Goal: Task Accomplishment & Management: Manage account settings

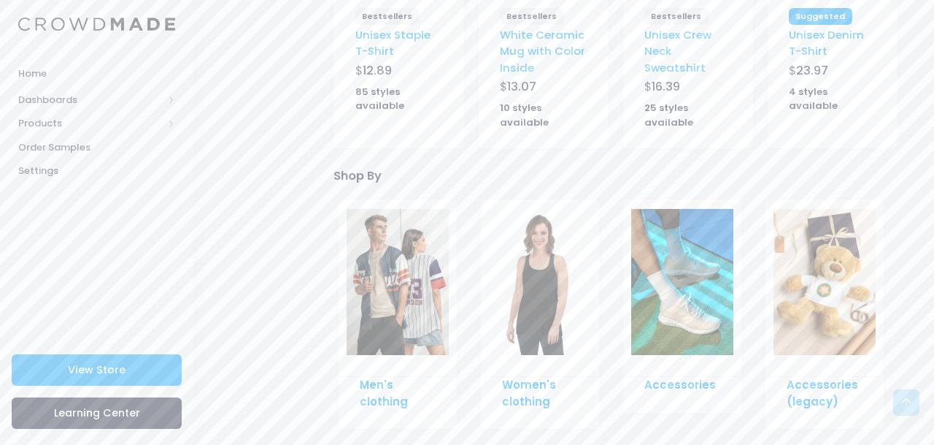
scroll to position [765, 0]
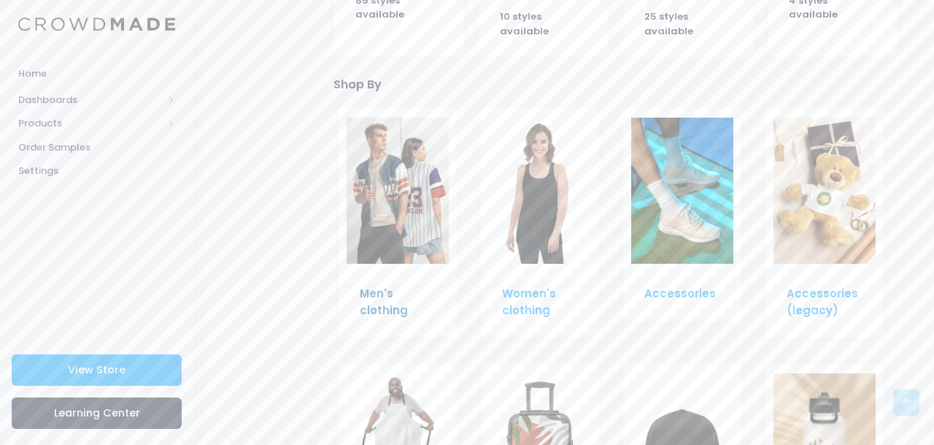
click at [385, 308] on link "Men's clothing" at bounding box center [384, 300] width 48 height 31
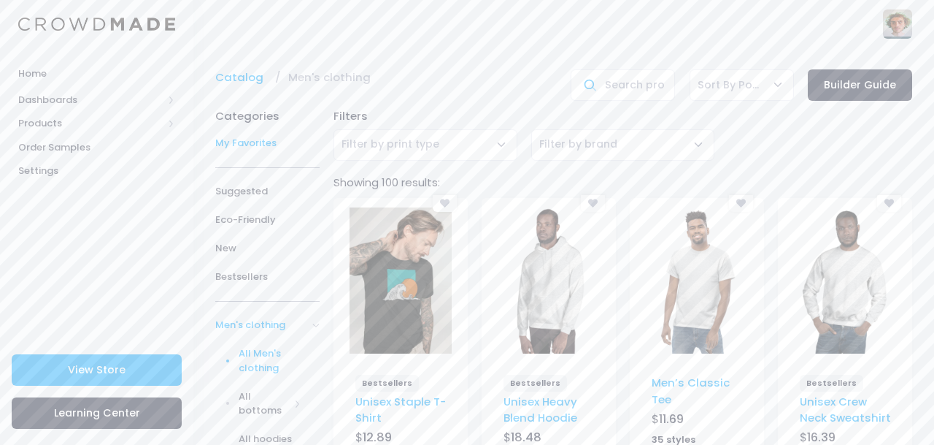
click at [261, 145] on span "My Favorites" at bounding box center [267, 143] width 104 height 15
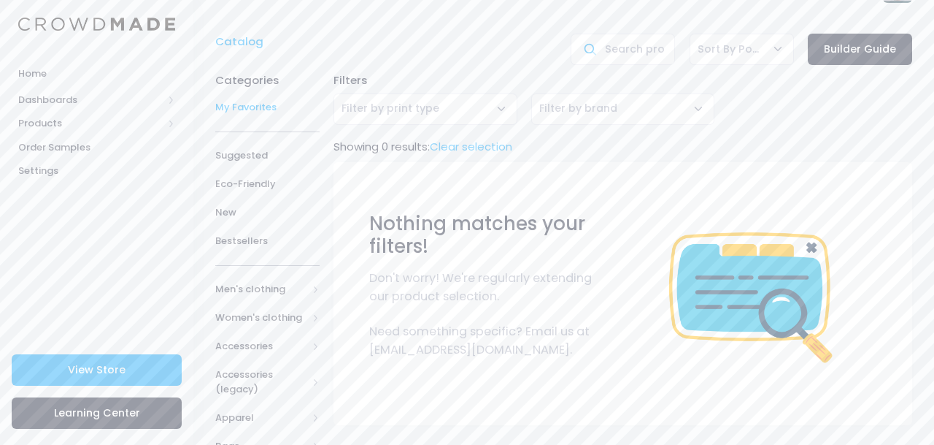
scroll to position [31, 0]
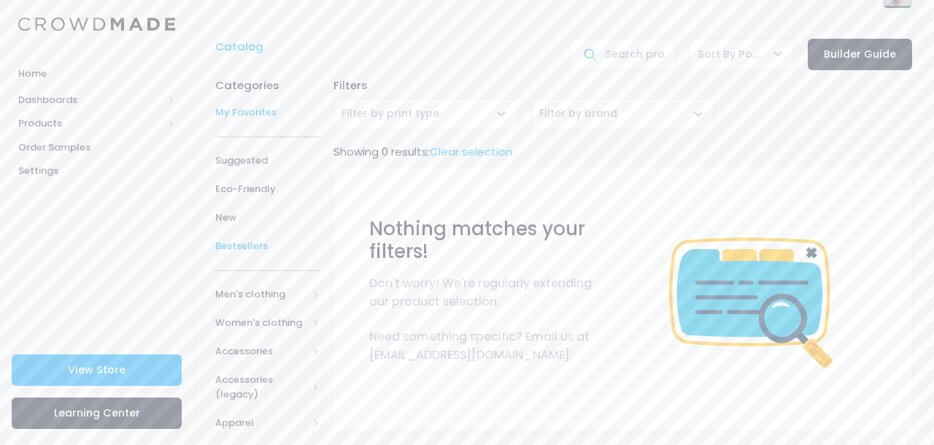
click at [261, 246] on span "Bestsellers" at bounding box center [267, 246] width 104 height 15
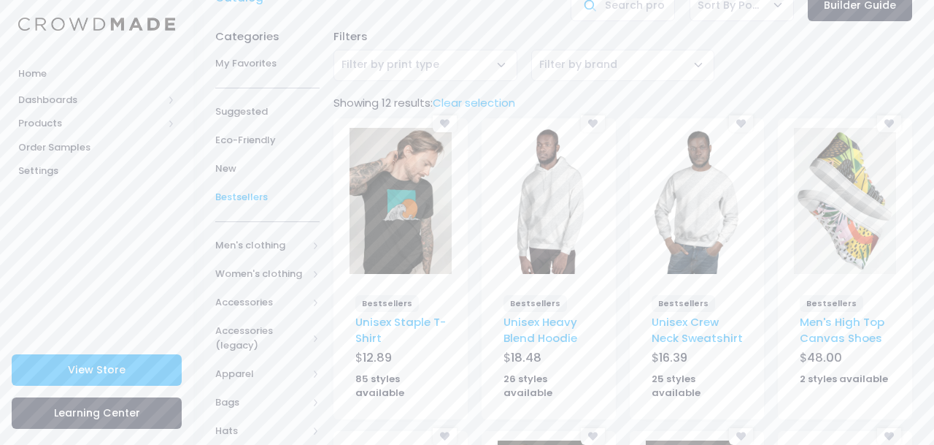
scroll to position [91, 0]
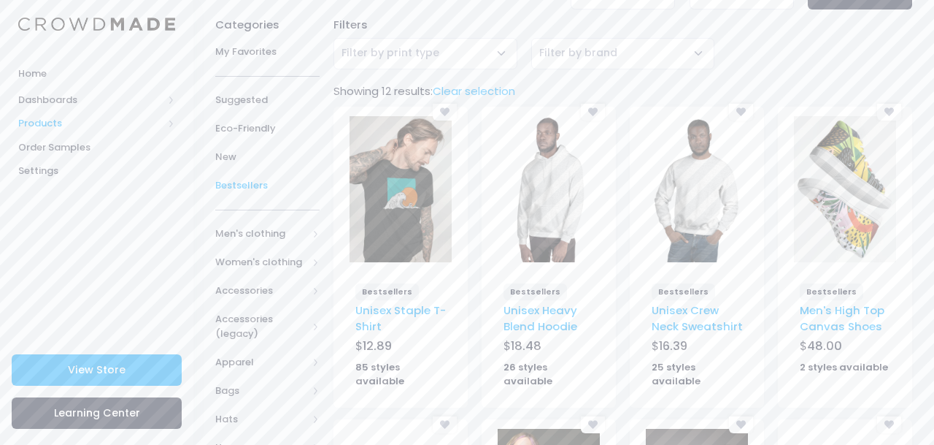
click at [58, 120] on span "Products" at bounding box center [90, 123] width 145 height 15
click at [98, 177] on span "Product Editor" at bounding box center [109, 171] width 134 height 15
click at [418, 311] on link "Unisex Staple T-Shirt" at bounding box center [401, 317] width 91 height 31
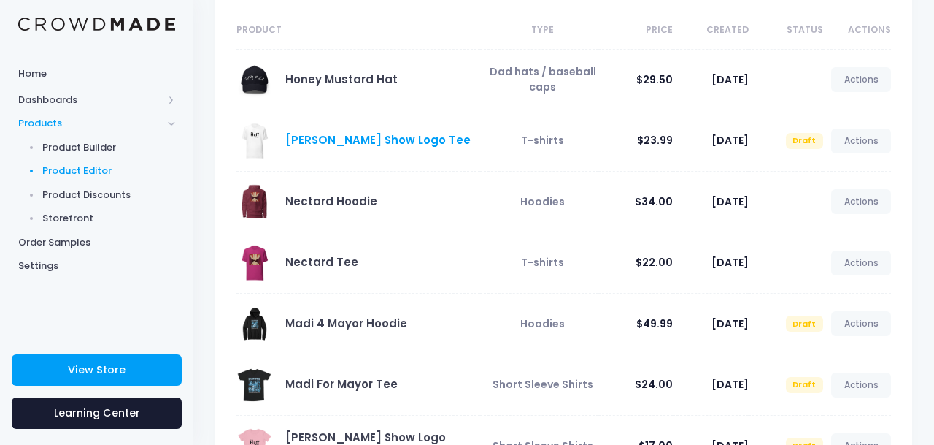
scroll to position [128, 0]
click at [345, 264] on link "Nectard Tee" at bounding box center [321, 260] width 73 height 15
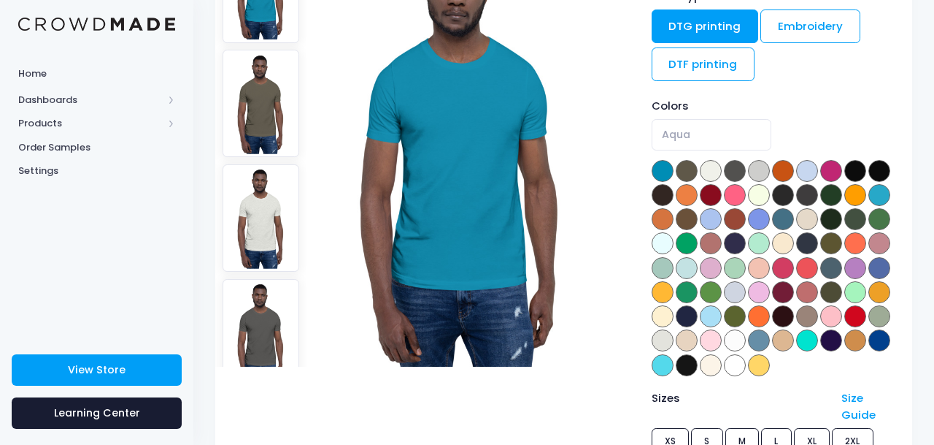
scroll to position [119, 0]
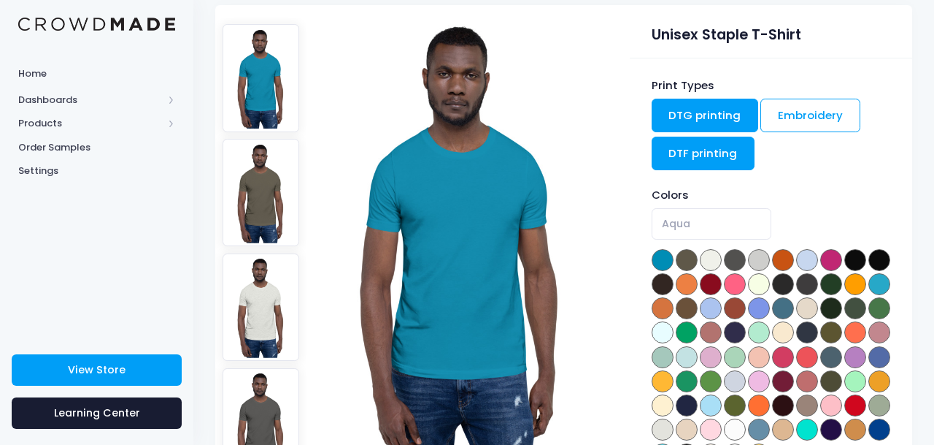
click at [740, 164] on link "DTF printing" at bounding box center [704, 154] width 104 height 34
click at [718, 118] on link "DTG printing" at bounding box center [705, 116] width 107 height 34
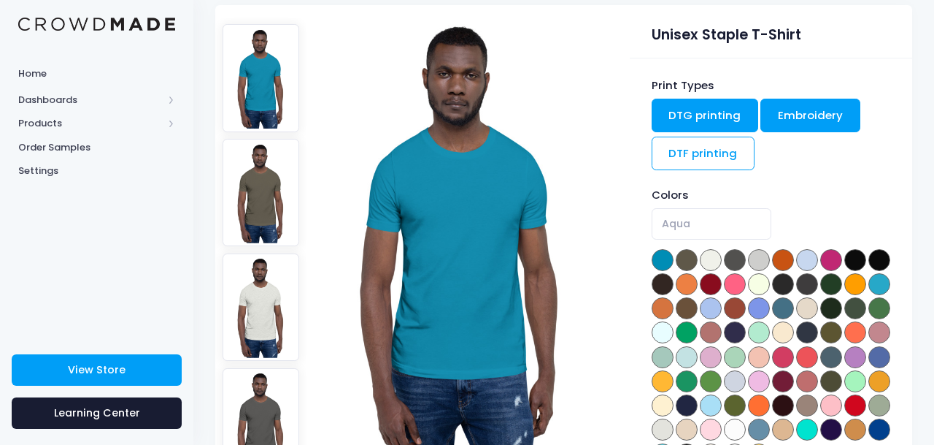
click at [792, 119] on link "Embroidery" at bounding box center [811, 116] width 100 height 34
click at [740, 111] on link "DTG printing" at bounding box center [705, 116] width 107 height 34
click at [831, 118] on link "Embroidery" at bounding box center [811, 116] width 100 height 34
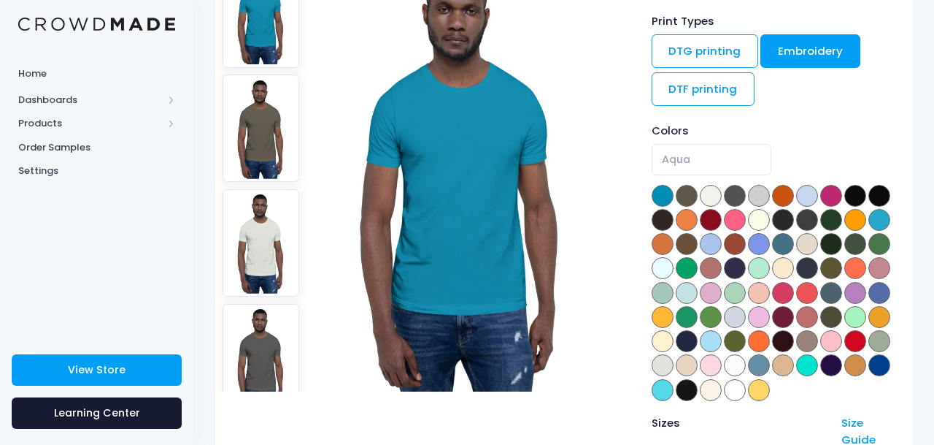
scroll to position [181, 0]
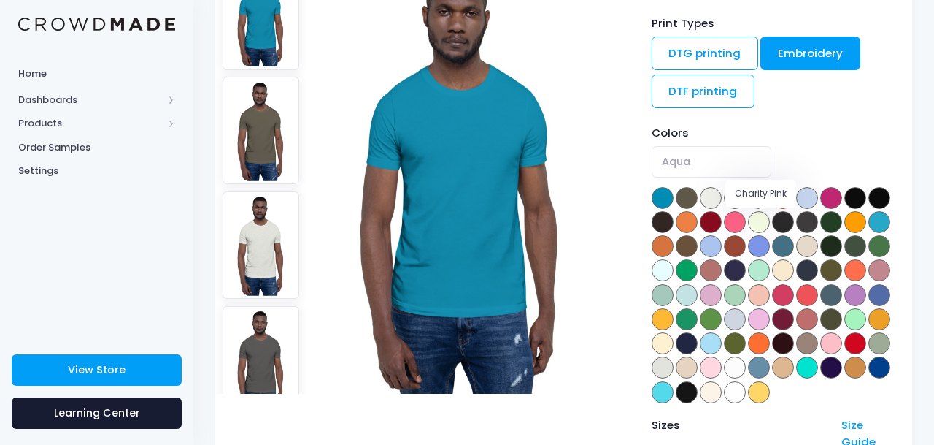
click at [746, 226] on span at bounding box center [735, 222] width 22 height 22
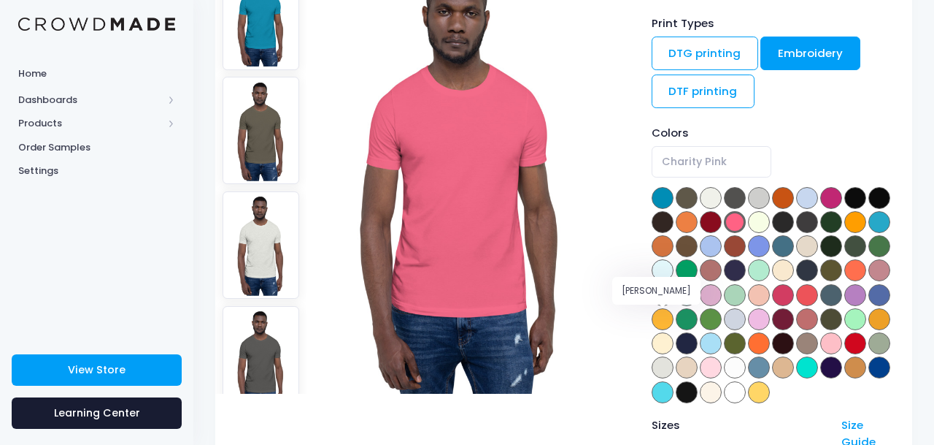
click at [772, 306] on span at bounding box center [783, 295] width 22 height 22
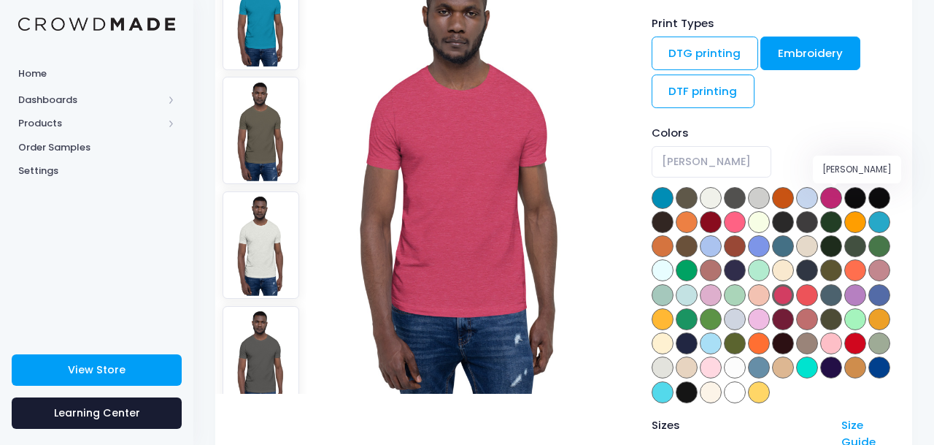
click at [837, 202] on span at bounding box center [832, 198] width 22 height 22
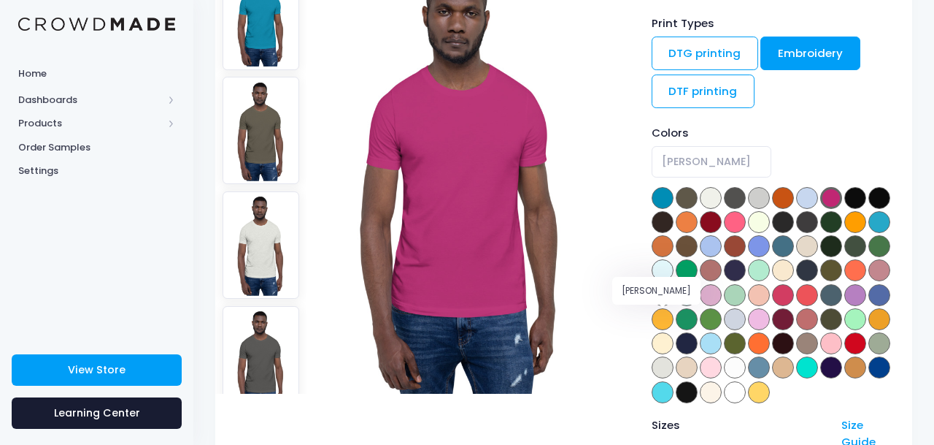
click at [772, 306] on span at bounding box center [783, 295] width 22 height 22
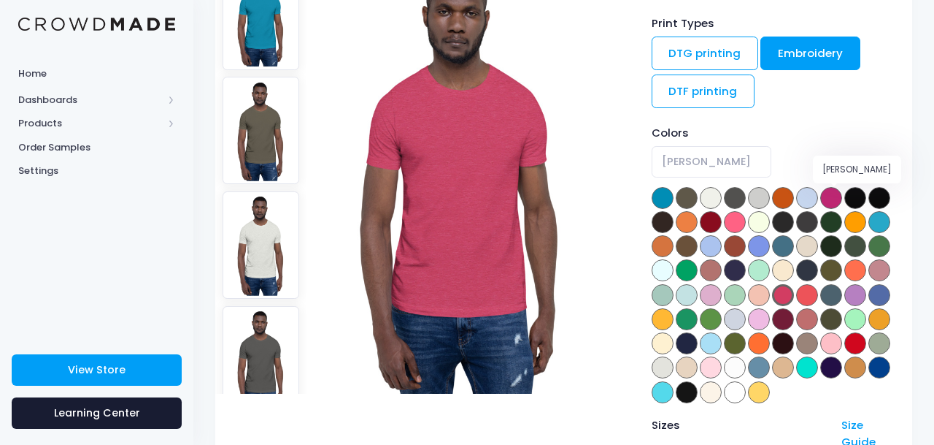
click at [835, 199] on span at bounding box center [832, 198] width 22 height 22
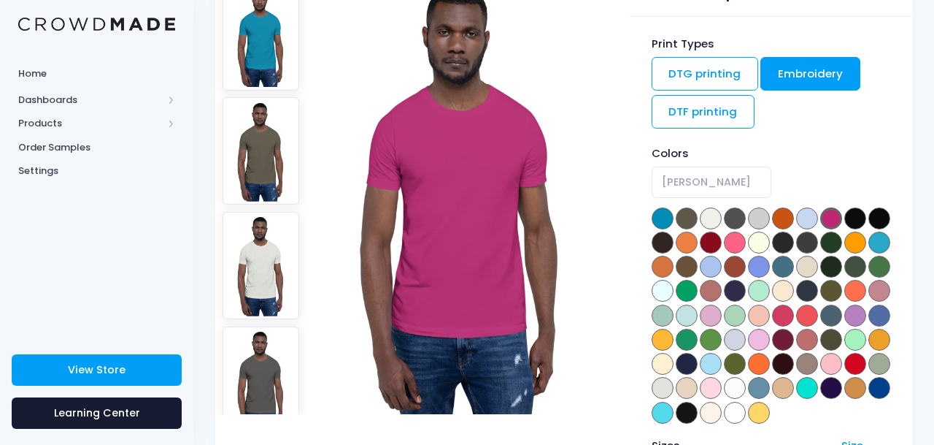
scroll to position [166, 0]
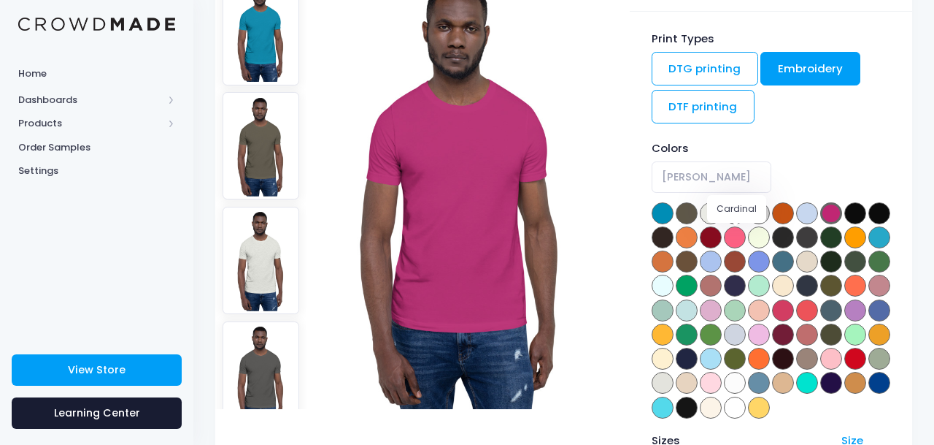
click at [722, 234] on span at bounding box center [711, 237] width 22 height 22
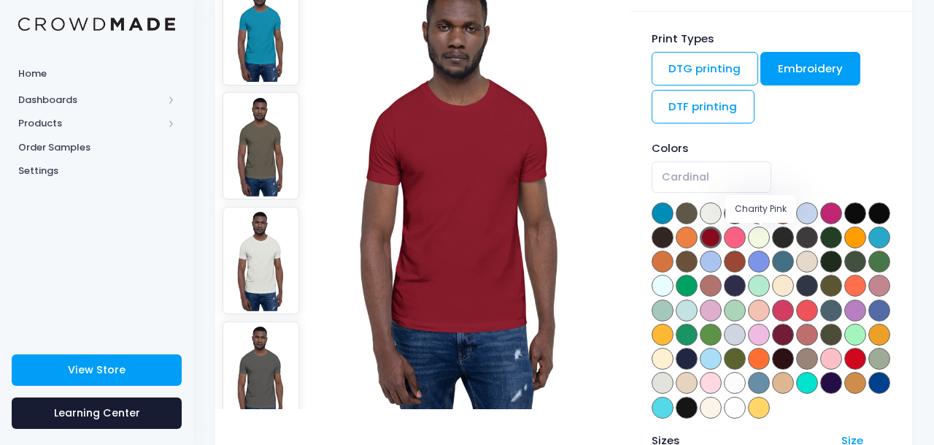
click at [746, 239] on span at bounding box center [735, 237] width 22 height 22
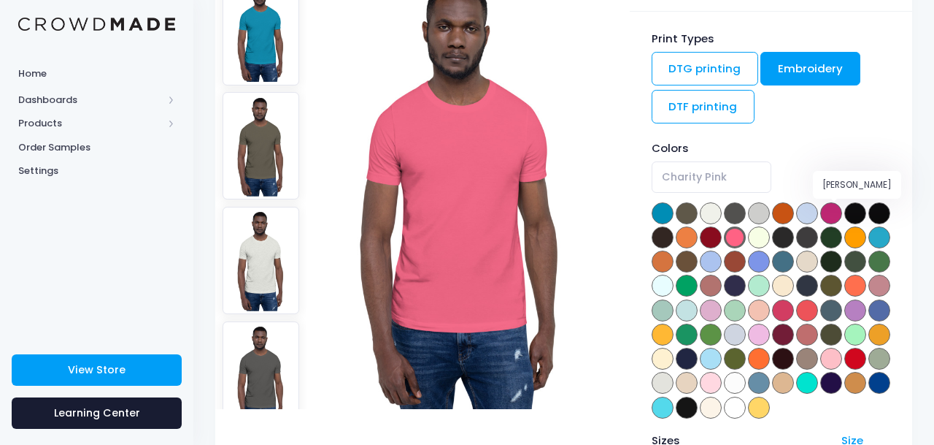
click at [835, 212] on span at bounding box center [832, 213] width 22 height 22
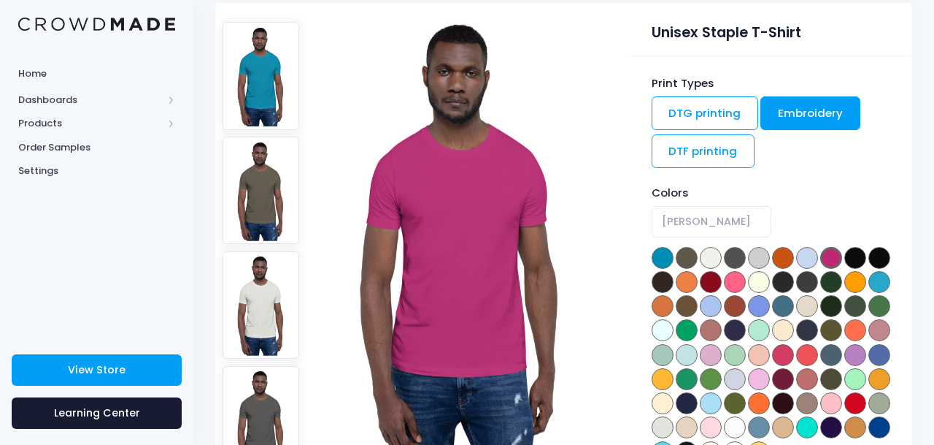
scroll to position [129, 0]
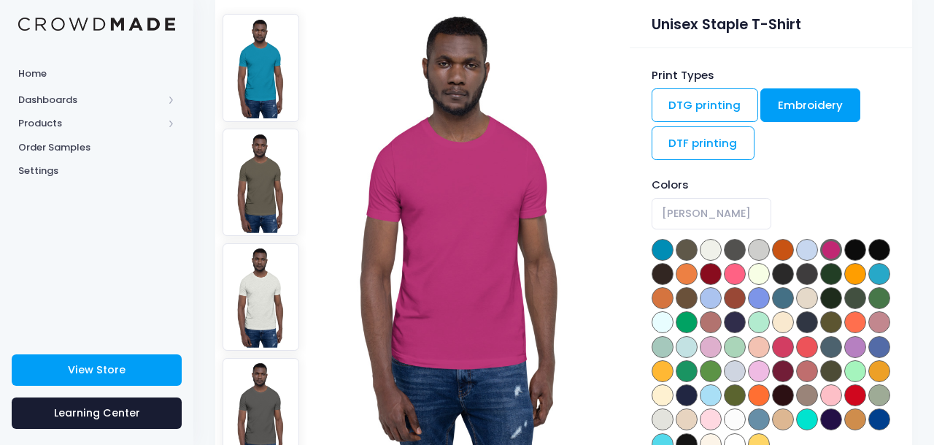
click at [260, 180] on img at bounding box center [261, 181] width 77 height 107
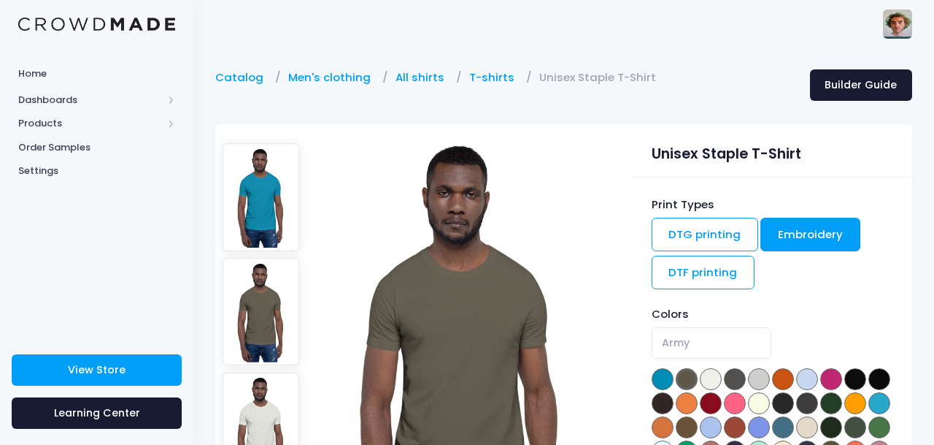
click at [232, 171] on img at bounding box center [261, 196] width 77 height 107
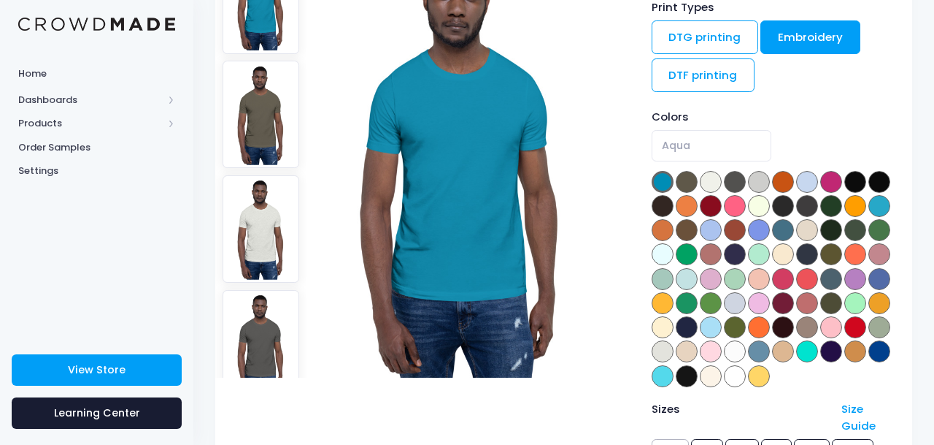
scroll to position [244, 0]
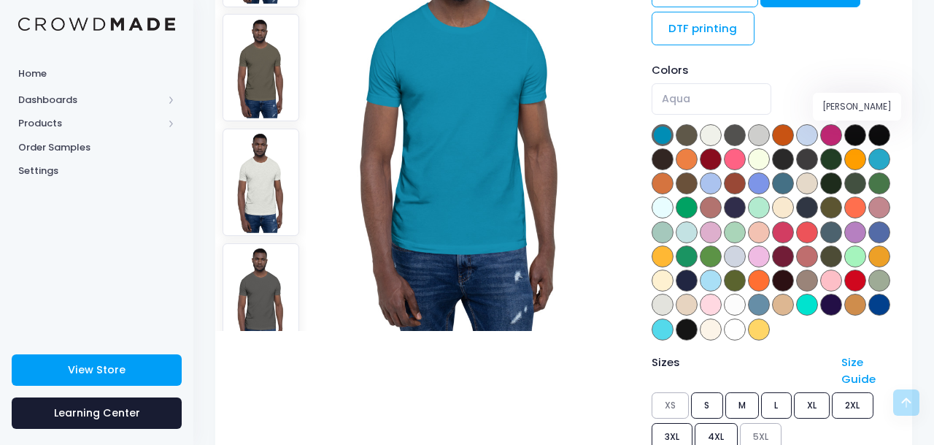
click at [836, 136] on span at bounding box center [832, 135] width 22 height 22
select select "[PERSON_NAME]"
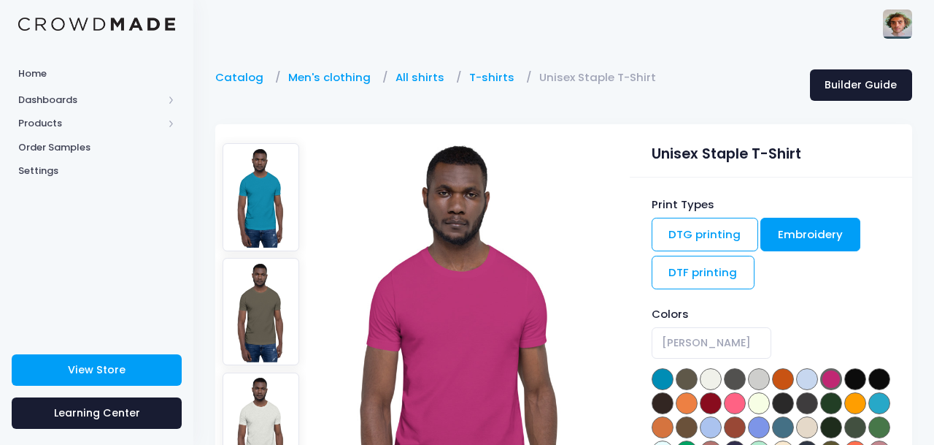
scroll to position [172, 0]
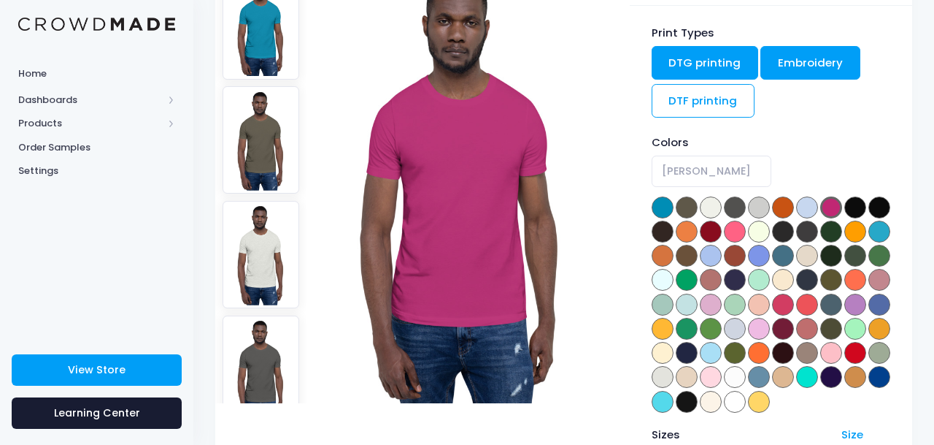
click at [723, 68] on link "DTG printing" at bounding box center [705, 63] width 107 height 34
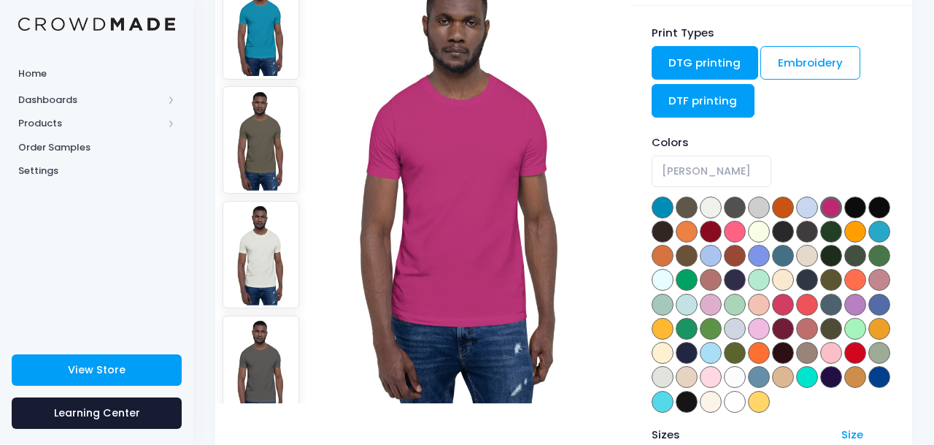
click at [716, 109] on link "DTF printing" at bounding box center [704, 101] width 104 height 34
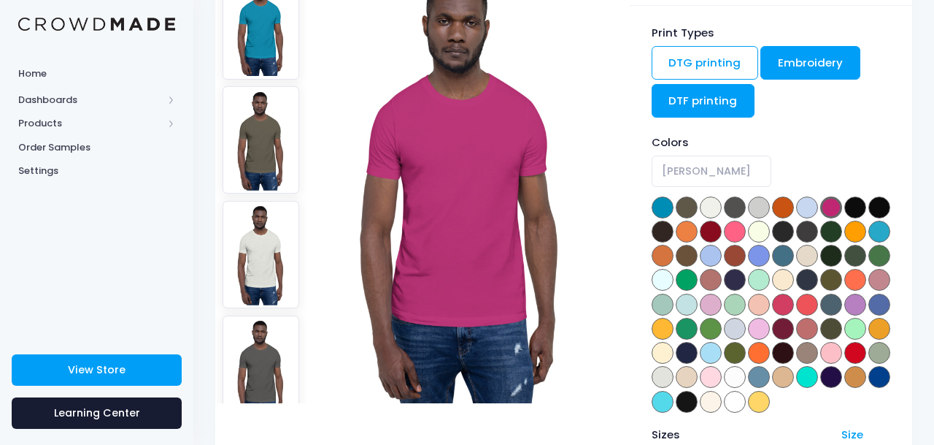
click at [790, 58] on link "Embroidery" at bounding box center [811, 63] width 100 height 34
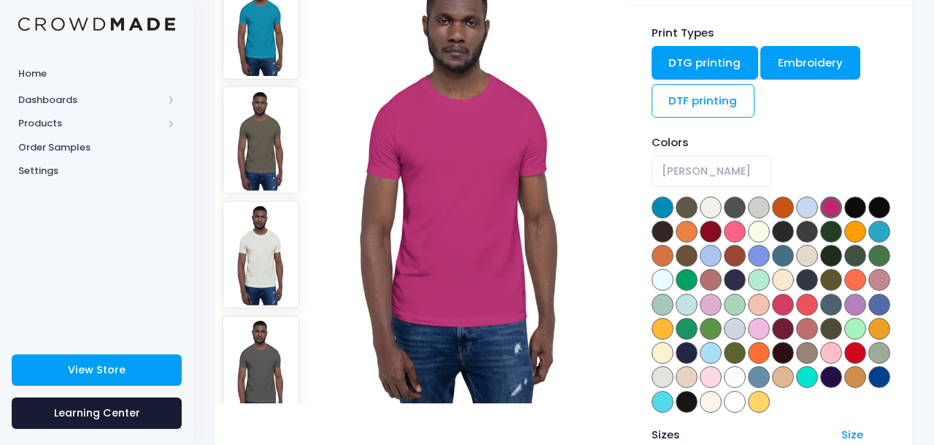
click at [736, 53] on link "DTG printing" at bounding box center [705, 63] width 107 height 34
click at [815, 69] on link "Embroidery" at bounding box center [811, 63] width 100 height 34
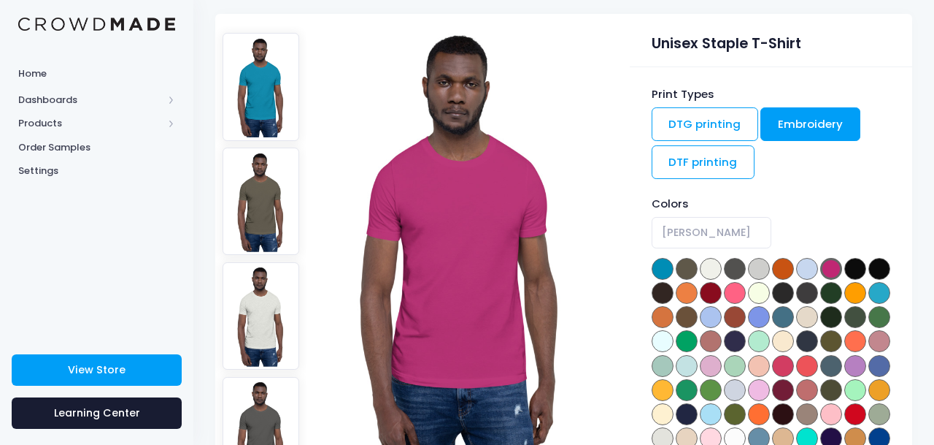
scroll to position [148, 0]
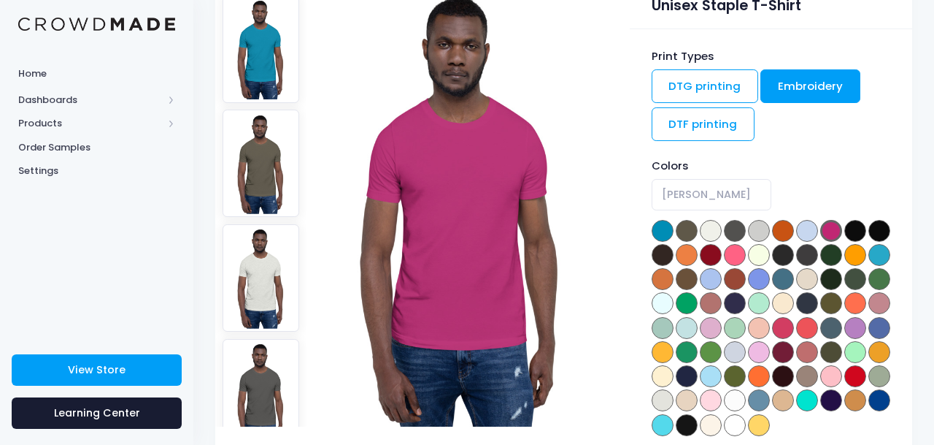
click at [473, 179] on img at bounding box center [461, 207] width 307 height 438
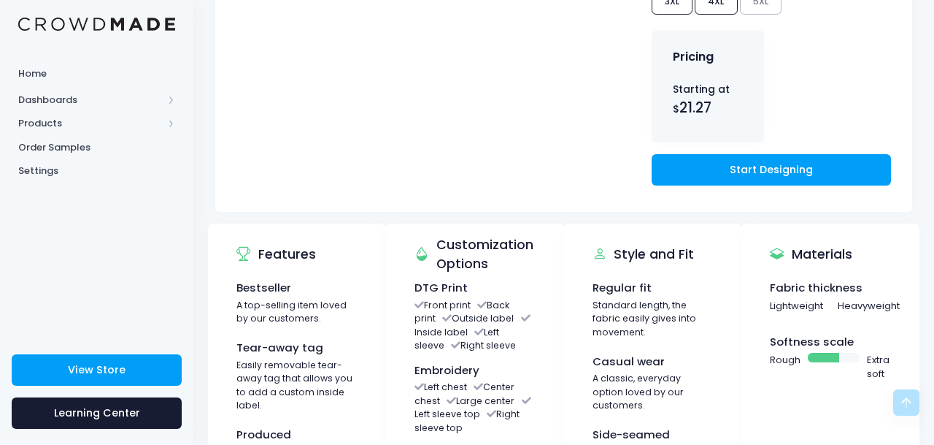
scroll to position [675, 0]
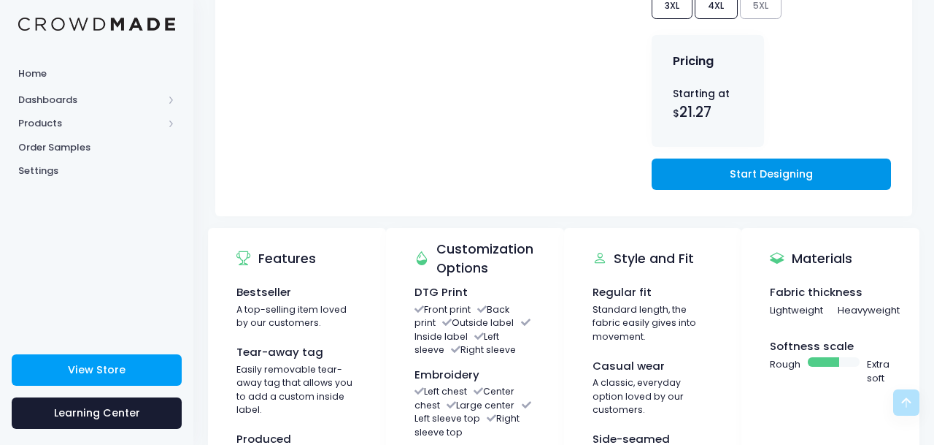
click at [713, 190] on link "Start Designing" at bounding box center [771, 173] width 239 height 31
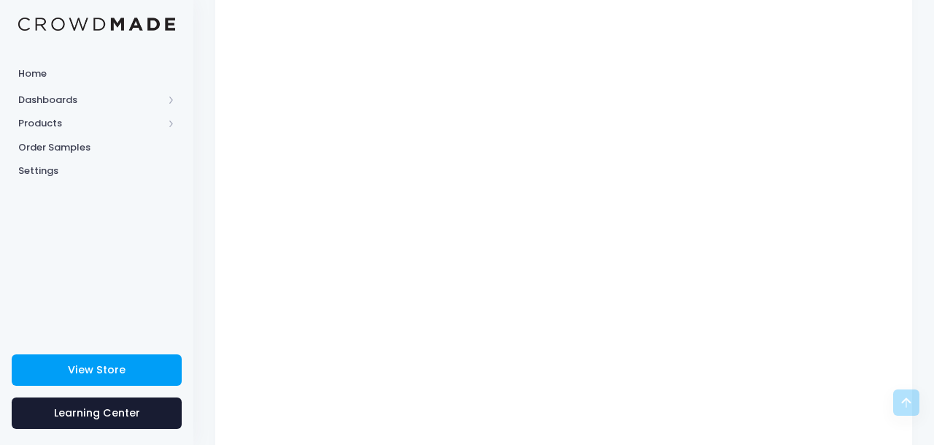
scroll to position [291, 0]
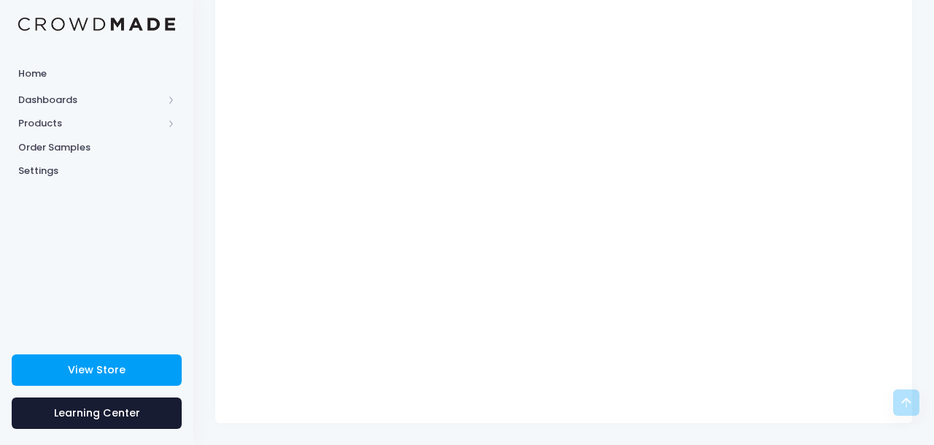
type input "$22.03 - $24.17"
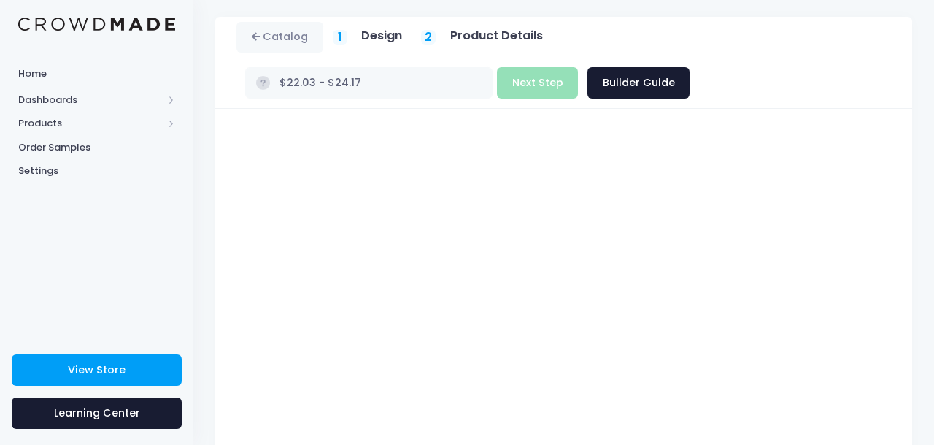
scroll to position [0, 0]
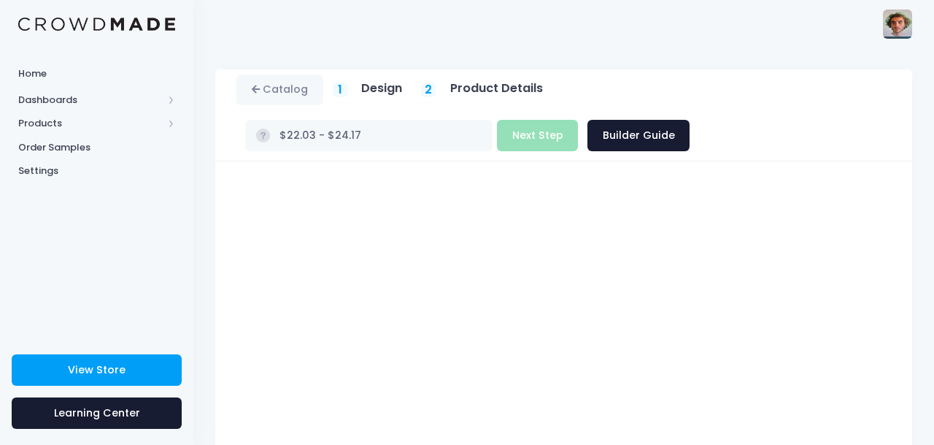
click at [383, 88] on h5 "Design" at bounding box center [381, 88] width 41 height 15
click at [304, 87] on link "Catalog" at bounding box center [280, 89] width 87 height 31
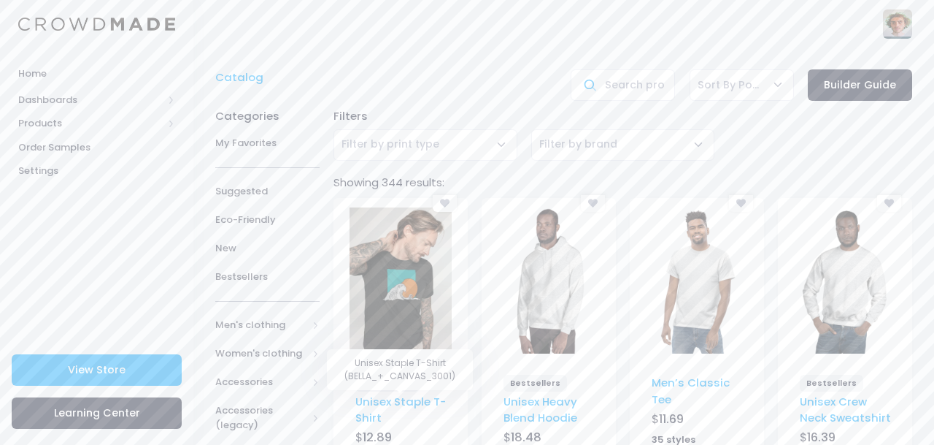
click at [368, 410] on div "Unisex Staple T-Shirt" at bounding box center [401, 411] width 91 height 35
click at [375, 406] on link "Unisex Staple T-Shirt" at bounding box center [401, 409] width 91 height 31
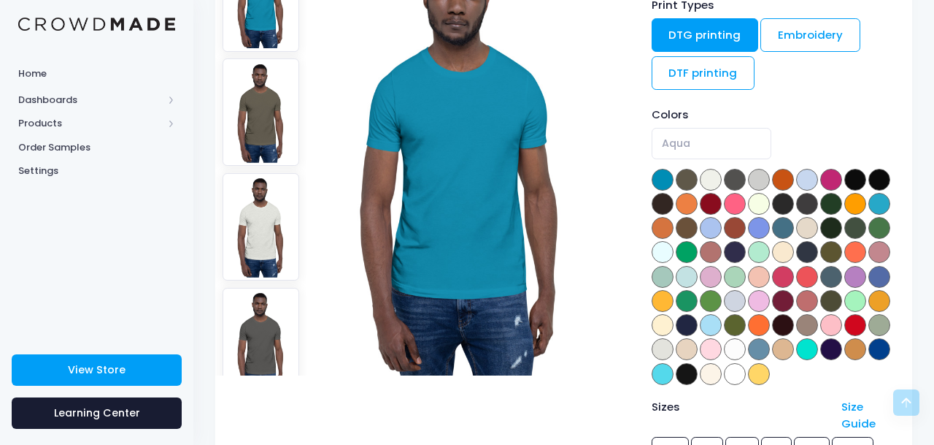
scroll to position [199, 1]
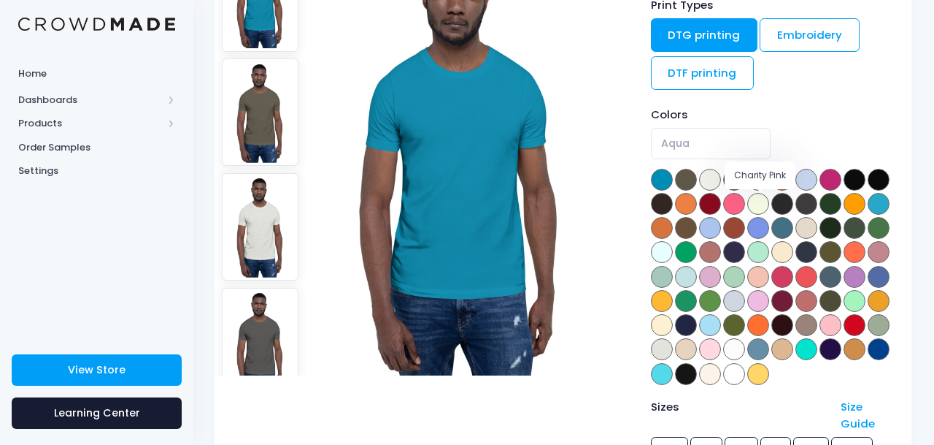
click at [745, 207] on span at bounding box center [735, 204] width 22 height 22
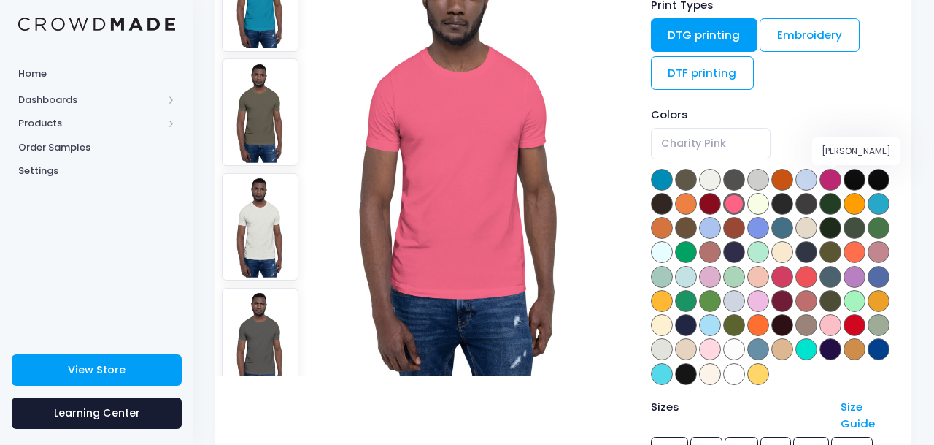
click at [833, 174] on span at bounding box center [831, 180] width 22 height 22
select select "Berry"
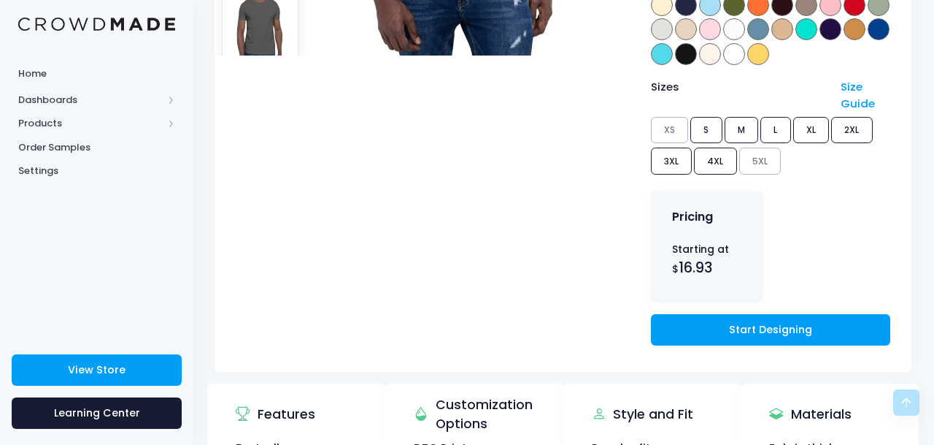
scroll to position [522, 1]
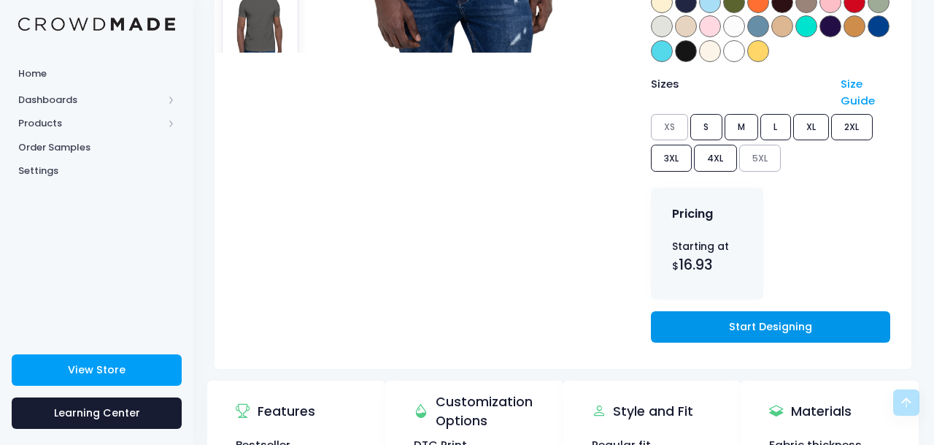
click at [757, 342] on link "Start Designing" at bounding box center [770, 326] width 239 height 31
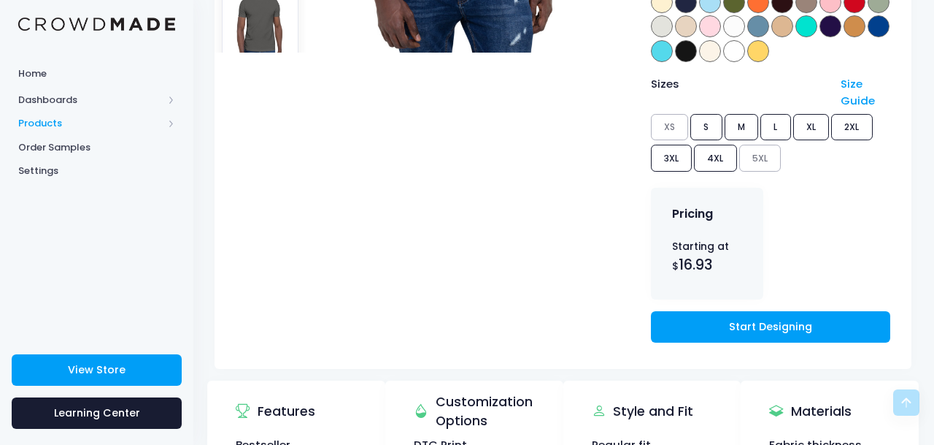
click at [55, 120] on span "Products" at bounding box center [90, 123] width 145 height 15
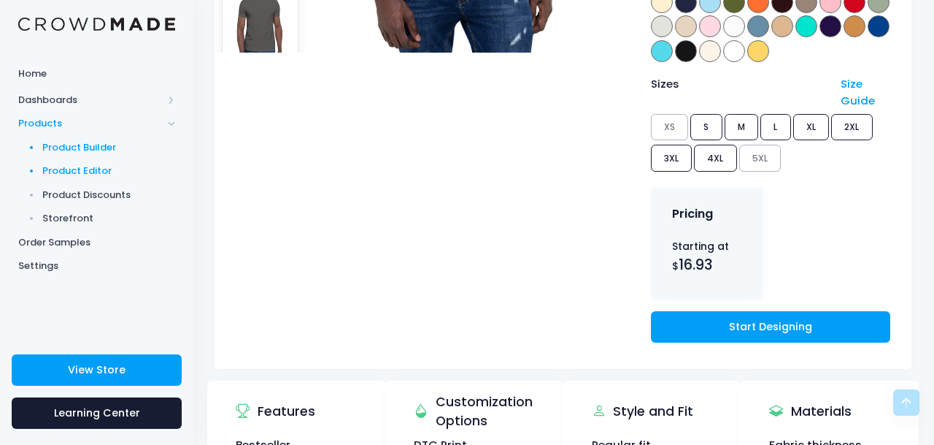
click at [101, 170] on span "Product Editor" at bounding box center [109, 171] width 134 height 15
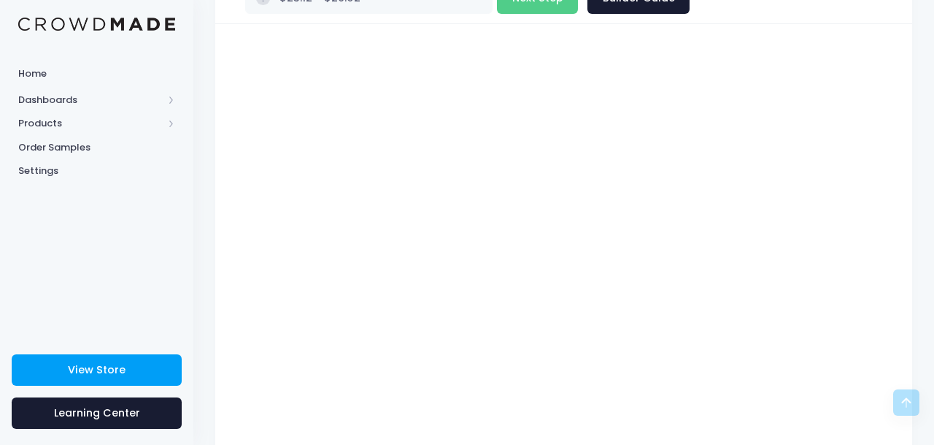
scroll to position [110, 0]
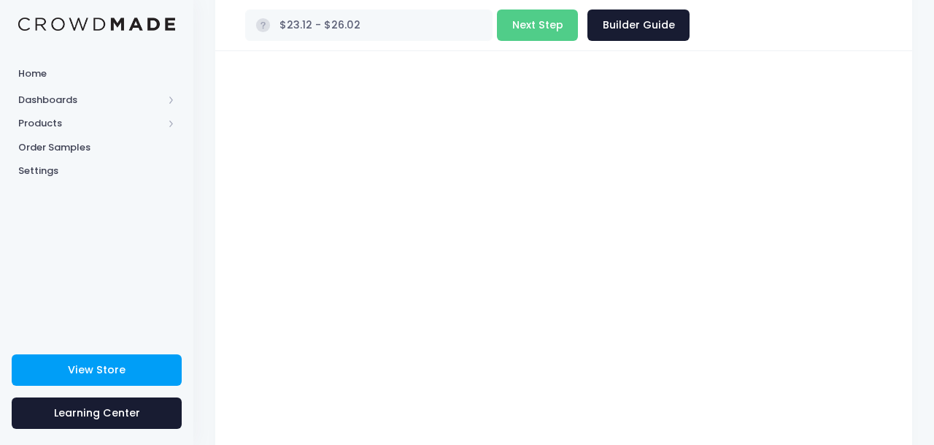
type input "$26.84 - $29.74"
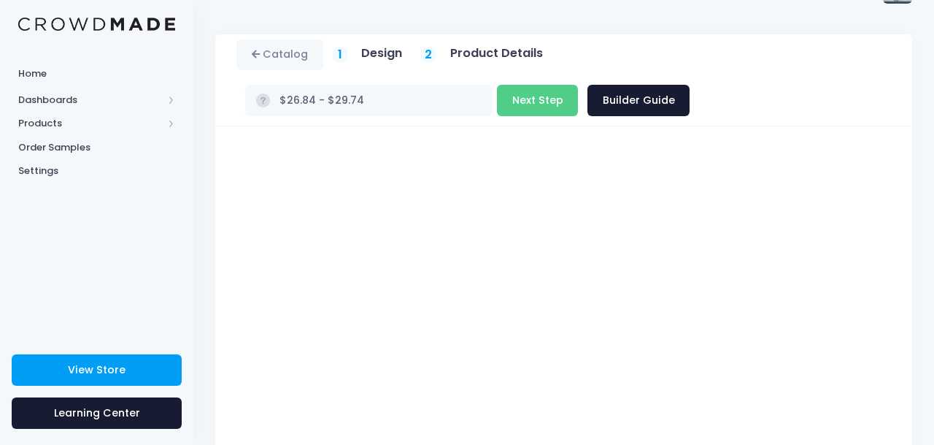
scroll to position [15, 0]
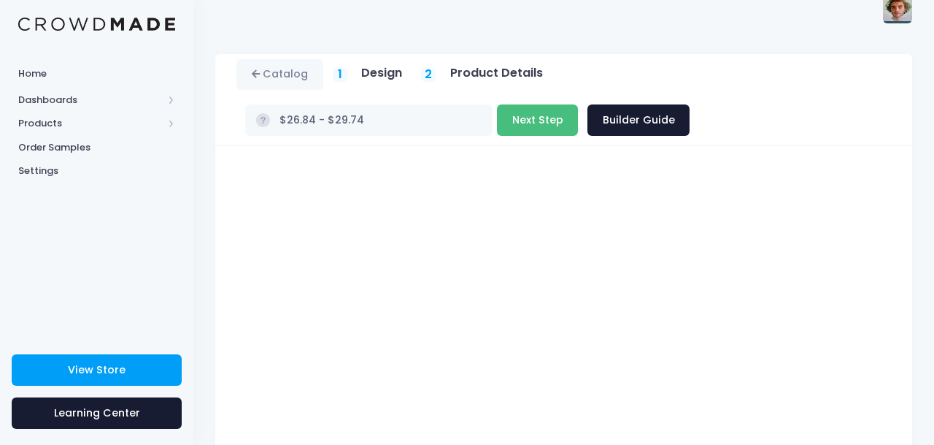
click at [497, 116] on button "Next Step" at bounding box center [537, 119] width 81 height 31
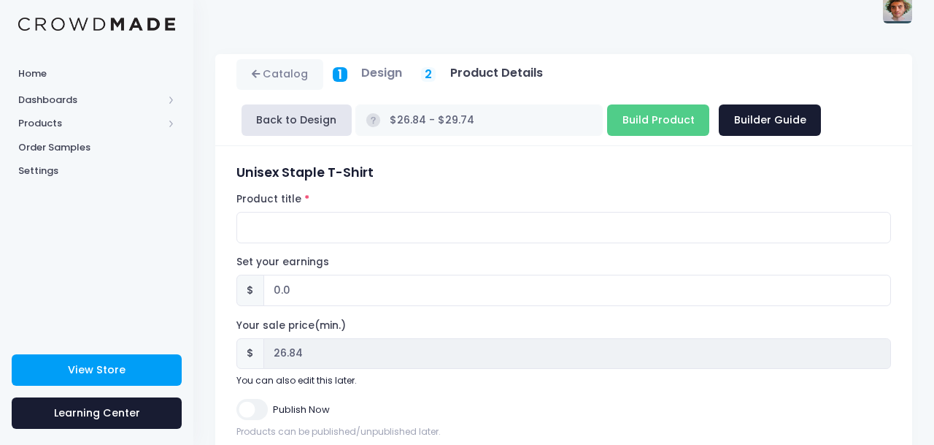
scroll to position [61, 0]
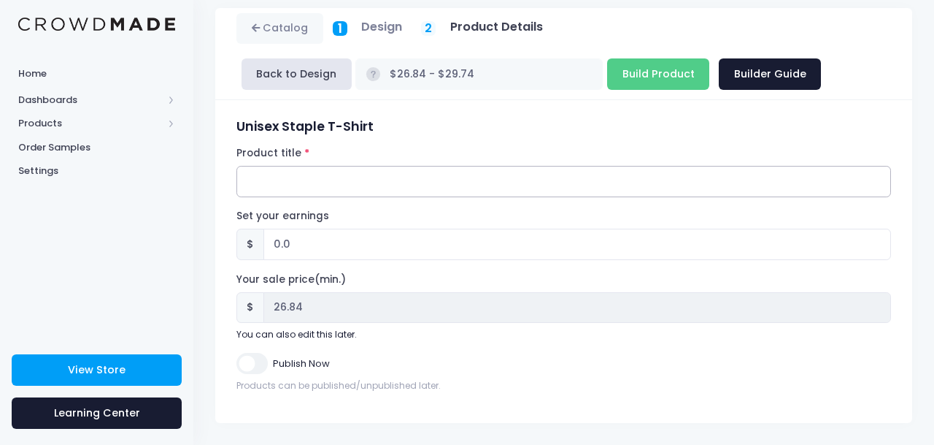
click at [396, 185] on input "Product title" at bounding box center [564, 181] width 655 height 31
click at [329, 181] on input "Honey Mustard Tee" at bounding box center [564, 181] width 655 height 31
drag, startPoint x: 358, startPoint y: 184, endPoint x: 192, endPoint y: 174, distance: 166.7
click at [192, 174] on div "Home Dashboards Overview Product Sales Products Product Builder Product Editor …" at bounding box center [467, 192] width 934 height 506
drag, startPoint x: 353, startPoint y: 184, endPoint x: 191, endPoint y: 183, distance: 161.3
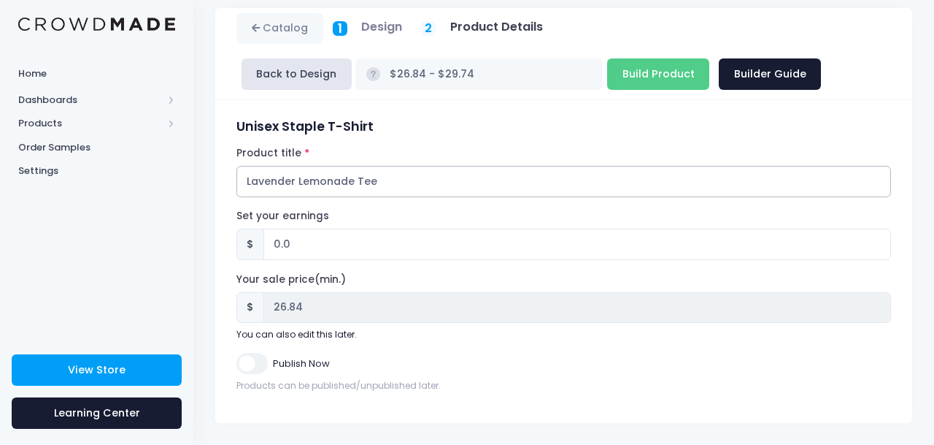
click at [191, 183] on div "Home Dashboards Overview Product Sales Products Product Builder Product Editor …" at bounding box center [467, 192] width 934 height 506
type input "Tulip Teeth Tee"
type input "0.01"
click at [878, 241] on input "0.01" at bounding box center [578, 244] width 628 height 31
type input "$26.85 - $29.75"
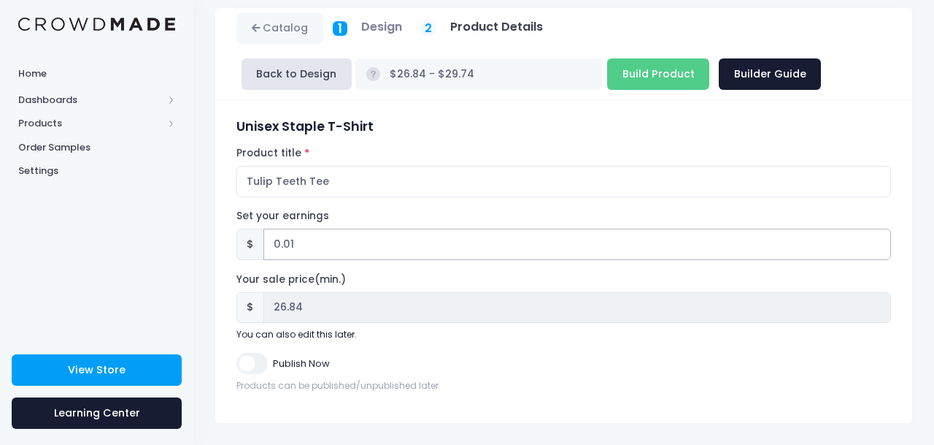
type input "26.85"
type input "0.02"
click at [878, 241] on input "0.02" at bounding box center [578, 244] width 628 height 31
type input "$26.86 - $29.76"
type input "26.86"
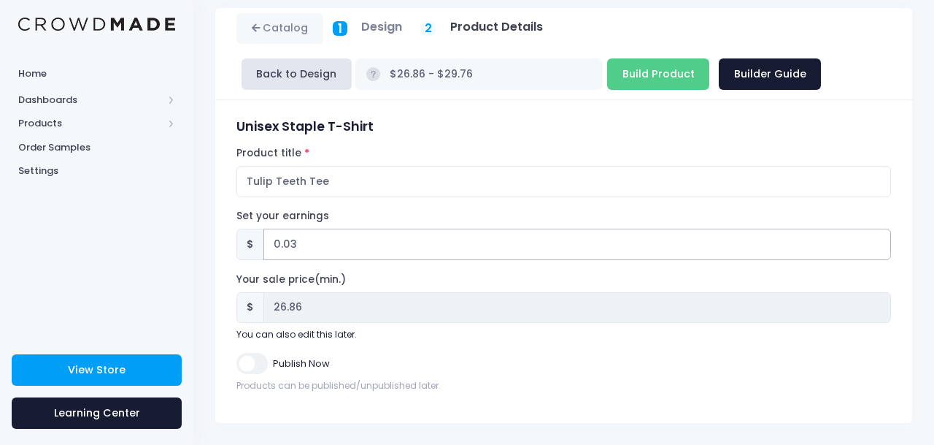
type input "0.03"
click at [878, 241] on input "0.03" at bounding box center [578, 244] width 628 height 31
type input "$26.87 - $29.77"
type input "26.87"
type input "0.04"
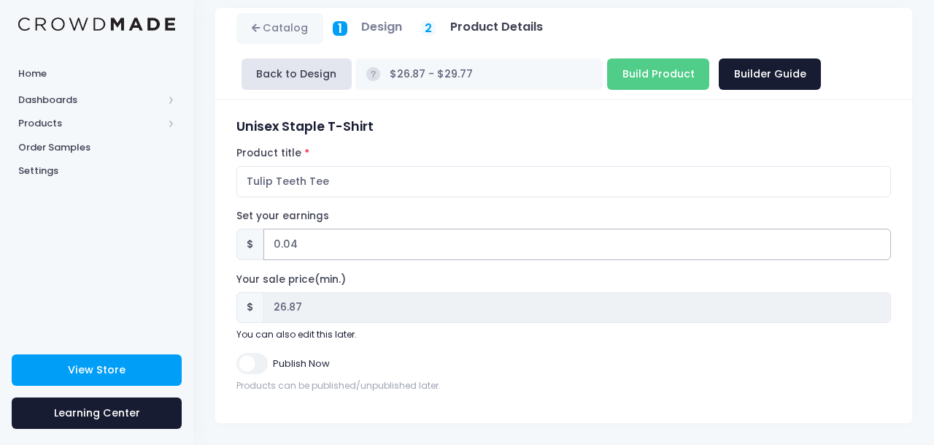
click at [878, 241] on input "0.04" at bounding box center [578, 244] width 628 height 31
type input "$26.88 - $29.78"
type input "26.88"
type input "0.05"
click at [878, 241] on input "0.05" at bounding box center [578, 244] width 628 height 31
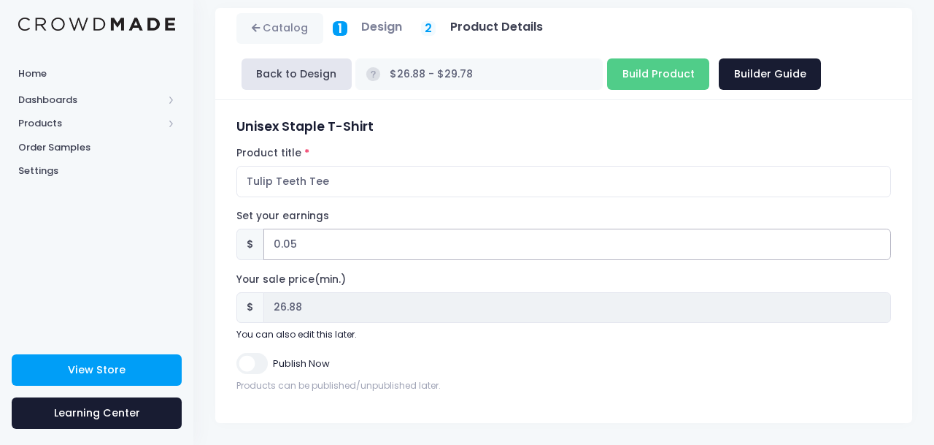
type input "$26.89 - $29.79"
type input "26.89"
type input "0.06"
click at [878, 241] on input "0.06" at bounding box center [578, 244] width 628 height 31
type input "$26.90 - $29.80"
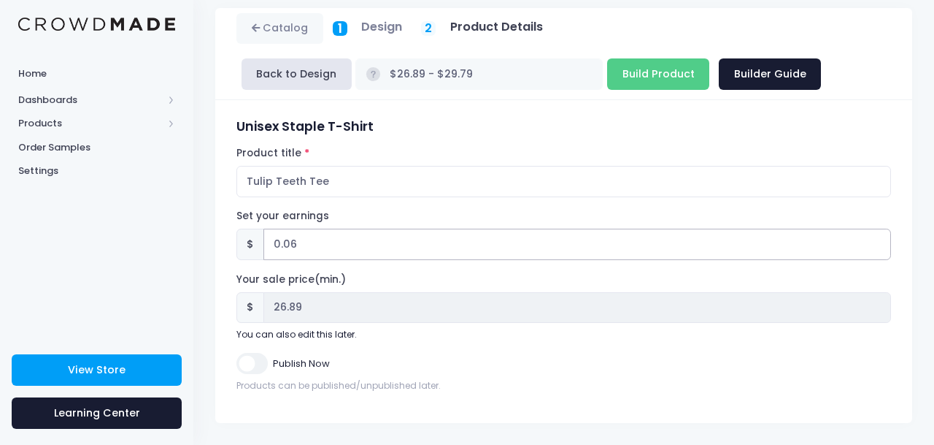
type input "26.90"
type input "0.07"
click at [878, 241] on input "0.07" at bounding box center [578, 244] width 628 height 31
type input "$26.91 - $29.81"
type input "26.91"
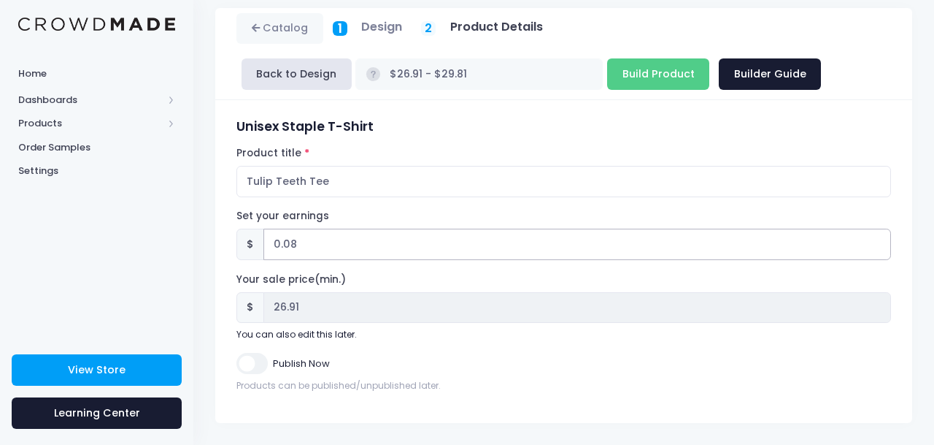
type input "0.08"
click at [878, 241] on input "0.08" at bounding box center [578, 244] width 628 height 31
type input "$26.92 - $29.82"
type input "26.92"
type input "0.09"
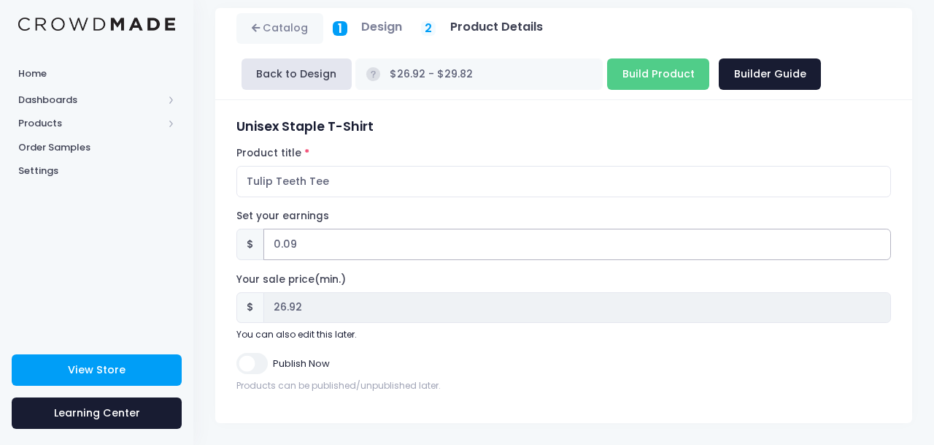
click at [878, 241] on input "0.09" at bounding box center [578, 244] width 628 height 31
type input "$26.93 - $29.83"
type input "26.93"
type input "0.1"
click at [878, 241] on input "0.1" at bounding box center [578, 244] width 628 height 31
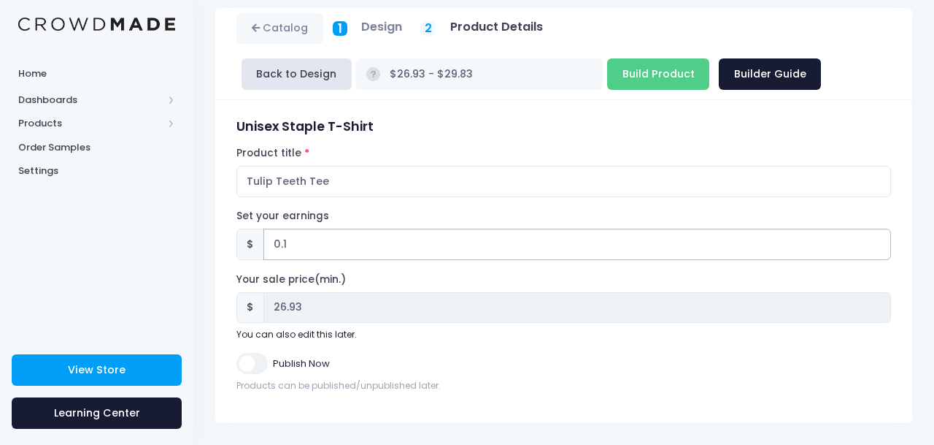
type input "$26.94 - $29.84"
type input "26.94"
type input "0.11"
click at [878, 241] on input "0.11" at bounding box center [578, 244] width 628 height 31
type input "$26.95 - $29.85"
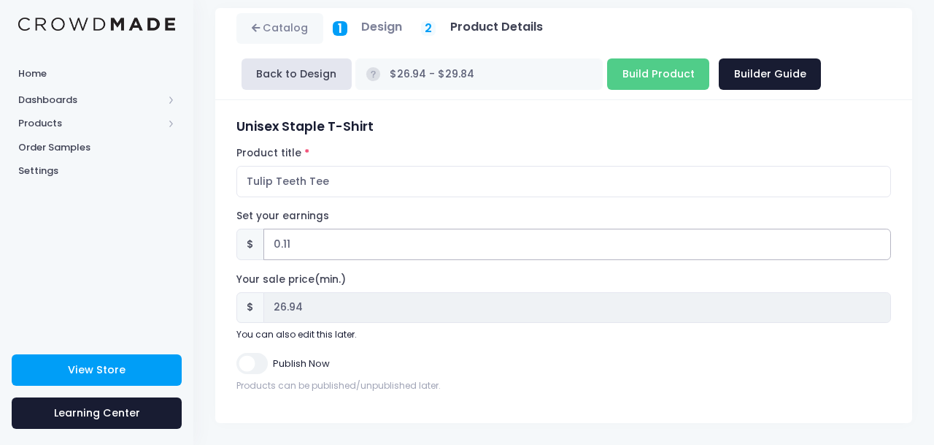
type input "26.95"
type input "0.12"
click at [878, 241] on input "0.12" at bounding box center [578, 244] width 628 height 31
type input "$26.96 - $29.86"
type input "26.96"
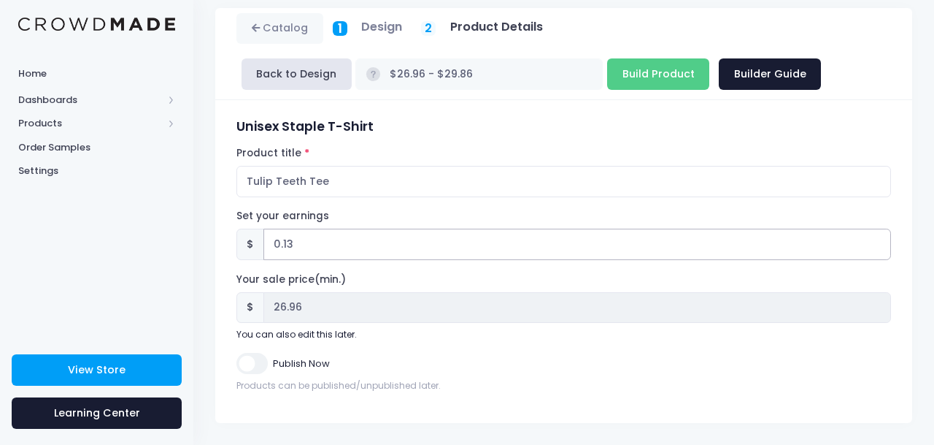
type input "0.13"
click at [878, 241] on input "0.13" at bounding box center [578, 244] width 628 height 31
type input "$26.97 - $29.87"
type input "26.97"
type input "0.14"
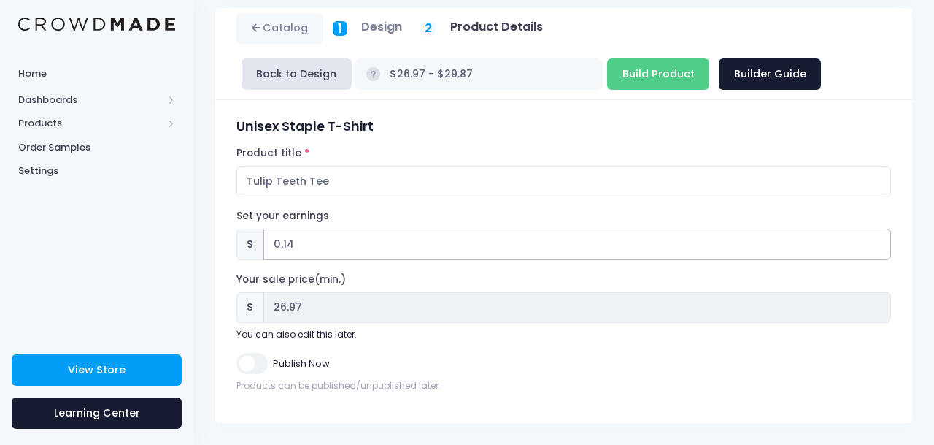
click at [878, 241] on input "0.14" at bounding box center [578, 244] width 628 height 31
type input "$26.98 - $29.88"
type input "26.98"
type input "0.15"
click at [878, 241] on input "0.15" at bounding box center [578, 244] width 628 height 31
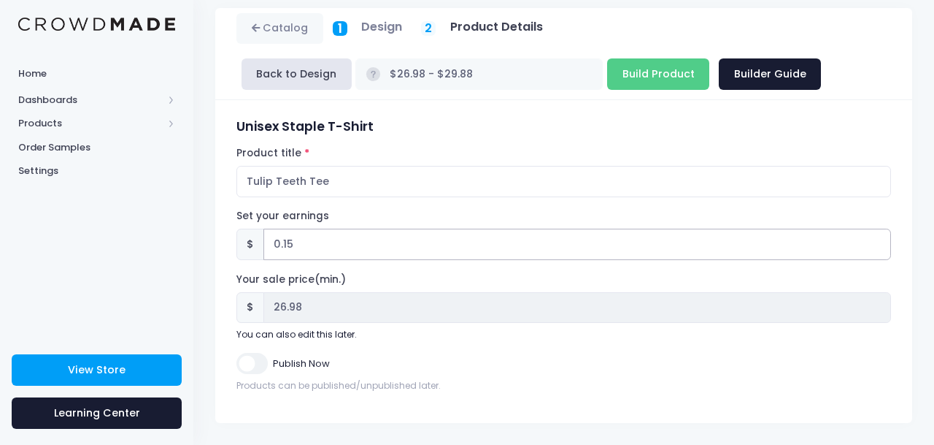
type input "$26.99 - $29.89"
type input "26.99"
click at [247, 371] on input "Publish Now" at bounding box center [252, 363] width 31 height 21
checkbox input "true"
click at [607, 88] on input "Build Product" at bounding box center [658, 73] width 102 height 31
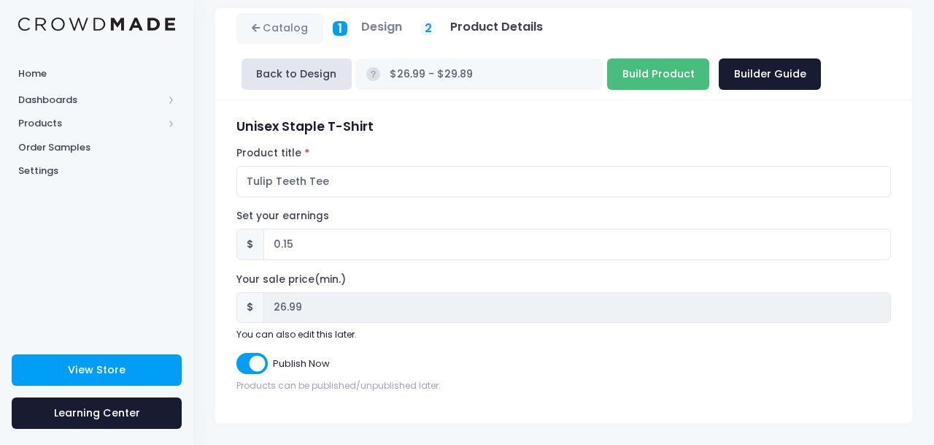
type input "Building product..."
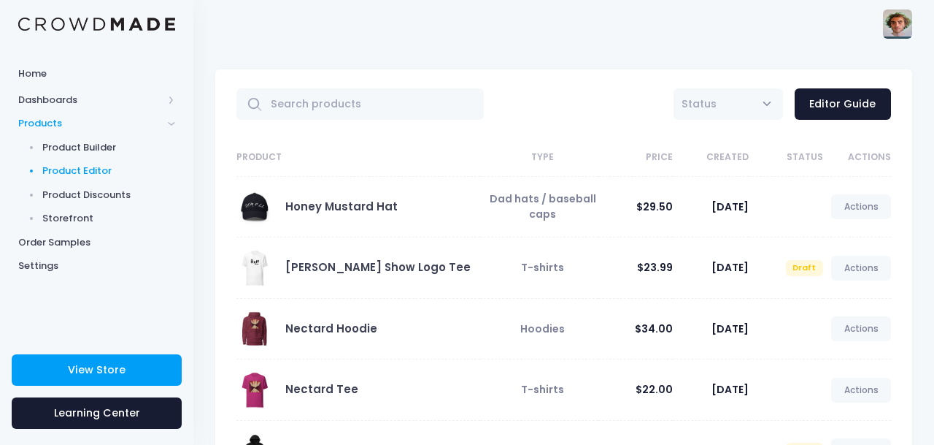
scroll to position [99, 0]
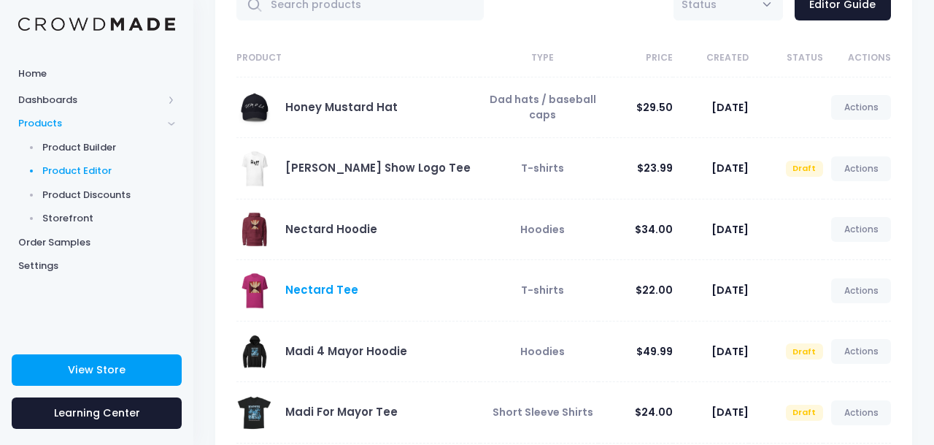
click at [337, 293] on link "Nectard Tee" at bounding box center [321, 289] width 73 height 15
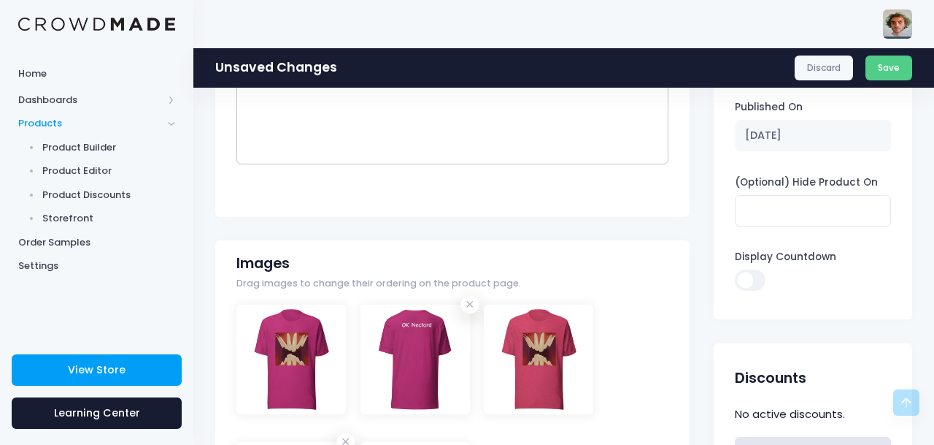
scroll to position [269, 0]
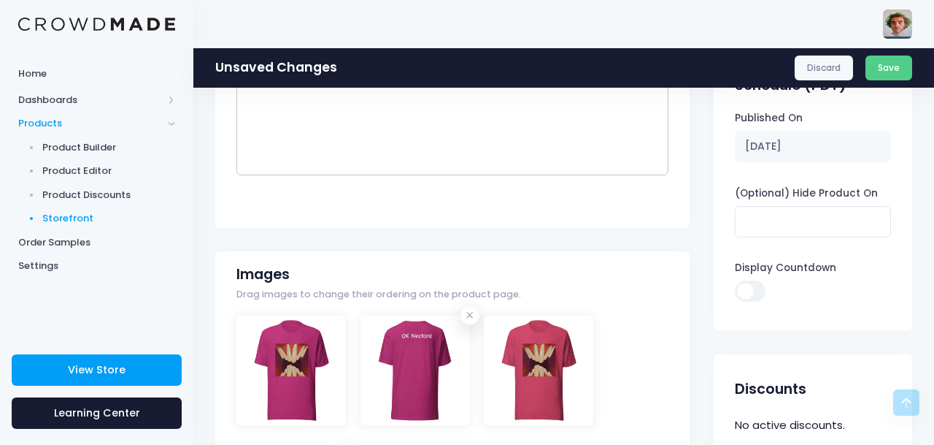
click at [85, 223] on span "Storefront" at bounding box center [109, 218] width 134 height 15
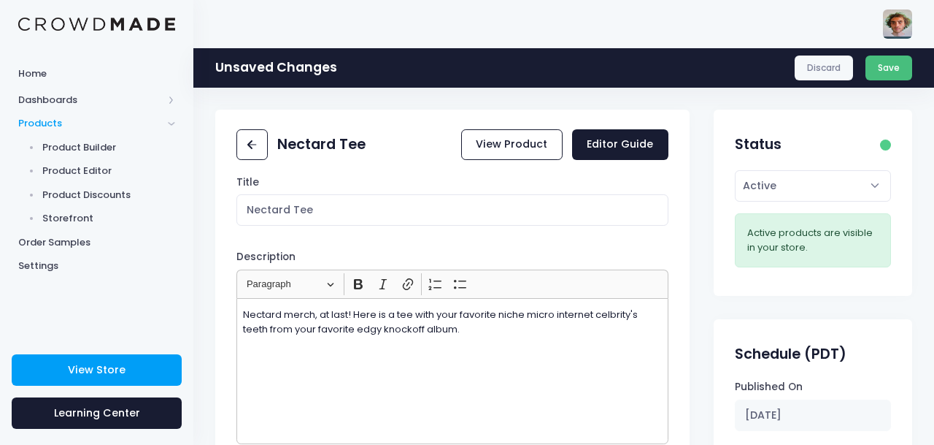
click at [906, 70] on button "Save" at bounding box center [889, 67] width 47 height 25
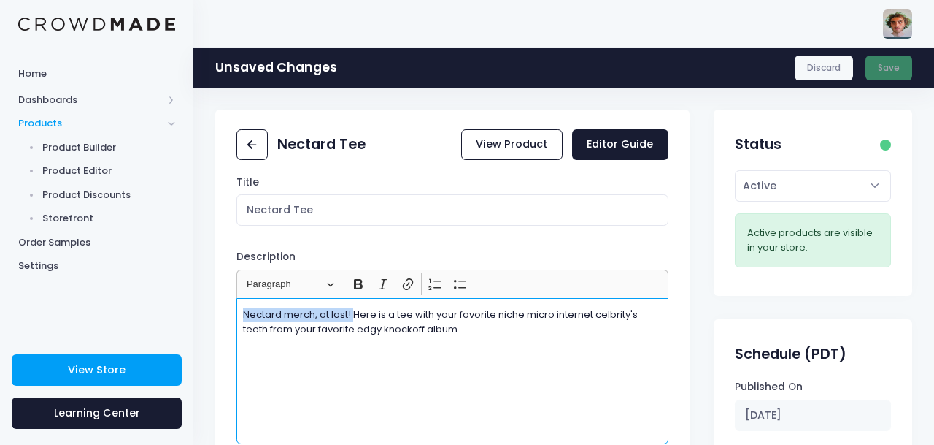
drag, startPoint x: 356, startPoint y: 316, endPoint x: 171, endPoint y: 301, distance: 185.3
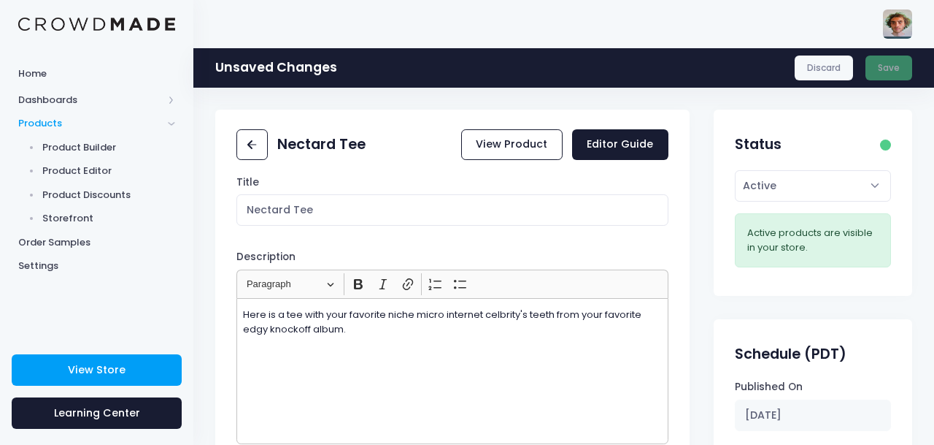
click at [469, 368] on div "Here is a tee with your favorite niche micro internet celbrity's teeth from you…" at bounding box center [453, 371] width 432 height 146
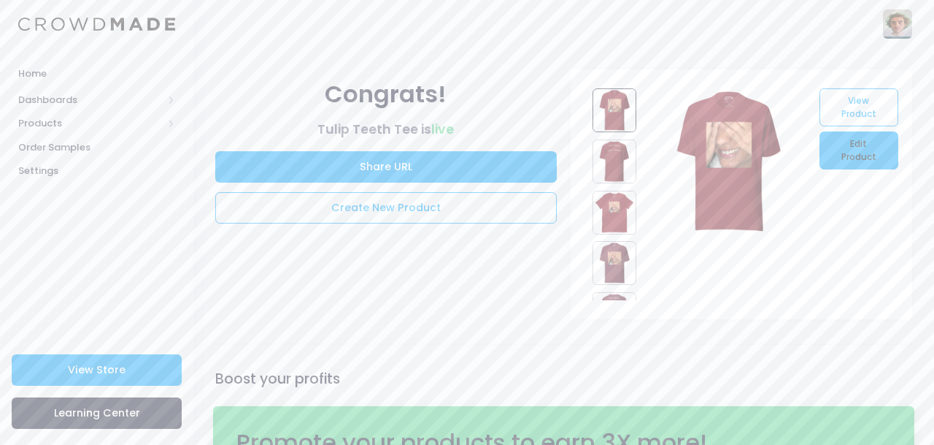
click at [857, 141] on link "Edit Product" at bounding box center [859, 150] width 78 height 38
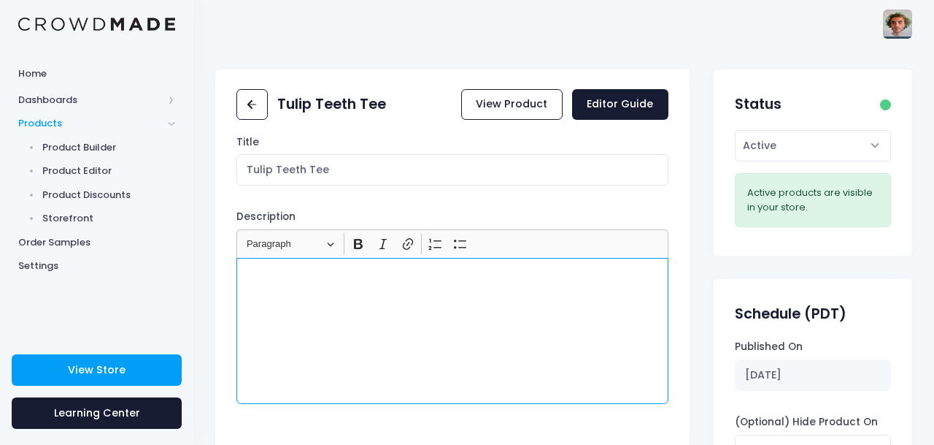
click at [386, 278] on p "Rich Text Editor, main" at bounding box center [452, 274] width 419 height 15
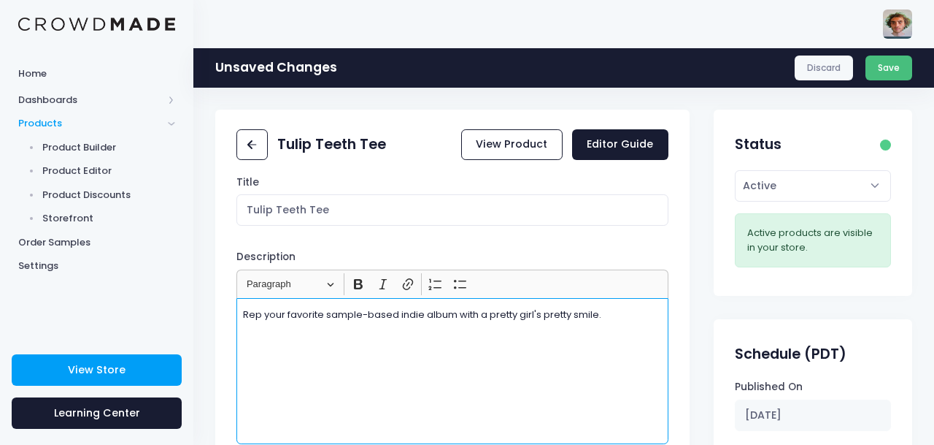
click at [891, 57] on button "Save" at bounding box center [889, 67] width 47 height 25
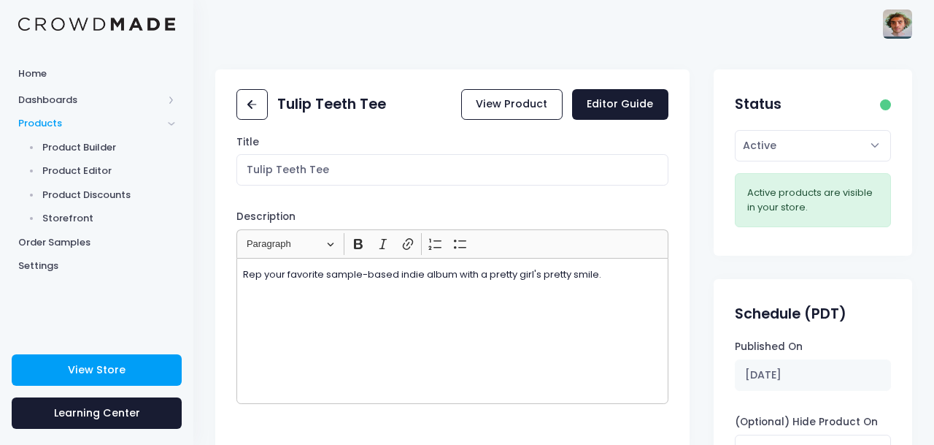
scroll to position [31, 0]
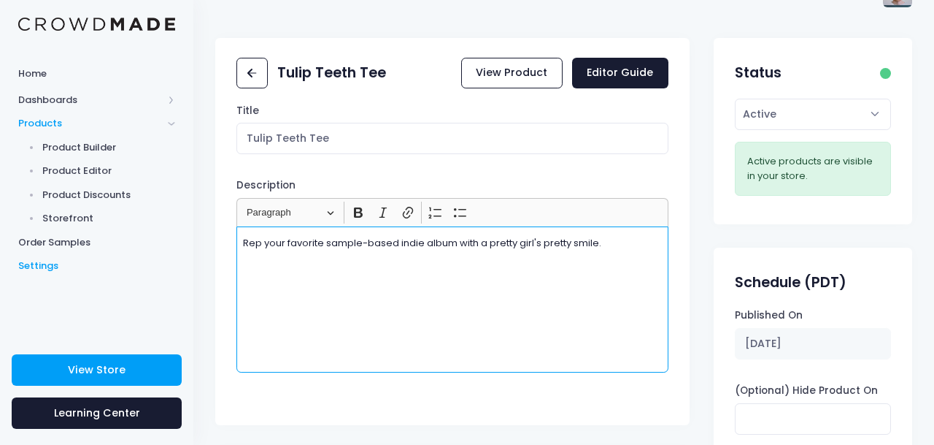
drag, startPoint x: 635, startPoint y: 249, endPoint x: 158, endPoint y: 274, distance: 478.1
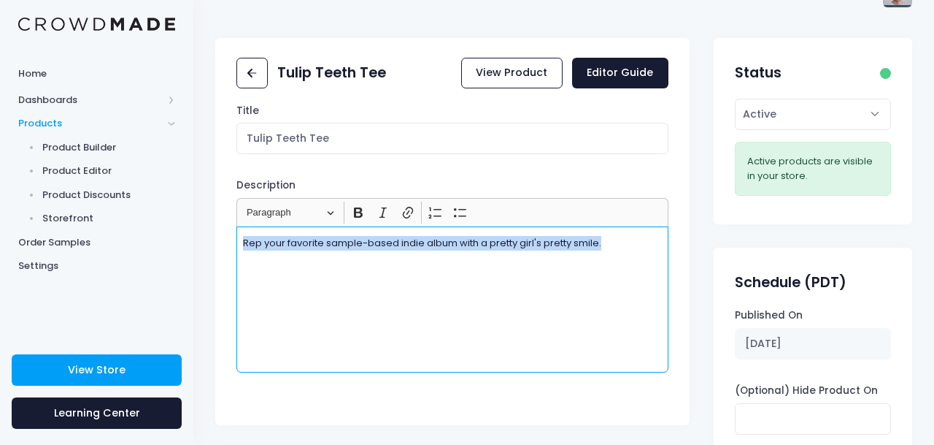
drag, startPoint x: 617, startPoint y: 245, endPoint x: 312, endPoint y: 234, distance: 305.4
click at [312, 234] on div "Rep your favorite sample-based indie album with a pretty girl's pretty smile." at bounding box center [453, 299] width 432 height 146
copy p "Rep your favorite sample-based indie album with a pretty girl's pretty smile."
click at [630, 253] on div "Rep your favorite sample-based indie album with a pretty girl's pretty smile." at bounding box center [453, 299] width 432 height 146
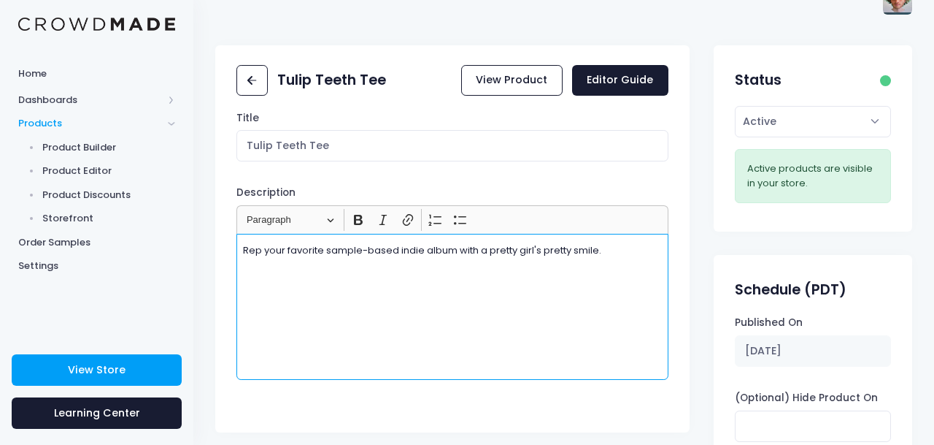
scroll to position [0, 0]
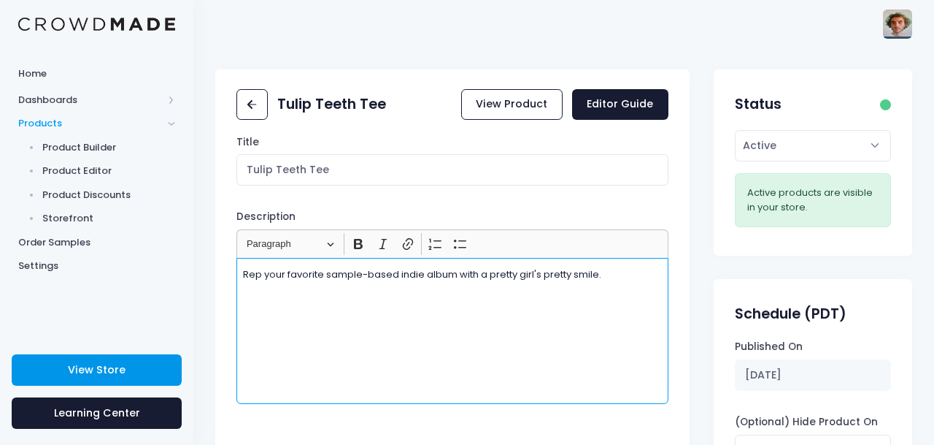
click at [140, 371] on link "View Store" at bounding box center [97, 369] width 170 height 31
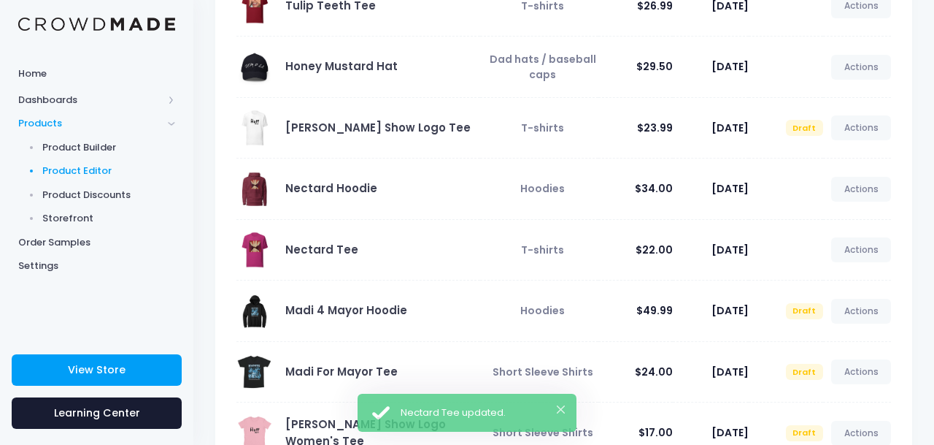
scroll to position [202, 0]
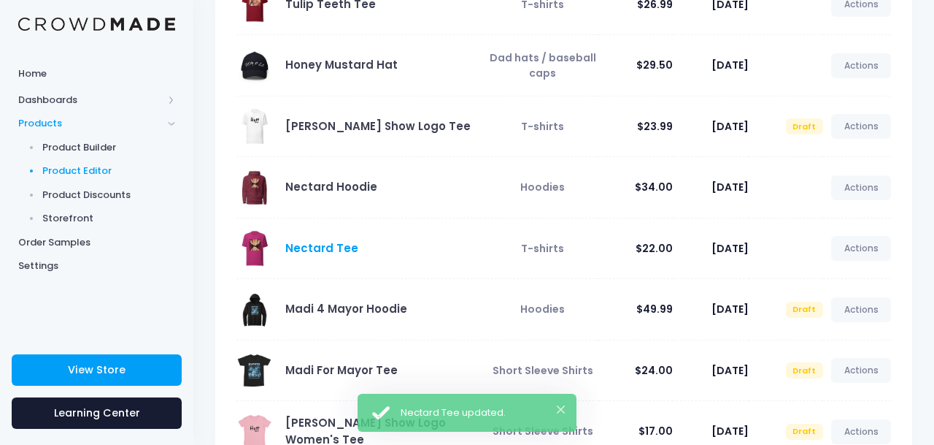
click at [342, 250] on link "Nectard Tee" at bounding box center [321, 247] width 73 height 15
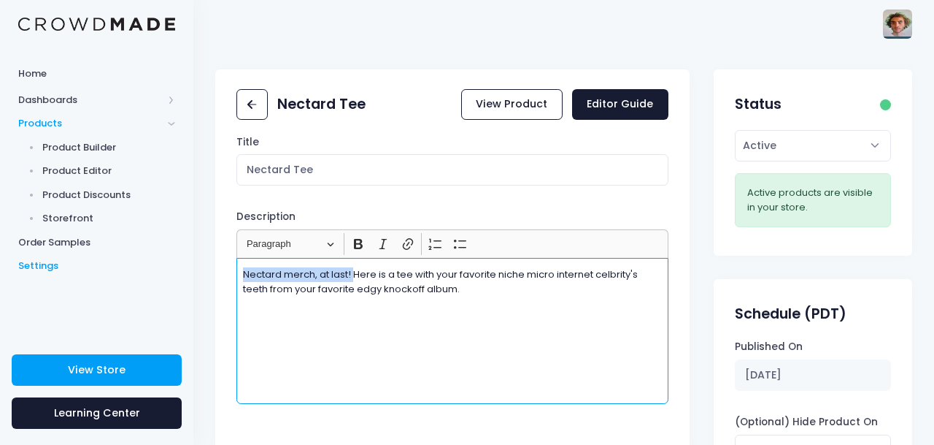
drag, startPoint x: 356, startPoint y: 275, endPoint x: 172, endPoint y: 258, distance: 184.7
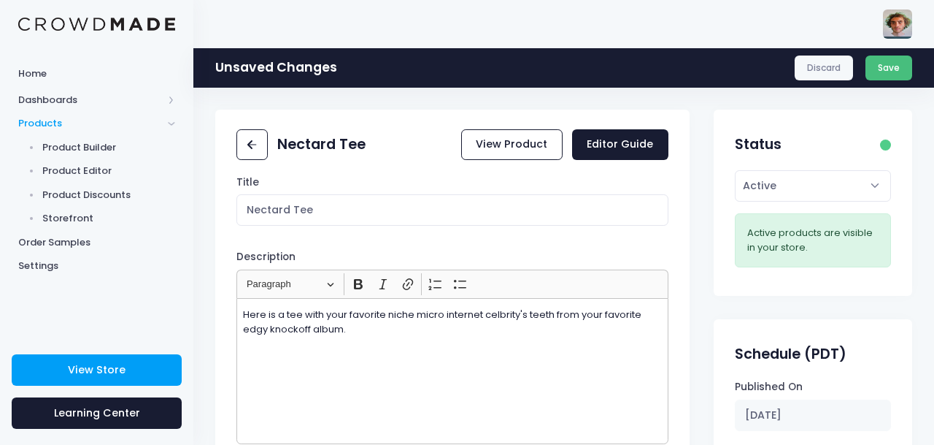
click at [880, 65] on button "Save" at bounding box center [889, 67] width 47 height 25
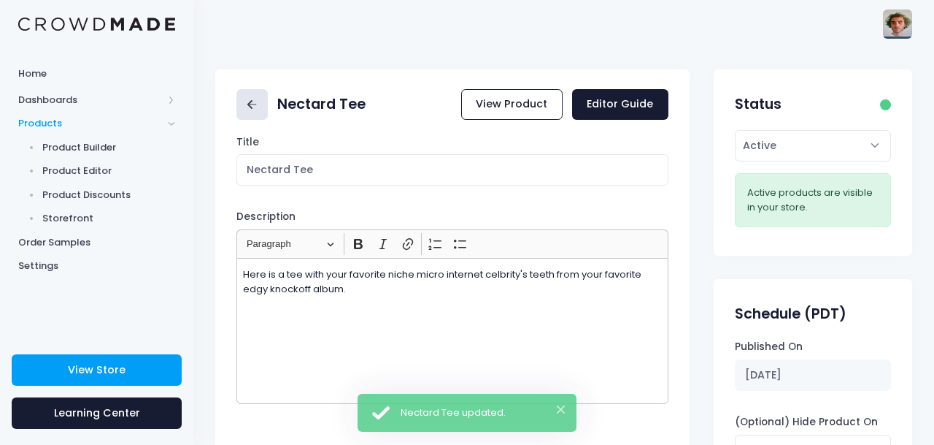
click at [254, 104] on icon at bounding box center [252, 104] width 17 height 17
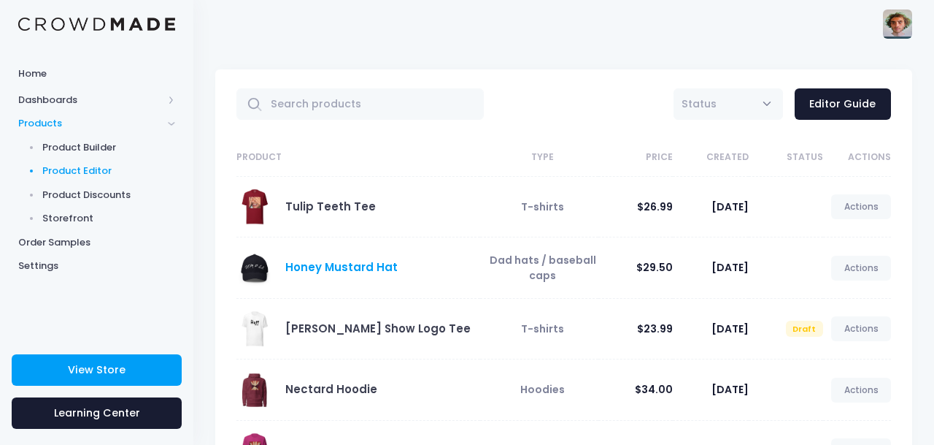
scroll to position [104, 0]
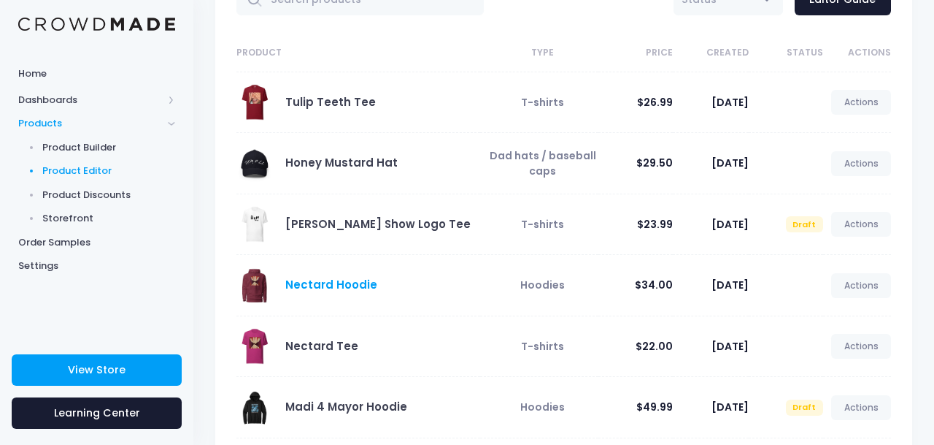
click at [348, 288] on link "Nectard Hoodie" at bounding box center [331, 284] width 92 height 15
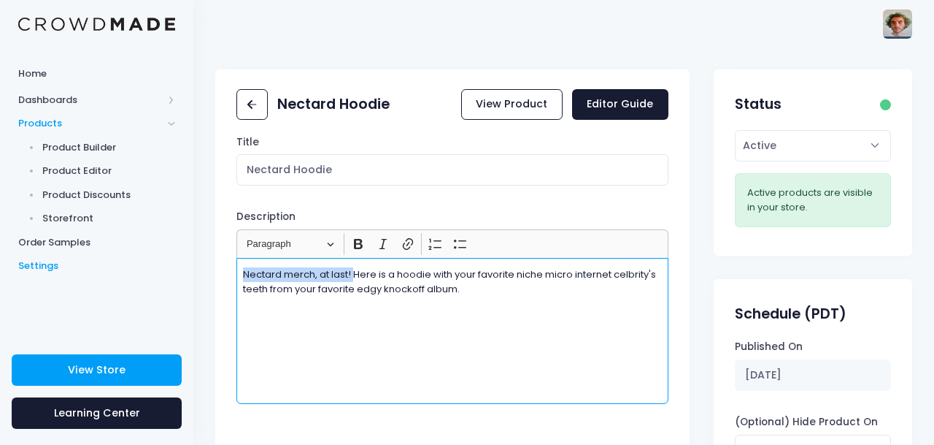
drag, startPoint x: 356, startPoint y: 274, endPoint x: 180, endPoint y: 262, distance: 177.1
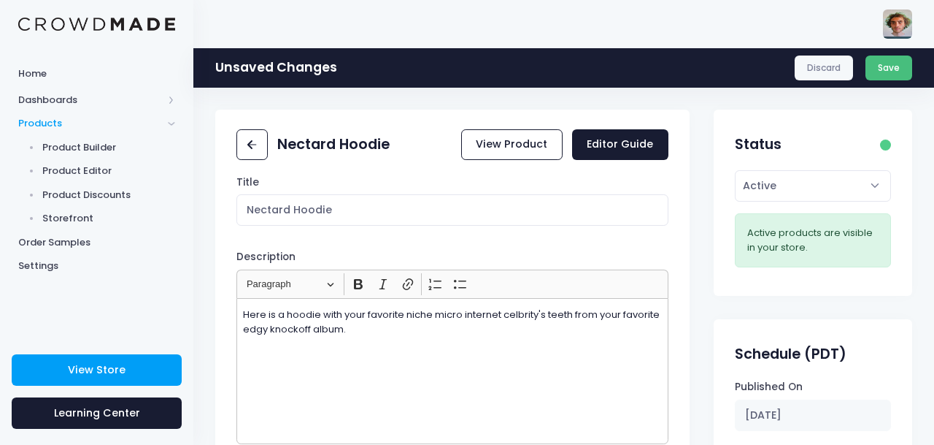
click at [886, 65] on button "Save" at bounding box center [889, 67] width 47 height 25
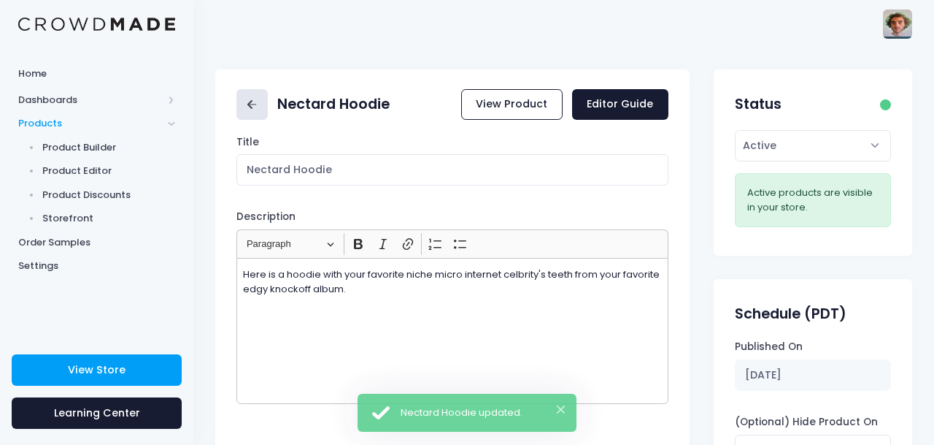
click at [253, 108] on icon at bounding box center [252, 104] width 17 height 17
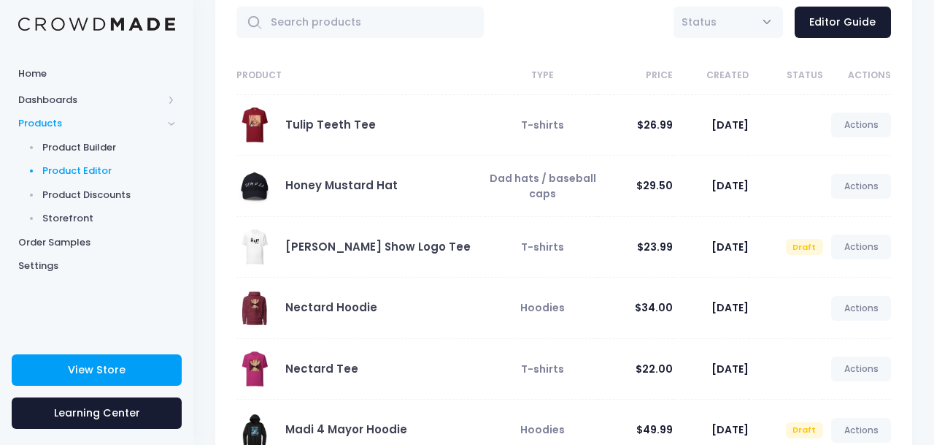
scroll to position [83, 0]
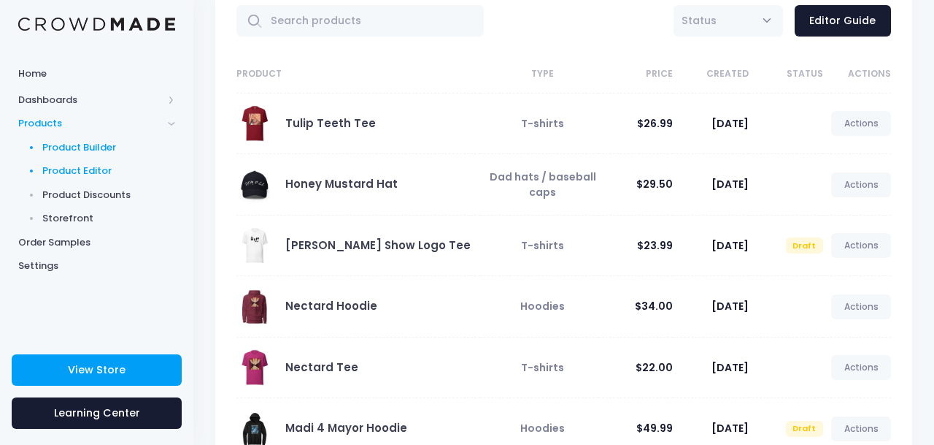
click at [118, 145] on span "Product Builder" at bounding box center [109, 147] width 134 height 15
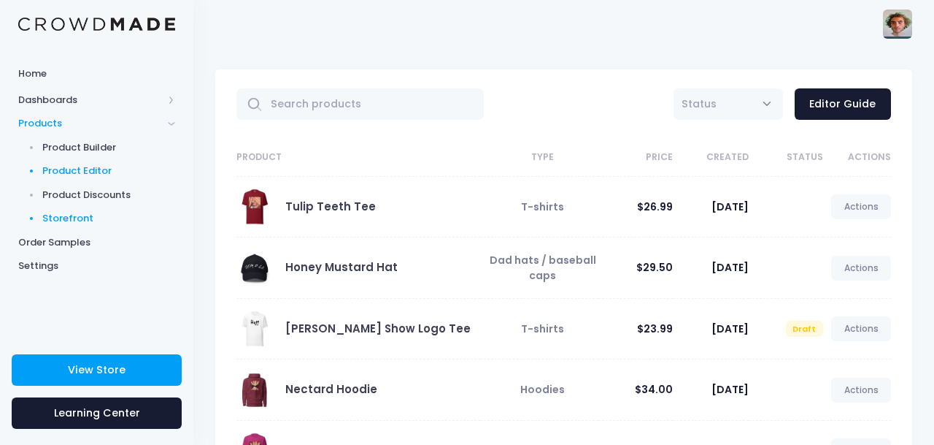
scroll to position [83, 0]
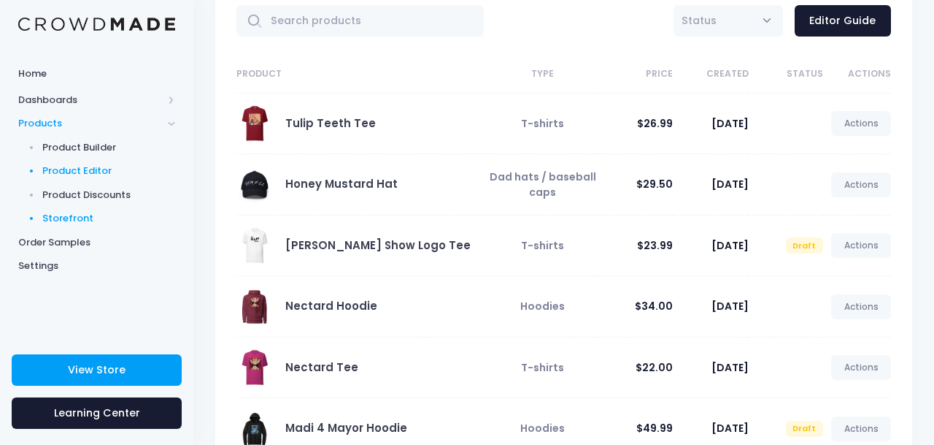
click at [91, 218] on span "Storefront" at bounding box center [109, 218] width 134 height 15
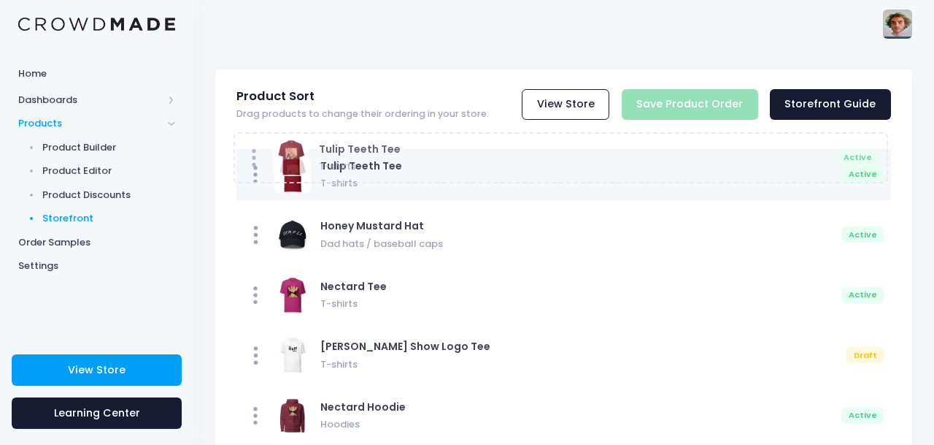
drag, startPoint x: 260, startPoint y: 358, endPoint x: 257, endPoint y: 165, distance: 192.8
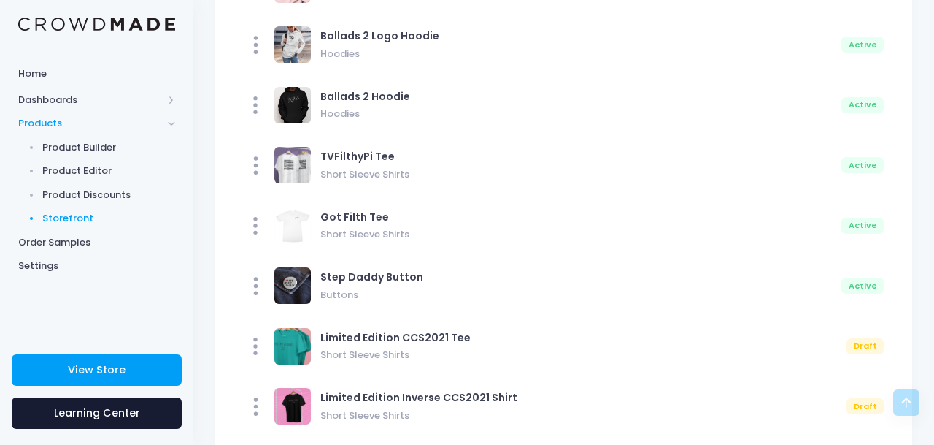
scroll to position [1153, 0]
click at [110, 172] on span "Product Editor" at bounding box center [109, 171] width 134 height 15
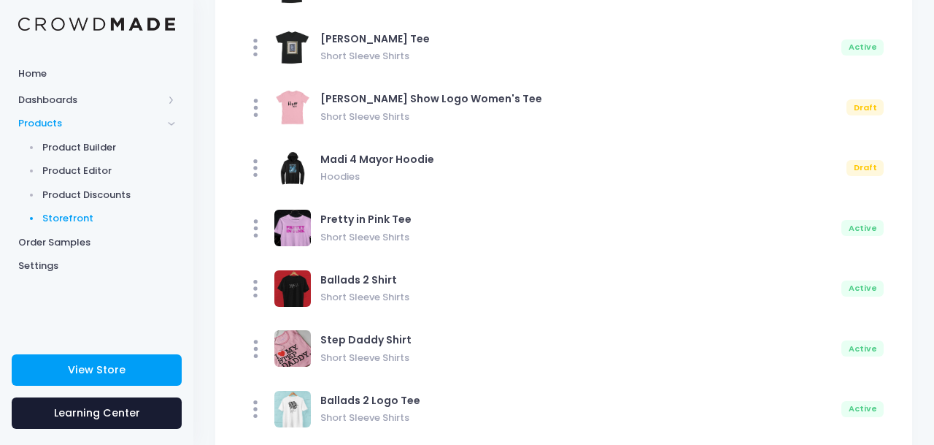
scroll to position [0, 0]
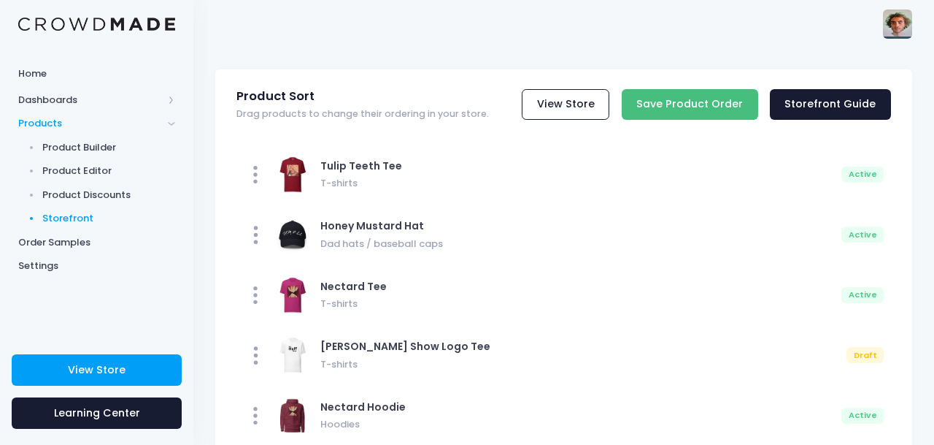
click at [695, 107] on input "Save Product Order" at bounding box center [690, 104] width 137 height 31
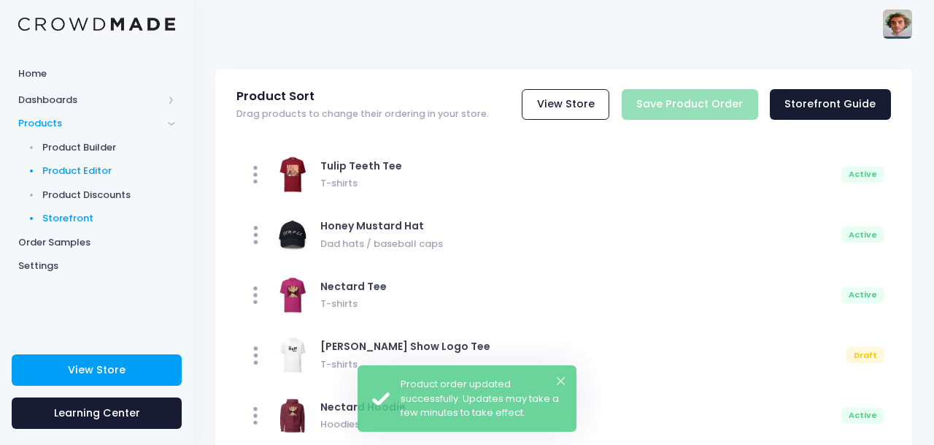
click at [101, 174] on span "Product Editor" at bounding box center [109, 171] width 134 height 15
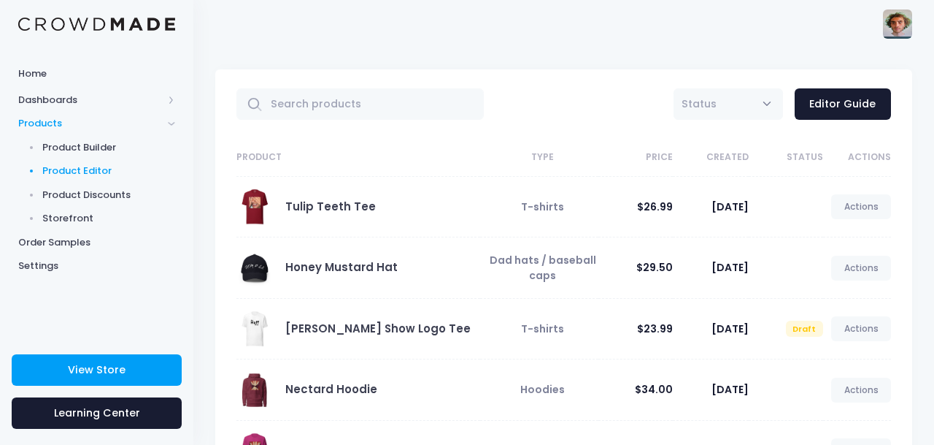
scroll to position [426, 0]
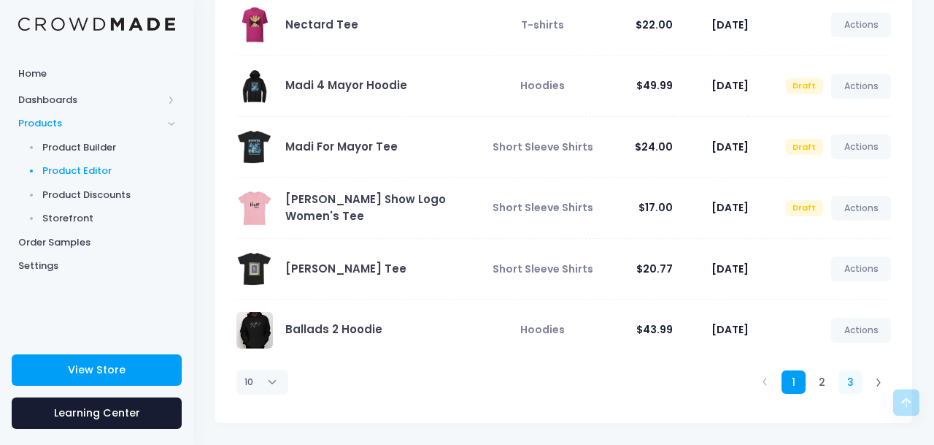
click at [852, 378] on link "3" at bounding box center [851, 382] width 24 height 24
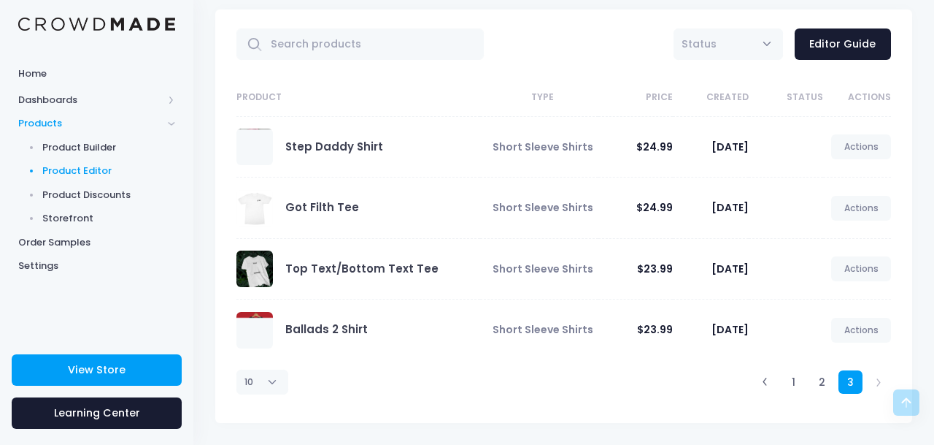
scroll to position [60, 0]
click at [872, 207] on link "Actions" at bounding box center [862, 208] width 60 height 25
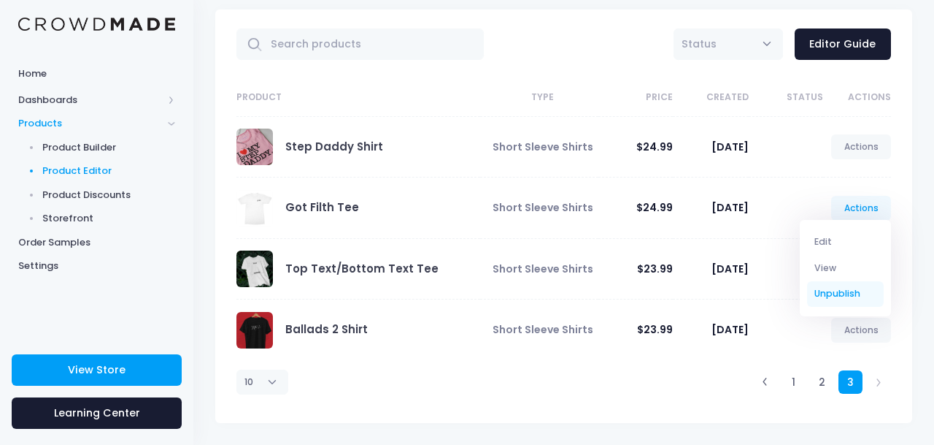
click at [845, 295] on link "Unpublish" at bounding box center [845, 294] width 77 height 26
click at [826, 299] on link "Unpublish" at bounding box center [845, 294] width 77 height 26
click at [567, 362] on div "1 2 3" at bounding box center [703, 382] width 390 height 44
click at [858, 215] on link "Actions" at bounding box center [862, 208] width 60 height 25
click at [826, 297] on link "Unpublish" at bounding box center [845, 294] width 77 height 26
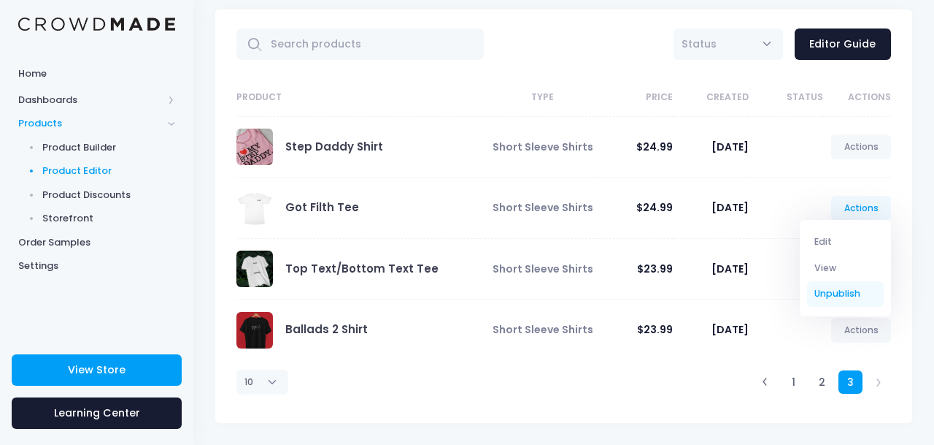
click at [813, 295] on link "Unpublish" at bounding box center [845, 294] width 77 height 26
click at [648, 400] on div "1 2 3" at bounding box center [703, 382] width 390 height 44
click at [559, 396] on div "1 2 3" at bounding box center [703, 382] width 390 height 44
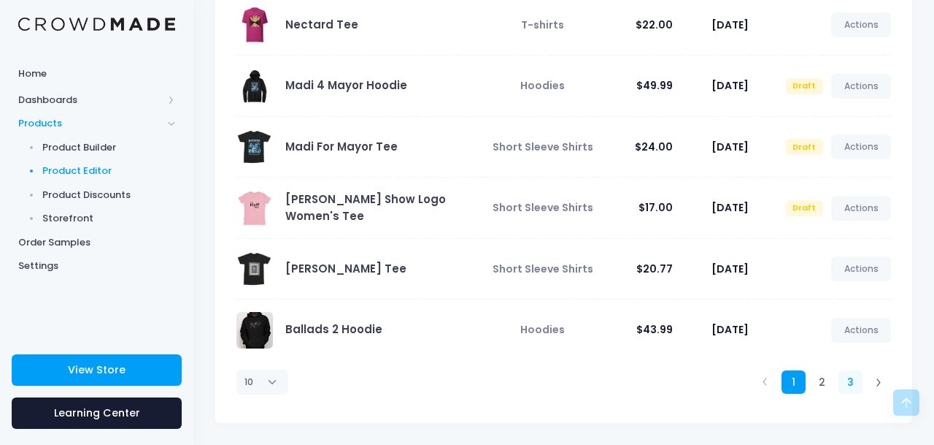
click at [844, 383] on link "3" at bounding box center [851, 382] width 24 height 24
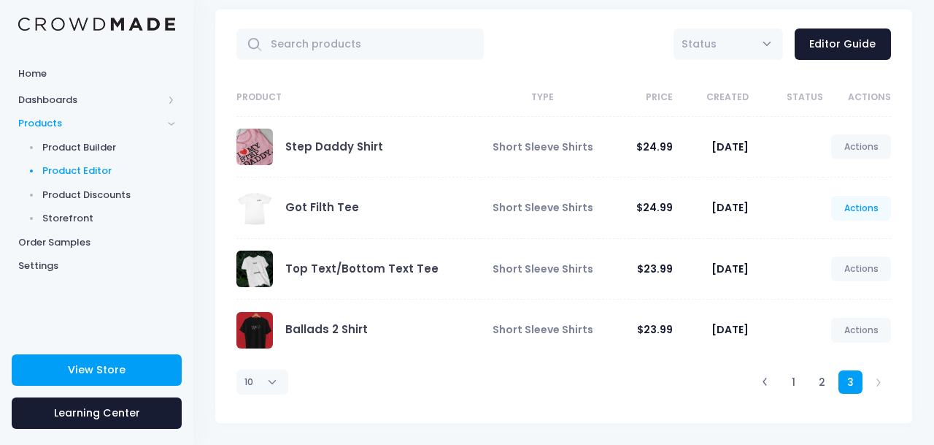
click at [861, 205] on link "Actions" at bounding box center [862, 208] width 60 height 25
click at [829, 296] on link "Unpublish" at bounding box center [845, 294] width 77 height 26
click at [856, 296] on link "Unpublish" at bounding box center [845, 294] width 77 height 26
click at [609, 380] on div "1 2 3" at bounding box center [703, 382] width 390 height 44
click at [867, 212] on link "Actions" at bounding box center [862, 208] width 60 height 25
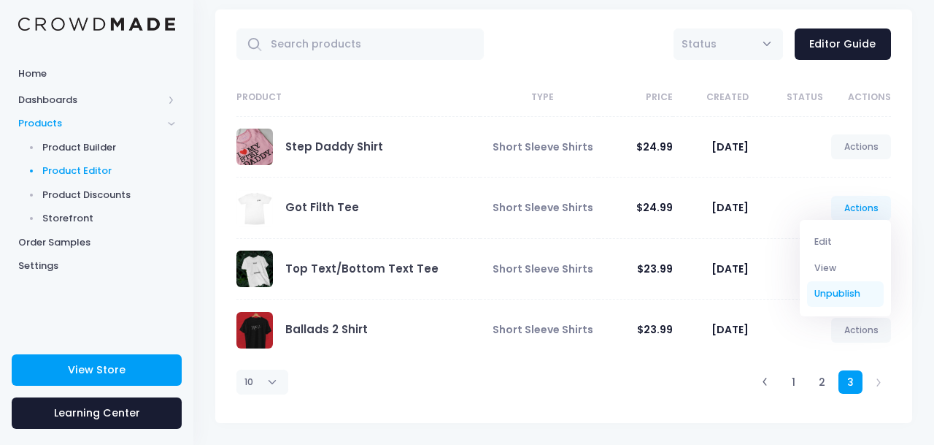
click at [840, 288] on link "Unpublish" at bounding box center [845, 294] width 77 height 26
click at [831, 247] on link "Edit" at bounding box center [845, 242] width 77 height 26
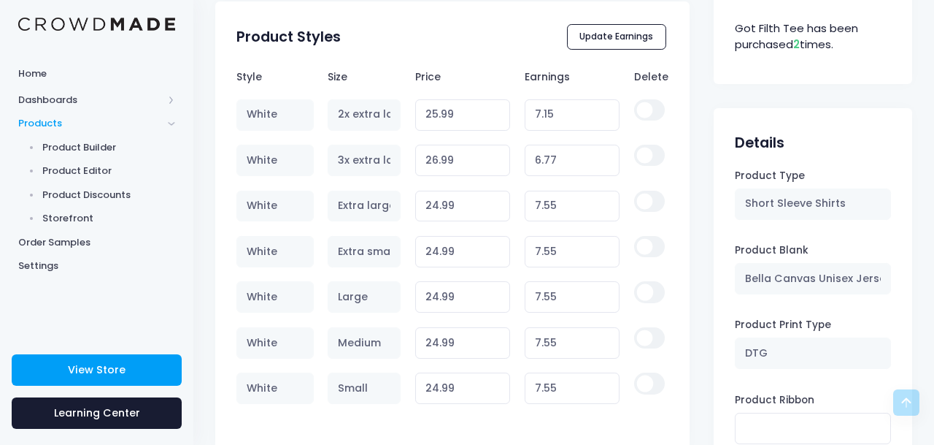
scroll to position [905, 0]
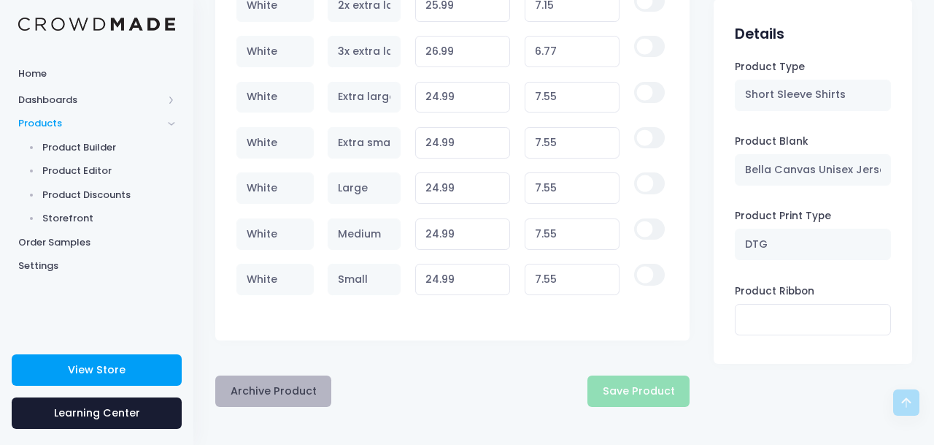
click at [284, 392] on button "Archive Product" at bounding box center [273, 390] width 116 height 31
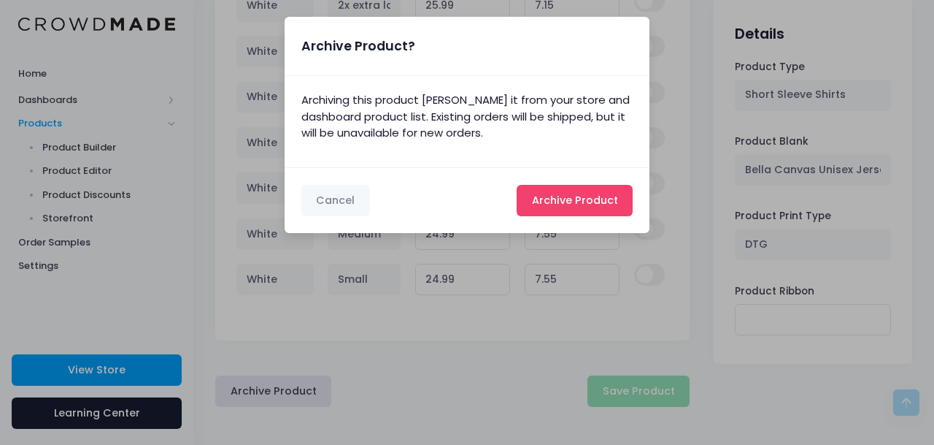
click at [579, 202] on span "Archive Product" at bounding box center [575, 200] width 86 height 15
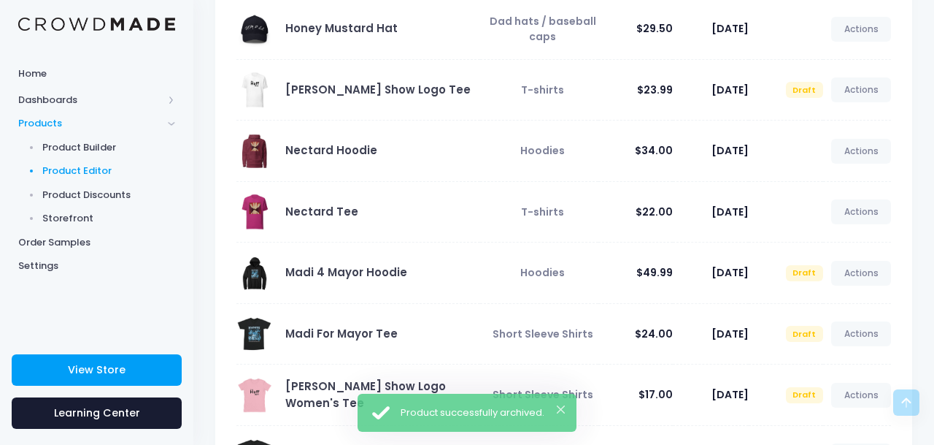
scroll to position [426, 0]
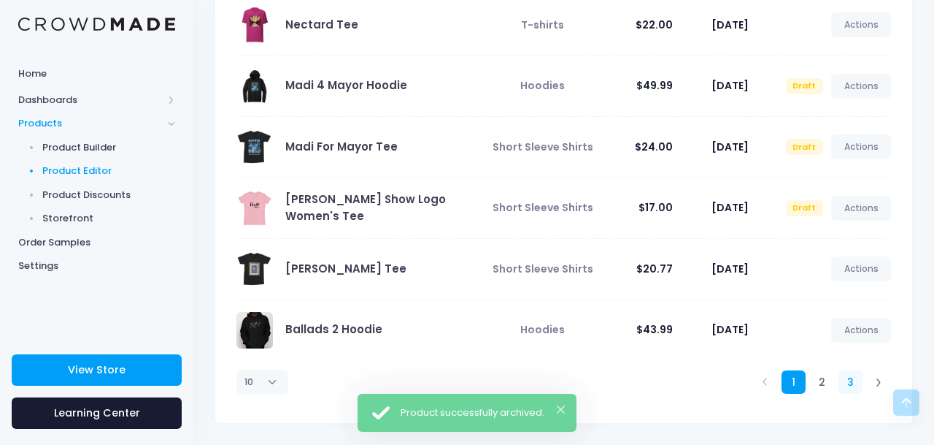
click at [853, 388] on link "3" at bounding box center [851, 382] width 24 height 24
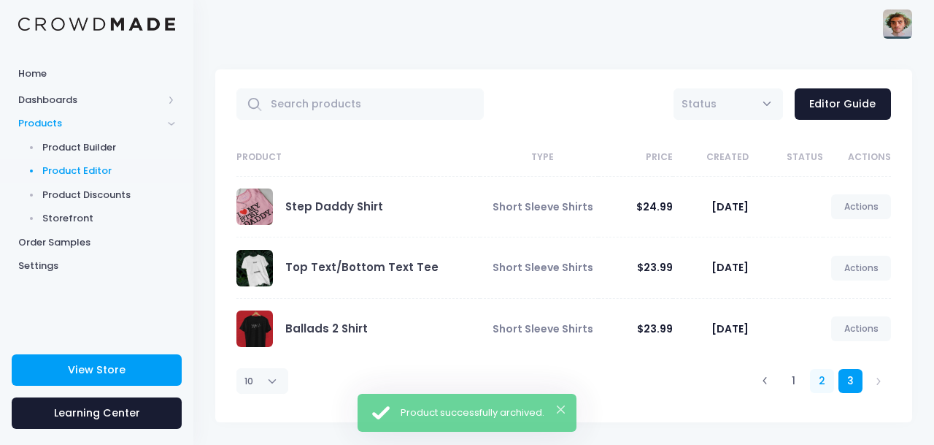
click at [817, 380] on link "2" at bounding box center [822, 381] width 24 height 24
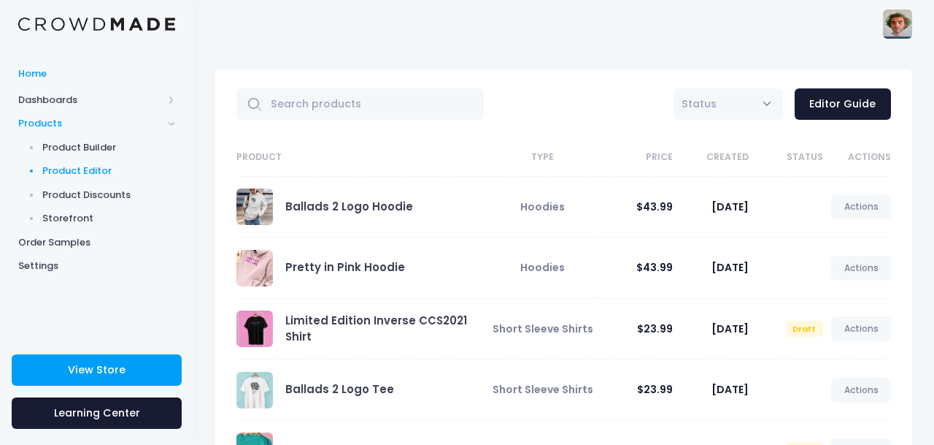
click at [59, 77] on span "Home" at bounding box center [96, 73] width 157 height 15
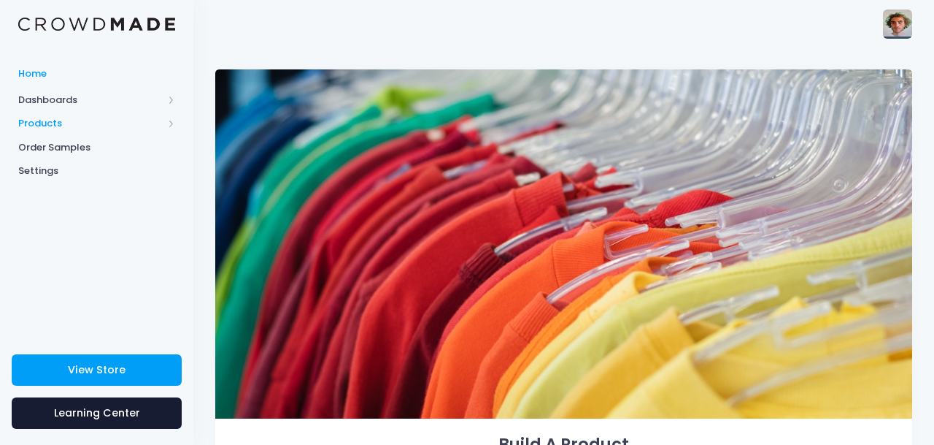
click at [66, 119] on span "Products" at bounding box center [90, 123] width 145 height 15
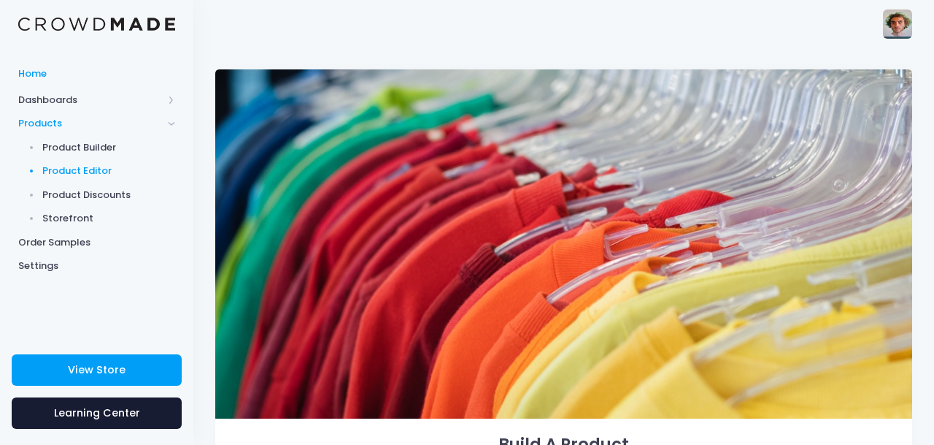
click at [101, 169] on span "Product Editor" at bounding box center [109, 171] width 134 height 15
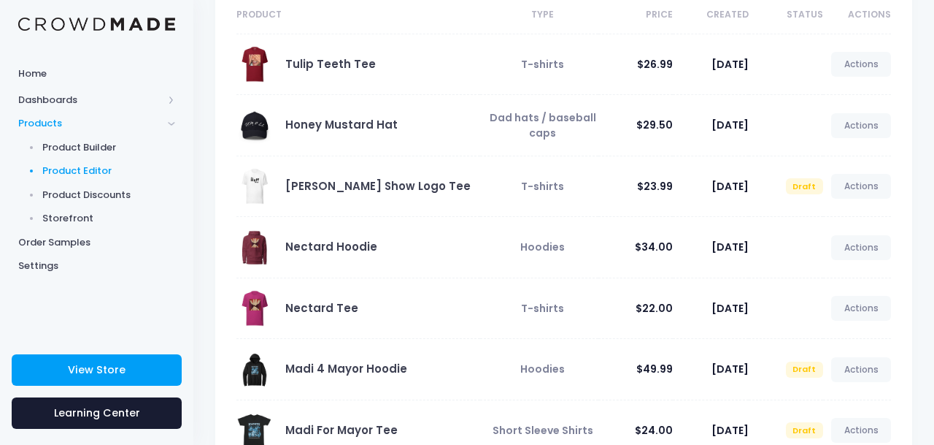
scroll to position [163, 0]
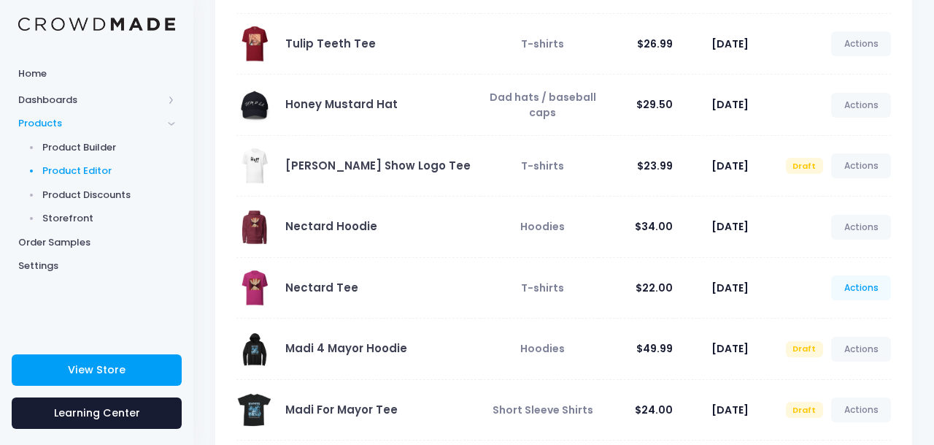
click at [843, 290] on link "Actions" at bounding box center [862, 287] width 60 height 25
click at [829, 326] on link "Edit" at bounding box center [845, 323] width 77 height 26
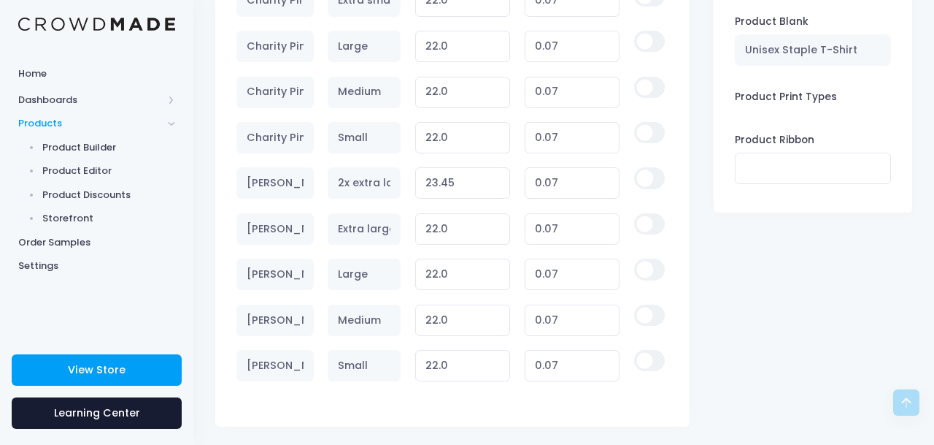
scroll to position [1367, 0]
click at [648, 183] on input "checkbox" at bounding box center [649, 176] width 31 height 21
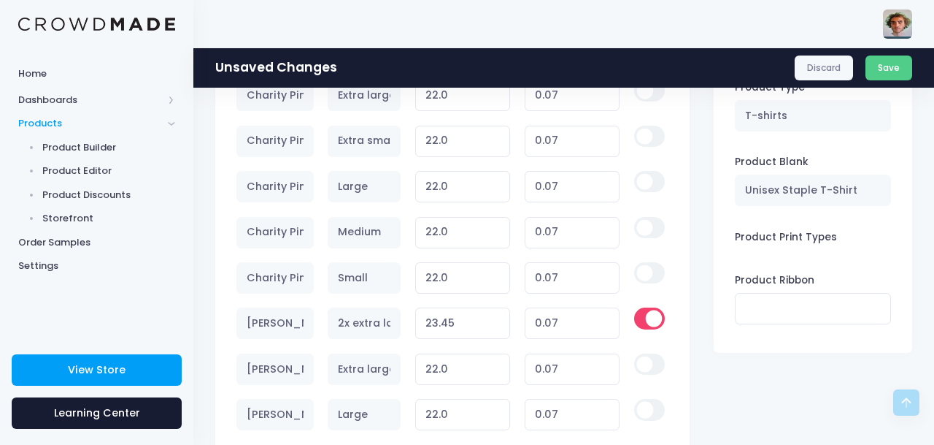
scroll to position [1272, 0]
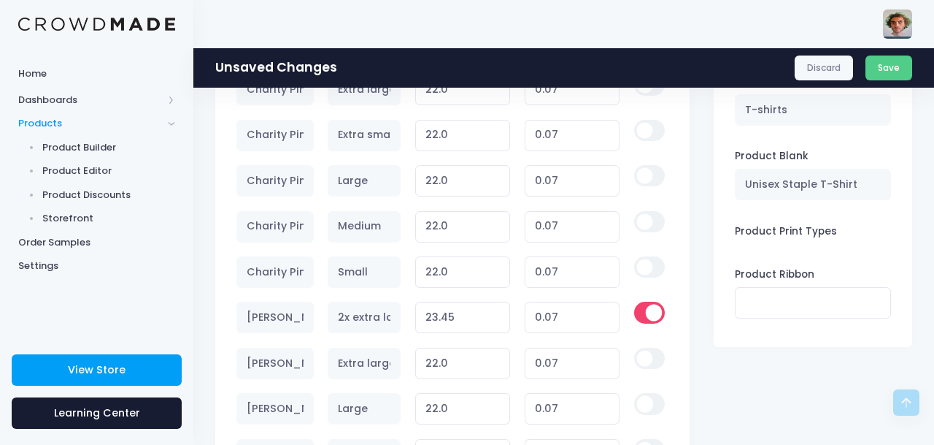
click at [653, 310] on input "checkbox" at bounding box center [649, 312] width 31 height 21
checkbox input "false"
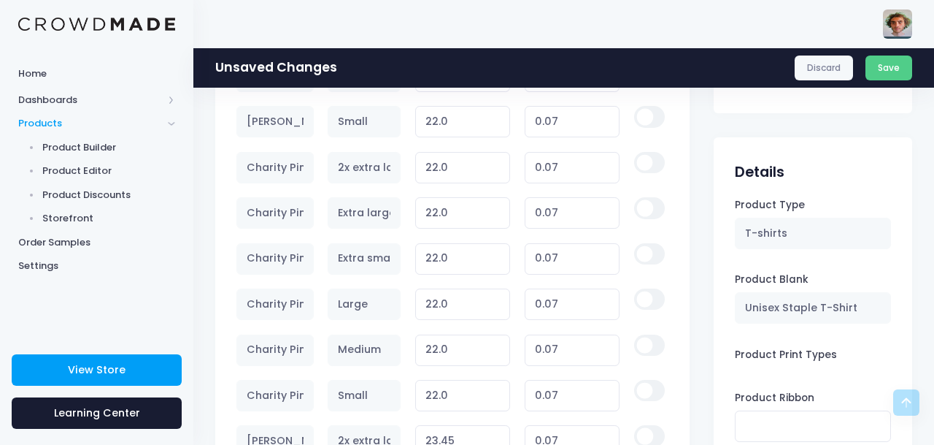
scroll to position [1141, 0]
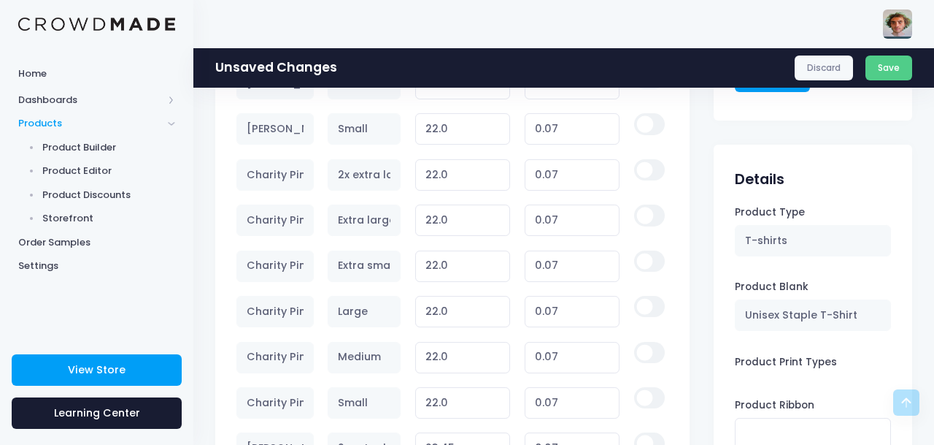
click at [642, 261] on input "checkbox" at bounding box center [649, 260] width 31 height 21
checkbox input "true"
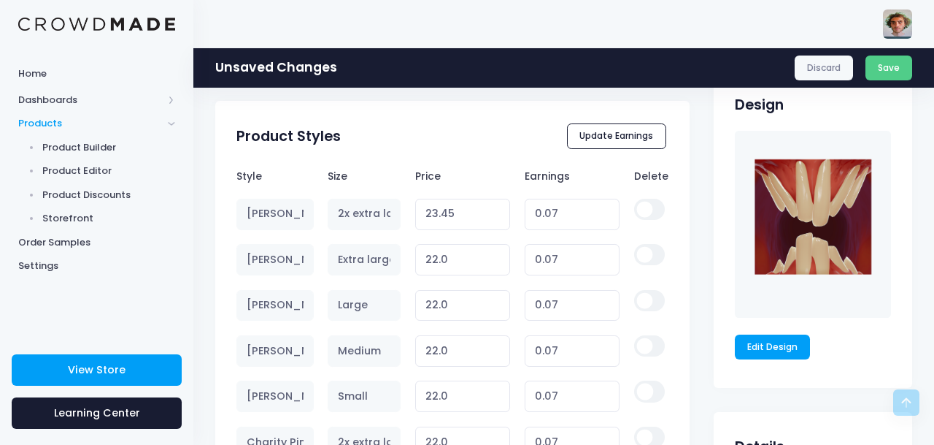
scroll to position [875, 0]
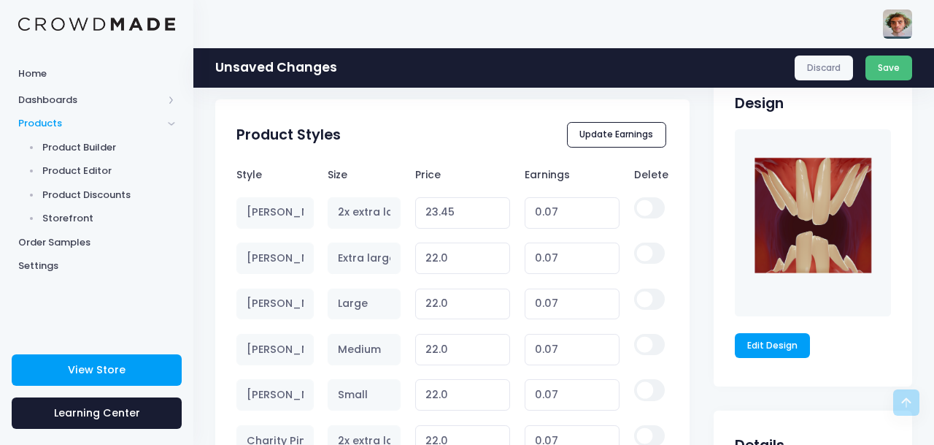
click at [889, 74] on button "Save" at bounding box center [889, 67] width 47 height 25
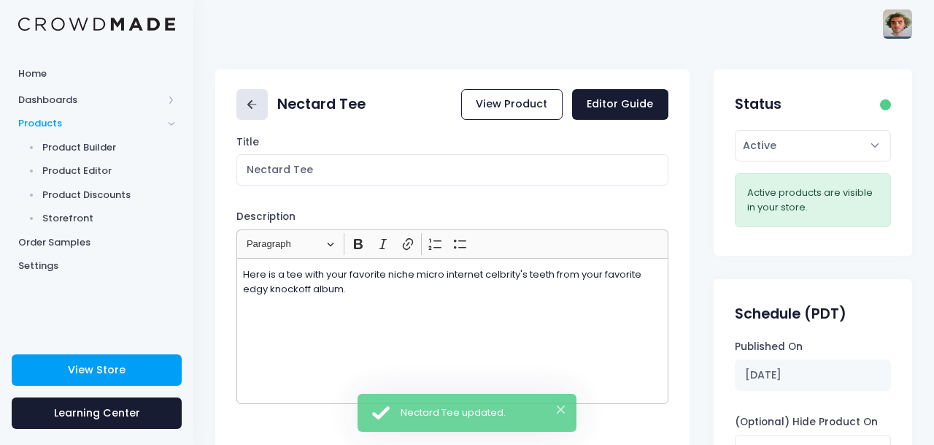
click at [249, 103] on icon at bounding box center [249, 104] width 5 height 9
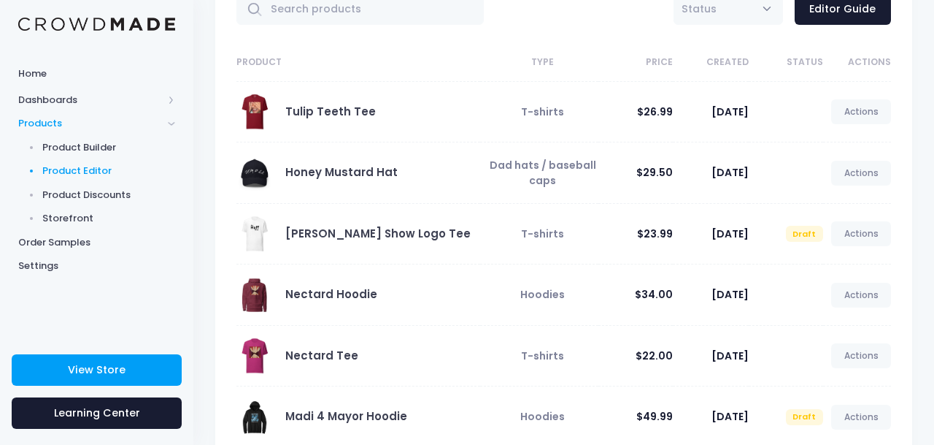
scroll to position [96, 0]
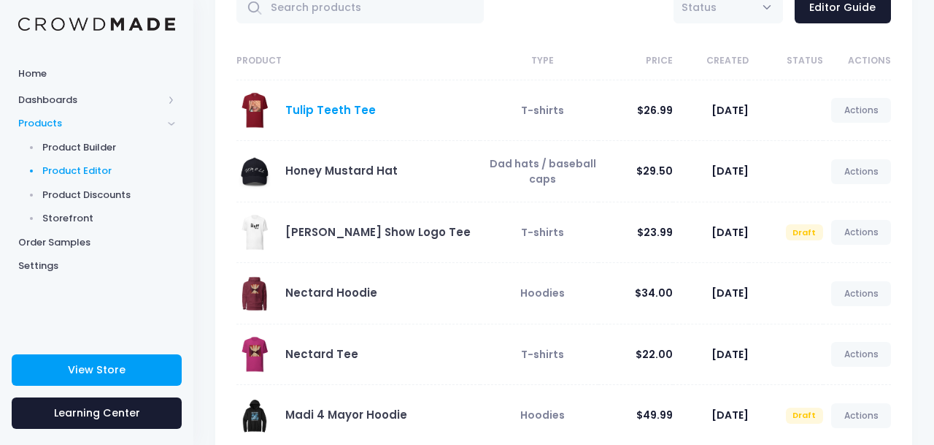
click at [337, 111] on link "Tulip Teeth Tee" at bounding box center [330, 109] width 91 height 15
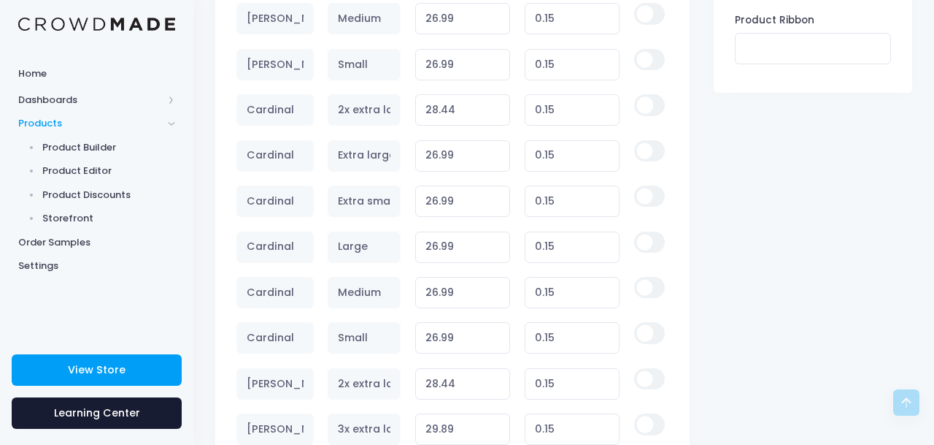
scroll to position [1489, 0]
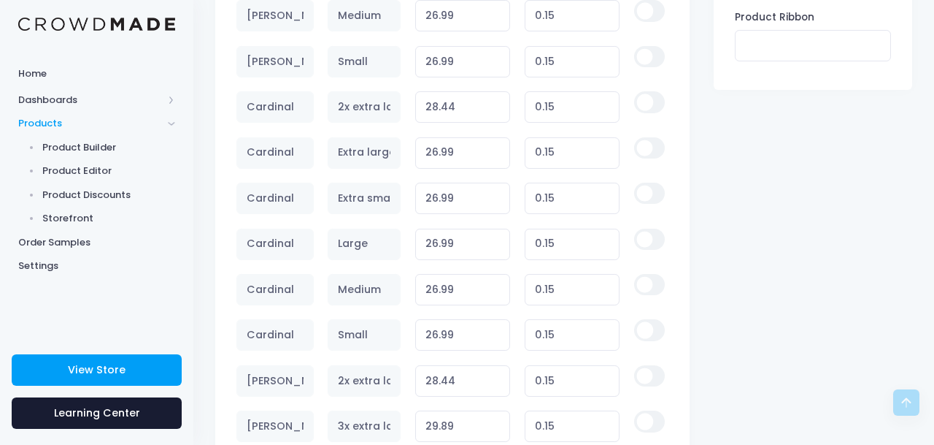
click at [653, 195] on input "checkbox" at bounding box center [649, 193] width 31 height 21
checkbox input "true"
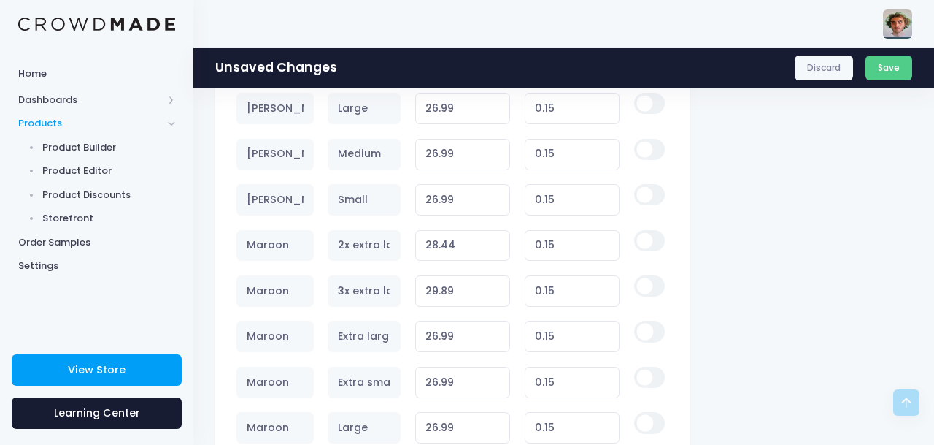
scroll to position [1939, 0]
click at [657, 376] on input "checkbox" at bounding box center [649, 375] width 31 height 21
checkbox input "true"
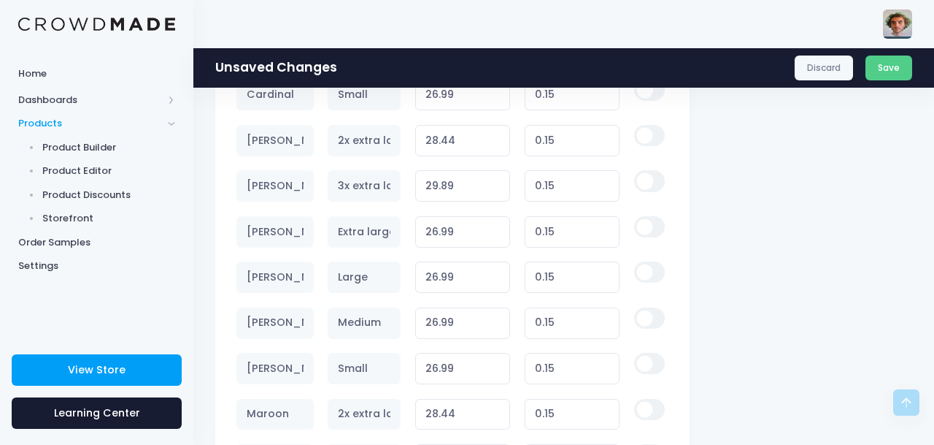
scroll to position [1702, 0]
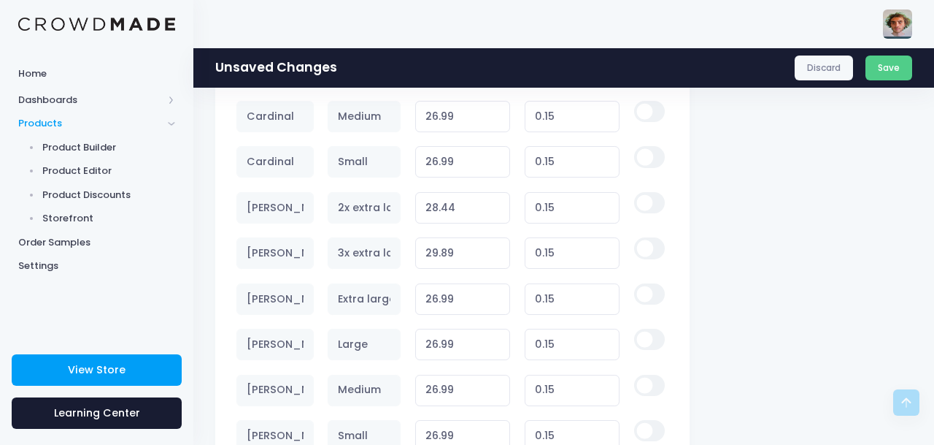
click at [652, 255] on input "checkbox" at bounding box center [649, 247] width 31 height 21
checkbox input "true"
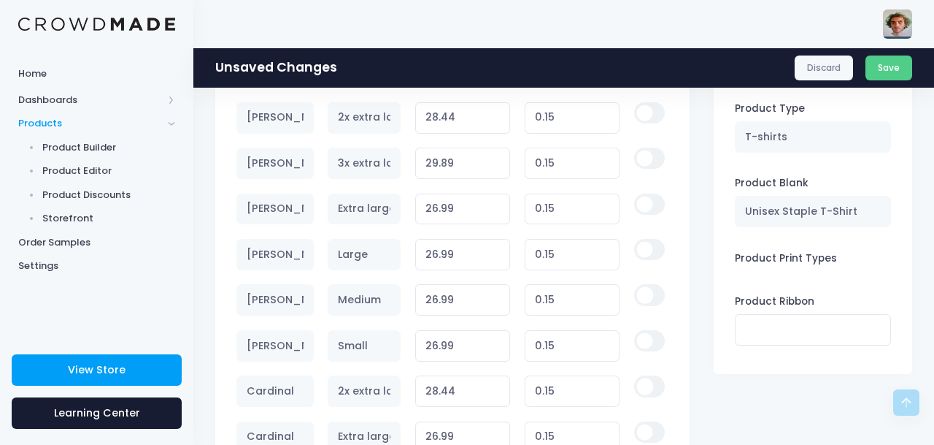
scroll to position [1232, 0]
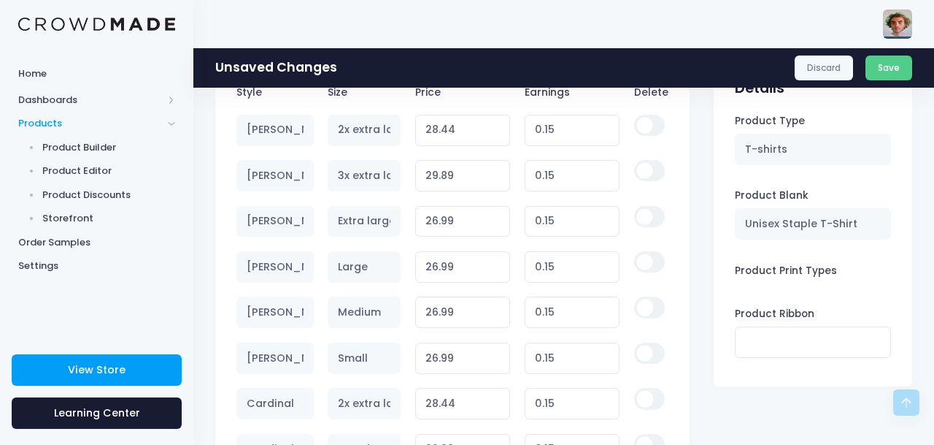
click at [652, 169] on input "checkbox" at bounding box center [649, 170] width 31 height 21
checkbox input "true"
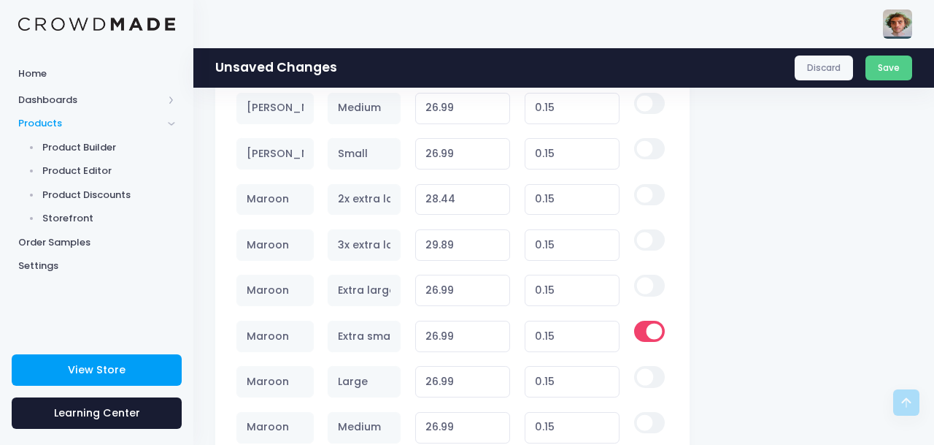
scroll to position [1987, 0]
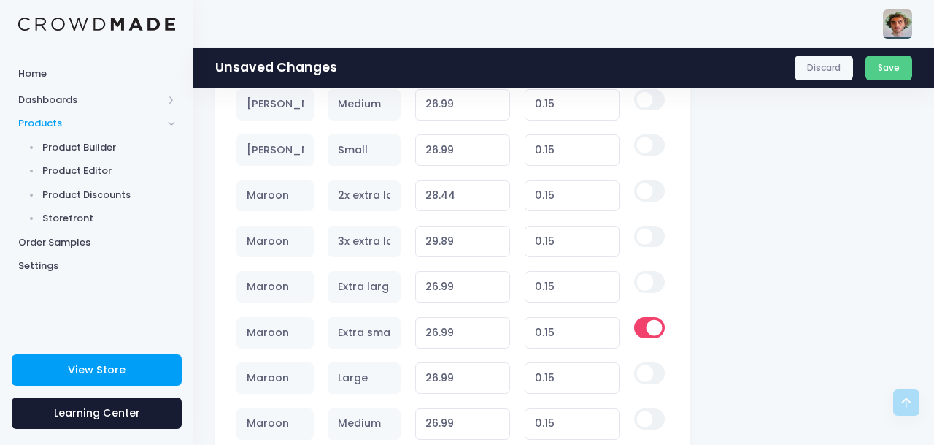
click at [650, 238] on input "checkbox" at bounding box center [649, 236] width 31 height 21
checkbox input "true"
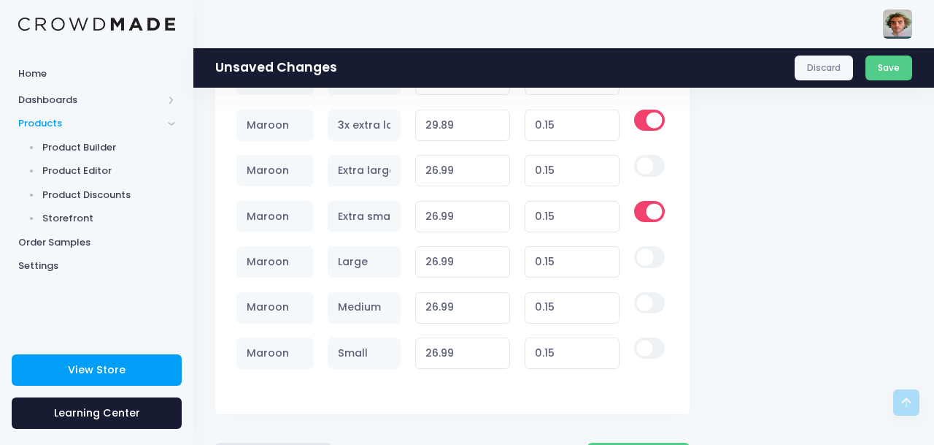
scroll to position [2110, 0]
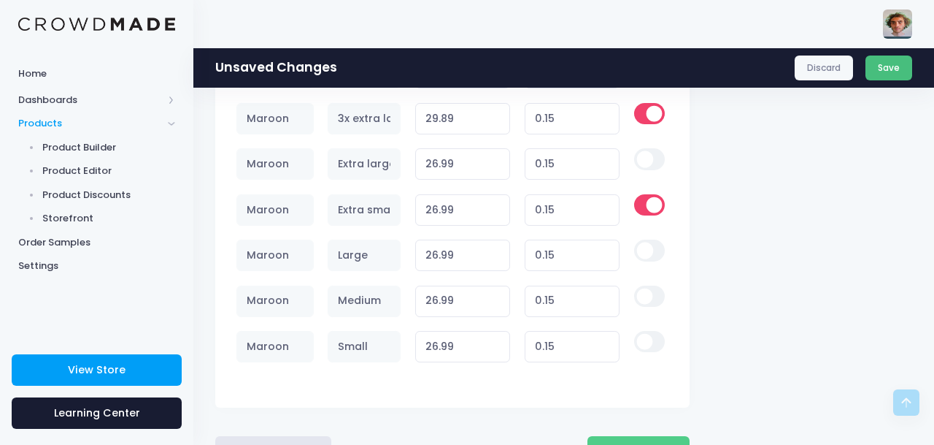
click at [884, 74] on button "Save" at bounding box center [889, 67] width 47 height 25
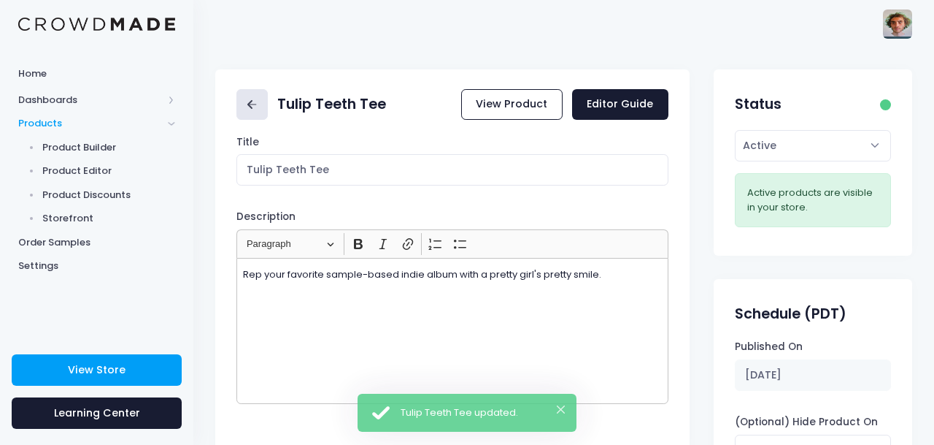
click at [258, 112] on icon at bounding box center [252, 104] width 17 height 17
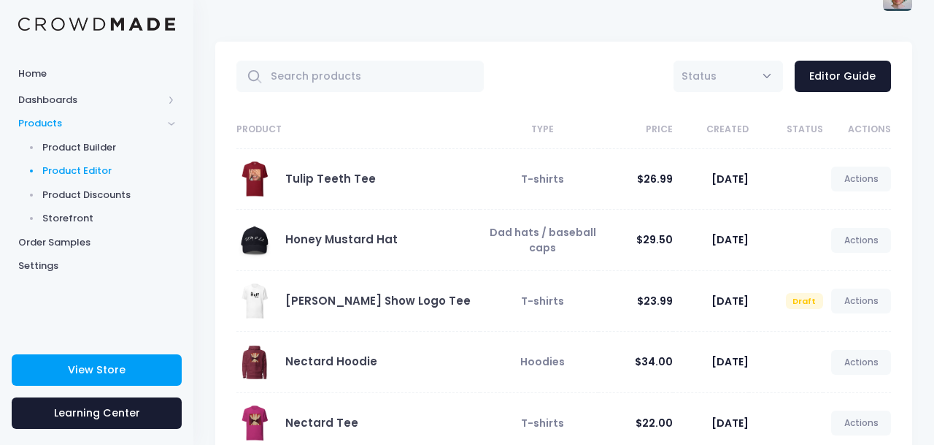
scroll to position [29, 0]
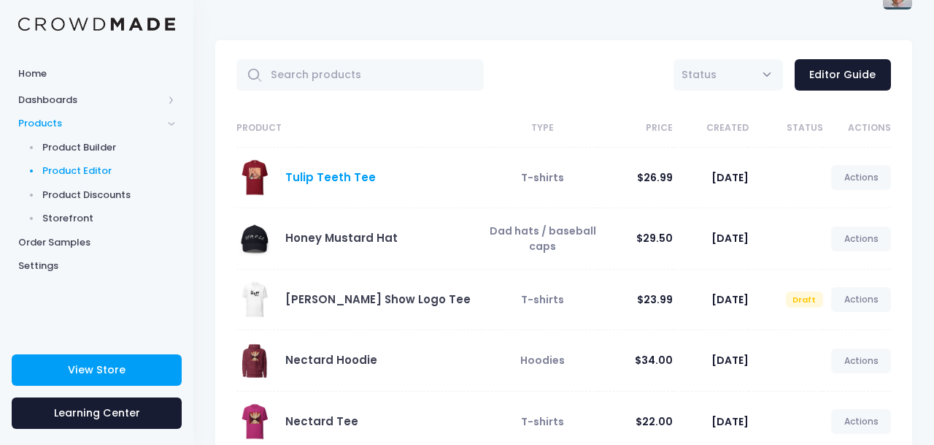
click at [358, 177] on link "Tulip Teeth Tee" at bounding box center [330, 176] width 91 height 15
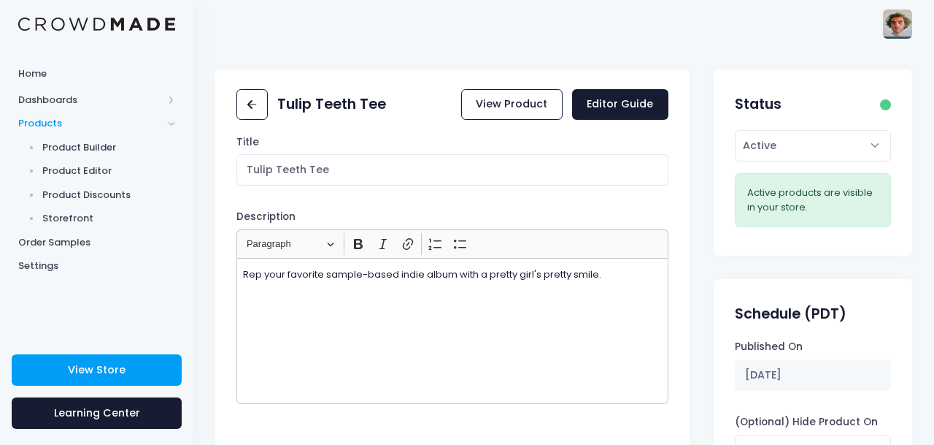
click at [518, 106] on link "View Product" at bounding box center [511, 104] width 101 height 31
click at [256, 101] on icon at bounding box center [252, 104] width 17 height 17
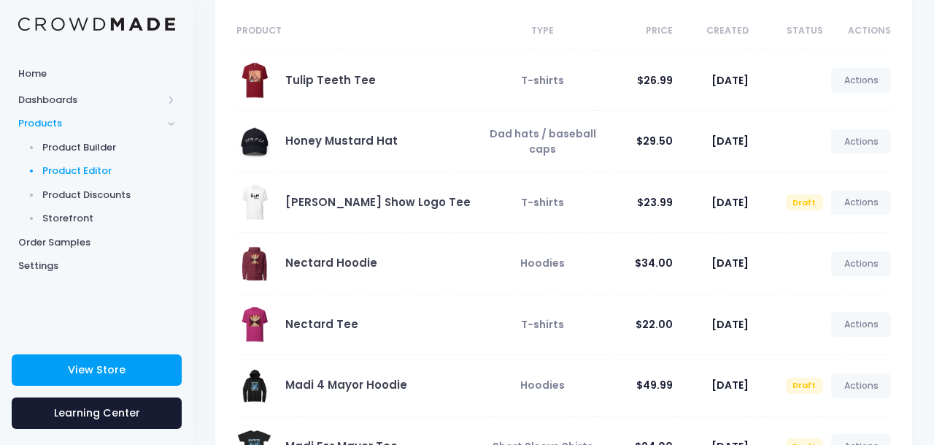
scroll to position [137, 0]
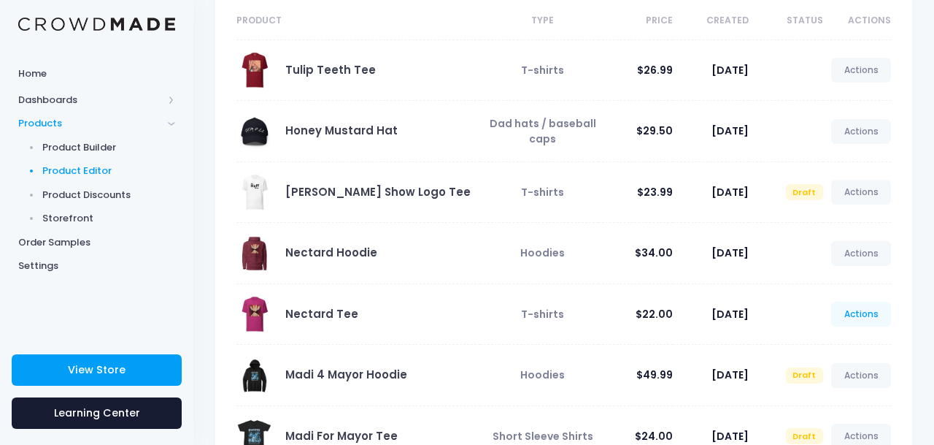
click at [839, 315] on link "Actions" at bounding box center [862, 314] width 60 height 25
click at [829, 345] on link "Edit" at bounding box center [845, 349] width 77 height 26
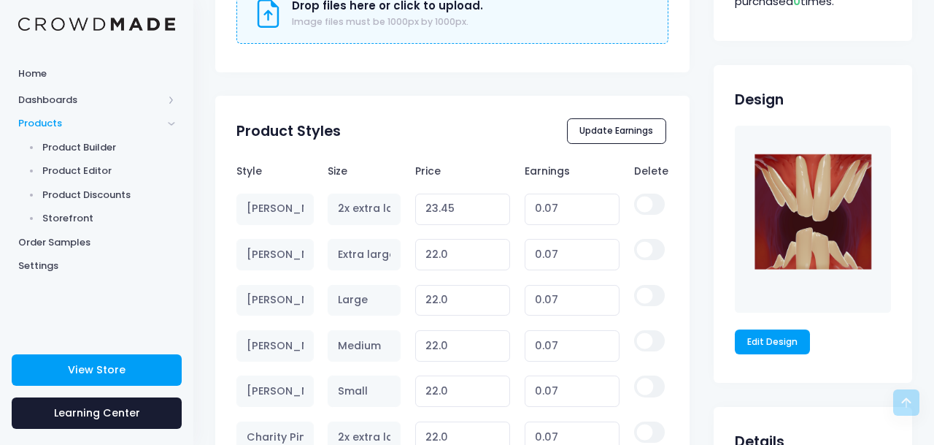
scroll to position [846, 0]
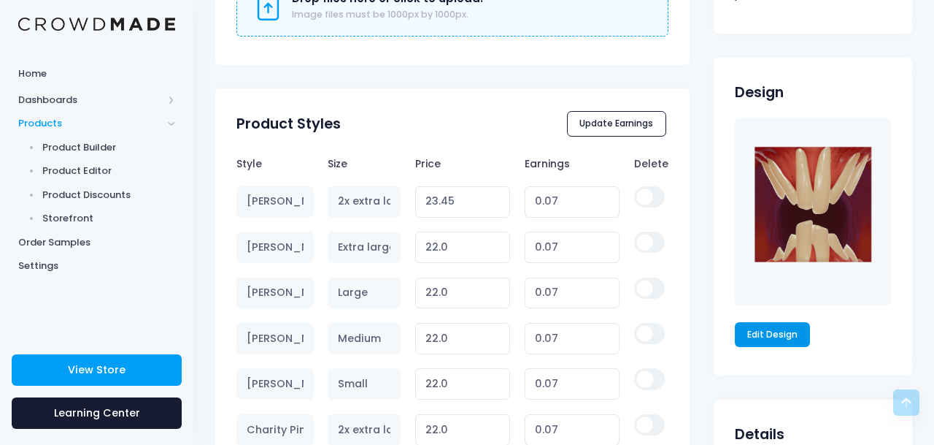
click at [748, 334] on link "Edit Design" at bounding box center [773, 334] width 76 height 25
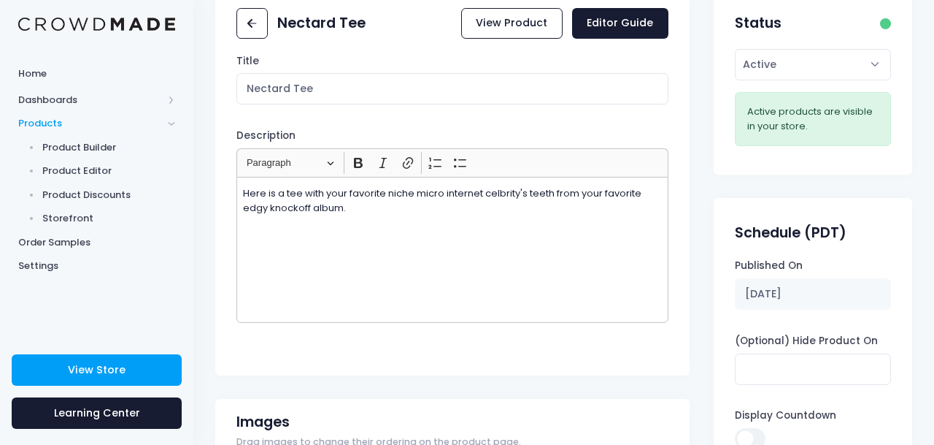
scroll to position [0, 0]
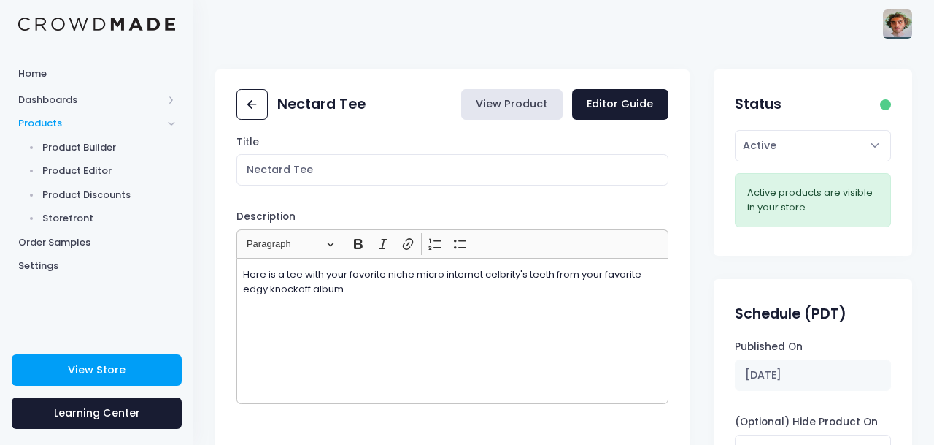
click at [515, 114] on link "View Product" at bounding box center [511, 104] width 101 height 31
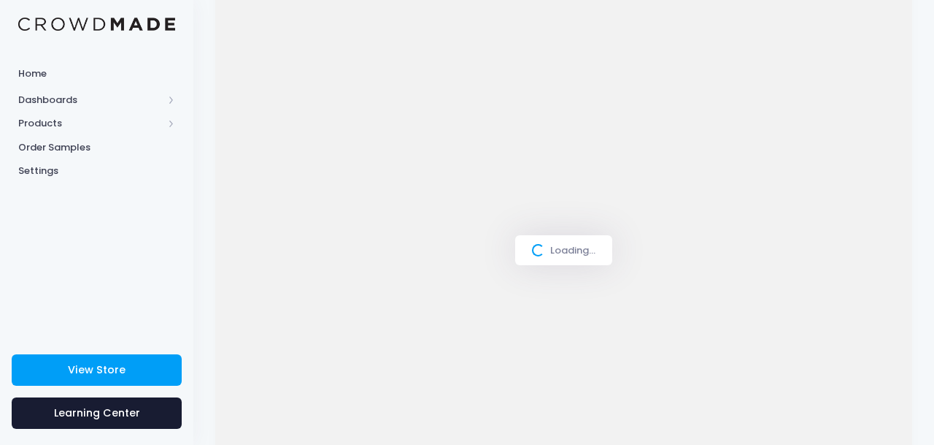
scroll to position [191, 0]
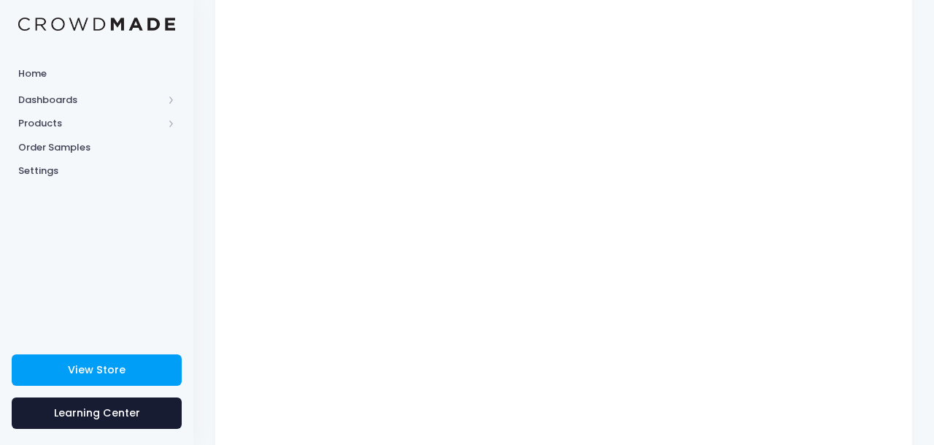
type input "$26.91 - $28.36"
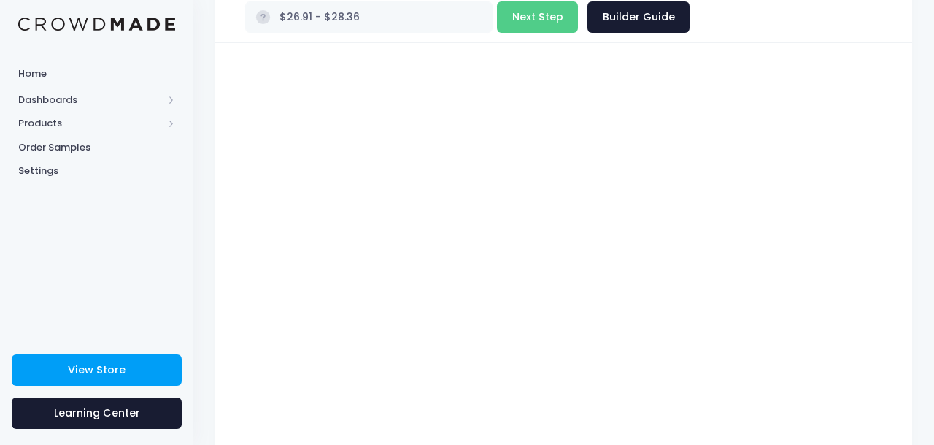
scroll to position [49, 0]
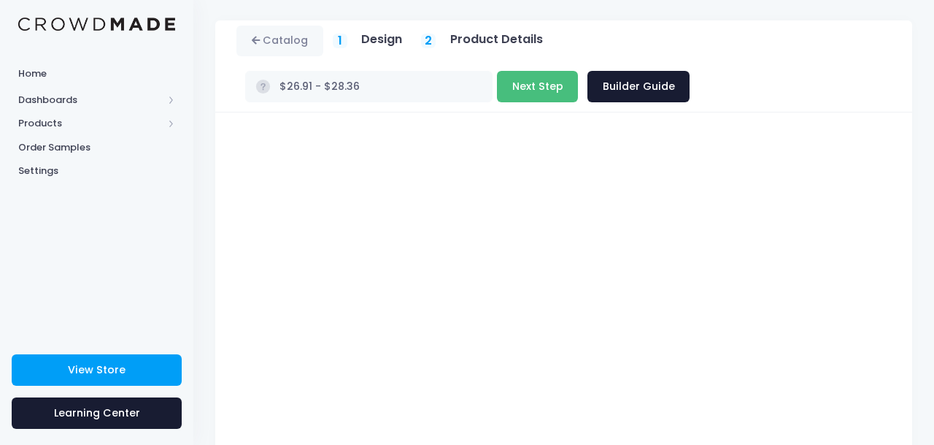
click at [497, 82] on button "Next Step" at bounding box center [537, 86] width 81 height 31
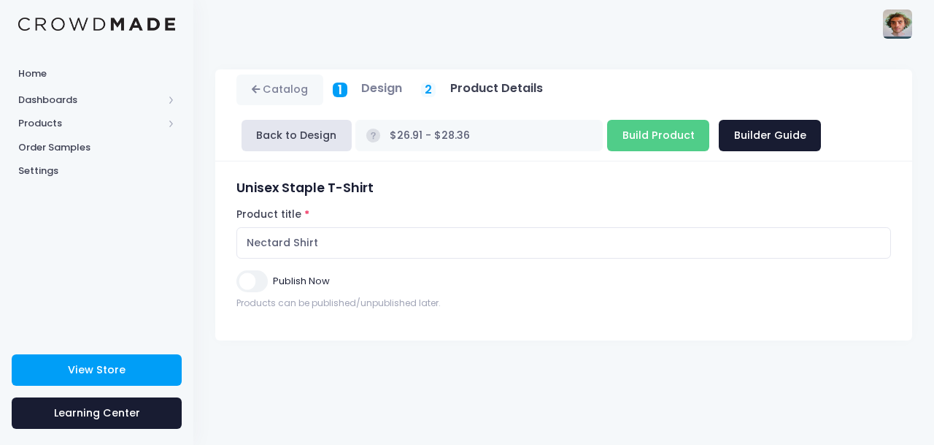
scroll to position [0, 0]
click at [254, 280] on input "Publish Now" at bounding box center [252, 280] width 31 height 21
checkbox input "true"
click at [607, 142] on input "Build Product" at bounding box center [658, 135] width 102 height 31
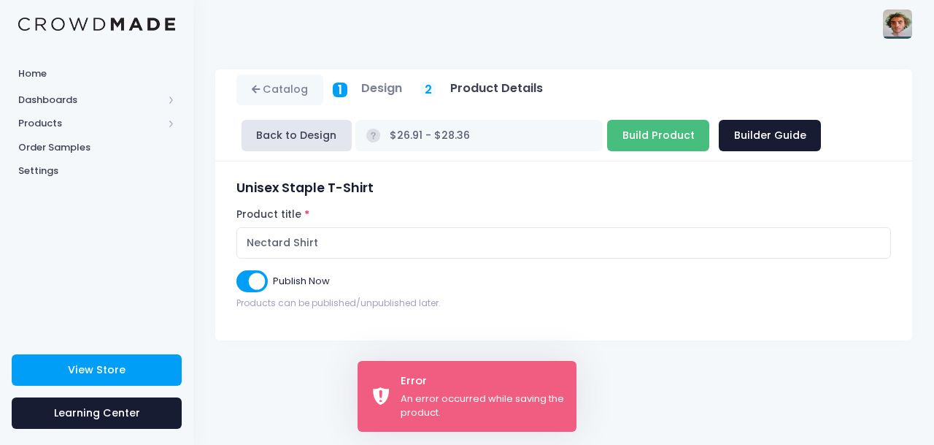
click at [607, 132] on input "Build Product" at bounding box center [658, 135] width 102 height 31
type input "Building product..."
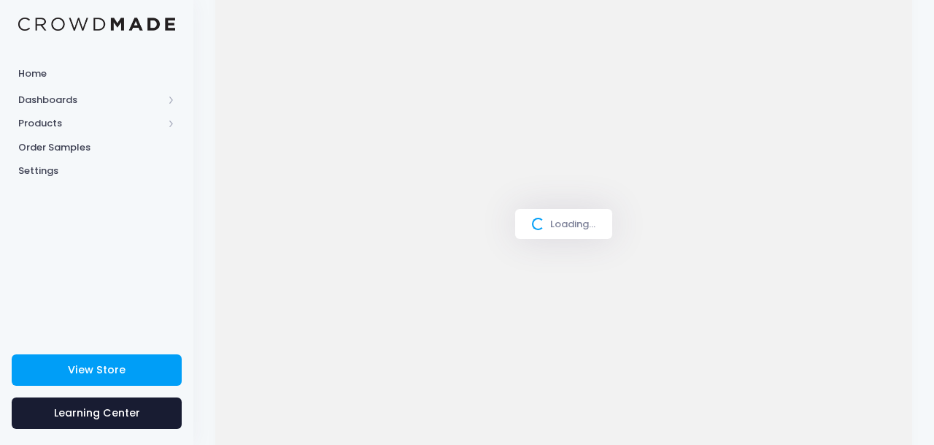
type input "$26.91 - $28.36"
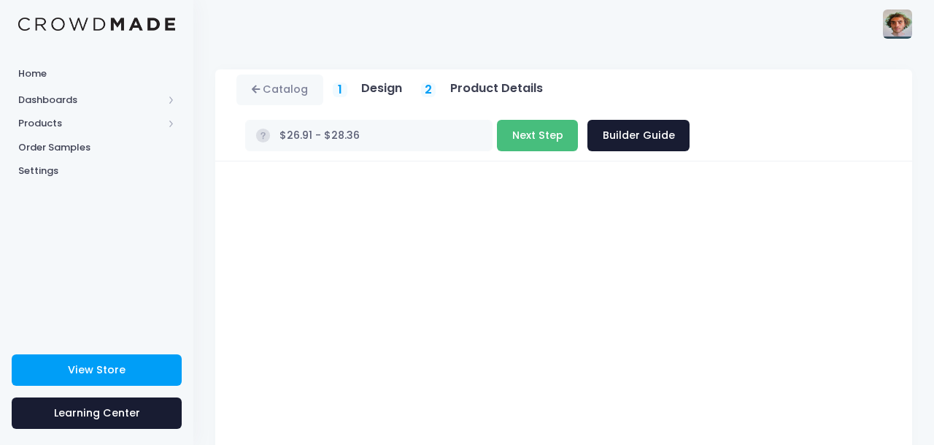
click at [497, 135] on button "Next Step" at bounding box center [537, 135] width 81 height 31
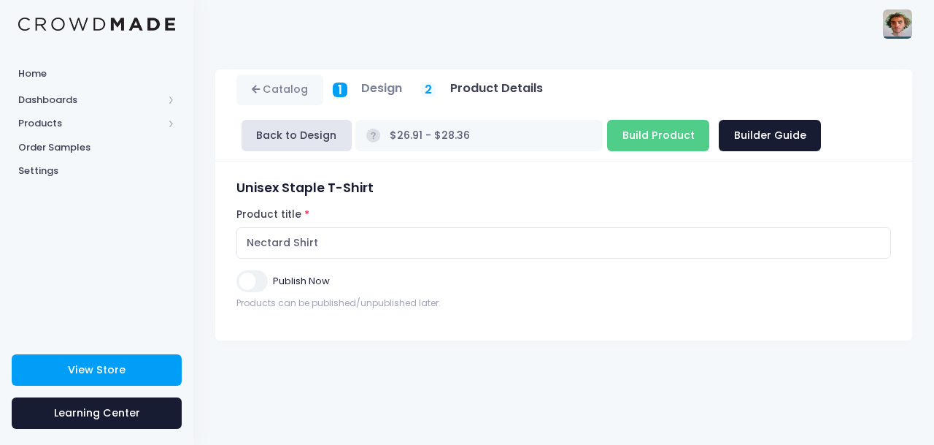
click at [250, 284] on input "Publish Now" at bounding box center [252, 280] width 31 height 21
checkbox input "true"
drag, startPoint x: 294, startPoint y: 245, endPoint x: 406, endPoint y: 245, distance: 111.7
click at [406, 245] on input "Nectard Shirt" at bounding box center [564, 242] width 655 height 31
type input "Nectard Tee"
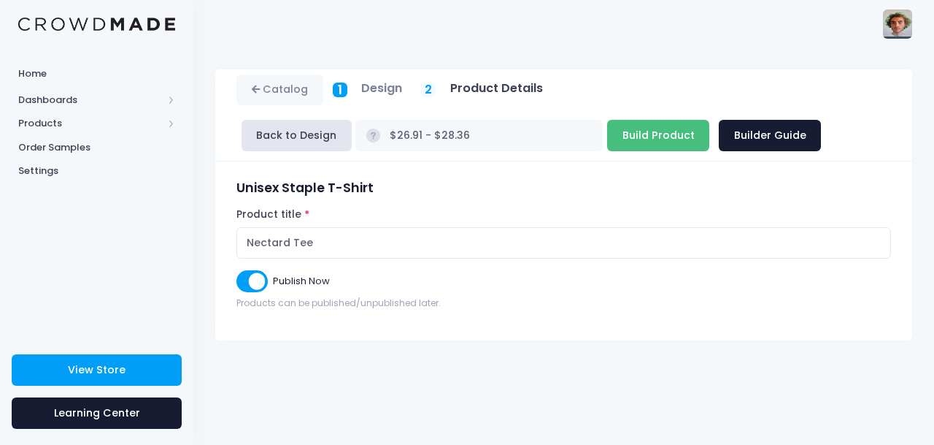
click at [607, 142] on input "Build Product" at bounding box center [658, 135] width 102 height 31
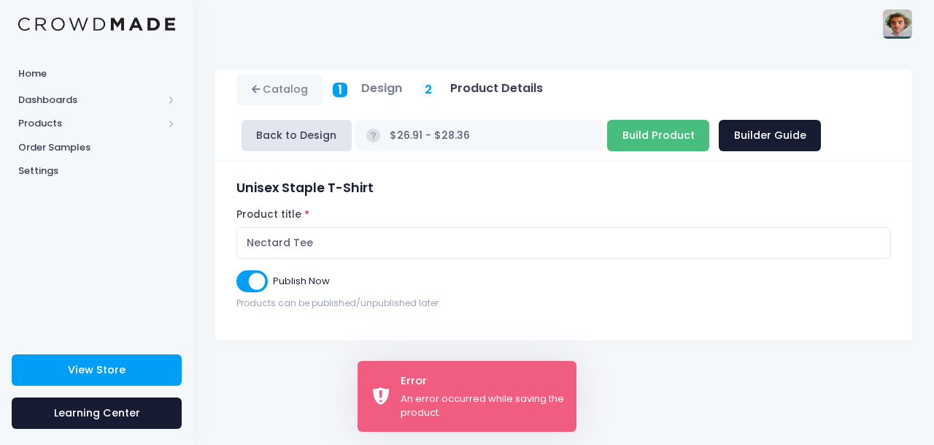
click at [607, 137] on input "Build Product" at bounding box center [658, 135] width 102 height 31
type input "Building product..."
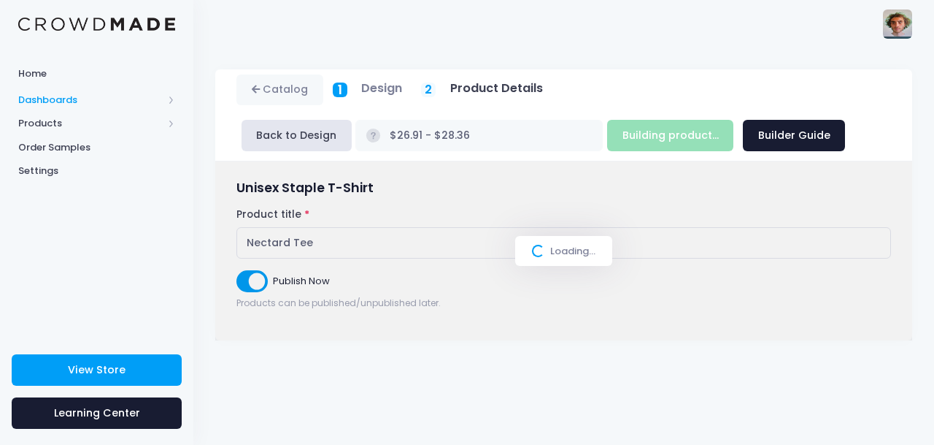
click at [72, 103] on span "Dashboards" at bounding box center [90, 100] width 145 height 15
click at [71, 167] on span "Products" at bounding box center [90, 171] width 145 height 15
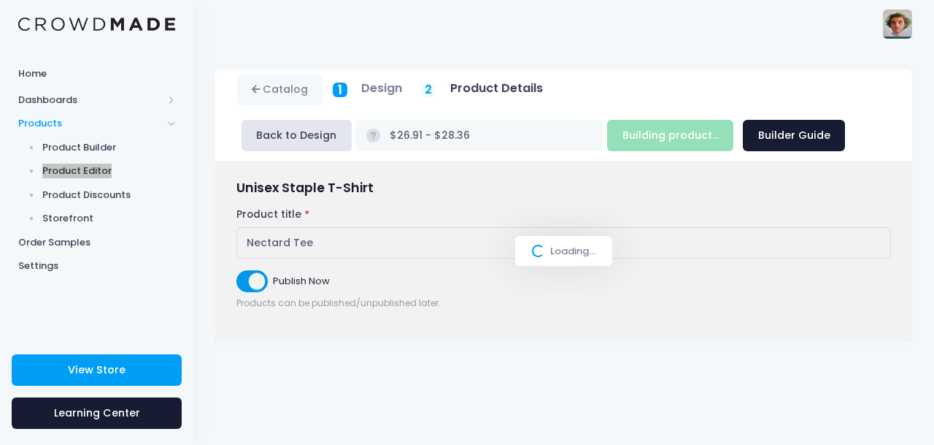
drag, startPoint x: 94, startPoint y: 169, endPoint x: 174, endPoint y: 8, distance: 179.2
click at [0, 0] on div "Home Dashboards Overview Product Sales Products Product Builder Product Editor …" at bounding box center [96, 222] width 193 height 445
click at [503, 385] on div "Catalog 1 Design 2 Product Details" at bounding box center [563, 245] width 741 height 397
click at [462, 353] on div "Catalog 1 Design 2 Product Details" at bounding box center [563, 245] width 741 height 397
click at [565, 328] on div "Loading..." at bounding box center [563, 251] width 697 height 180
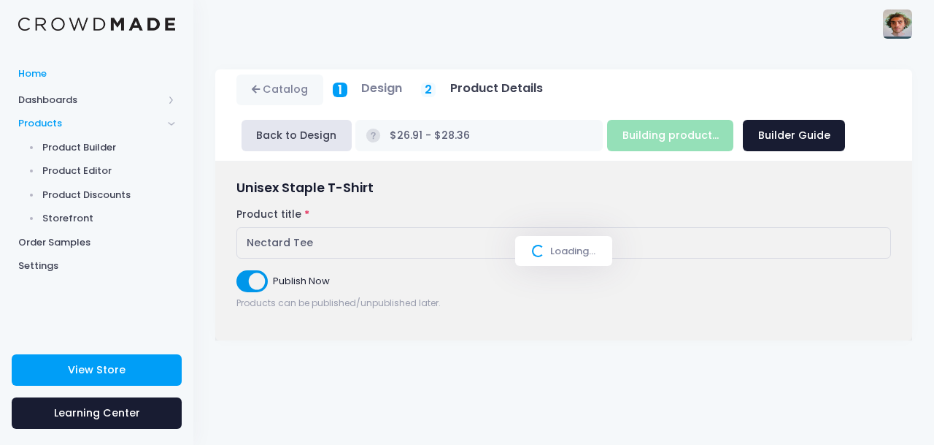
click at [41, 72] on span "Home" at bounding box center [96, 73] width 157 height 15
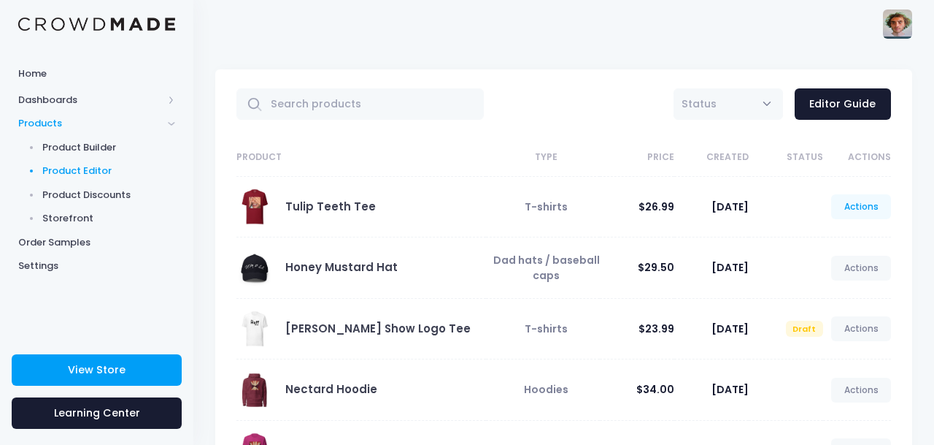
click at [863, 209] on link "Actions" at bounding box center [862, 206] width 60 height 25
click at [845, 239] on link "Edit" at bounding box center [845, 242] width 77 height 26
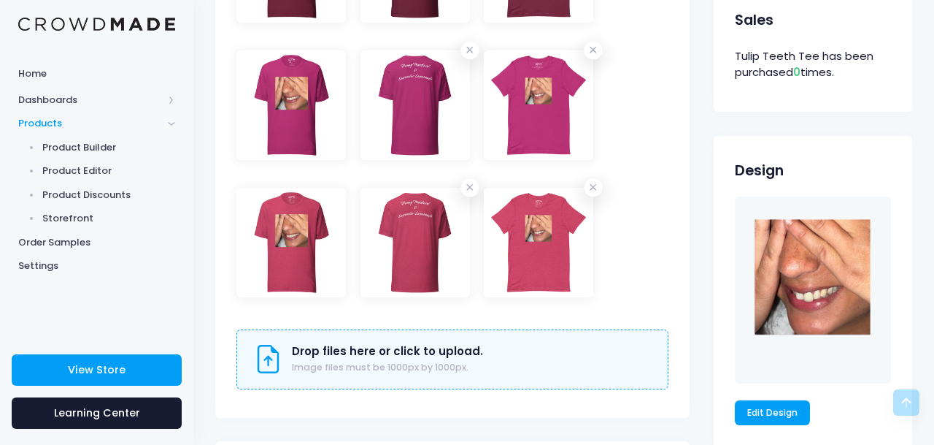
scroll to position [818, 0]
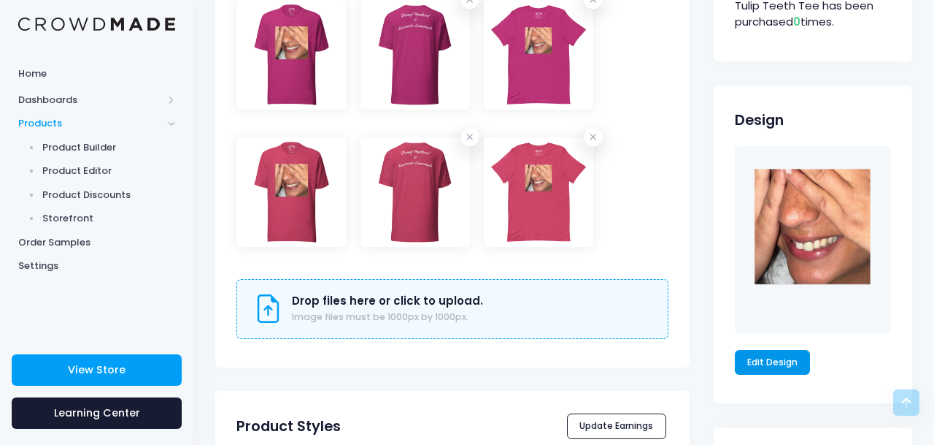
click at [779, 356] on link "Edit Design" at bounding box center [773, 362] width 76 height 25
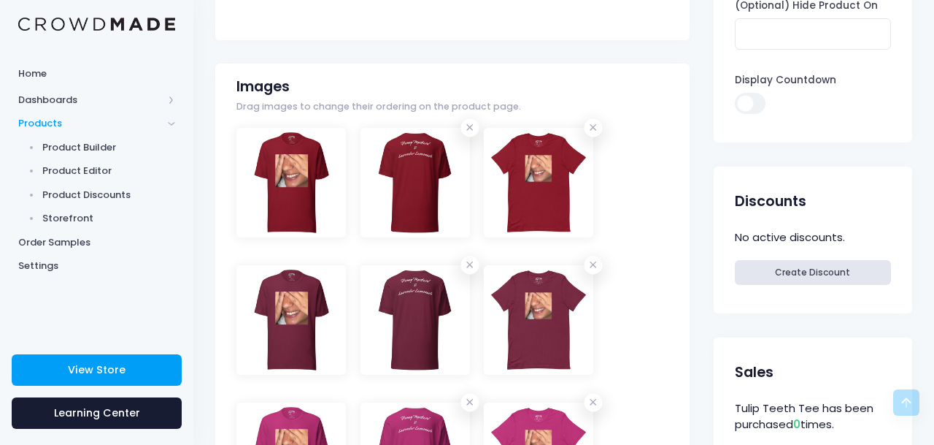
scroll to position [0, 0]
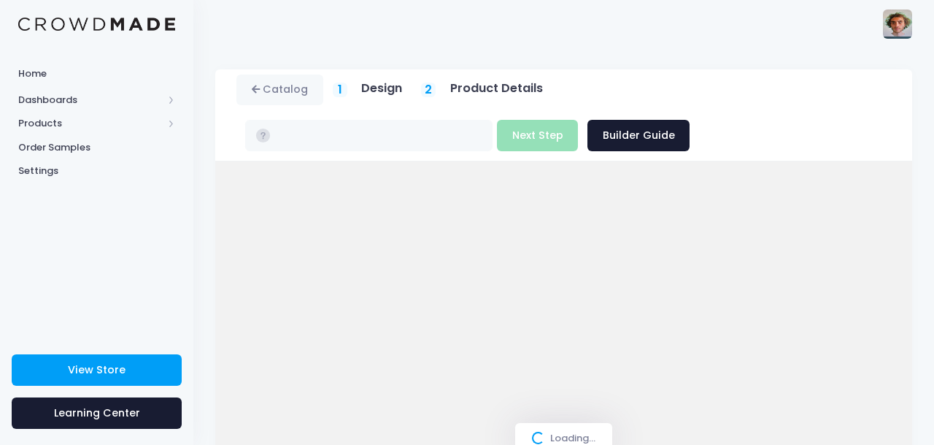
type input "$26.99 - $29.89"
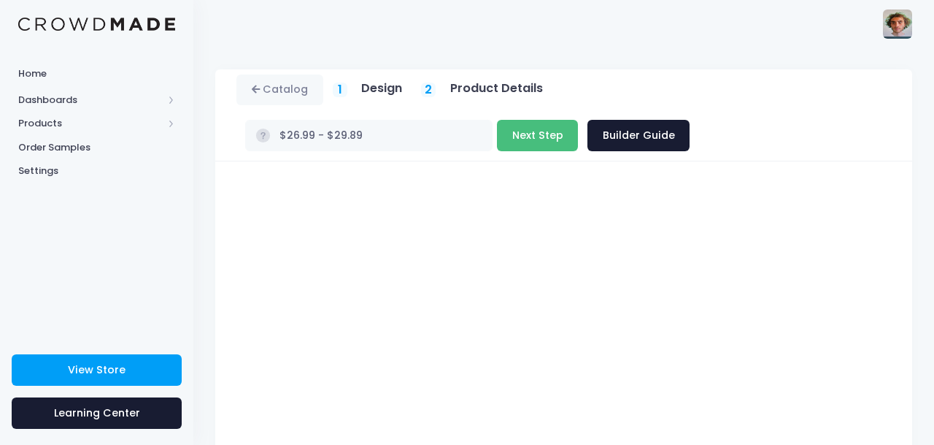
click at [497, 143] on button "Next Step" at bounding box center [537, 135] width 81 height 31
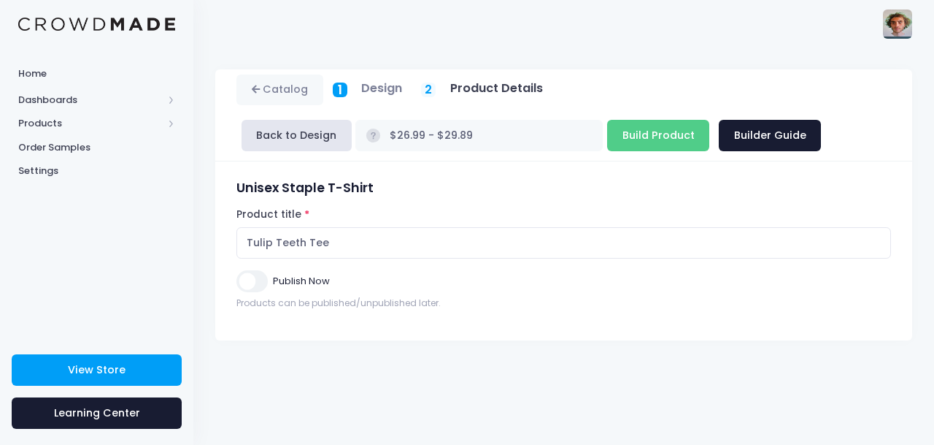
click at [250, 286] on input "Publish Now" at bounding box center [252, 280] width 31 height 21
checkbox input "true"
click at [607, 139] on input "Build Product" at bounding box center [658, 135] width 102 height 31
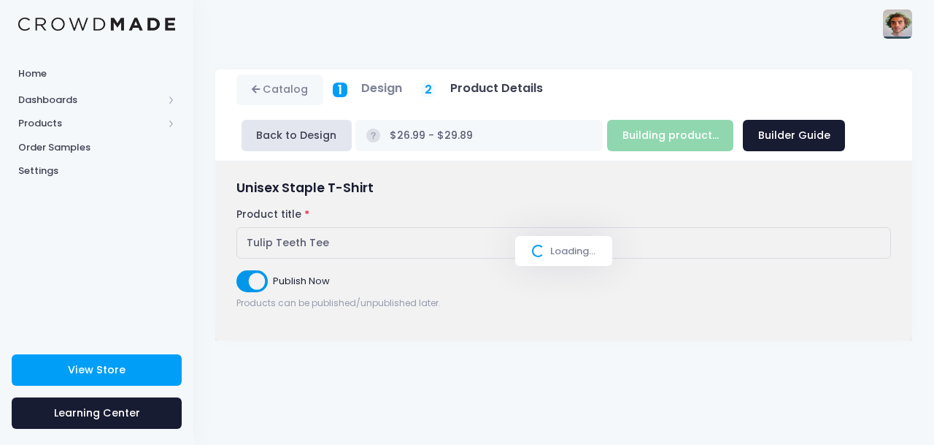
type input "Build Product"
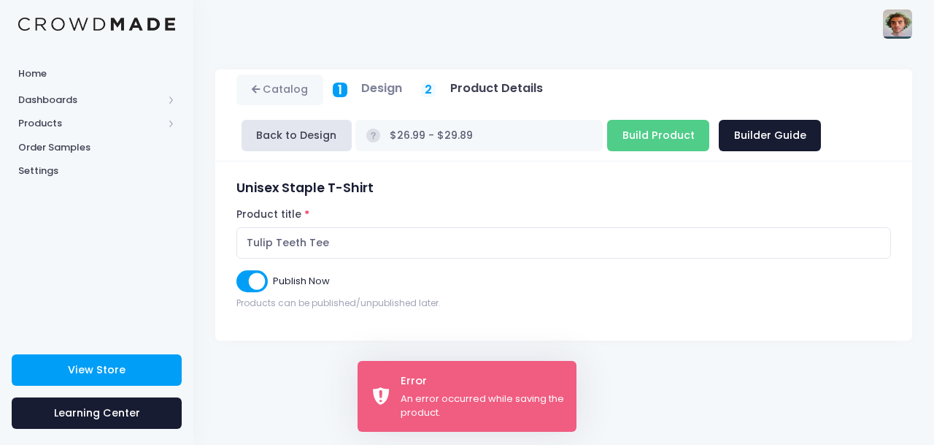
click at [264, 281] on input "Publish Now" at bounding box center [252, 280] width 31 height 21
checkbox input "false"
click at [573, 151] on div "Back to Design $26.99 - $29.89 Build Product Next Step Builder Guide" at bounding box center [531, 135] width 589 height 41
click at [607, 138] on input "Build Product" at bounding box center [658, 135] width 102 height 31
type input "Building product..."
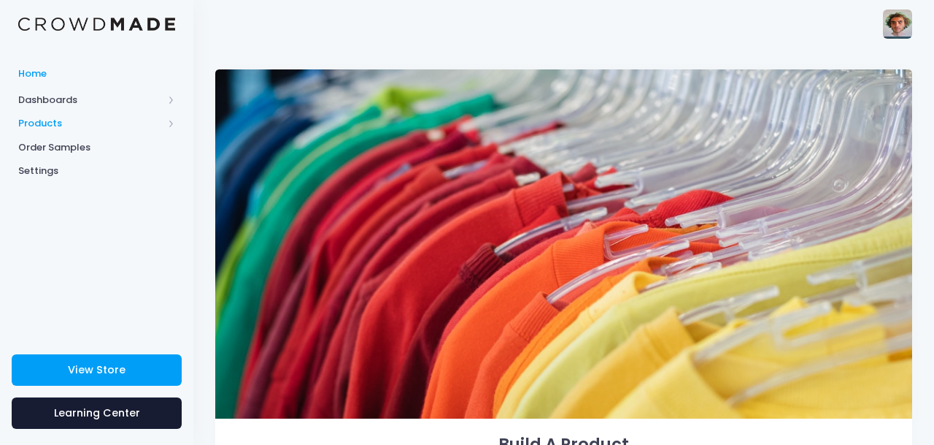
click at [66, 119] on span "Products" at bounding box center [90, 123] width 145 height 15
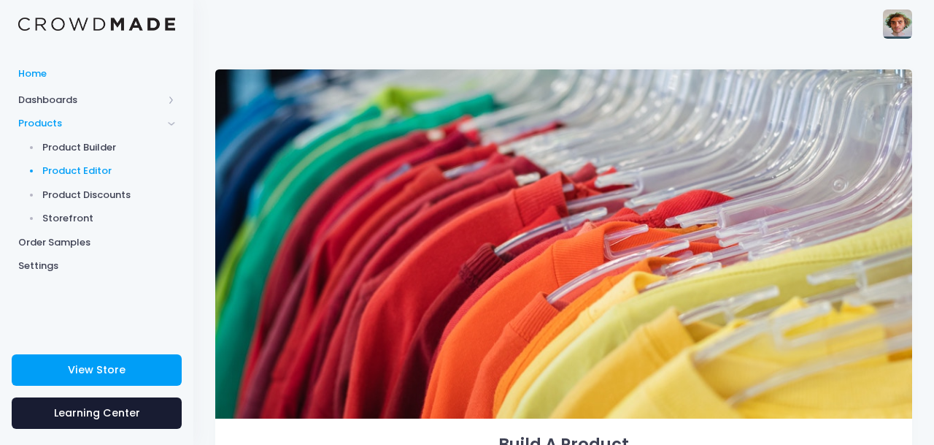
click at [114, 173] on span "Product Editor" at bounding box center [109, 171] width 134 height 15
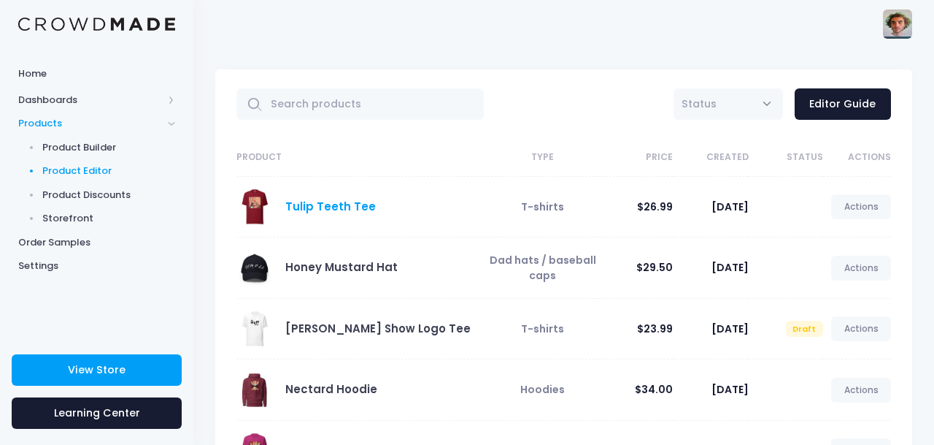
click at [358, 210] on link "Tulip Teeth Tee" at bounding box center [330, 206] width 91 height 15
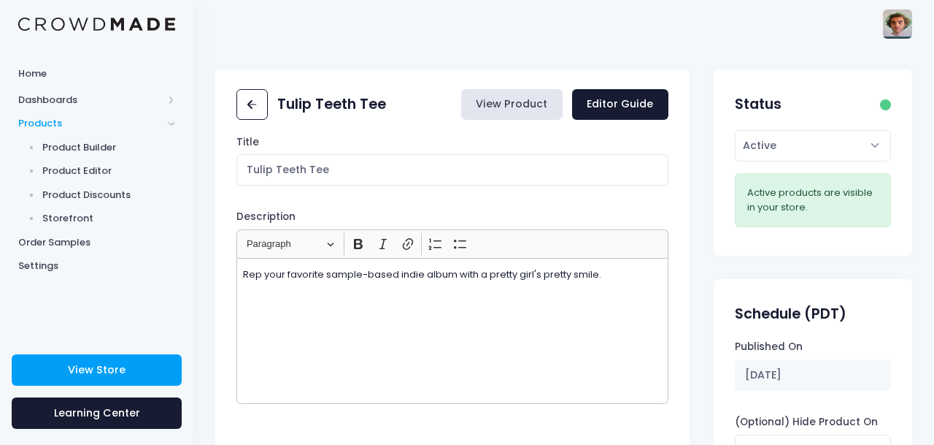
click at [515, 99] on link "View Product" at bounding box center [511, 104] width 101 height 31
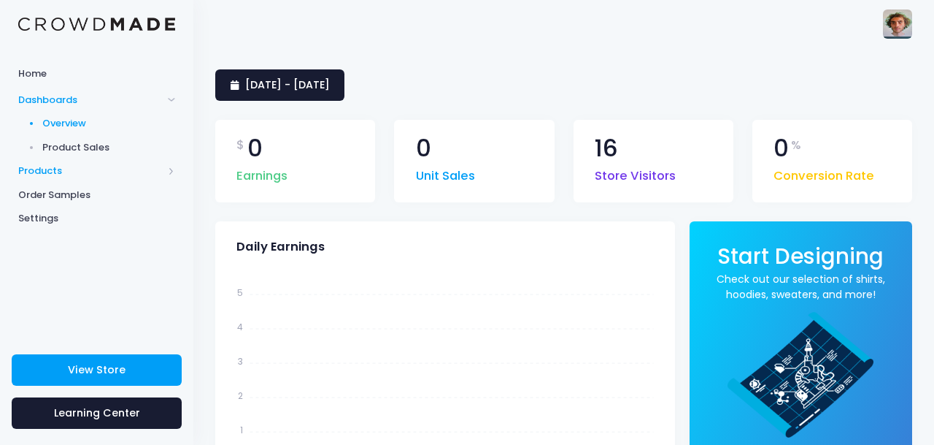
click at [80, 172] on span "Products" at bounding box center [90, 171] width 145 height 15
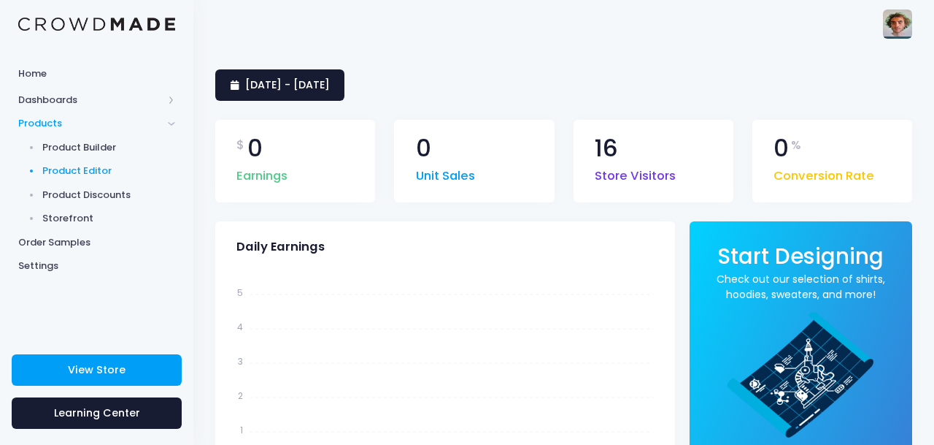
click at [108, 172] on span "Product Editor" at bounding box center [109, 171] width 134 height 15
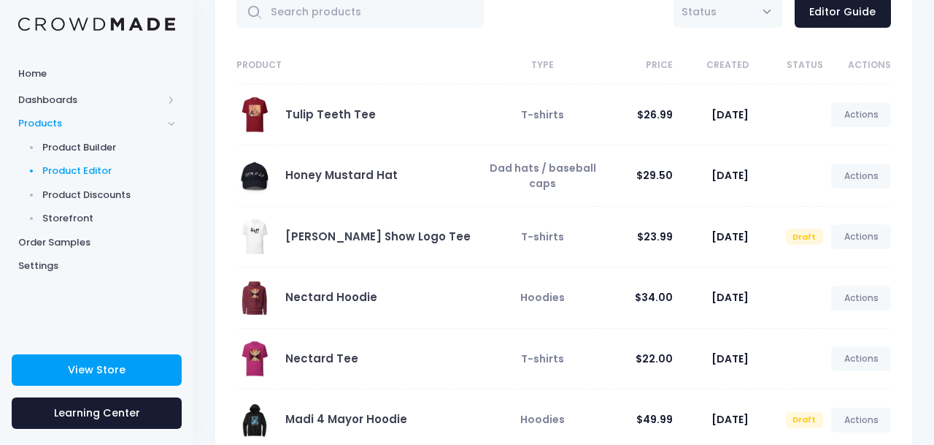
scroll to position [97, 0]
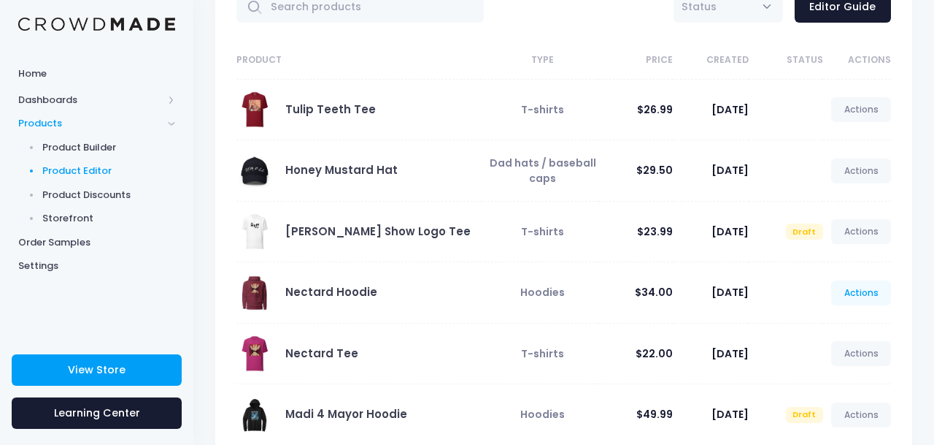
click at [864, 295] on link "Actions" at bounding box center [862, 292] width 60 height 25
click at [453, 350] on div "Nectard Tee" at bounding box center [355, 353] width 237 height 37
click at [841, 356] on link "Actions" at bounding box center [862, 353] width 60 height 25
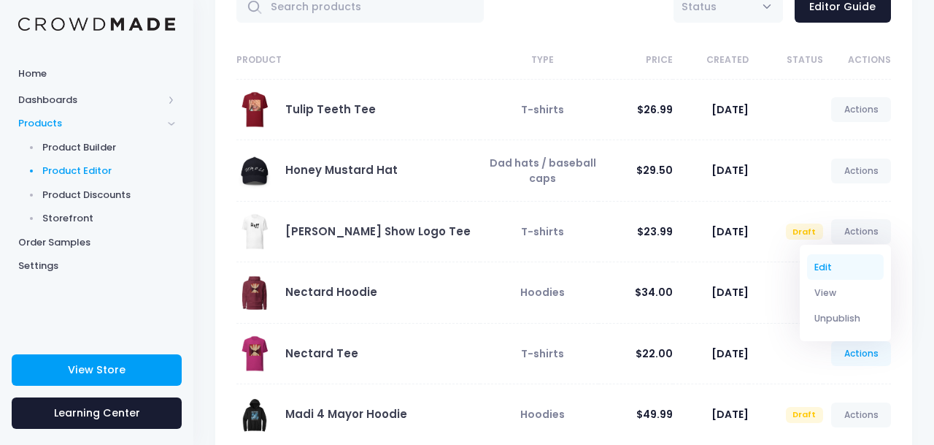
click at [844, 269] on link "Edit" at bounding box center [845, 267] width 77 height 26
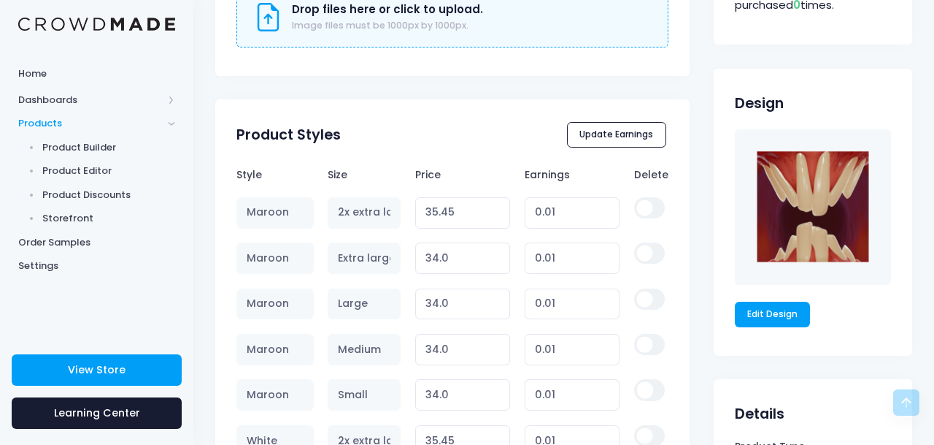
scroll to position [838, 0]
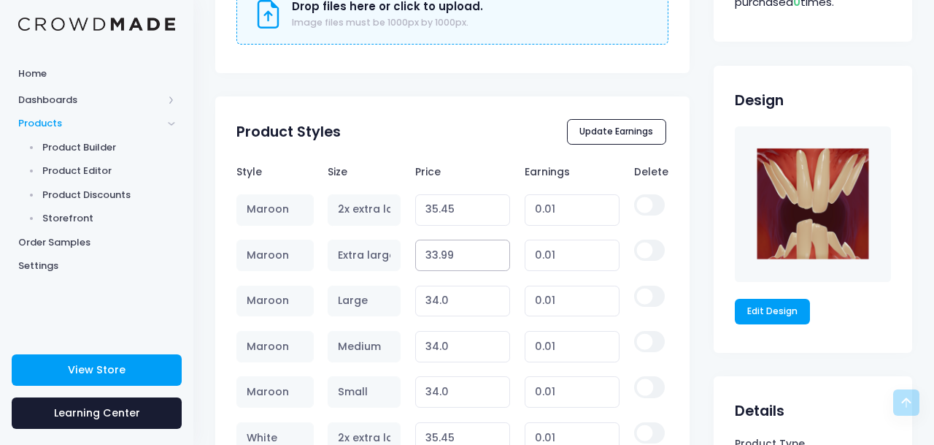
type input "33.99"
click at [499, 261] on input "33.99" at bounding box center [463, 254] width 96 height 31
type input "0.00"
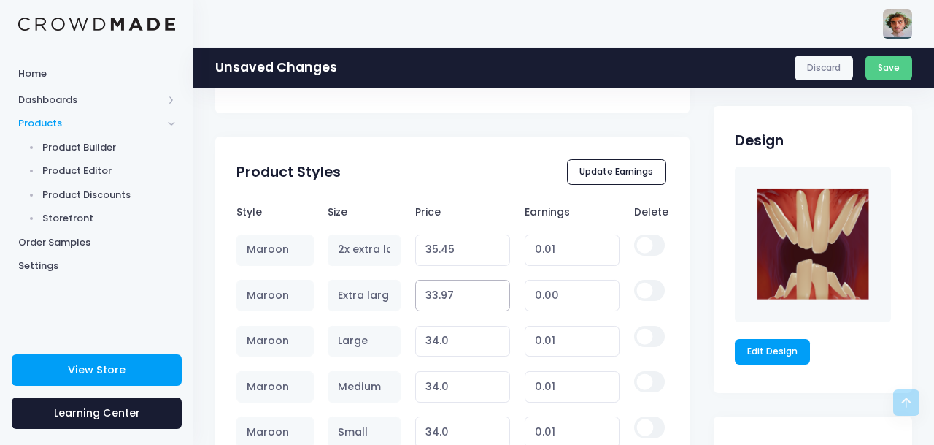
scroll to position [910, 0]
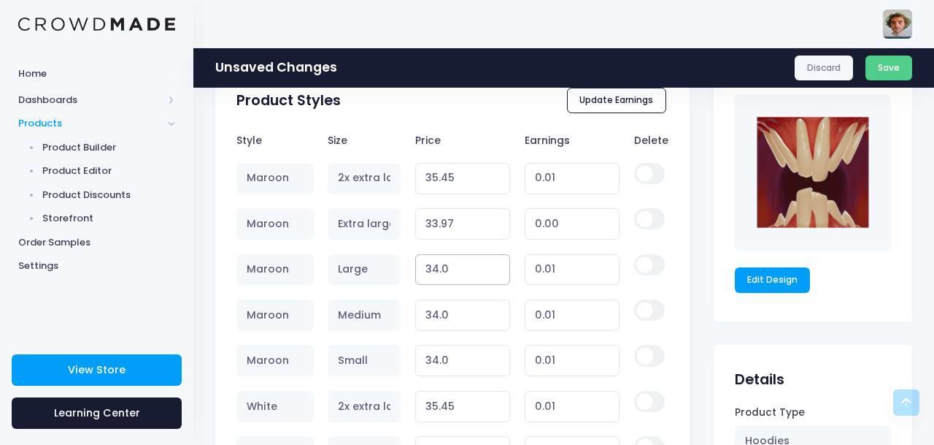
type input "33.99"
type input "34.01"
click at [496, 276] on input "34.01" at bounding box center [463, 269] width 96 height 31
type input "0.02"
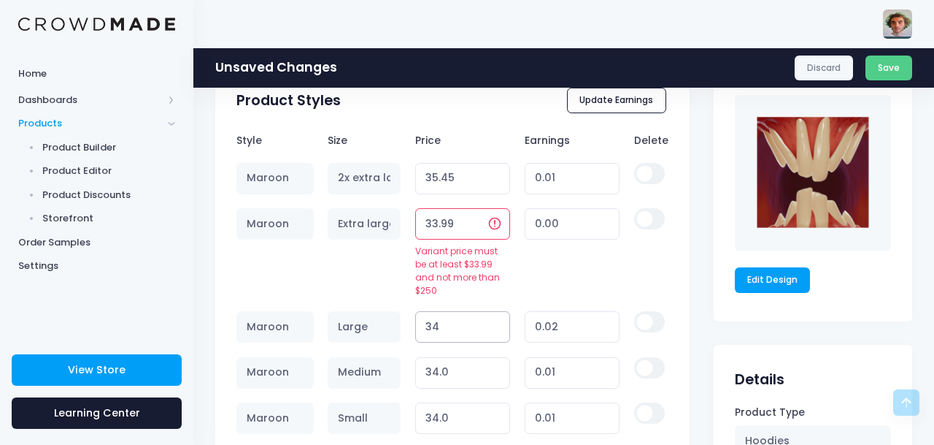
type input "34"
click at [495, 318] on input "34" at bounding box center [463, 326] width 96 height 31
type input "0.01"
type input "33.99"
click at [495, 318] on input "33.99" at bounding box center [463, 326] width 96 height 31
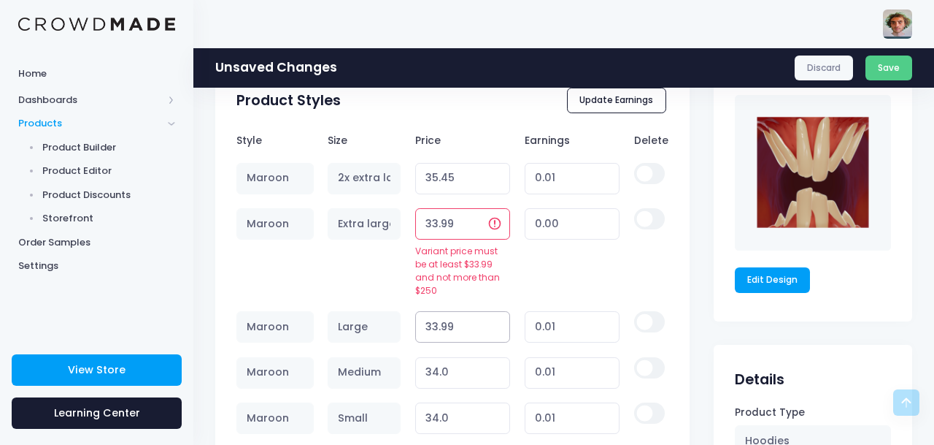
type input "0.00"
click at [573, 267] on td "0.00" at bounding box center [573, 252] width 110 height 103
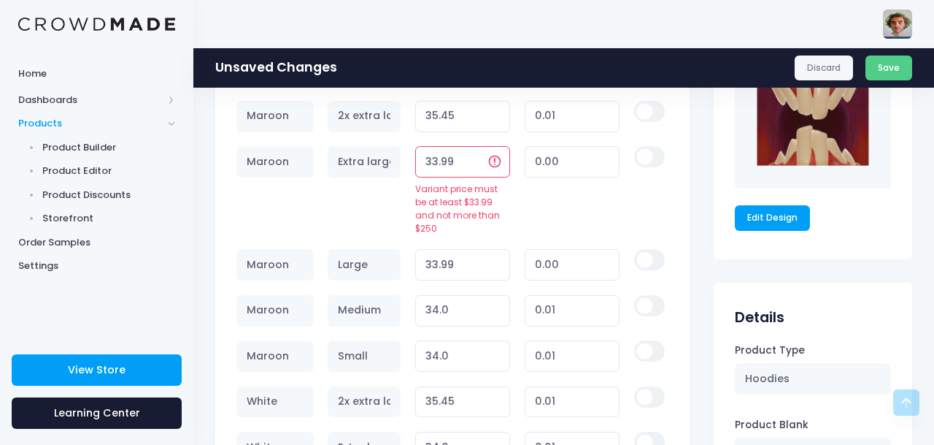
scroll to position [975, 0]
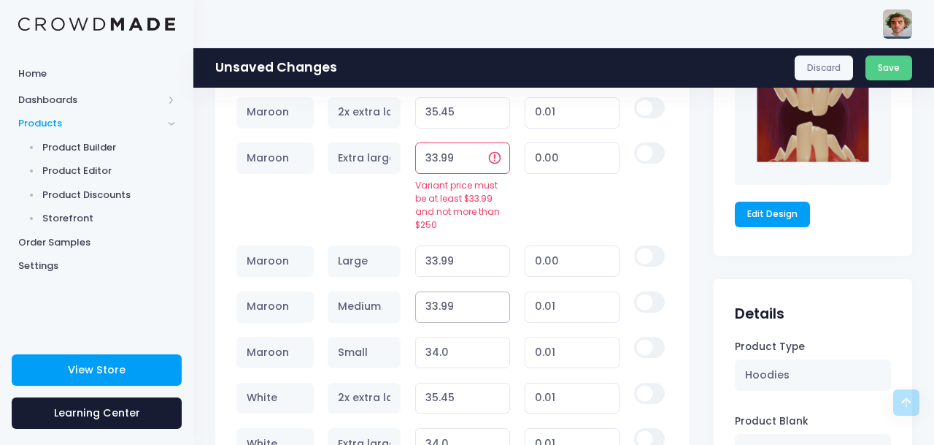
type input "33.99"
click at [499, 299] on input "33.99" at bounding box center [463, 306] width 96 height 31
type input "0.00"
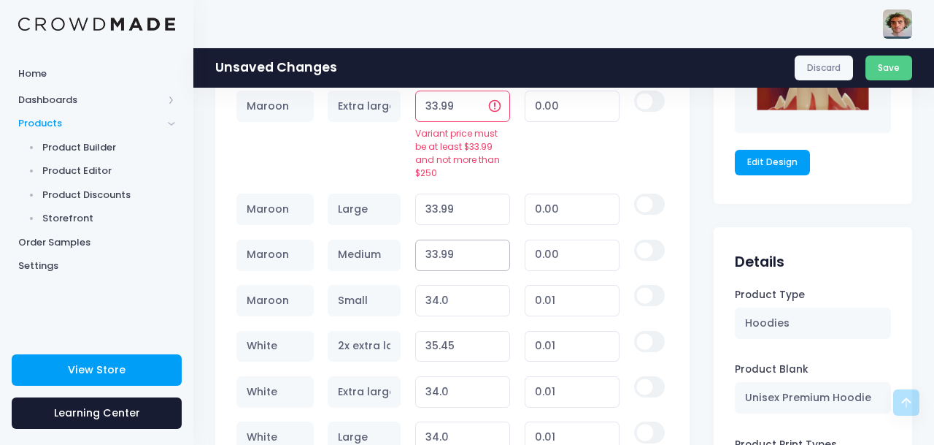
scroll to position [1028, 0]
type input "33.99"
click at [499, 291] on input "33.99" at bounding box center [463, 299] width 96 height 31
type input "0.00"
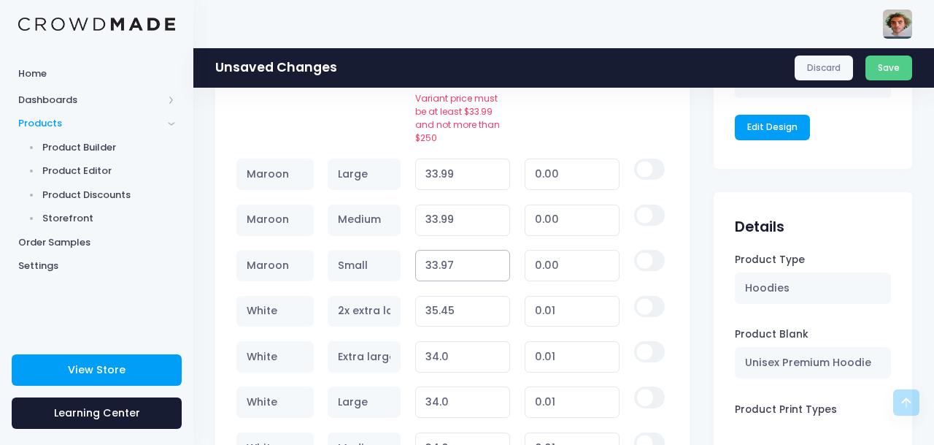
scroll to position [1066, 0]
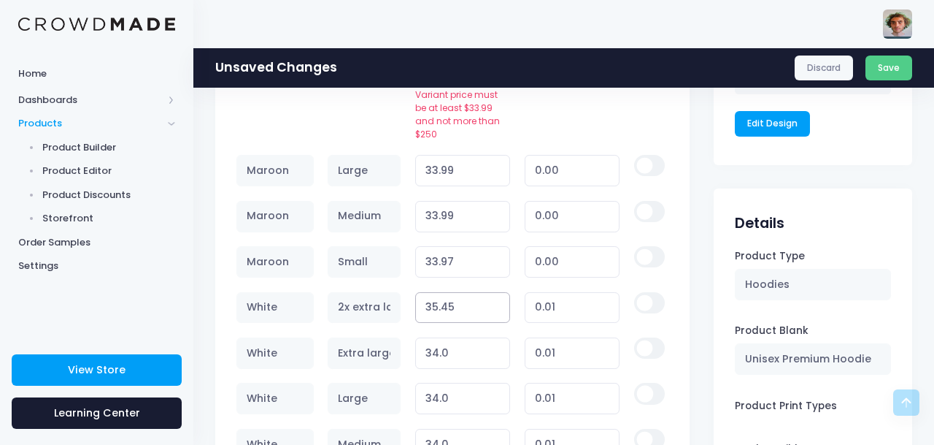
type input "33.99"
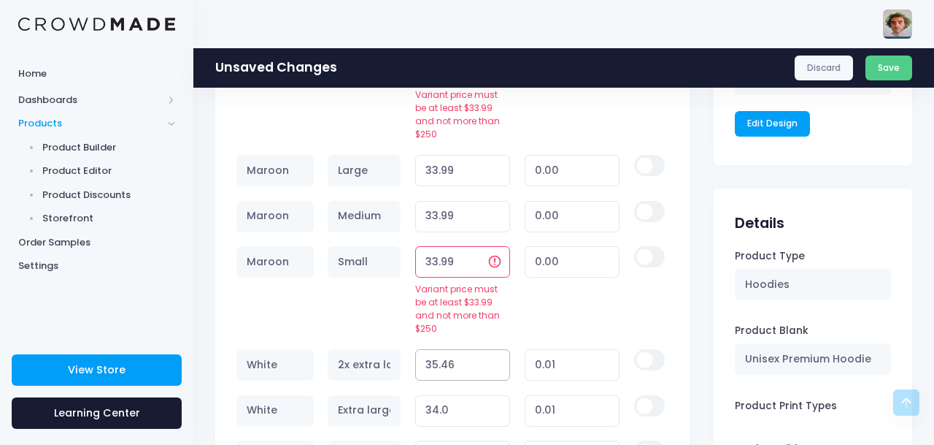
type input "35.46"
click at [496, 349] on input "35.46" at bounding box center [463, 364] width 96 height 31
type input "0.02"
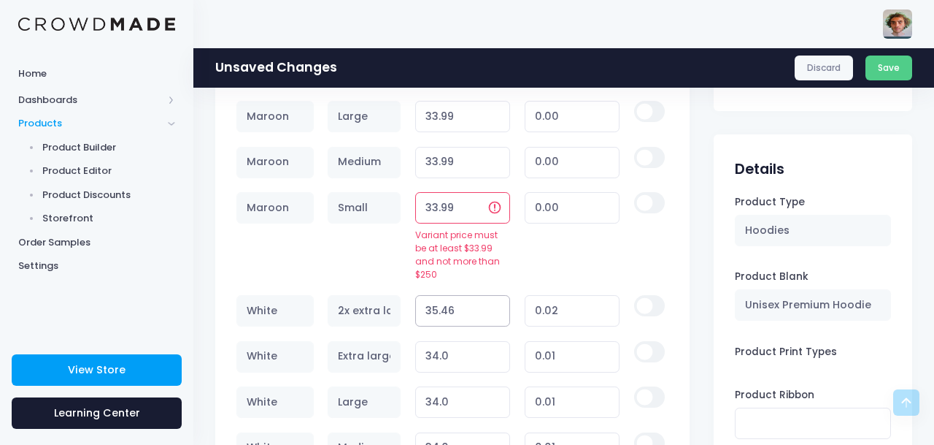
scroll to position [1121, 0]
type input "35.47"
click at [499, 293] on input "35.47" at bounding box center [463, 308] width 96 height 31
type input "0.03"
type input "33.99"
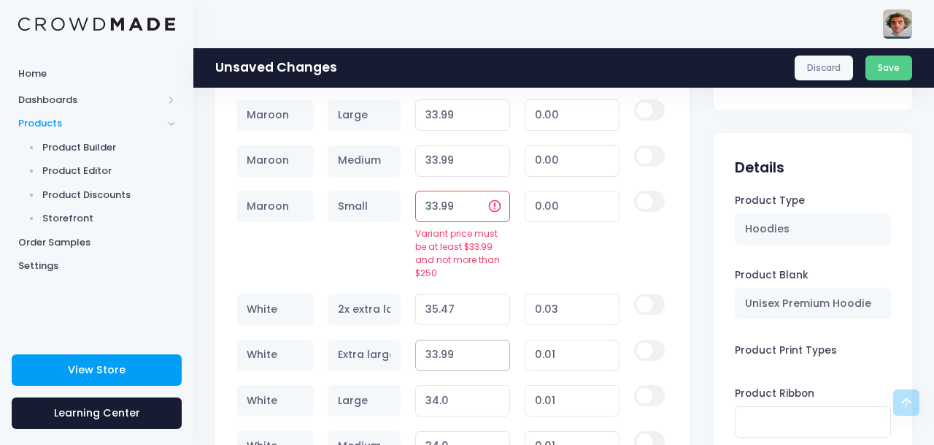
click at [499, 339] on input "33.99" at bounding box center [463, 354] width 96 height 31
type input "0.00"
type input "33.99"
click at [494, 385] on input "33.99" at bounding box center [463, 400] width 96 height 31
type input "0.00"
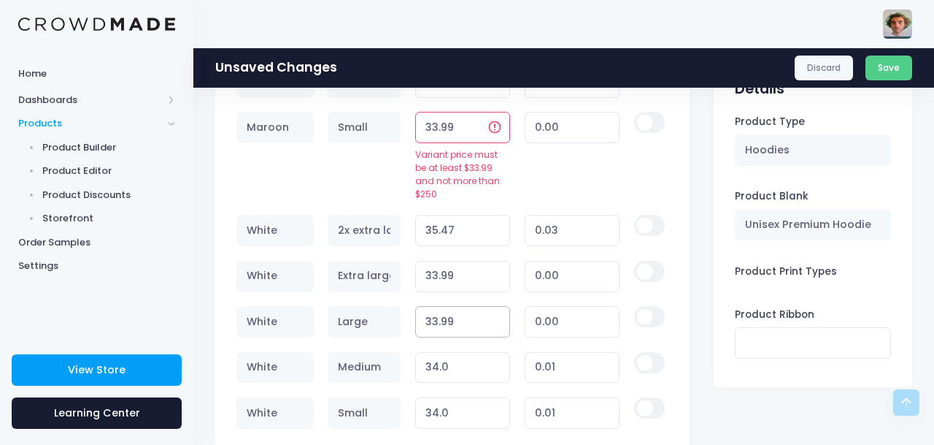
scroll to position [1220, 0]
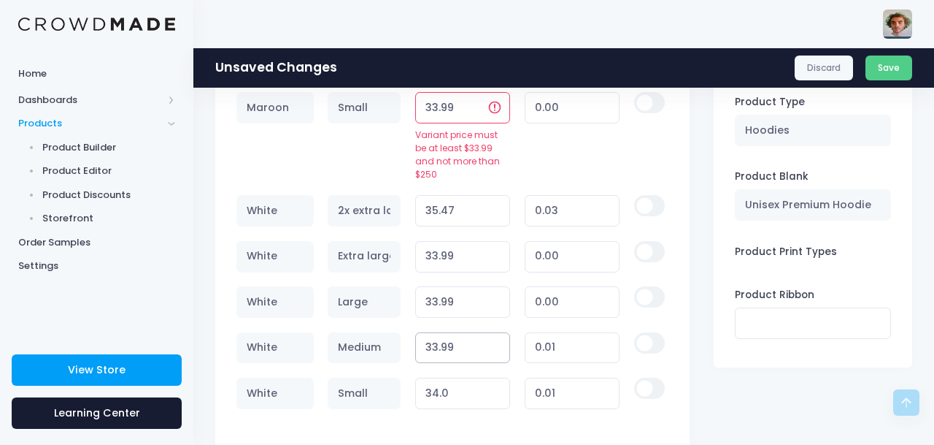
type input "33.99"
click at [495, 332] on input "33.99" at bounding box center [463, 347] width 96 height 31
type input "0.00"
type input "33.99"
click at [495, 377] on input "33.99" at bounding box center [463, 392] width 96 height 31
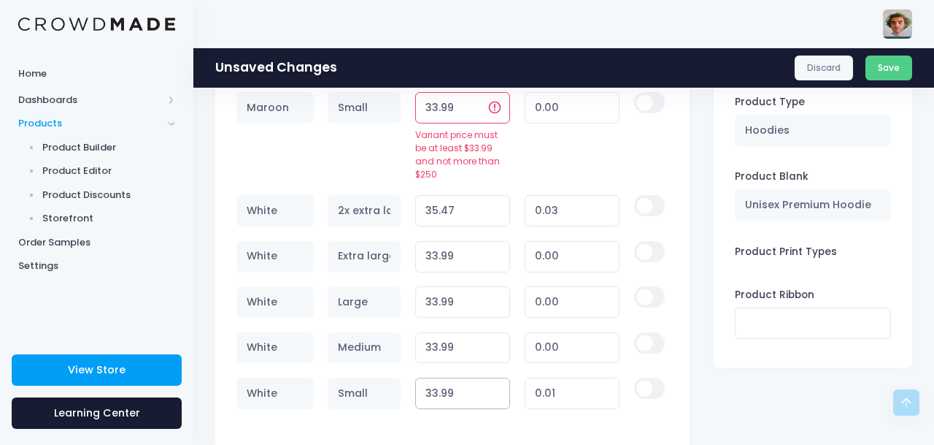
type input "0.00"
click at [557, 403] on div "Style Size Price Earnings Delete Maroon 2x extra large 35.45 Variant price must…" at bounding box center [452, 129] width 475 height 629
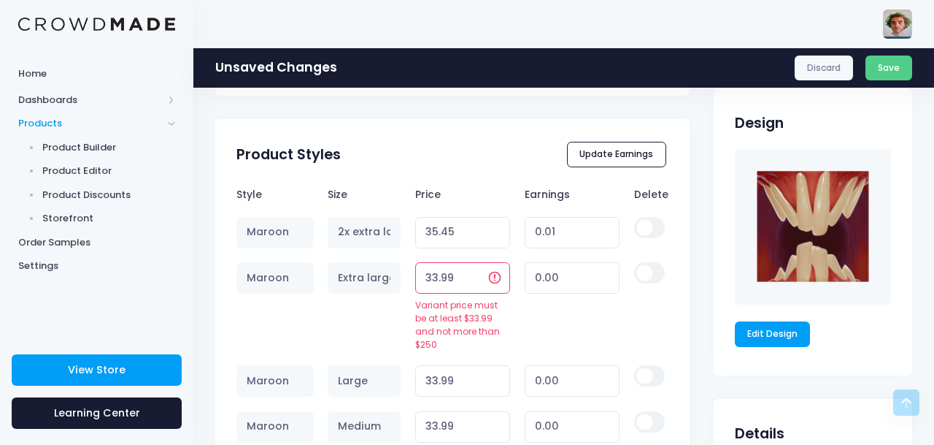
scroll to position [853, 0]
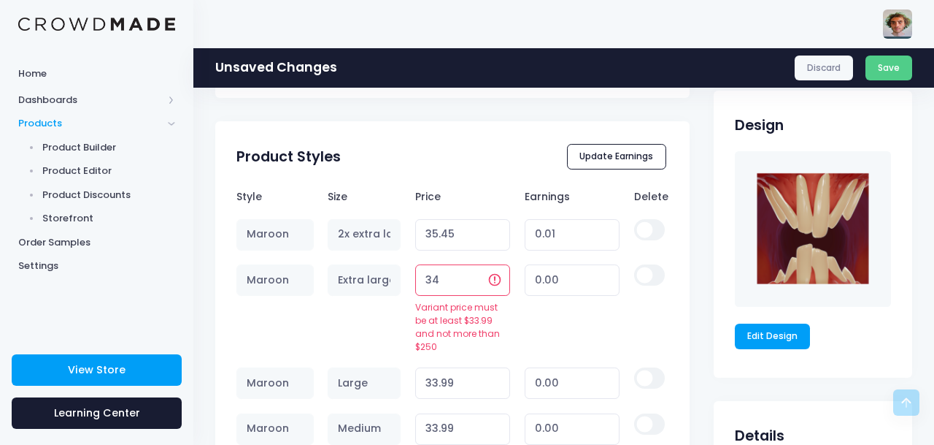
type input "34"
click at [473, 275] on input "34" at bounding box center [463, 279] width 96 height 31
type input "0.01"
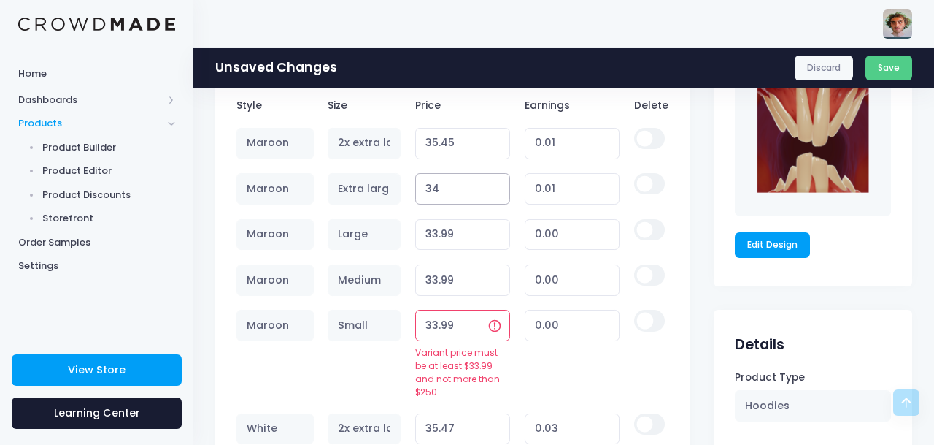
scroll to position [960, 0]
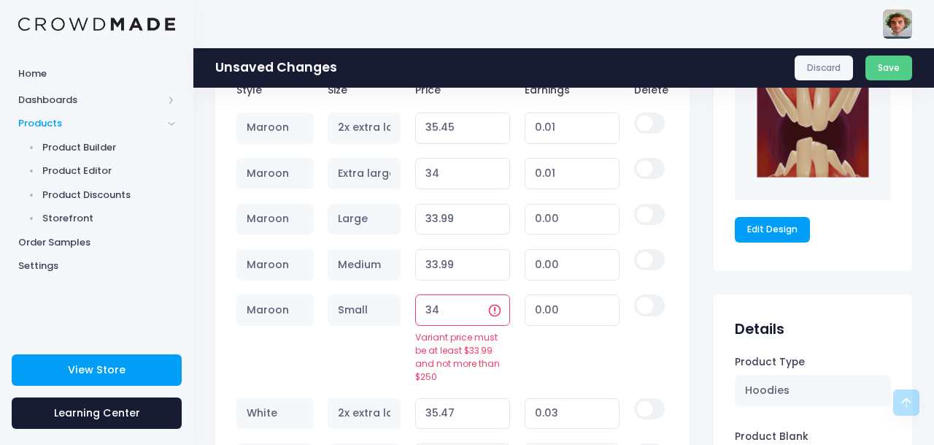
type input "34"
click at [477, 305] on input "34" at bounding box center [463, 309] width 96 height 31
type input "0.01"
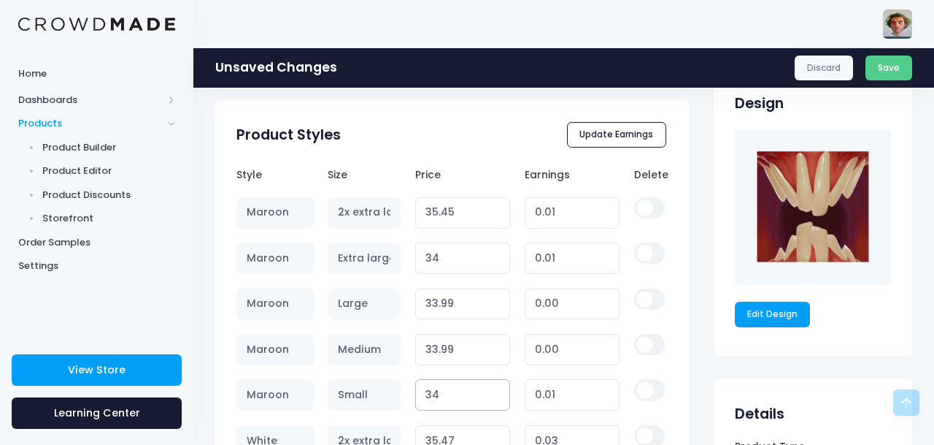
scroll to position [924, 0]
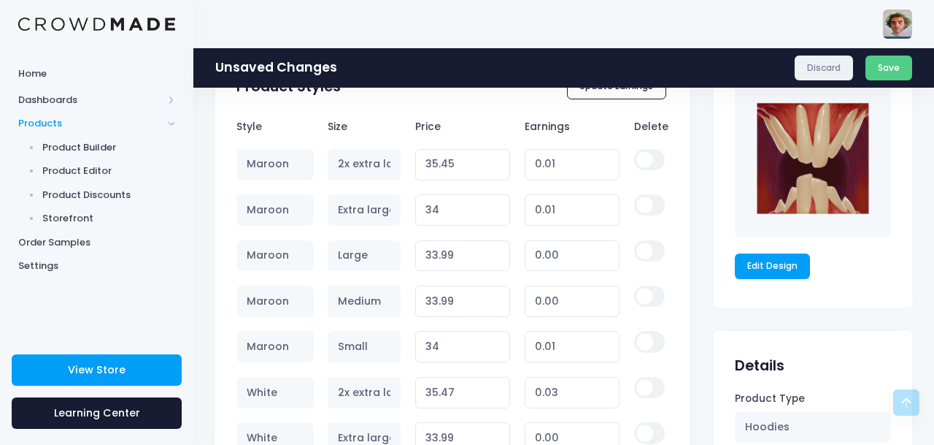
click at [807, 73] on link "Discard" at bounding box center [824, 67] width 59 height 25
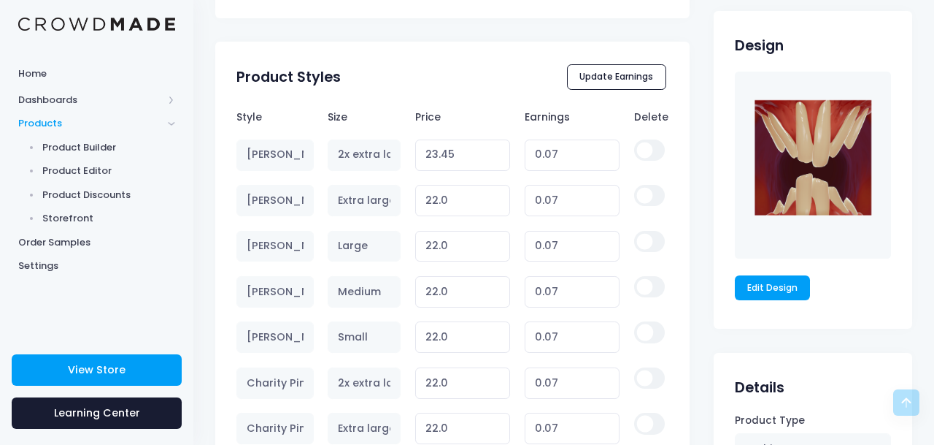
scroll to position [907, 0]
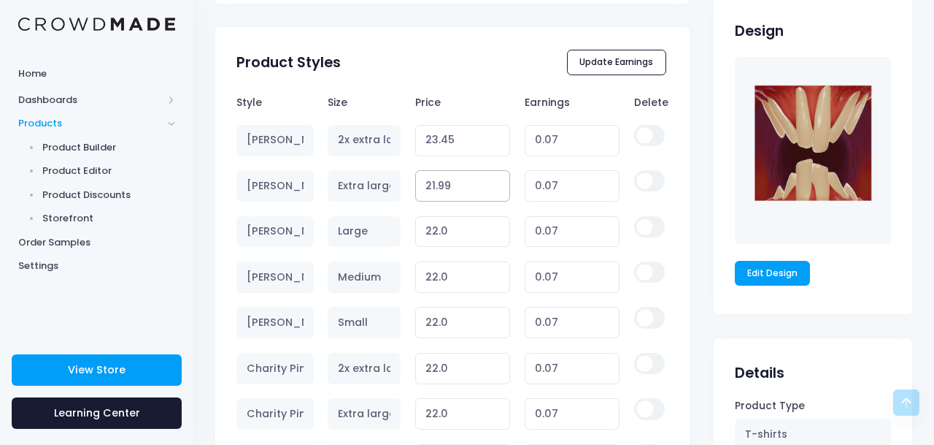
type input "21.99"
click at [499, 188] on input "21.99" at bounding box center [463, 185] width 96 height 31
type input "0.06"
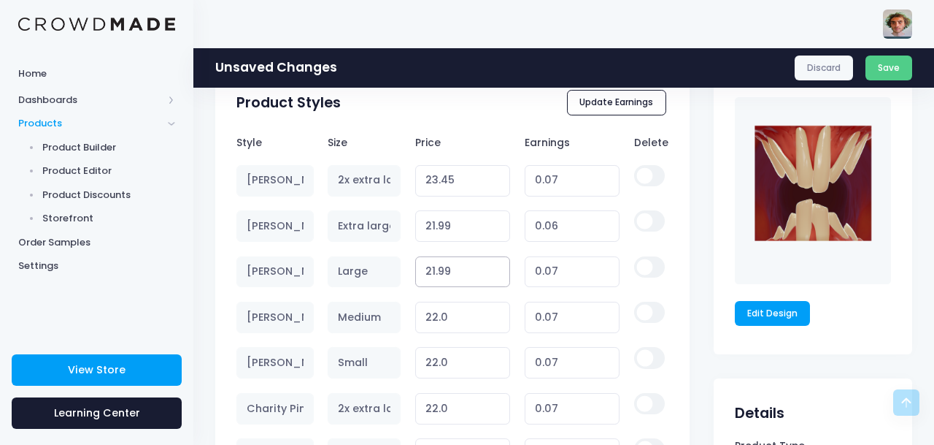
type input "21.99"
click at [496, 276] on input "21.99" at bounding box center [463, 271] width 96 height 31
type input "0.06"
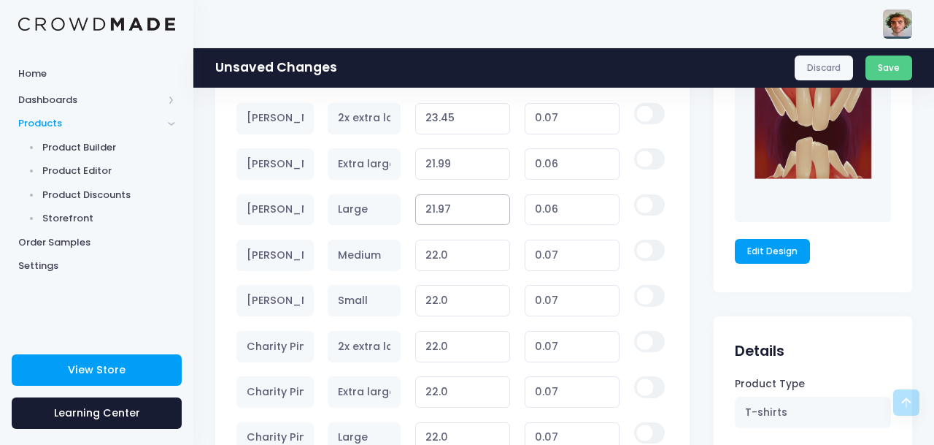
scroll to position [969, 0]
type input "21.97"
type input "0.04"
type input "21.99"
click at [499, 261] on input "21.99" at bounding box center [463, 255] width 96 height 31
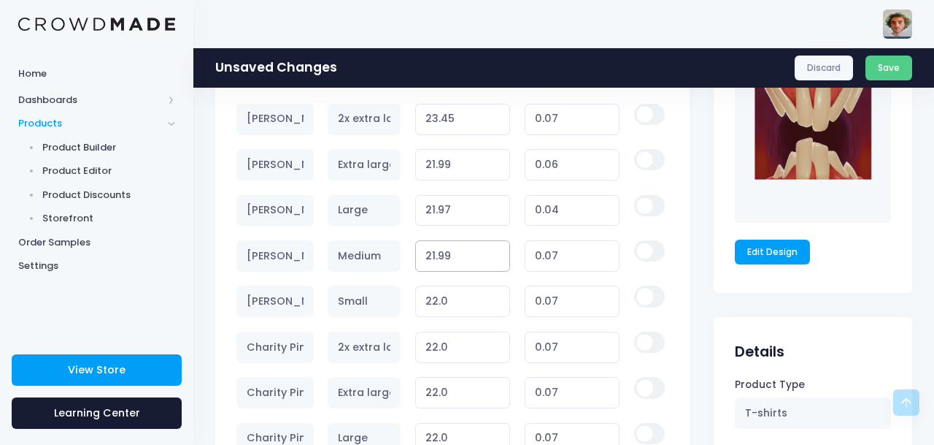
type input "0.06"
type input "21.99"
click at [497, 307] on input "21.99" at bounding box center [463, 300] width 96 height 31
type input "0.06"
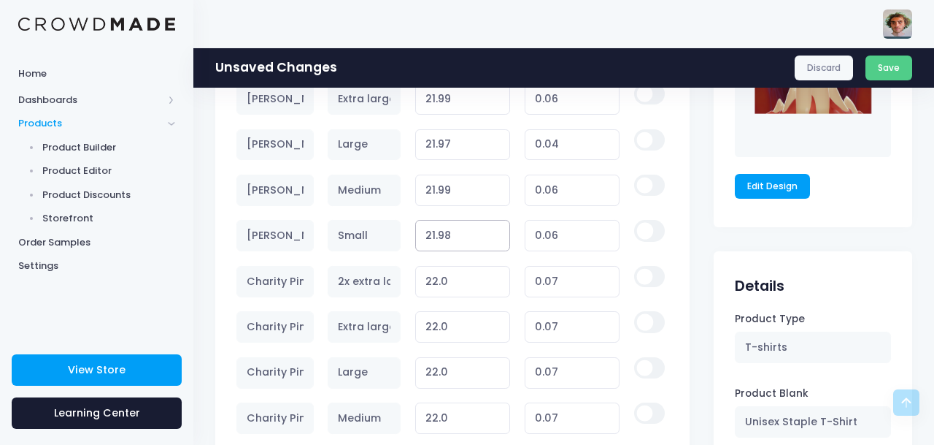
scroll to position [1039, 0]
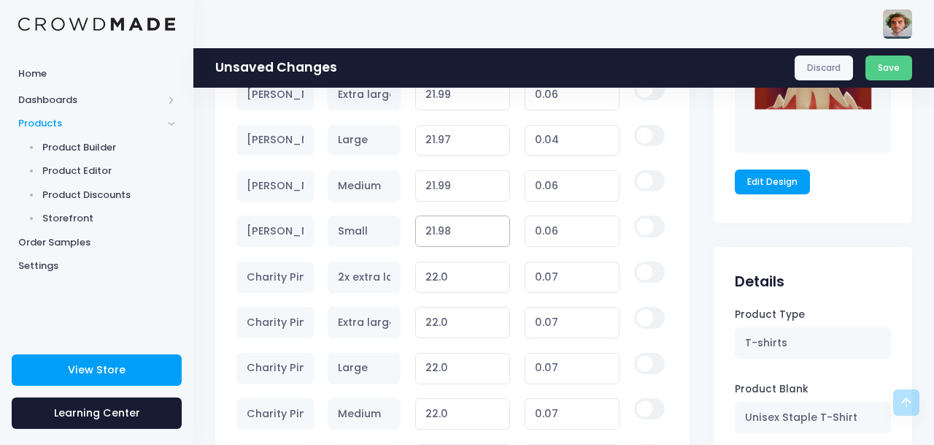
type input "21.98"
type input "0.05"
type input "21.99"
click at [499, 281] on input "21.99" at bounding box center [463, 276] width 96 height 31
type input "0.06"
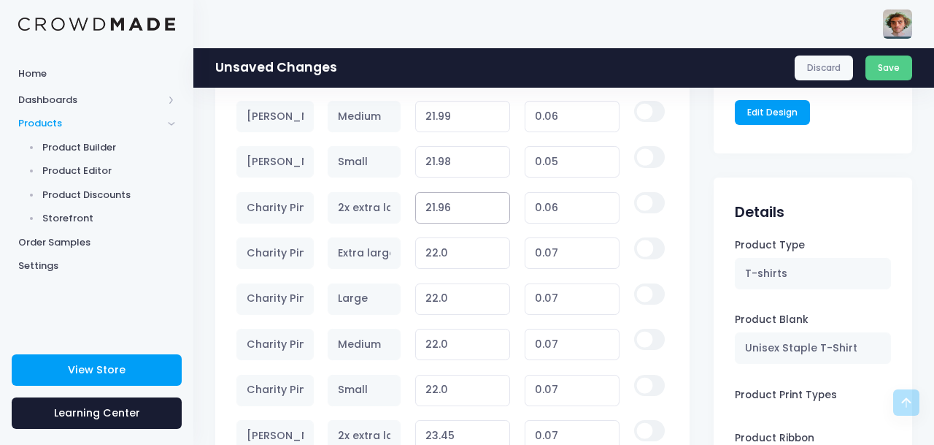
scroll to position [1113, 0]
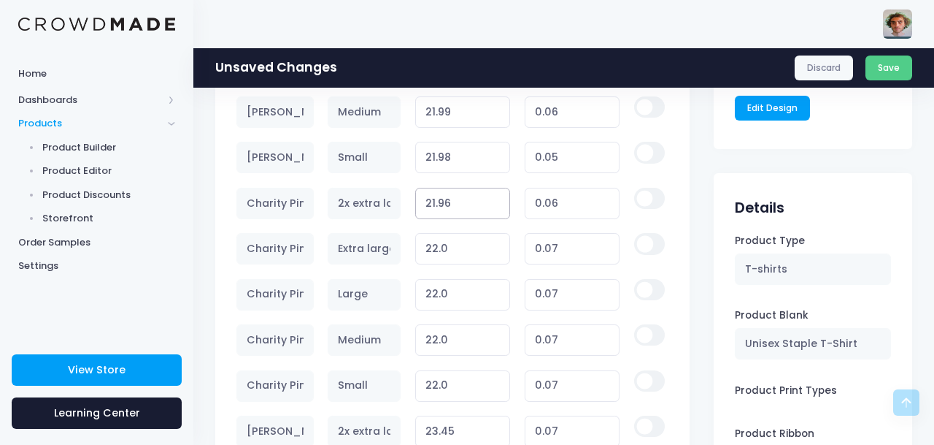
type input "21.96"
type input "0.03"
type input "21.99"
click at [498, 253] on input "21.99" at bounding box center [463, 248] width 96 height 31
type input "0.06"
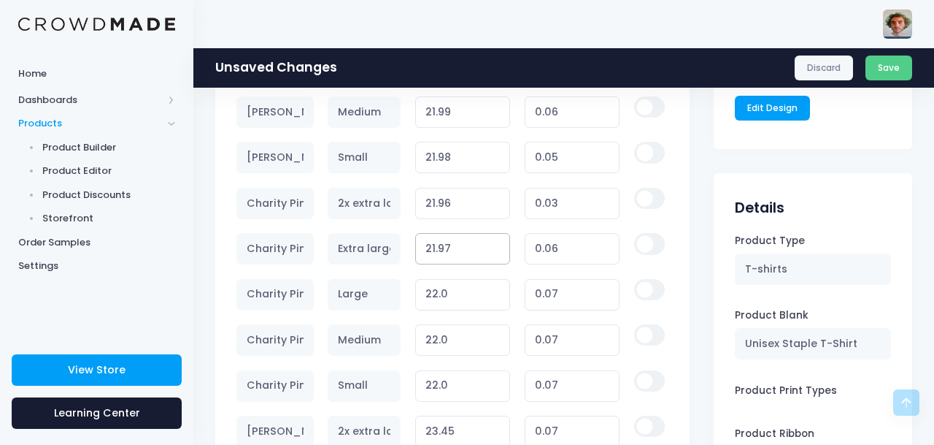
scroll to position [1187, 0]
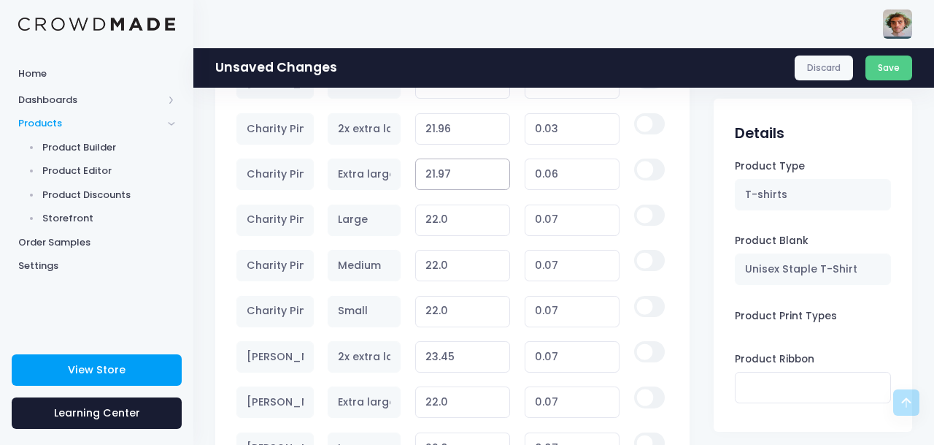
type input "21.97"
type input "0.04"
type input "21.99"
click at [496, 223] on input "21.99" at bounding box center [463, 219] width 96 height 31
type input "0.06"
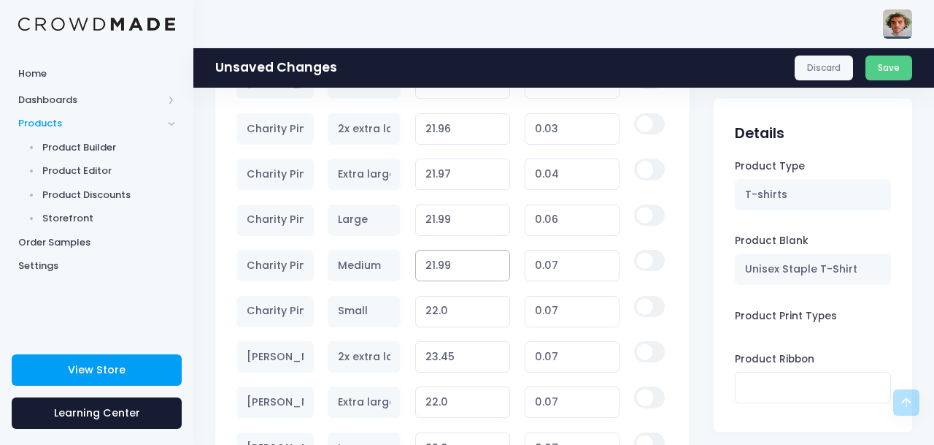
type input "21.99"
click at [495, 270] on input "21.99" at bounding box center [463, 265] width 96 height 31
type input "0.06"
type input "21.99"
click at [494, 317] on input "21.99" at bounding box center [463, 311] width 96 height 31
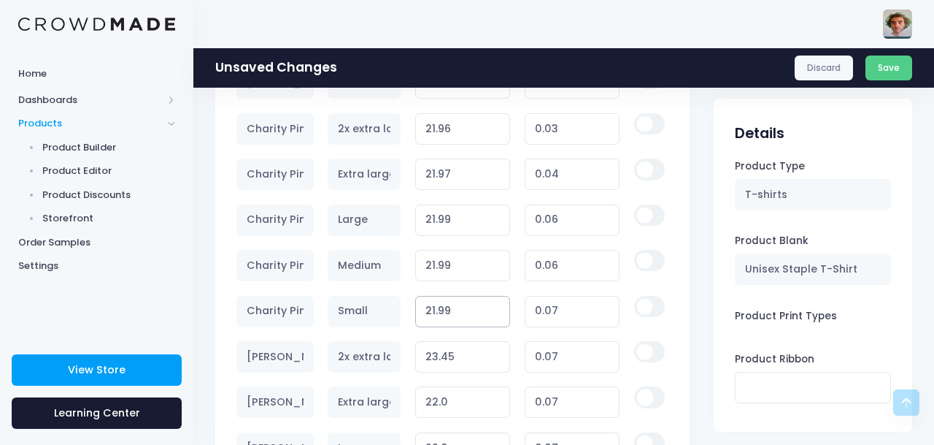
type input "0.06"
type input "23.44"
click at [498, 361] on input "23.44" at bounding box center [463, 356] width 96 height 31
type input "0.06"
type input "23.45"
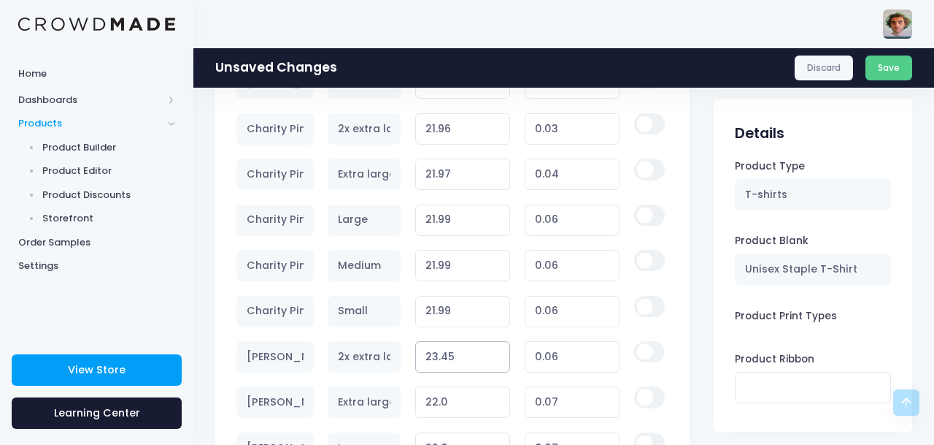
click at [498, 353] on input "23.45" at bounding box center [463, 356] width 96 height 31
type input "0.07"
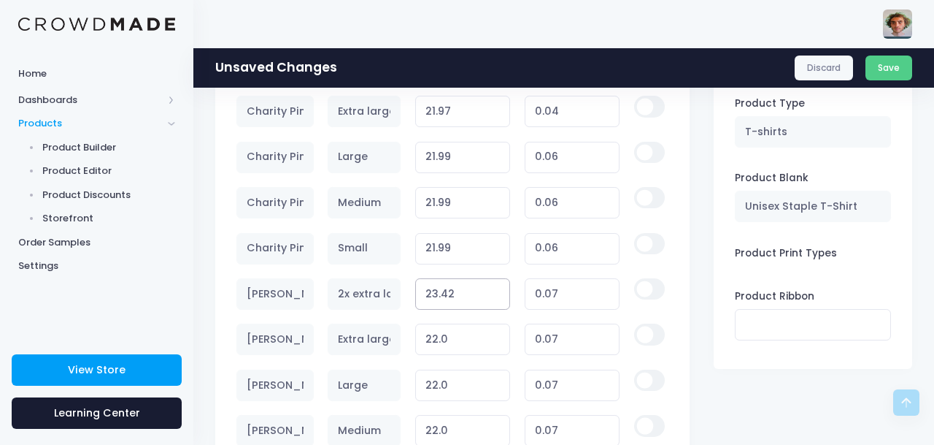
scroll to position [1255, 0]
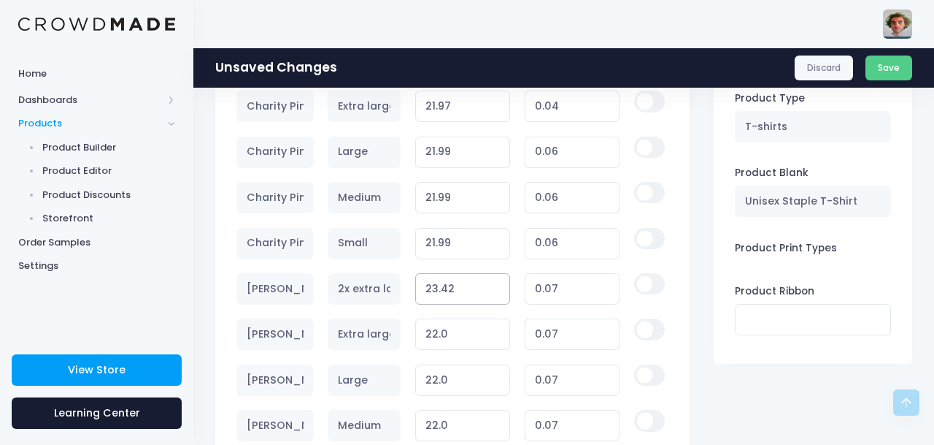
type input "23.42"
type input "0.04"
type input "21.99"
click at [497, 337] on input "21.99" at bounding box center [463, 333] width 96 height 31
type input "0.06"
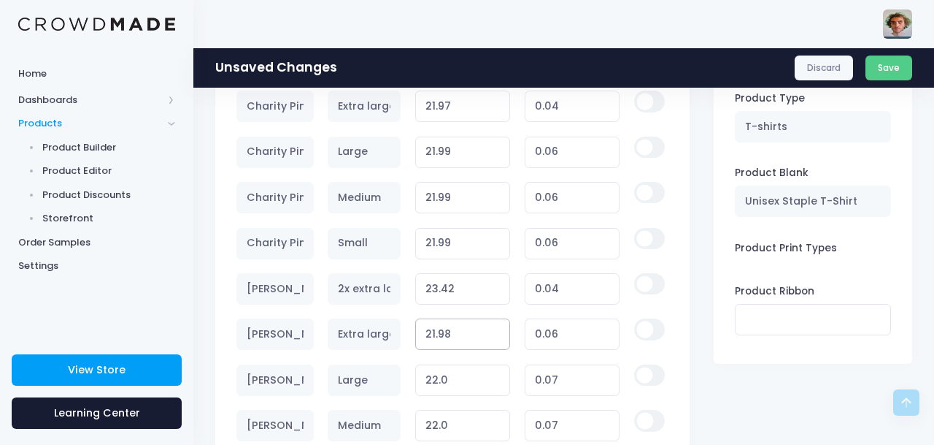
scroll to position [1316, 0]
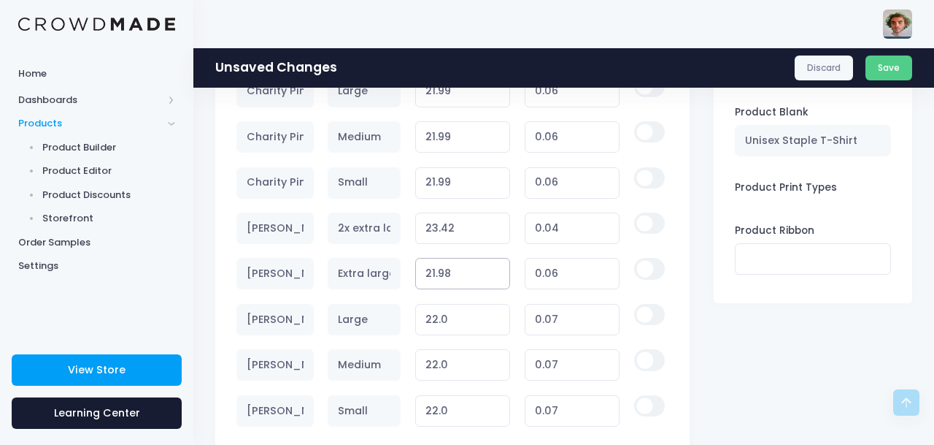
type input "21.98"
type input "0.05"
type input "21.99"
click at [496, 322] on input "21.99" at bounding box center [463, 319] width 96 height 31
type input "0.06"
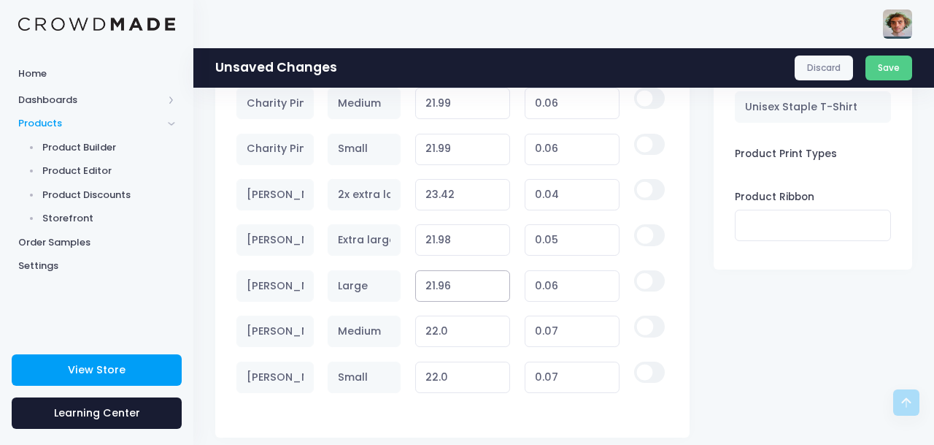
scroll to position [1373, 0]
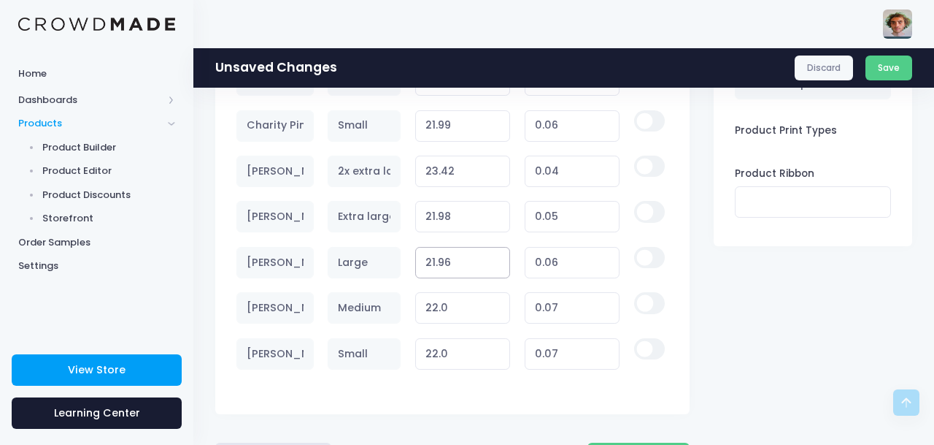
type input "21.96"
type input "0.03"
type input "21.99"
click at [496, 312] on input "21.99" at bounding box center [463, 307] width 96 height 31
type input "0.06"
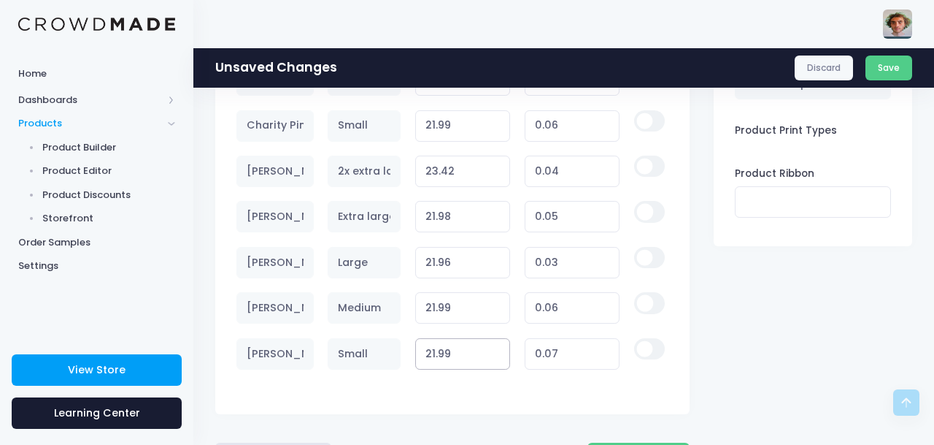
type input "21.99"
click at [498, 359] on input "21.99" at bounding box center [463, 353] width 96 height 31
type input "0.06"
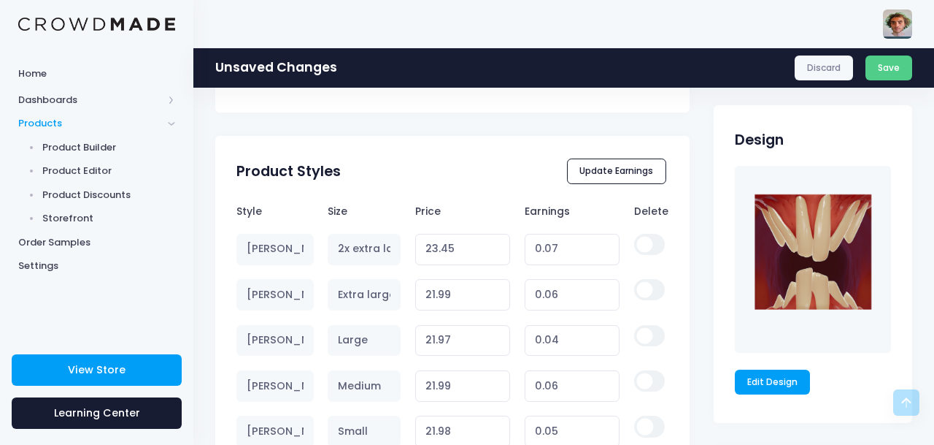
scroll to position [836, 0]
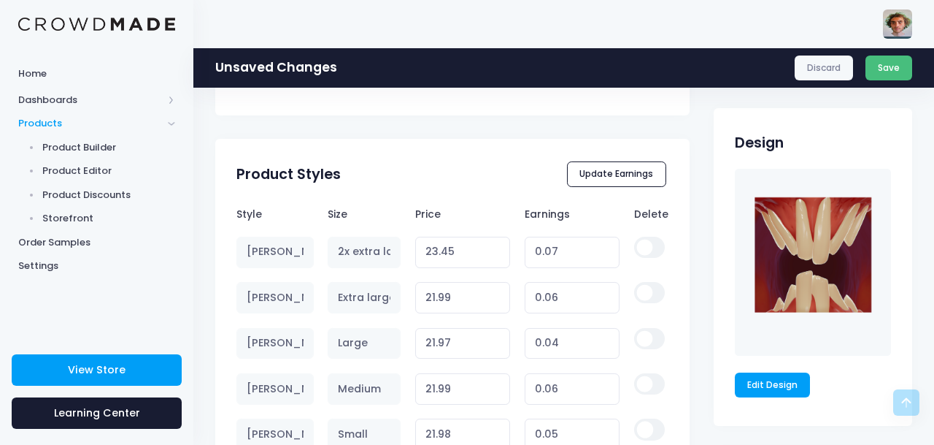
click at [892, 66] on button "Save" at bounding box center [889, 67] width 47 height 25
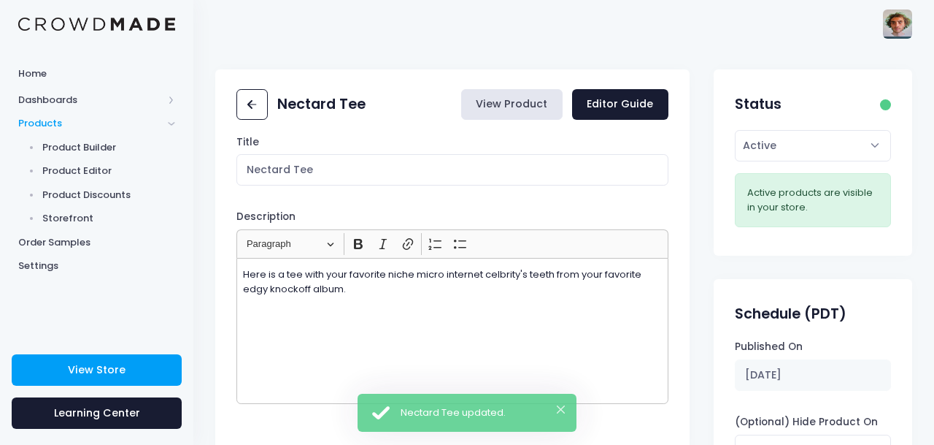
click at [511, 98] on link "View Product" at bounding box center [511, 104] width 101 height 31
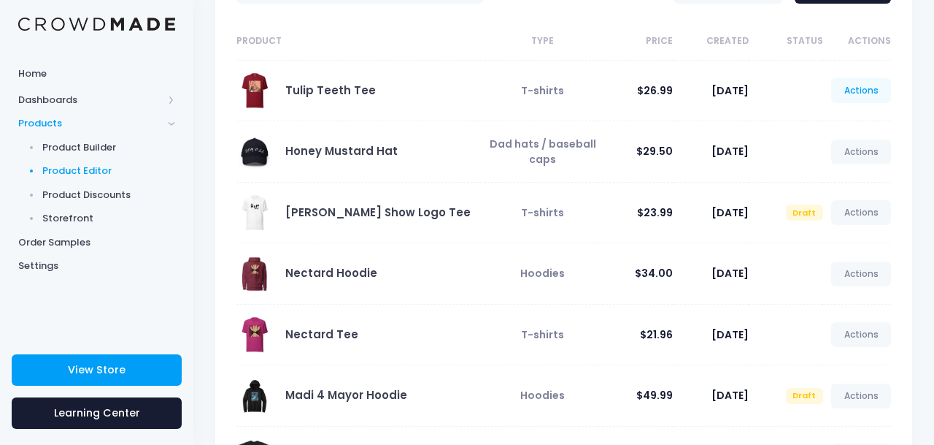
scroll to position [131, 0]
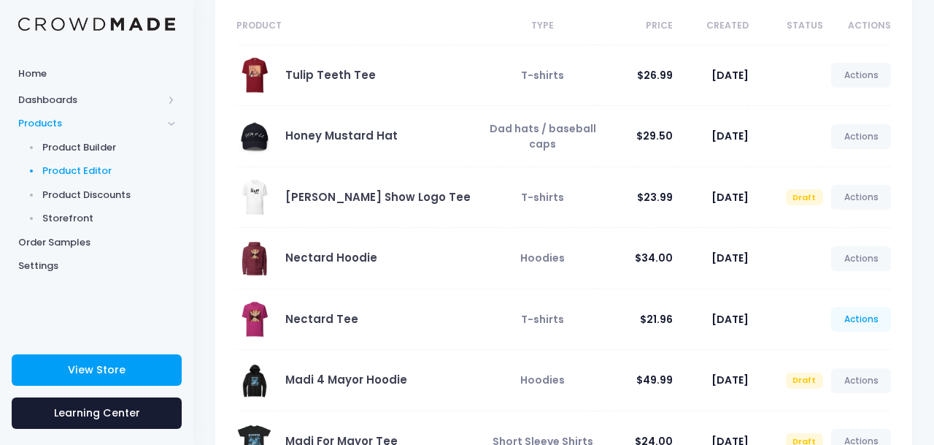
click at [856, 321] on link "Actions" at bounding box center [862, 319] width 60 height 25
click at [834, 354] on link "Edit" at bounding box center [845, 354] width 77 height 26
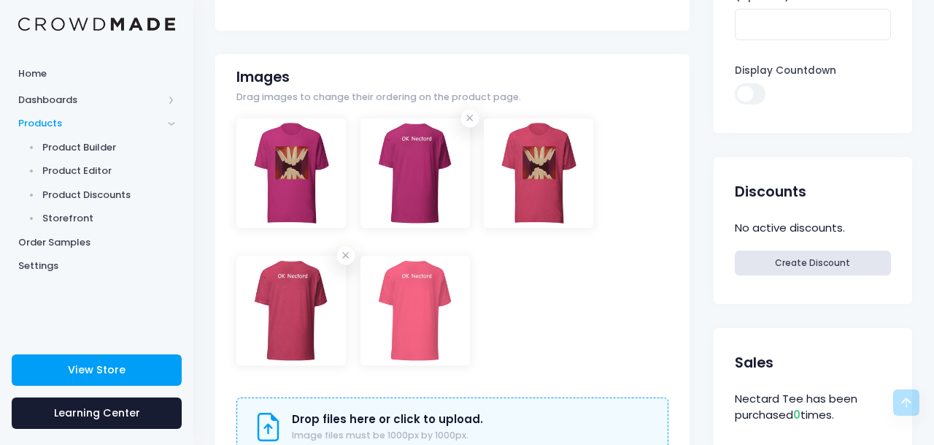
scroll to position [421, 0]
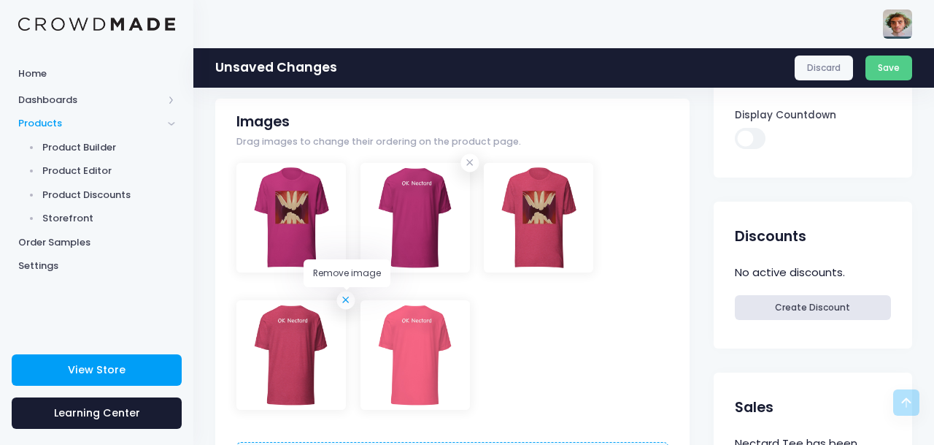
click at [348, 304] on icon at bounding box center [346, 300] width 15 height 15
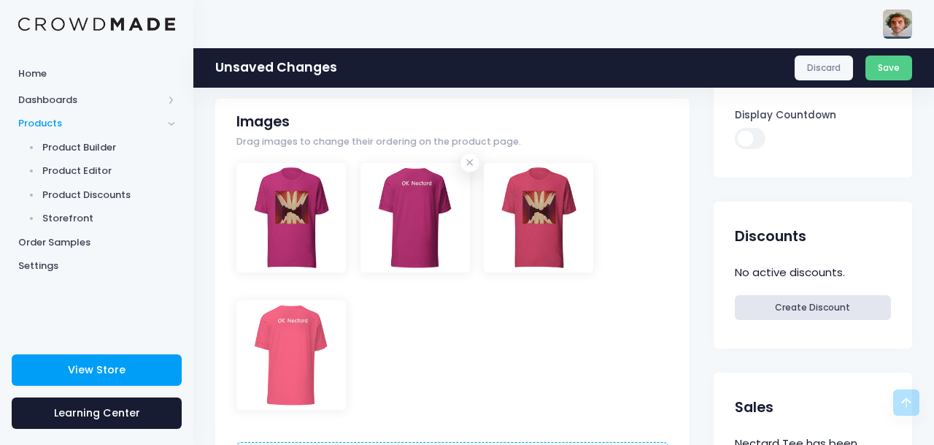
click at [583, 350] on div at bounding box center [453, 300] width 432 height 275
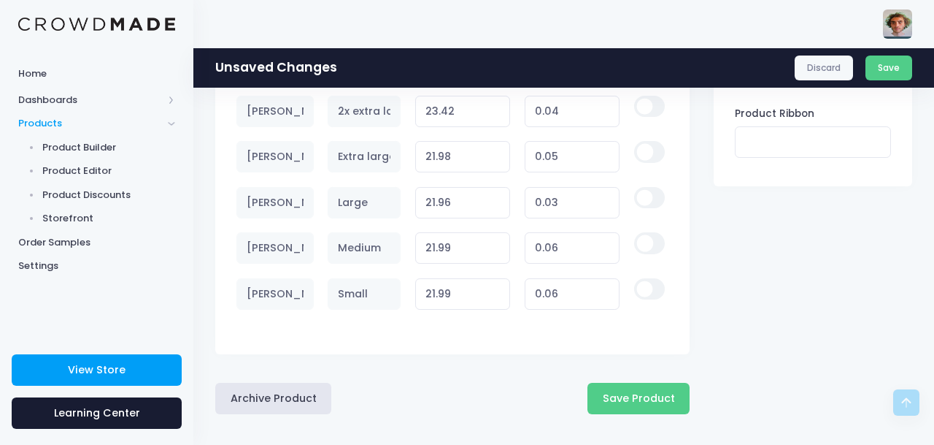
scroll to position [1440, 0]
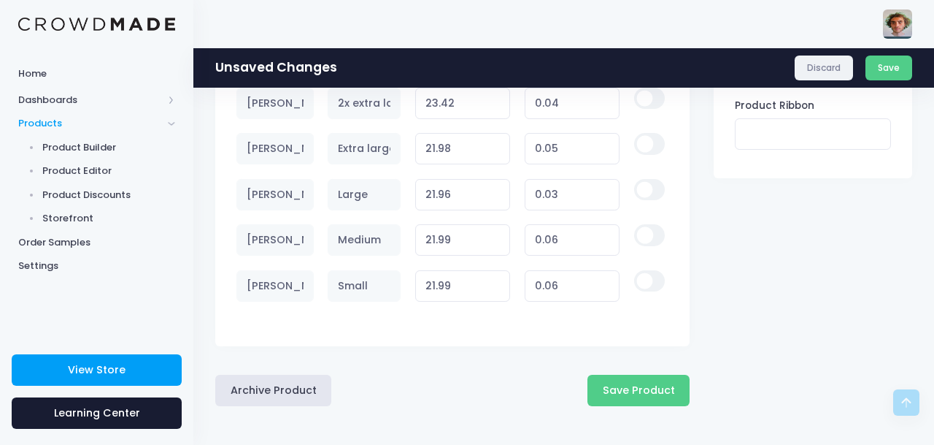
click at [826, 73] on link "Discard" at bounding box center [824, 67] width 59 height 25
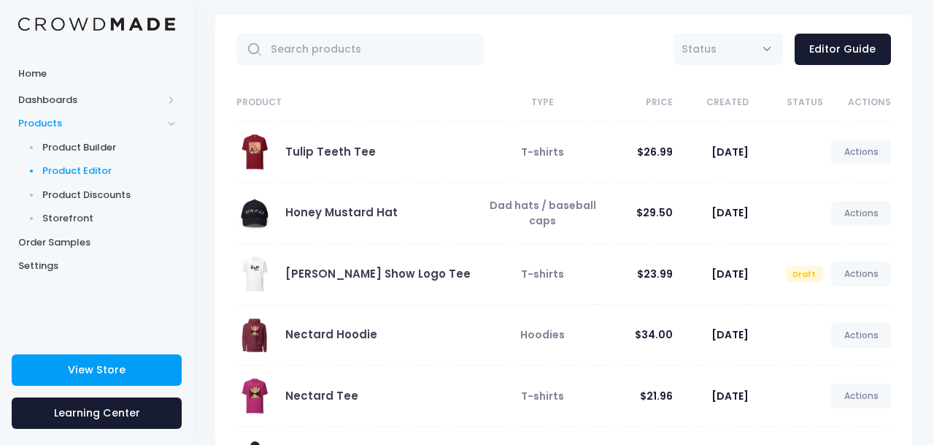
scroll to position [67, 0]
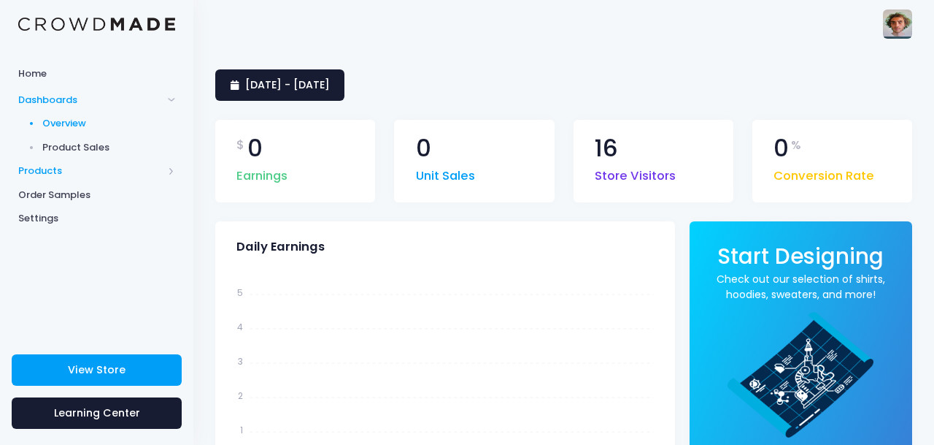
click at [58, 169] on span "Products" at bounding box center [90, 171] width 145 height 15
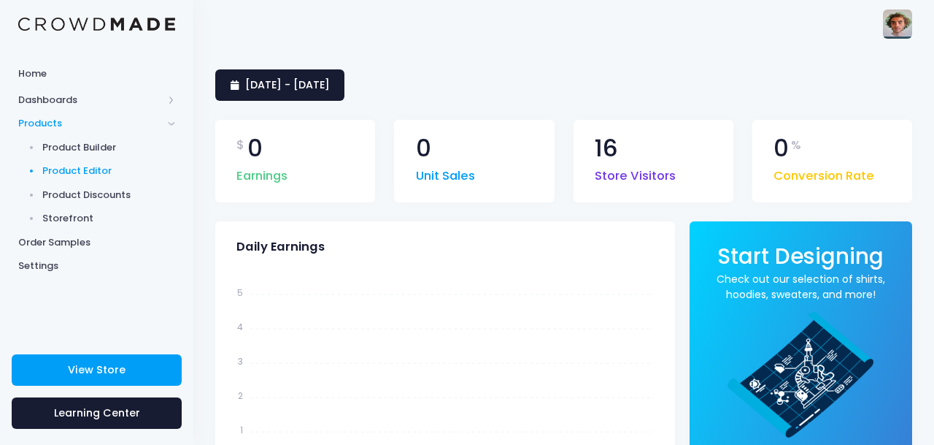
click at [104, 173] on span "Product Editor" at bounding box center [109, 171] width 134 height 15
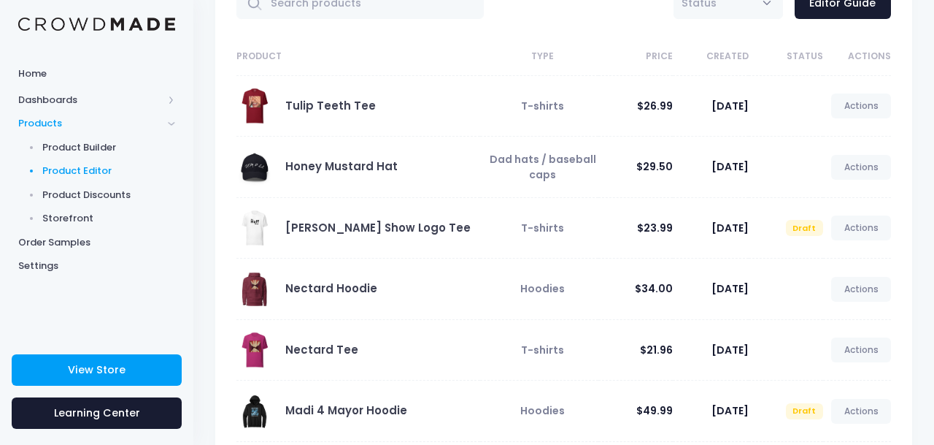
scroll to position [115, 0]
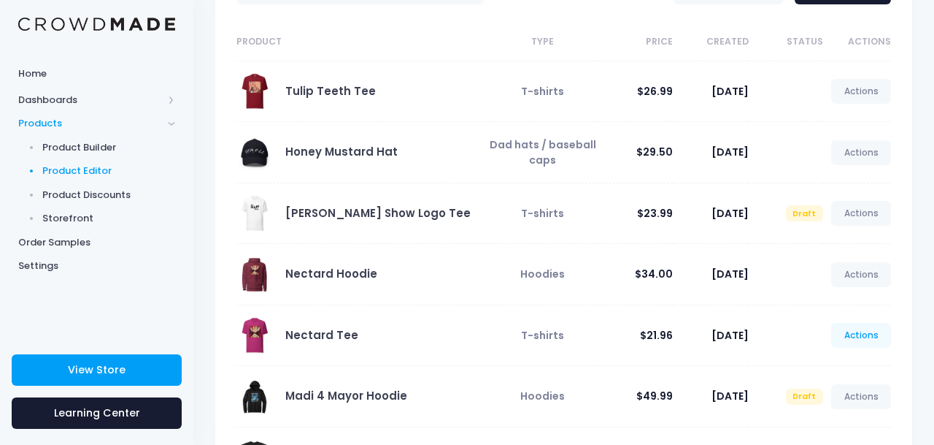
click at [861, 339] on link "Actions" at bounding box center [862, 335] width 60 height 25
click at [842, 361] on link "Edit" at bounding box center [845, 370] width 77 height 26
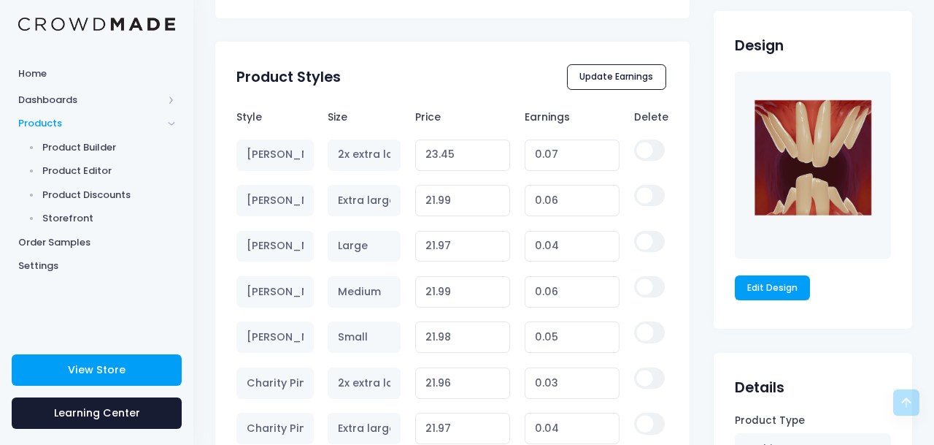
scroll to position [914, 0]
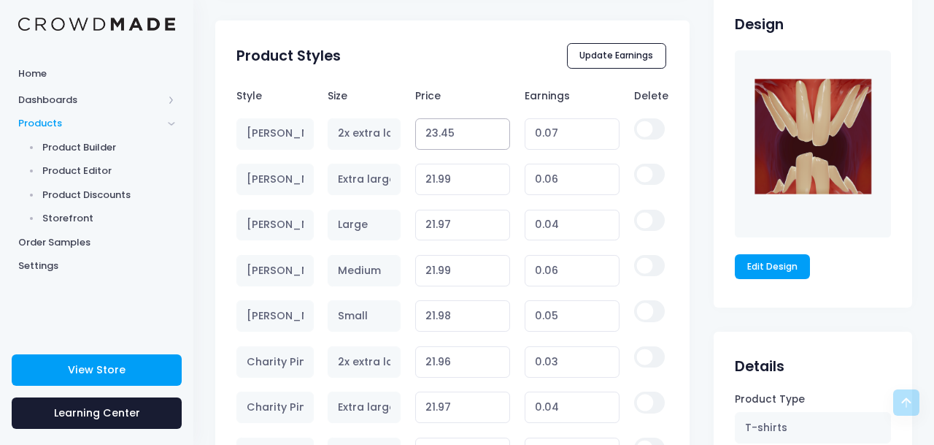
drag, startPoint x: 470, startPoint y: 134, endPoint x: 410, endPoint y: 128, distance: 60.9
click at [410, 128] on td "23.45 Variant price must be at least $23.38 and not more than $250" at bounding box center [463, 133] width 110 height 45
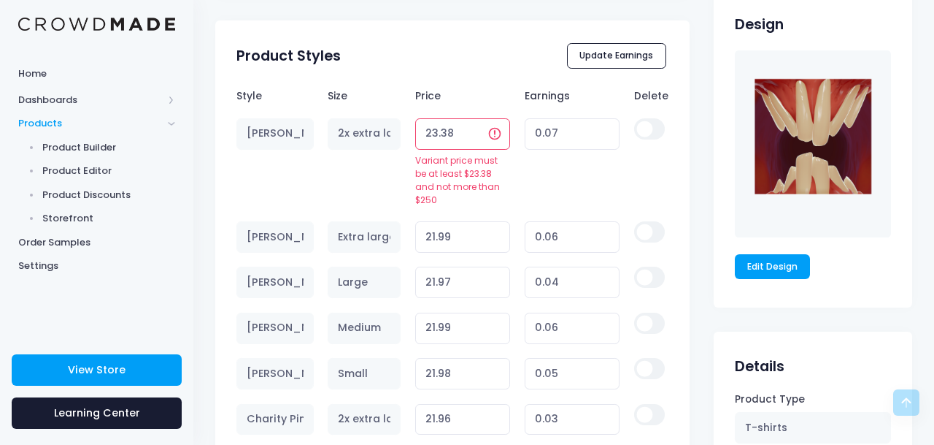
type input "23.383"
type input "0.00"
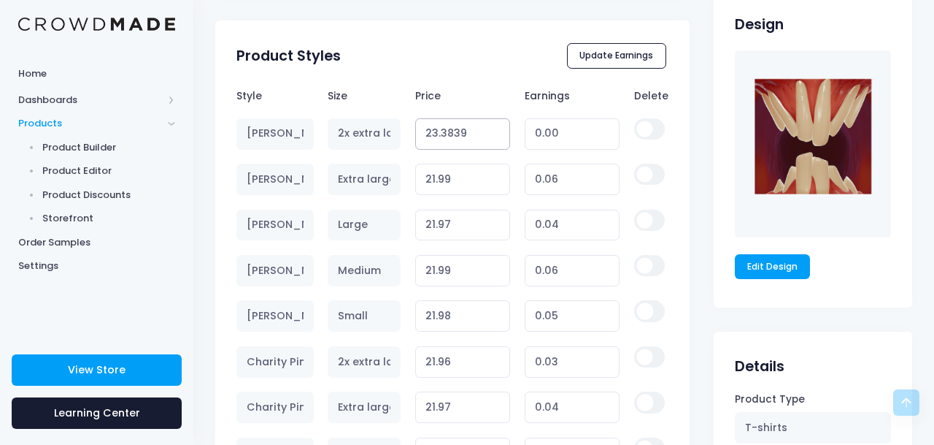
type input "23.38399"
click at [397, 134] on tr "Berry 2x extra large 23.38399 Variant price must be at least $23.38 and not mor…" at bounding box center [453, 133] width 432 height 45
type input "23.383"
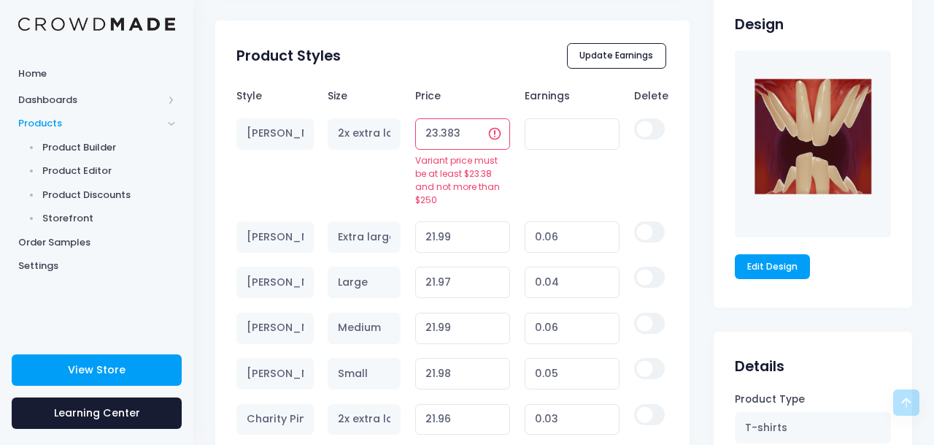
type input "0.00"
click at [477, 139] on input "23.37" at bounding box center [463, 133] width 96 height 31
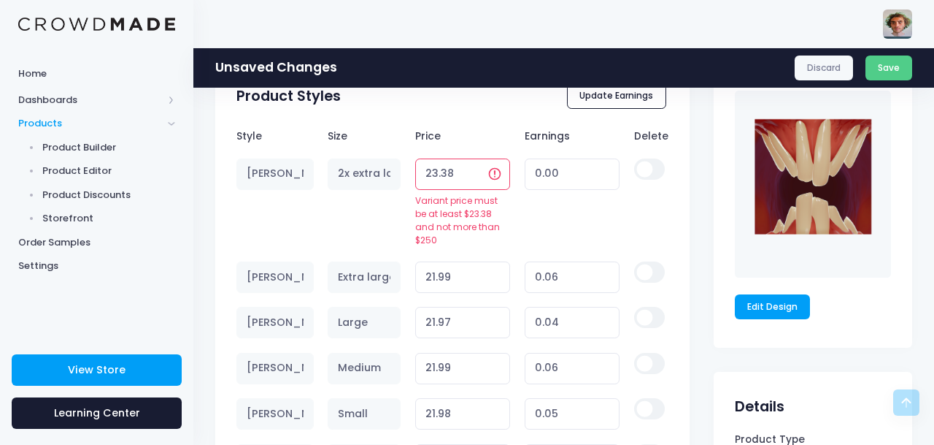
click at [479, 183] on input "23.38" at bounding box center [463, 173] width 96 height 31
click at [479, 180] on input "23.28" at bounding box center [463, 173] width 96 height 31
type input "23.88"
click at [474, 171] on input "23.88" at bounding box center [463, 173] width 96 height 31
type input "0.50"
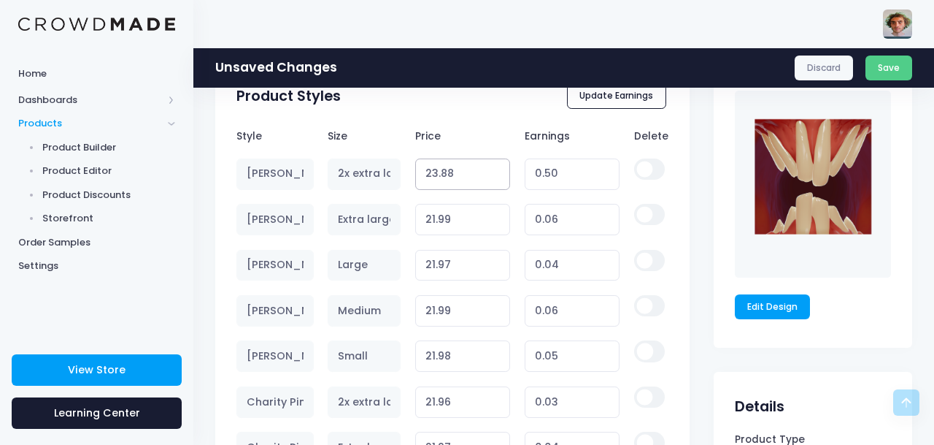
click at [474, 171] on input "23.88" at bounding box center [463, 173] width 96 height 31
type input "23.89"
click at [496, 170] on input "23.89" at bounding box center [463, 173] width 96 height 31
type input "0.51"
type input "23.9"
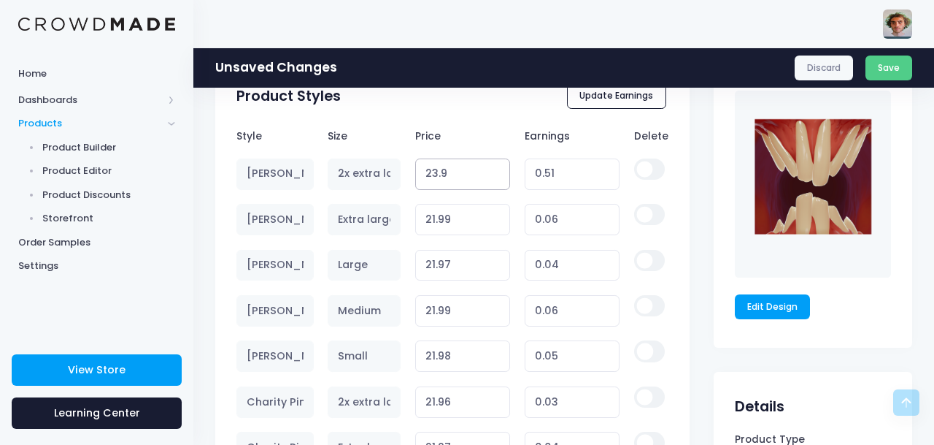
click at [496, 170] on input "23.9" at bounding box center [463, 173] width 96 height 31
type input "0.52"
type input "23.91"
click at [496, 170] on input "23.91" at bounding box center [463, 173] width 96 height 31
type input "0.53"
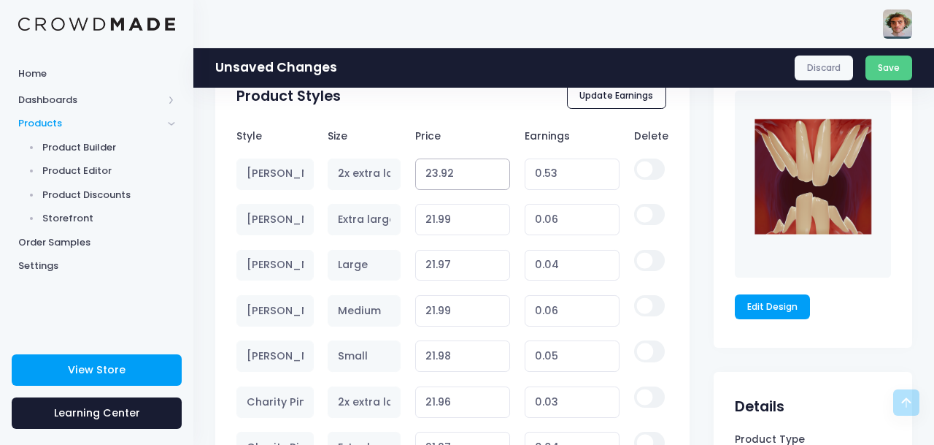
type input "23.92"
click at [496, 170] on input "23.92" at bounding box center [463, 173] width 96 height 31
type input "0.54"
type input "23.93"
click at [496, 170] on input "23.93" at bounding box center [463, 173] width 96 height 31
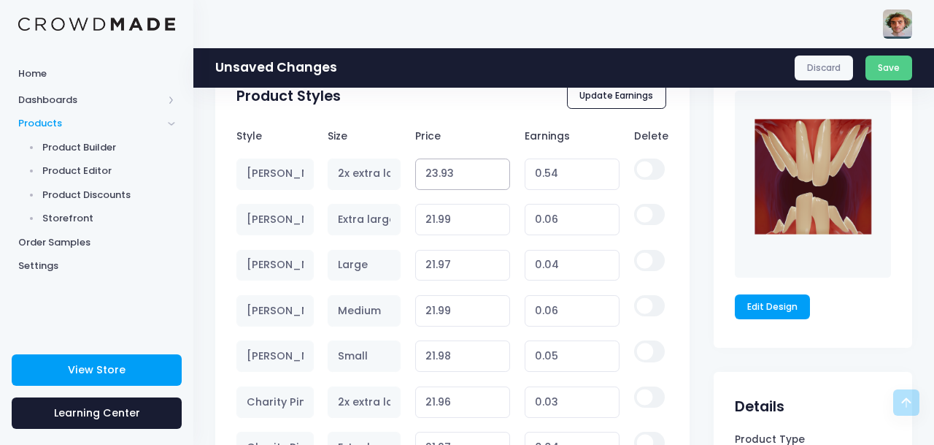
type input "0.55"
type input "23.94"
click at [496, 170] on input "23.94" at bounding box center [463, 173] width 96 height 31
type input "0.56"
type input "23.95"
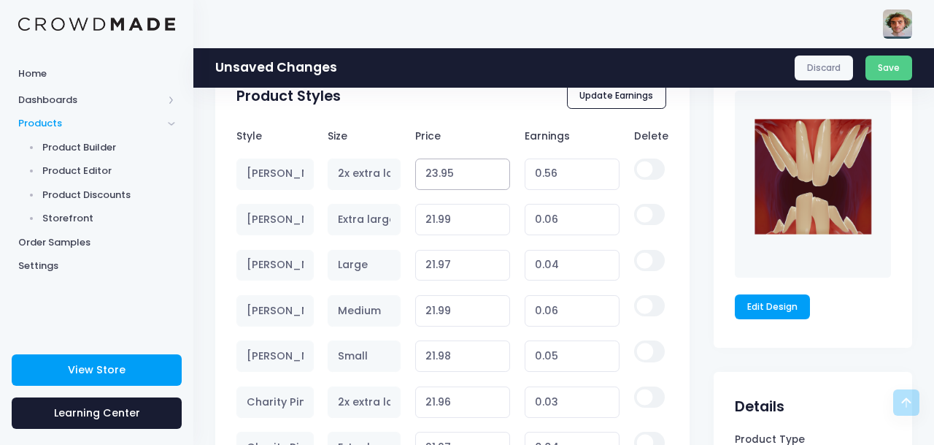
click at [496, 170] on input "23.95" at bounding box center [463, 173] width 96 height 31
type input "0.57"
type input "23.96"
click at [496, 170] on input "23.96" at bounding box center [463, 173] width 96 height 31
type input "0.58"
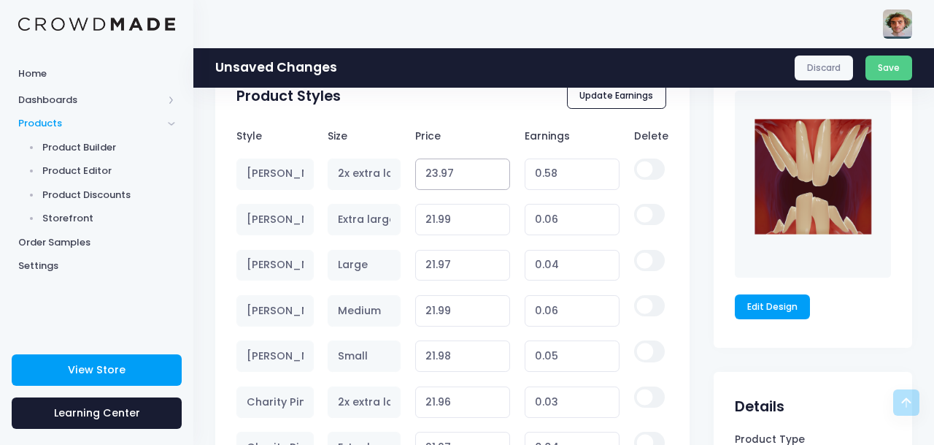
type input "23.97"
click at [496, 170] on input "23.97" at bounding box center [463, 173] width 96 height 31
type input "0.59"
type input "23.98"
click at [496, 170] on input "23.98" at bounding box center [463, 173] width 96 height 31
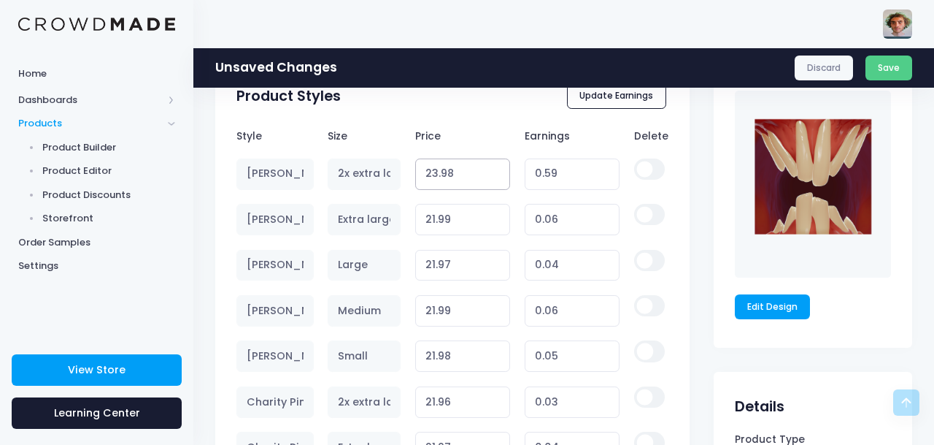
type input "0.60"
type input "23.99"
click at [496, 170] on input "23.99" at bounding box center [463, 173] width 96 height 31
type input "0.61"
type input "24"
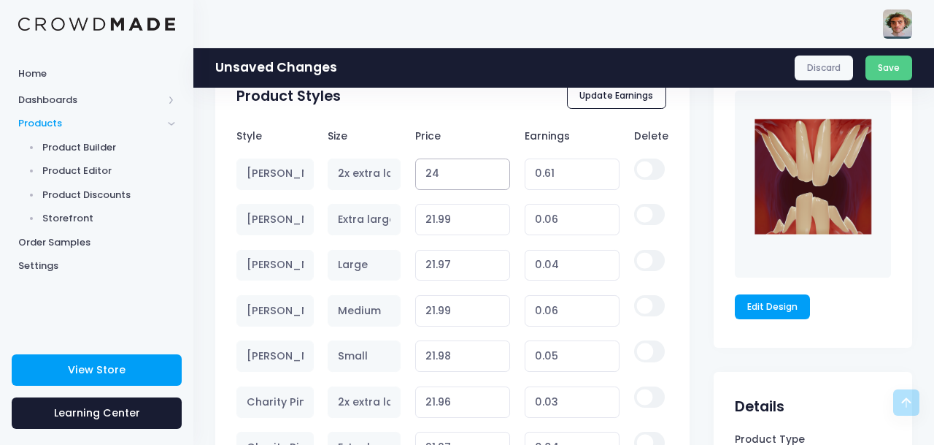
click at [496, 170] on input "24" at bounding box center [463, 173] width 96 height 31
type input "0.62"
type input "23.99"
click at [499, 177] on input "23.99" at bounding box center [463, 173] width 96 height 31
type input "0.61"
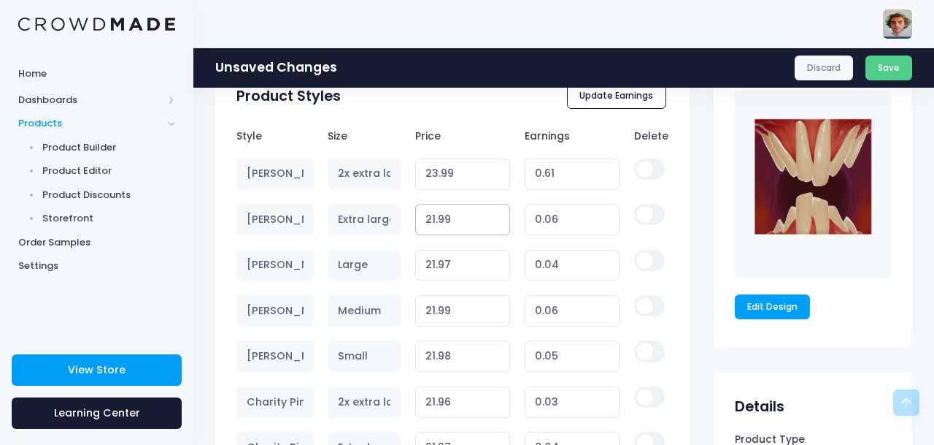
click at [487, 215] on input "21.99" at bounding box center [463, 219] width 96 height 31
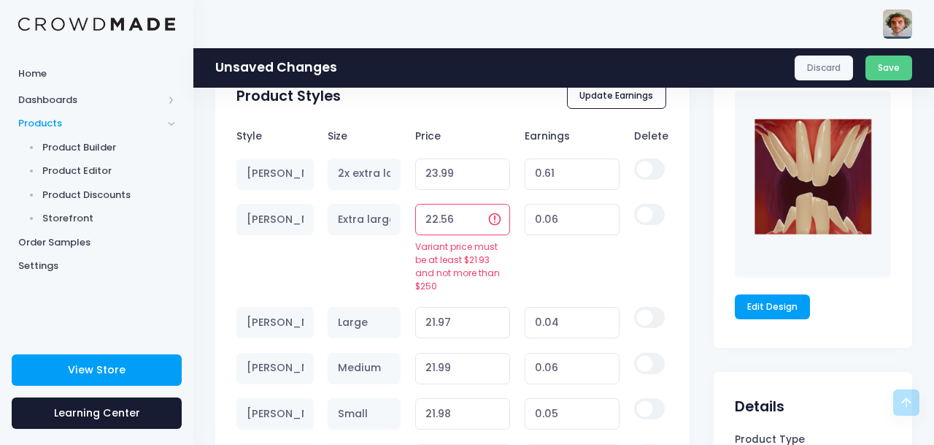
type input "22.56"
click at [474, 215] on input "22.56" at bounding box center [463, 219] width 96 height 31
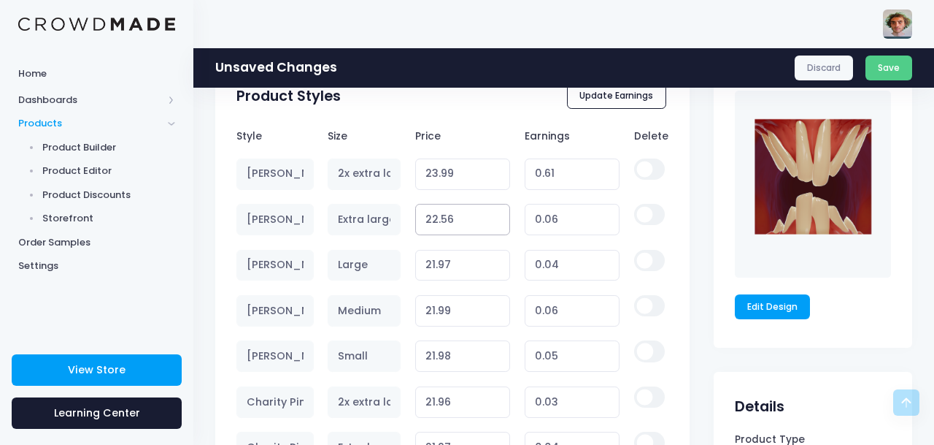
type input "0.63"
click at [474, 215] on input "22.56" at bounding box center [463, 219] width 96 height 31
type input "22.57"
click at [498, 218] on input "22.57" at bounding box center [463, 219] width 96 height 31
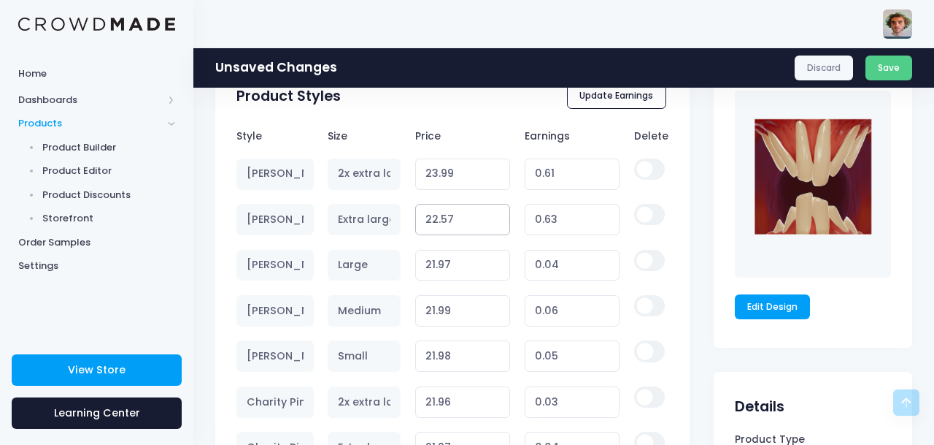
type input "0.64"
type input "22.58"
click at [498, 218] on input "22.58" at bounding box center [463, 219] width 96 height 31
type input "0.65"
type input "22.59"
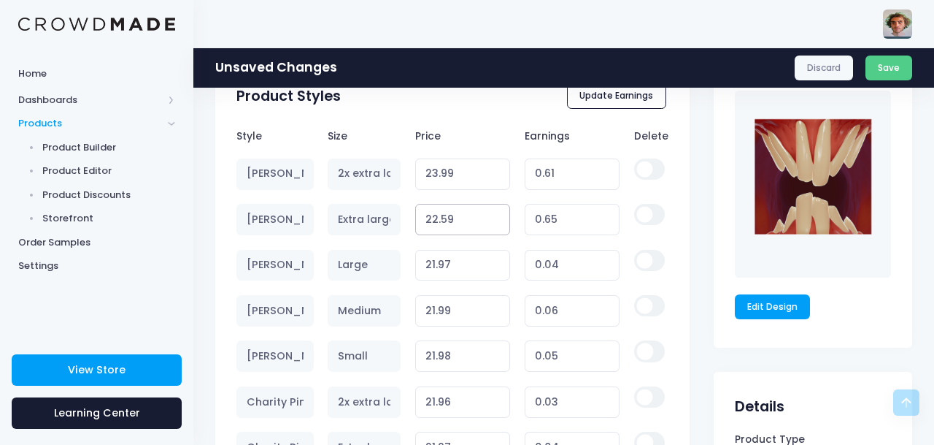
click at [498, 218] on input "22.59" at bounding box center [463, 219] width 96 height 31
type input "0.66"
type input "22.6"
click at [498, 218] on input "22.6" at bounding box center [463, 219] width 96 height 31
type input "0.67"
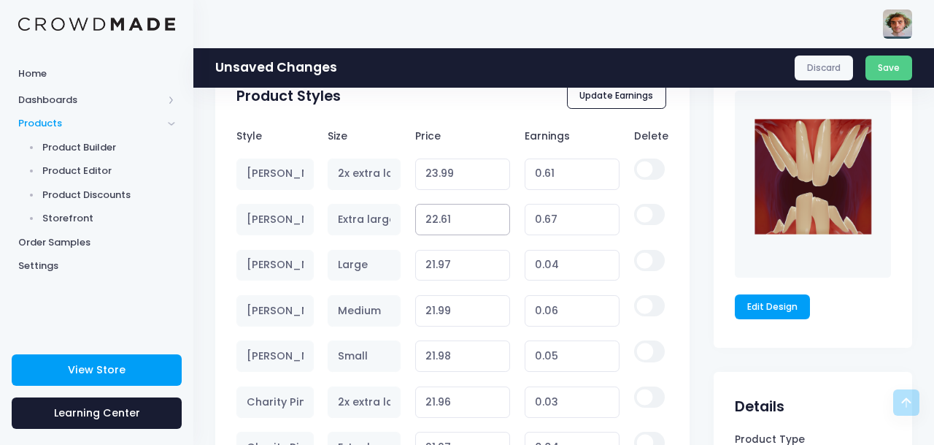
type input "22.61"
click at [498, 218] on input "22.61" at bounding box center [463, 219] width 96 height 31
type input "0.68"
type input "23.07"
click at [498, 218] on input "23.07" at bounding box center [463, 219] width 96 height 31
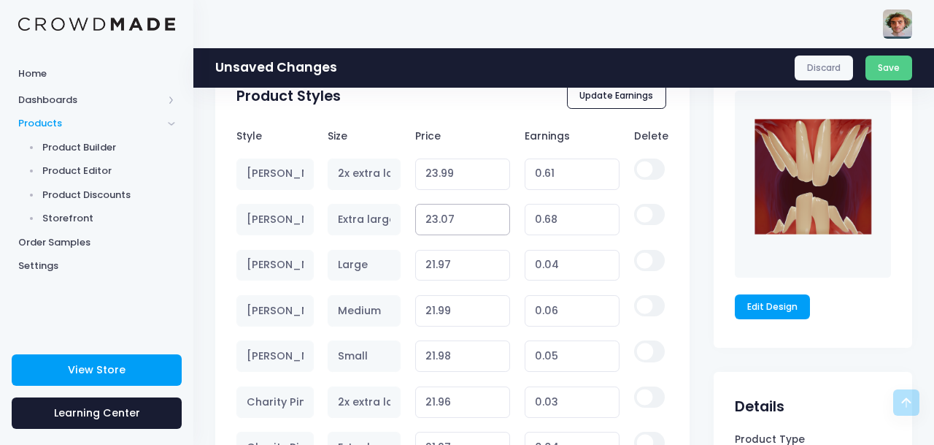
type input "1.14"
type input "23.08"
click at [498, 218] on input "23.08" at bounding box center [463, 219] width 96 height 31
type input "1.15"
type input "23.09"
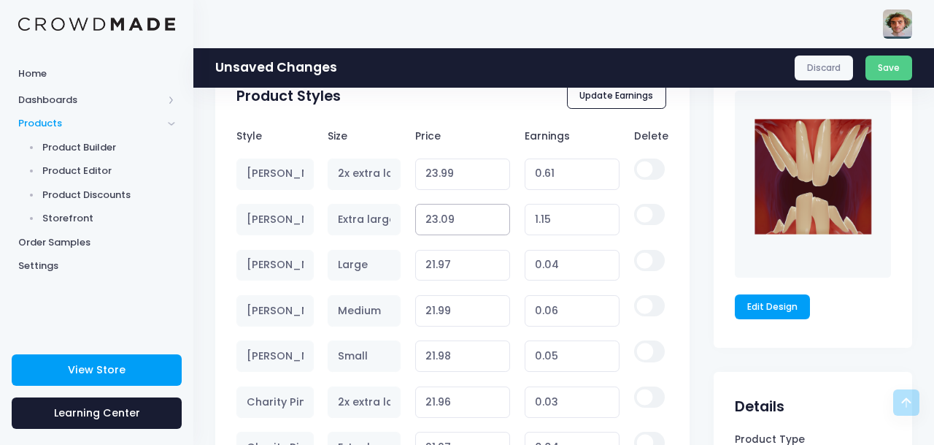
click at [498, 218] on input "23.09" at bounding box center [463, 219] width 96 height 31
type input "1.16"
type input "23.19"
click at [498, 218] on input "23.19" at bounding box center [463, 219] width 96 height 31
type input "1.26"
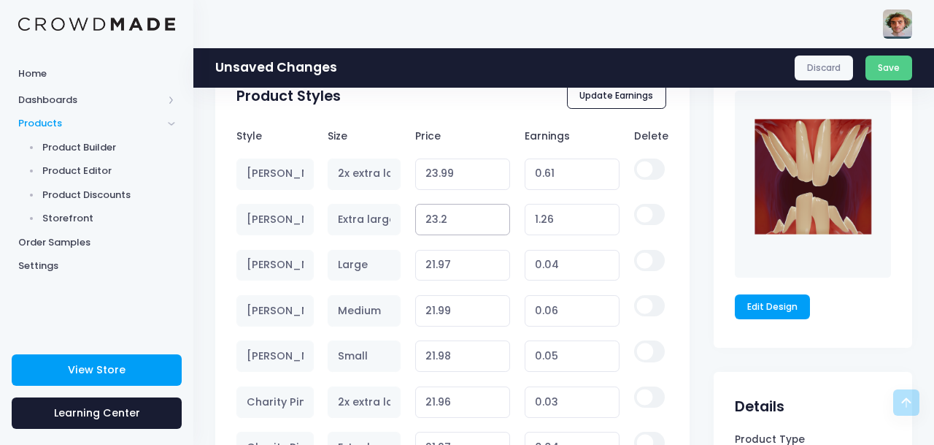
type input "23.2"
click at [498, 218] on input "23.2" at bounding box center [463, 219] width 96 height 31
type input "1.27"
type input "23.21"
click at [498, 218] on input "23.21" at bounding box center [463, 219] width 96 height 31
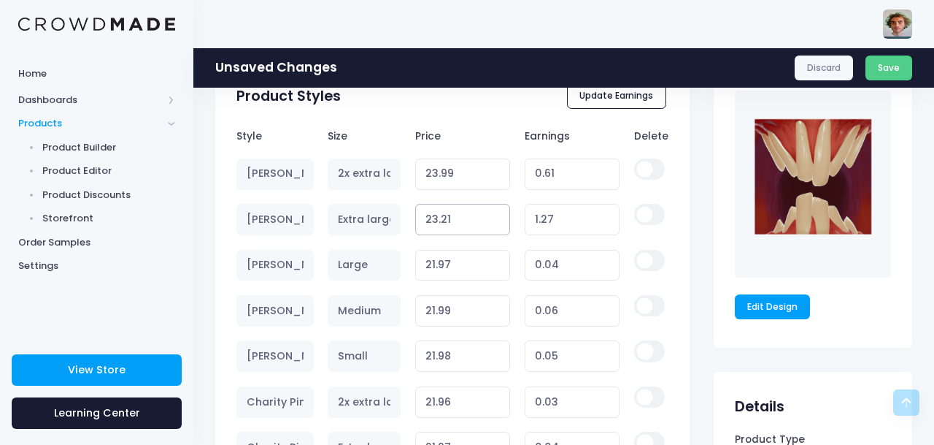
type input "1.28"
type input "23.22"
click at [498, 218] on input "23.22" at bounding box center [463, 219] width 96 height 31
type input "1.29"
type input "23.23"
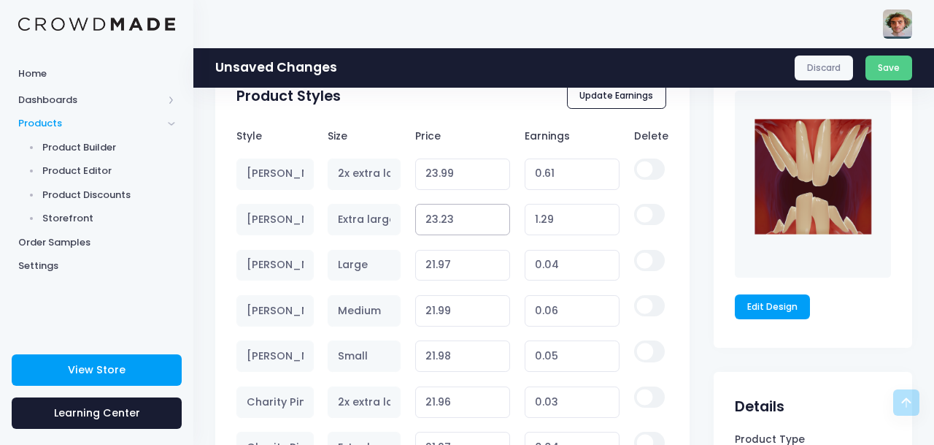
click at [498, 218] on input "23.23" at bounding box center [463, 219] width 96 height 31
type input "1.30"
type input "23.24"
click at [498, 218] on input "23.24" at bounding box center [463, 219] width 96 height 31
type input "1.31"
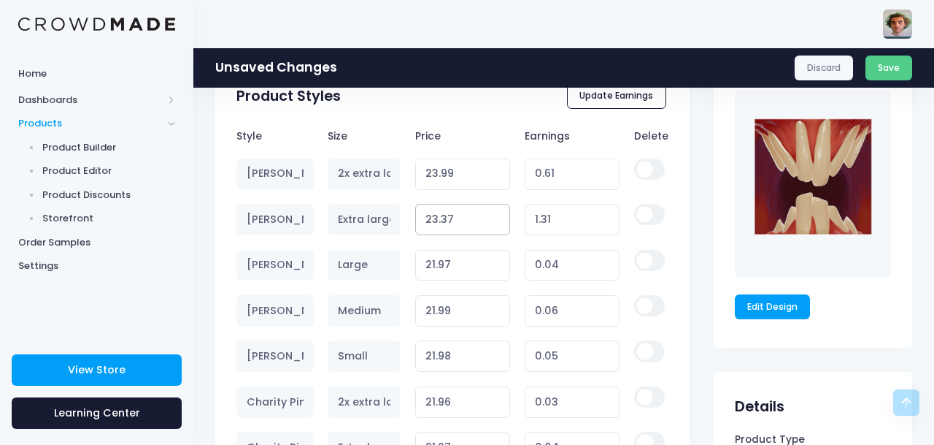
type input "23.38"
click at [498, 218] on input "23.38" at bounding box center [463, 219] width 96 height 31
type input "1.45"
type input "23.39"
click at [498, 218] on input "23.39" at bounding box center [463, 219] width 96 height 31
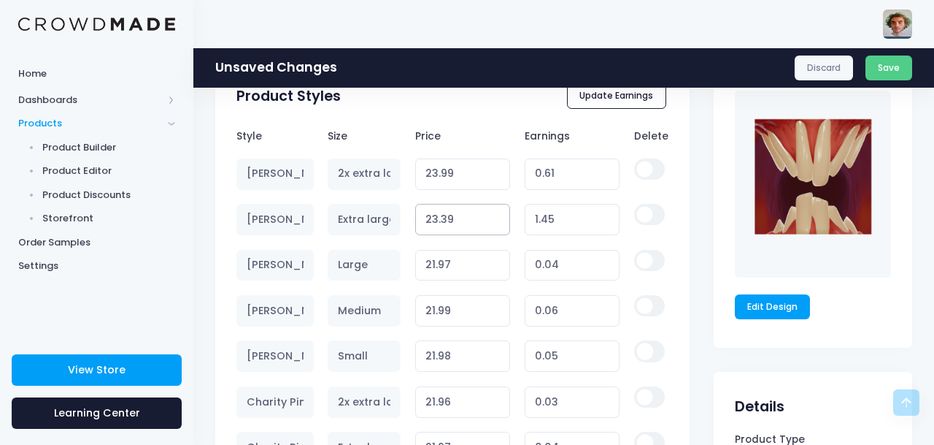
type input "1.46"
type input "23.4"
click at [498, 218] on input "23.4" at bounding box center [463, 219] width 96 height 31
type input "1.47"
type input "23.41"
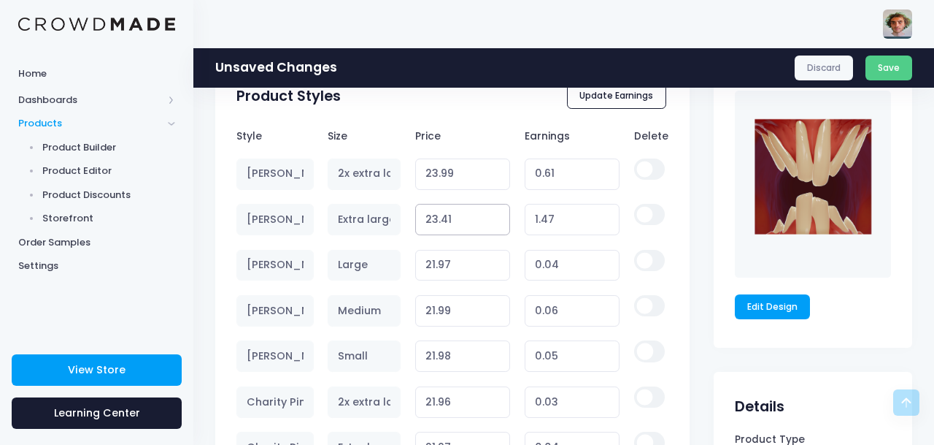
click at [498, 218] on input "23.41" at bounding box center [463, 219] width 96 height 31
type input "1.48"
type input "23.42"
click at [498, 218] on input "23.42" at bounding box center [463, 219] width 96 height 31
type input "1.49"
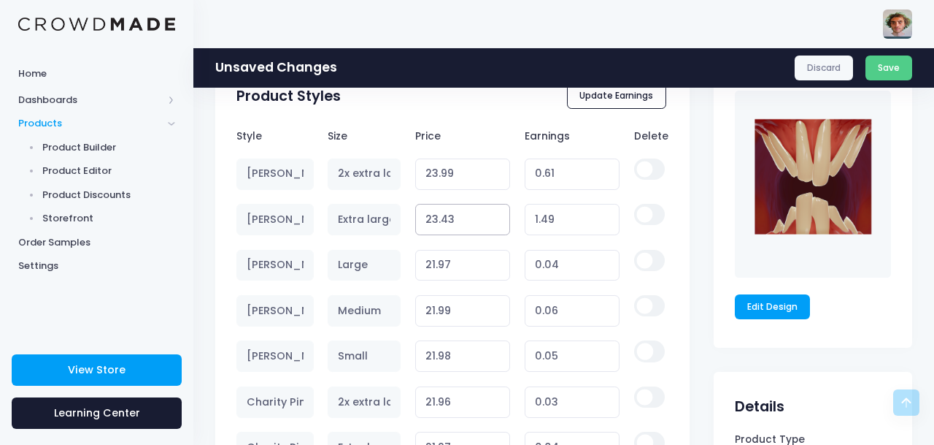
type input "23.43"
click at [498, 218] on input "23.43" at bounding box center [463, 219] width 96 height 31
type input "1.50"
type input "23.74"
click at [498, 218] on input "23.74" at bounding box center [463, 219] width 96 height 31
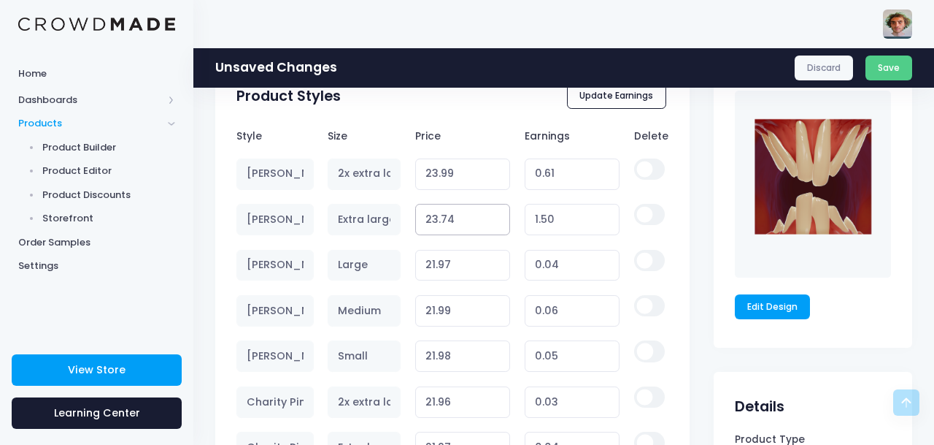
type input "1.81"
type input "23.75"
click at [498, 218] on input "23.75" at bounding box center [463, 219] width 96 height 31
type input "1.82"
type input "23.76"
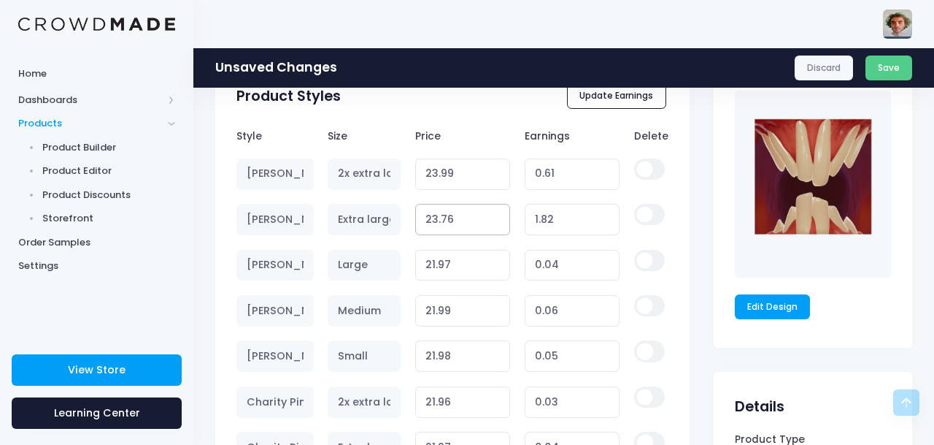
click at [498, 218] on input "23.76" at bounding box center [463, 219] width 96 height 31
type input "1.83"
type input "23.88"
click at [498, 218] on input "23.88" at bounding box center [463, 219] width 96 height 31
type input "1.95"
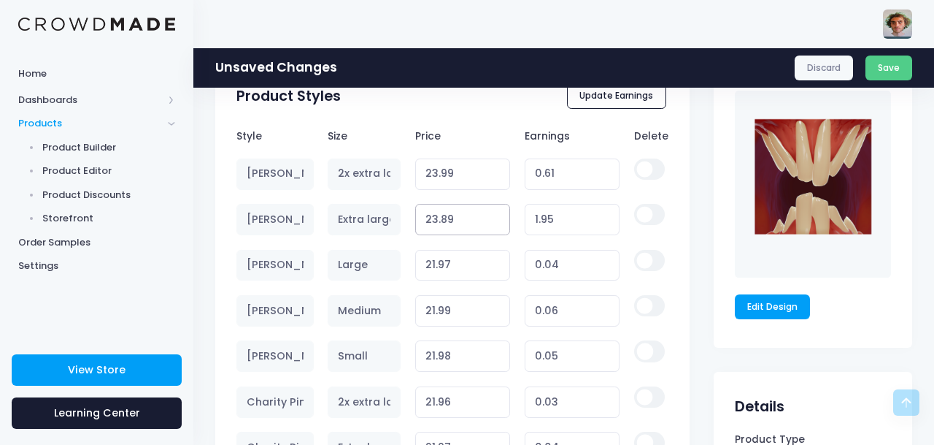
type input "23.89"
click at [498, 218] on input "23.89" at bounding box center [463, 219] width 96 height 31
type input "1.96"
type input "23.9"
click at [498, 218] on input "23.9" at bounding box center [463, 219] width 96 height 31
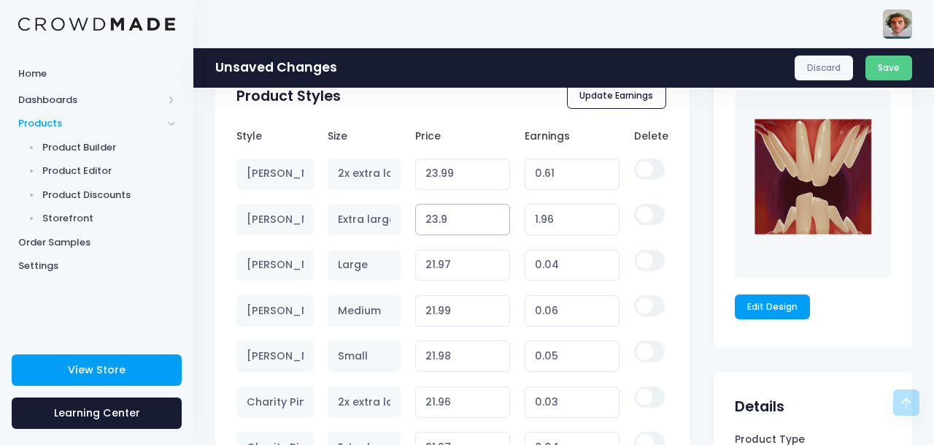
type input "1.97"
type input "23.91"
click at [498, 218] on input "23.91" at bounding box center [463, 219] width 96 height 31
type input "1.98"
type input "23.92"
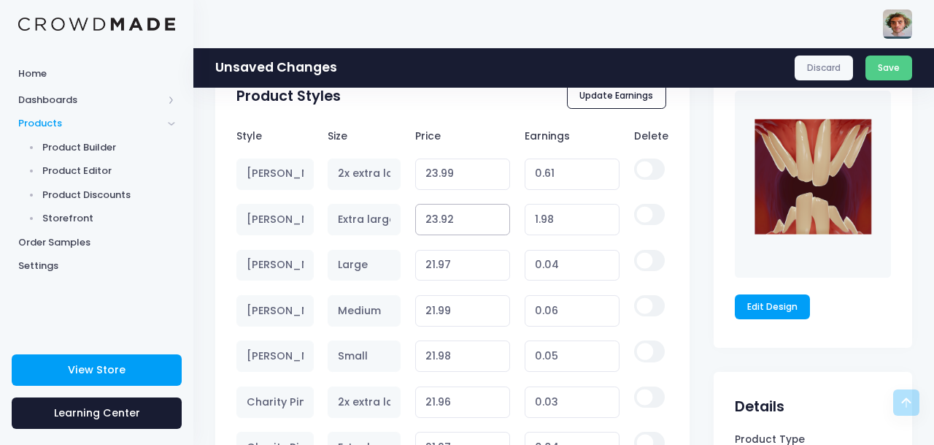
click at [498, 218] on input "23.92" at bounding box center [463, 219] width 96 height 31
type input "1.99"
type input "23.93"
click at [498, 218] on input "23.93" at bounding box center [463, 219] width 96 height 31
type input "2.00"
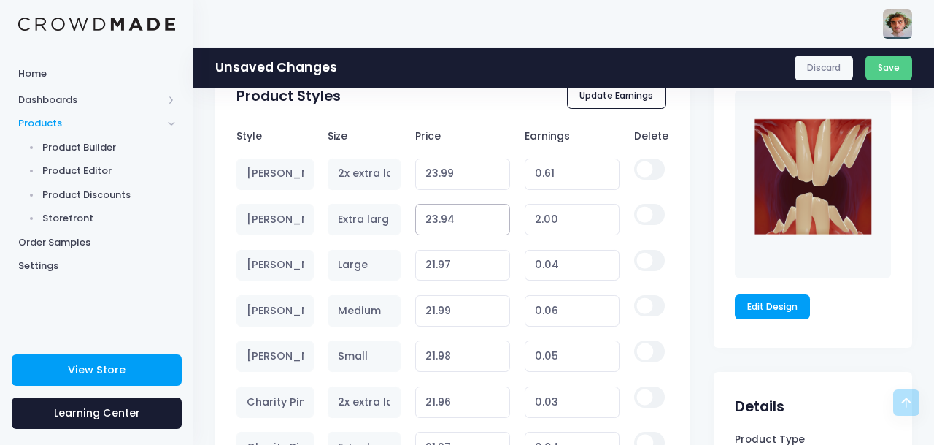
type input "23.94"
click at [498, 218] on input "23.94" at bounding box center [463, 219] width 96 height 31
type input "2.01"
type input "23.95"
click at [498, 218] on input "23.95" at bounding box center [463, 219] width 96 height 31
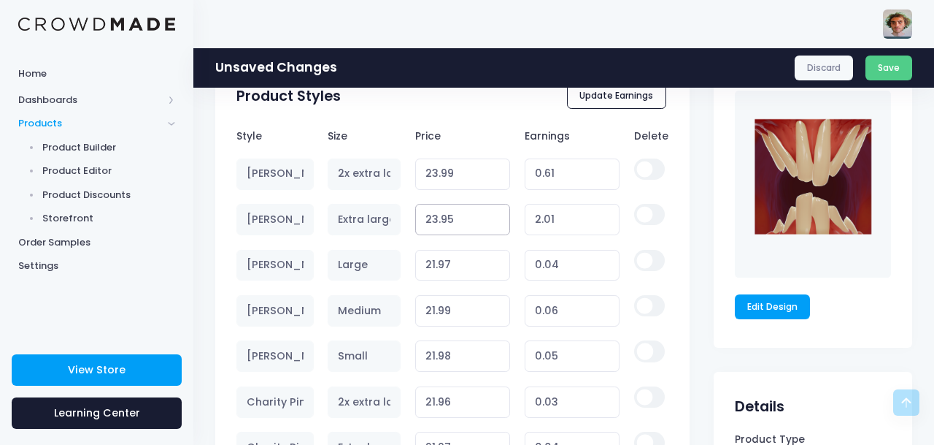
type input "2.02"
type input "23.96"
click at [498, 218] on input "23.96" at bounding box center [463, 219] width 96 height 31
type input "2.03"
type input "23.97"
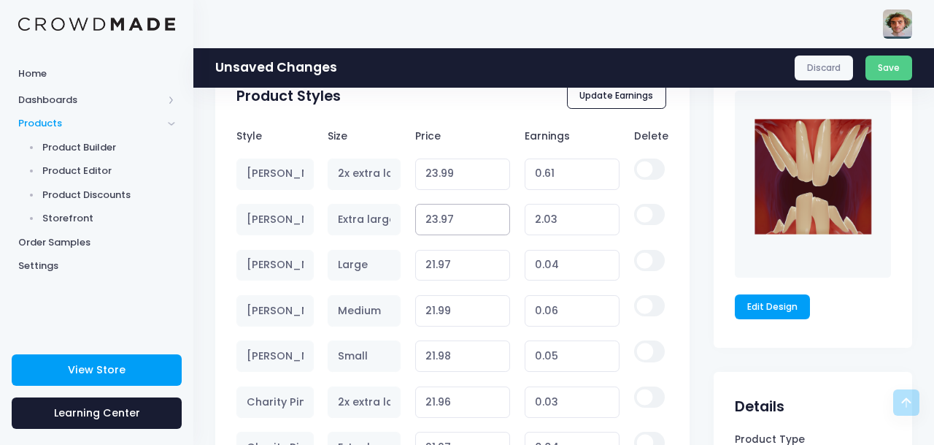
click at [498, 218] on input "23.97" at bounding box center [463, 219] width 96 height 31
type input "2.04"
type input "23.98"
click at [498, 218] on input "23.98" at bounding box center [463, 219] width 96 height 31
type input "2.05"
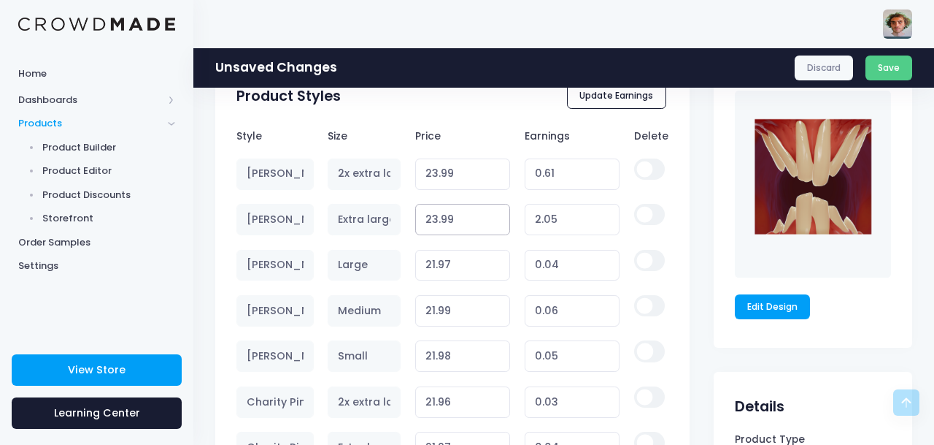
type input "23.99"
click at [498, 218] on input "23.99" at bounding box center [463, 219] width 96 height 31
type input "2.06"
click at [468, 262] on input "21.97" at bounding box center [463, 265] width 96 height 31
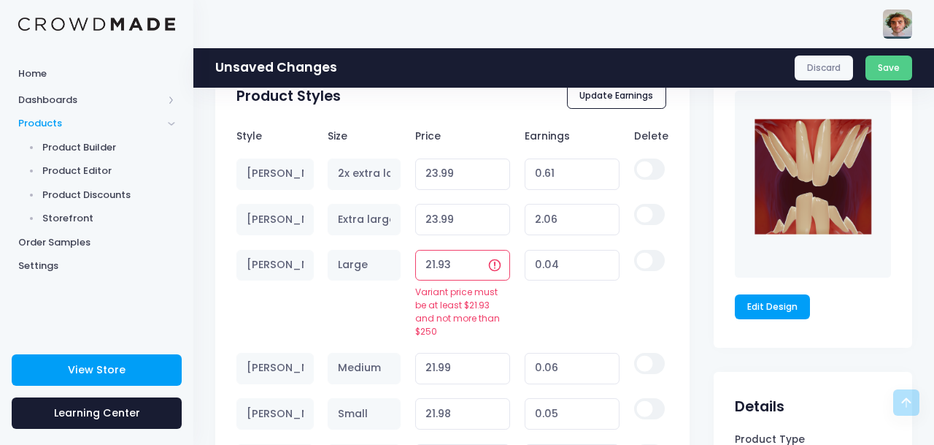
click at [438, 264] on input "21.93" at bounding box center [463, 265] width 96 height 31
type input "21.933"
type input "0.00"
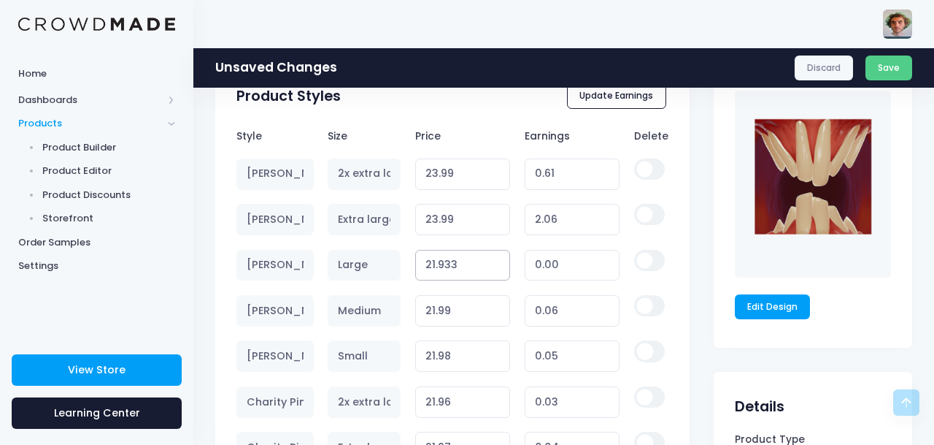
click at [437, 266] on input "21.933" at bounding box center [463, 265] width 96 height 31
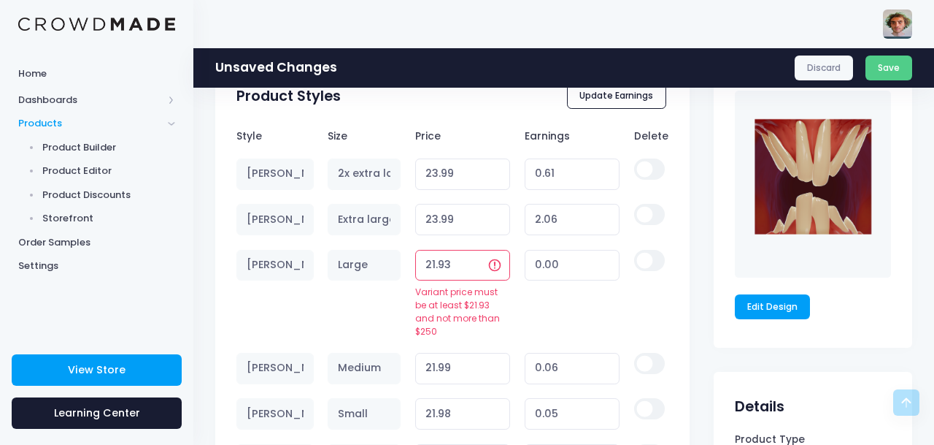
click at [434, 261] on input "21.93" at bounding box center [463, 265] width 96 height 31
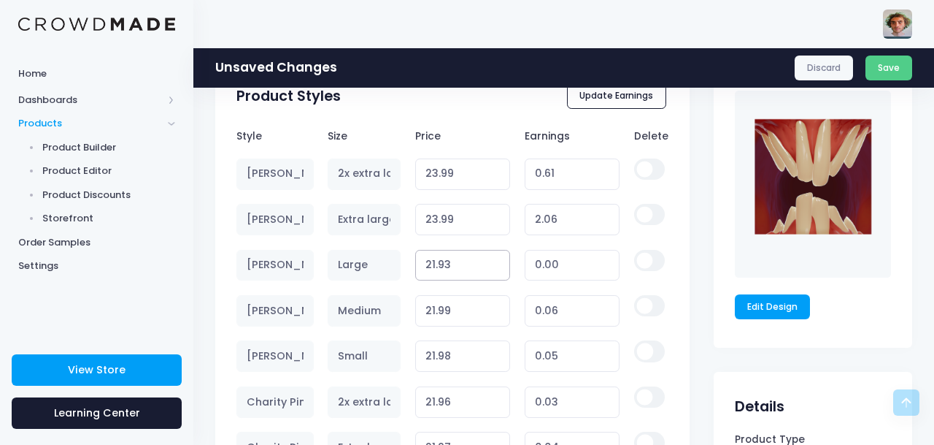
type input "213.93"
type input "192.00"
type input "23.93"
type input "2.00"
click at [471, 267] on input "23.93" at bounding box center [463, 265] width 96 height 31
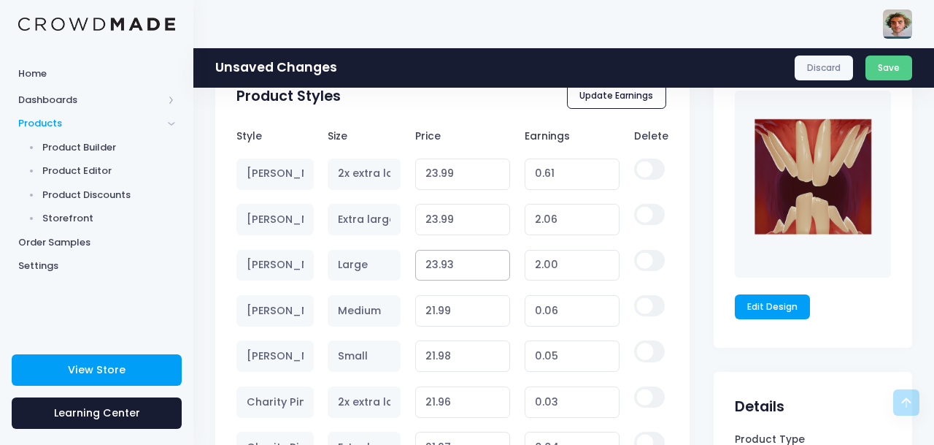
type input "23.9"
type input "1.97"
type input "23.99"
type input "2.06"
type input "23.99"
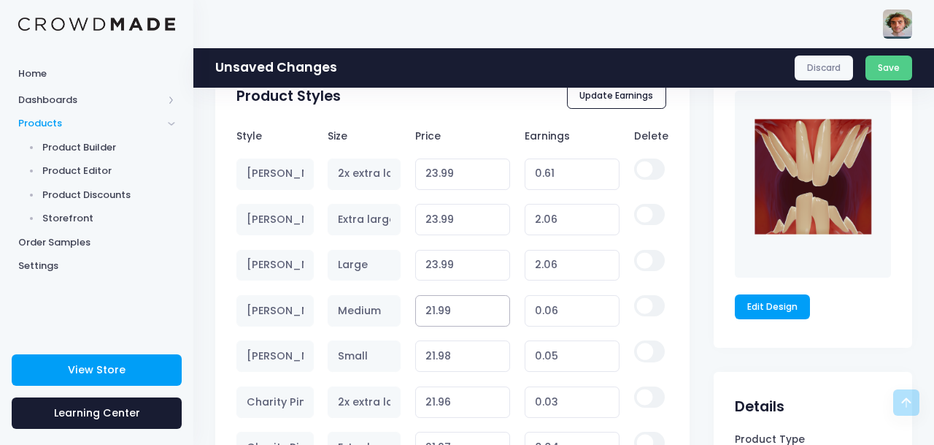
click at [434, 313] on input "21.99" at bounding box center [463, 310] width 96 height 31
type input "231.99"
type input "210.06"
type input "23.99"
type input "2.06"
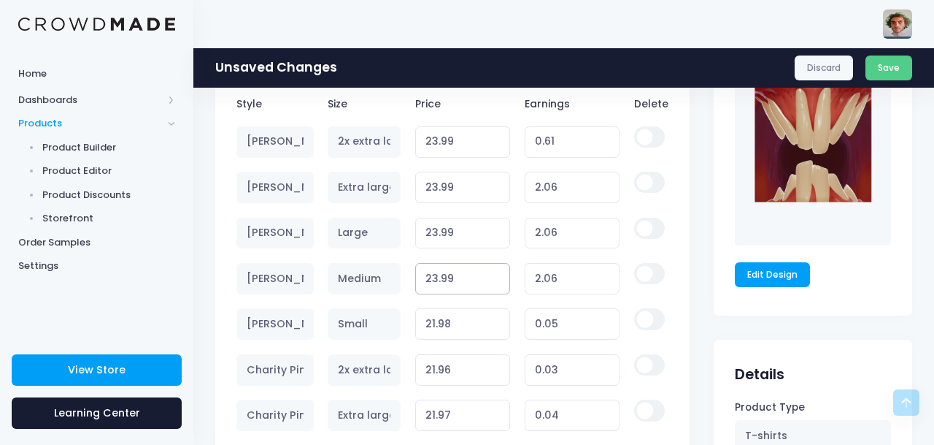
scroll to position [957, 0]
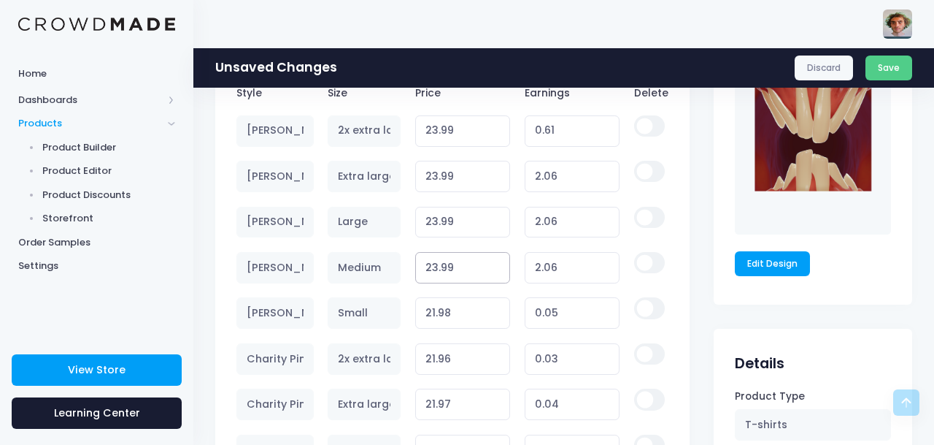
type input "23.99"
click at [437, 312] on input "21.98" at bounding box center [463, 312] width 96 height 31
type input "21.933"
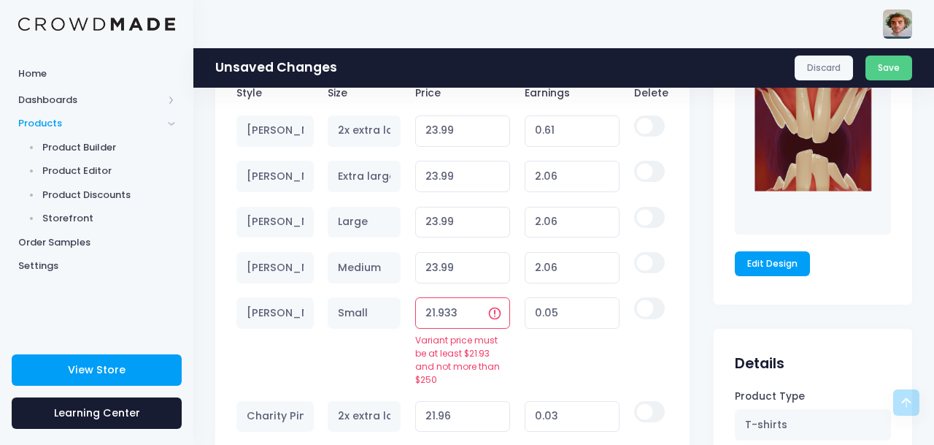
type input "0.00"
click at [477, 318] on input "21.92" at bounding box center [463, 312] width 96 height 31
type input "21.94"
click at [477, 310] on input "21.94" at bounding box center [463, 312] width 96 height 31
type input "0.01"
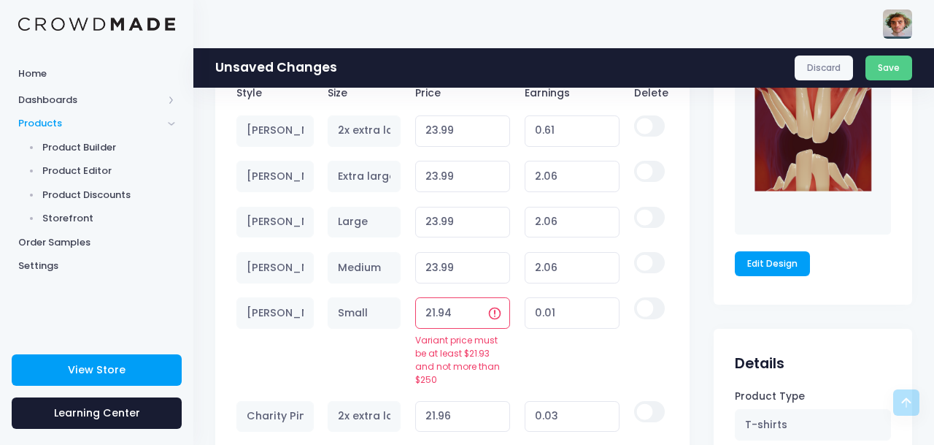
click at [477, 310] on input "21.94" at bounding box center [463, 312] width 96 height 31
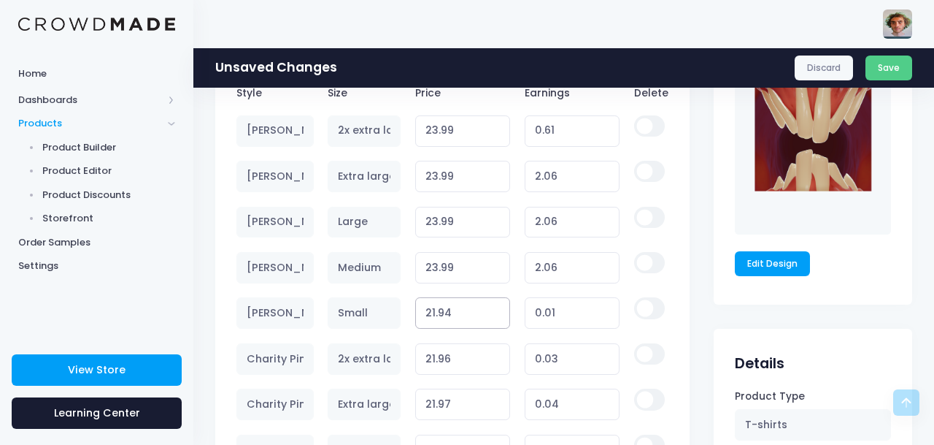
click at [477, 310] on input "21.94" at bounding box center [463, 312] width 96 height 31
type input "21.933"
type input "0.00"
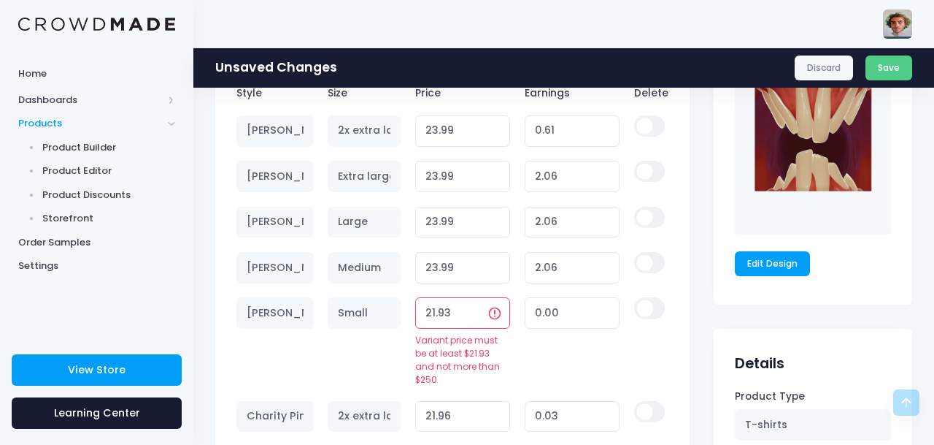
click at [434, 314] on input "21.93" at bounding box center [463, 312] width 96 height 31
type input "231.93"
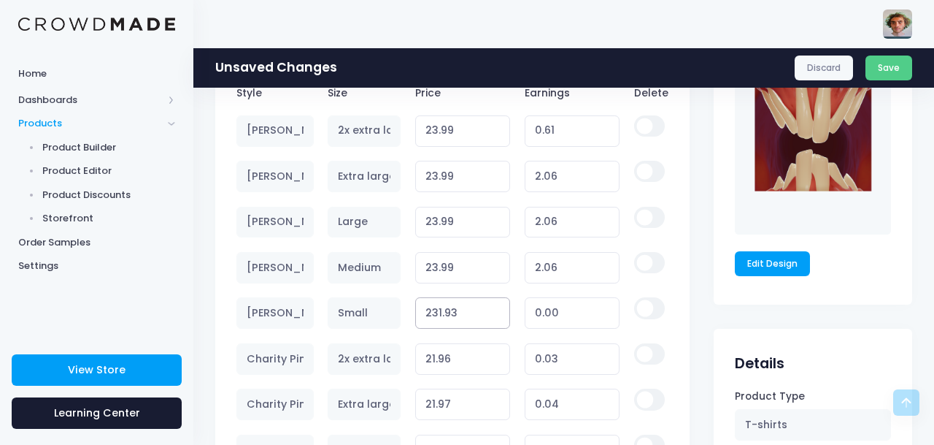
type input "210.00"
type input "23.93"
type input "2.00"
click at [469, 316] on input "23.93" at bounding box center [463, 312] width 96 height 31
type input "23.9"
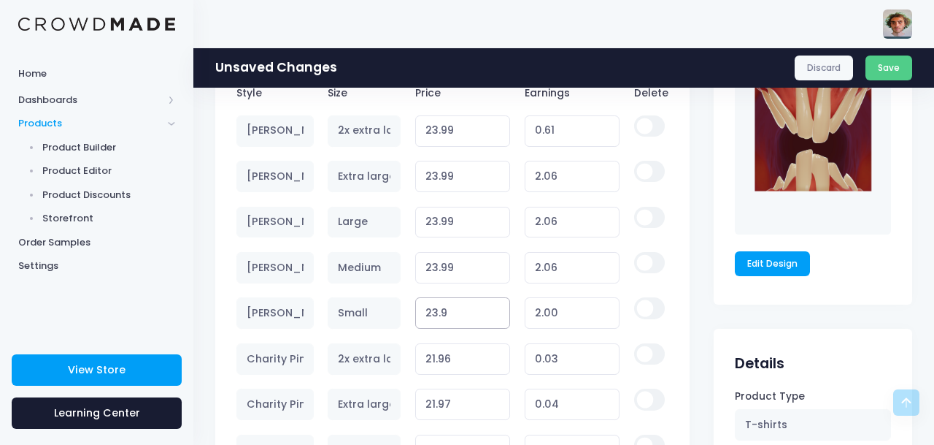
type input "1.97"
type input "23.99"
type input "2.06"
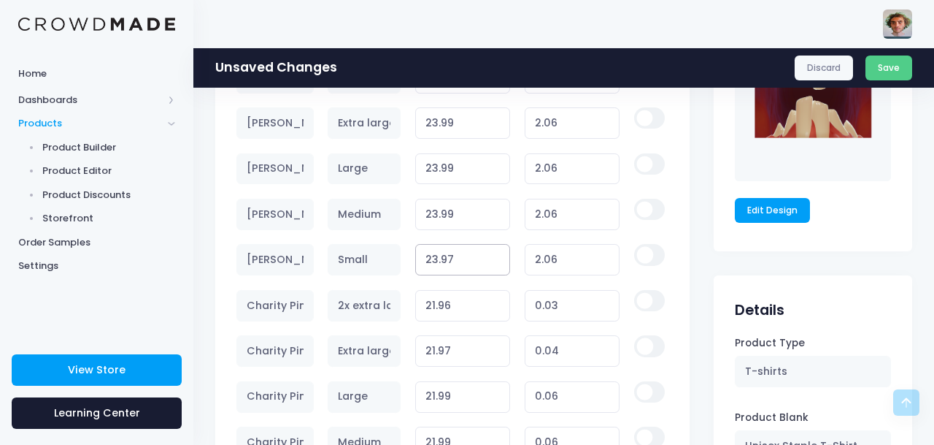
scroll to position [1025, 0]
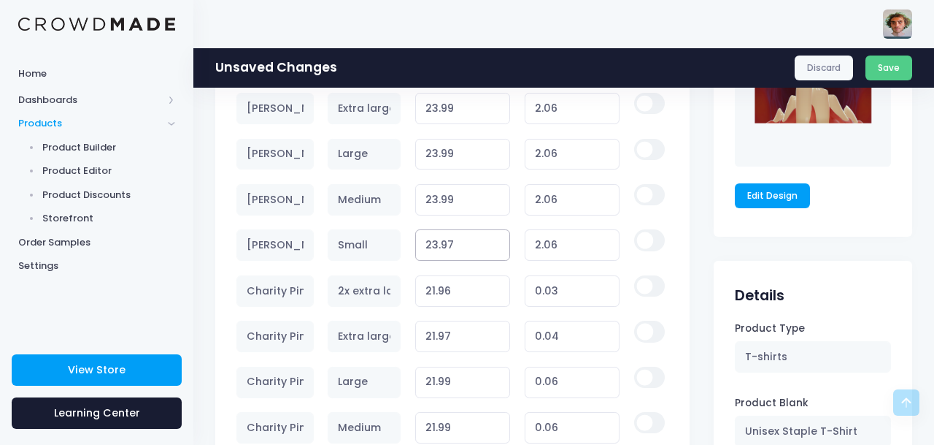
type input "23.97"
type input "2.04"
click at [437, 293] on input "21.96" at bounding box center [463, 290] width 96 height 31
type input "21.933"
type input "0.00"
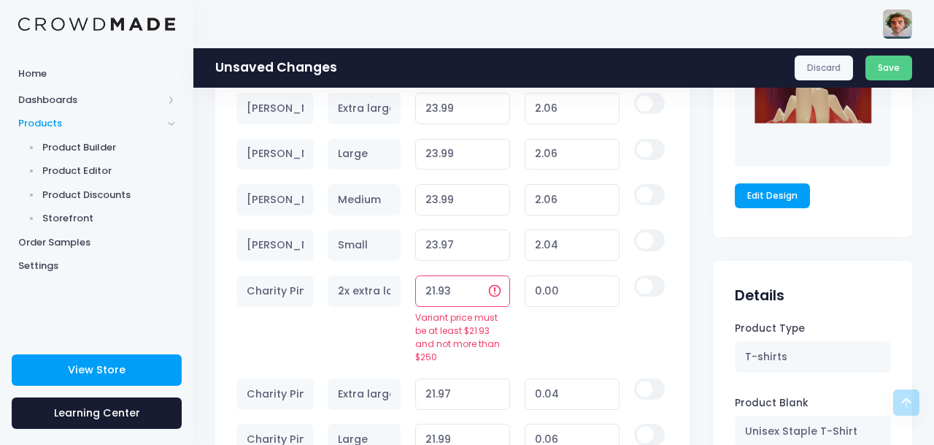
type input "21.94"
type input "0.01"
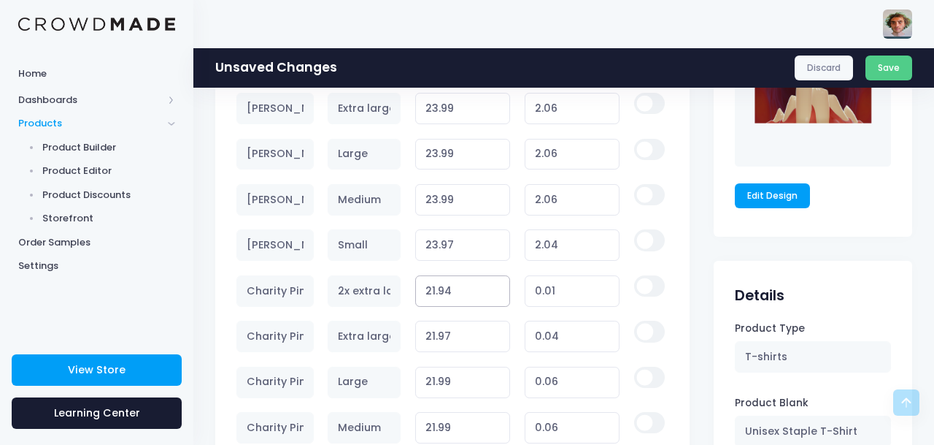
type input "213.94"
type input "192.01"
type input "23.94"
type input "2.01"
click at [464, 293] on input "23.94" at bounding box center [463, 290] width 96 height 31
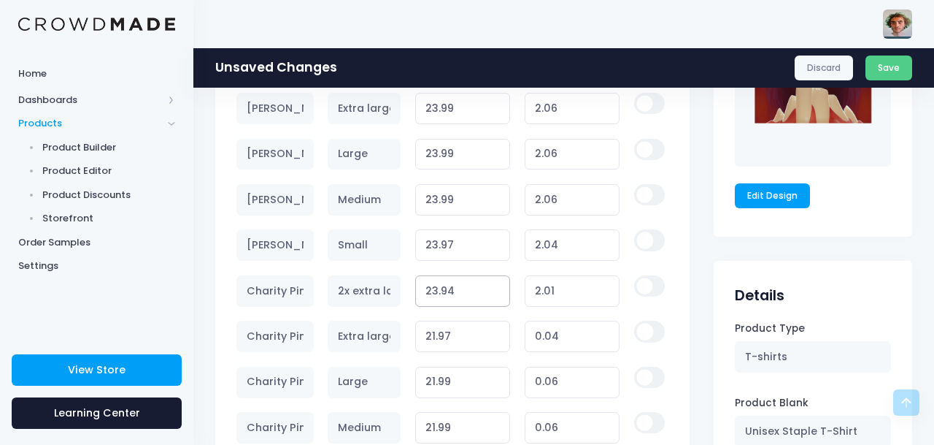
type input "23.9"
type input "1.97"
type input "23.99"
type input "2.06"
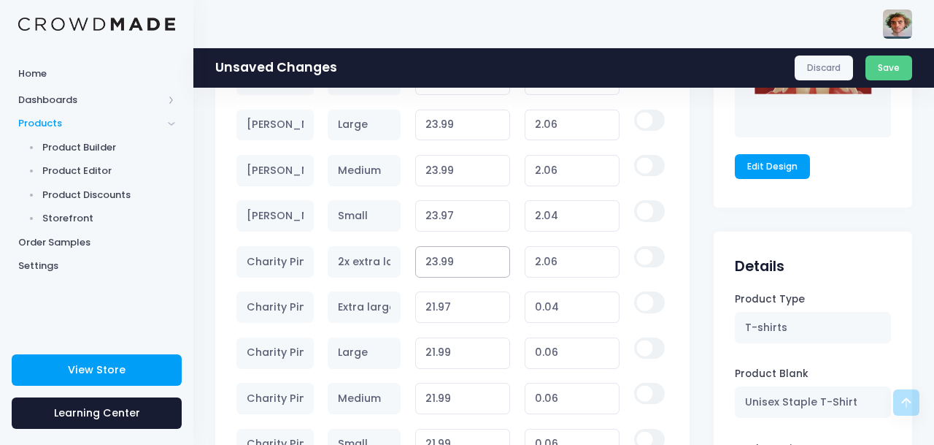
scroll to position [1057, 0]
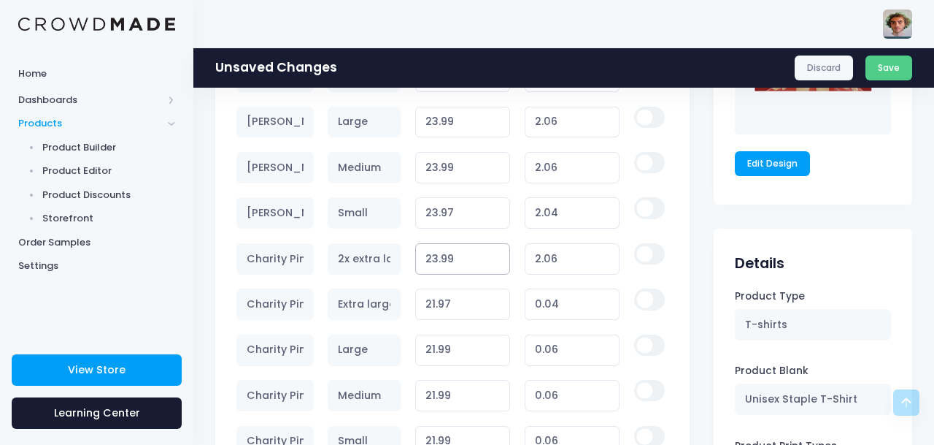
type input "23.99"
click at [431, 304] on input "21.97" at bounding box center [463, 303] width 96 height 31
type input "231.97"
type input "210.04"
type input "23.97"
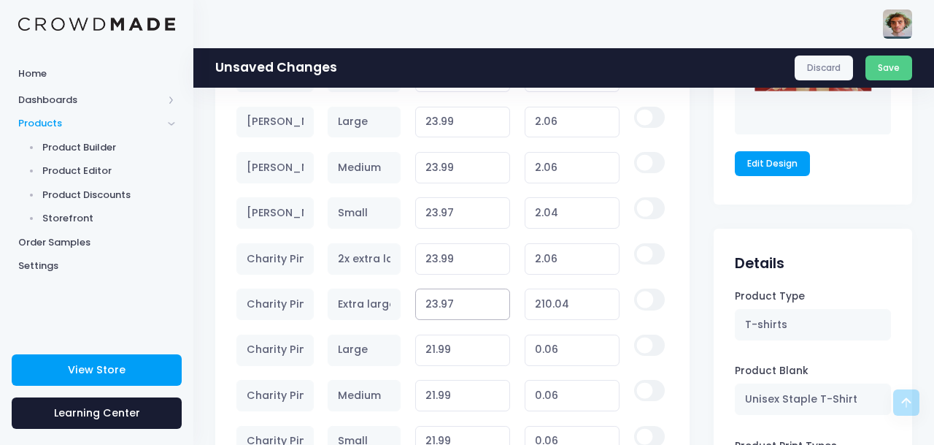
type input "2.04"
type input "23.7"
type input "1.77"
type input "23"
type input "1.07"
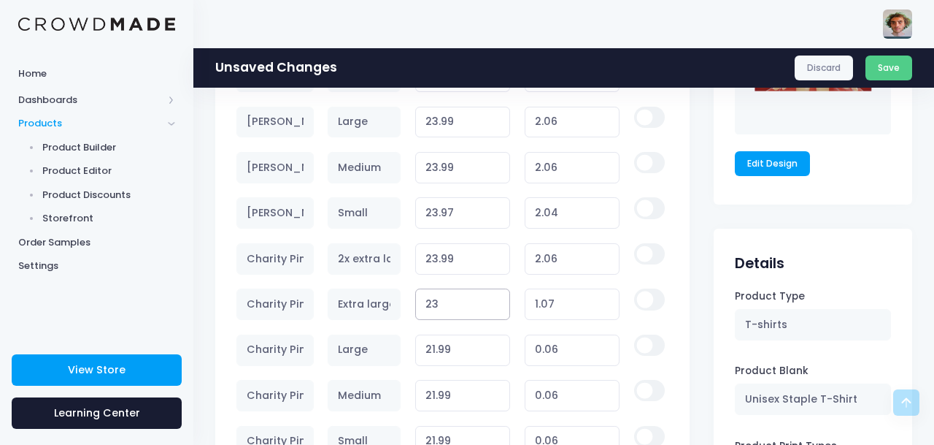
type input "23.9"
type input "1.97"
type input "23.99"
type input "2.06"
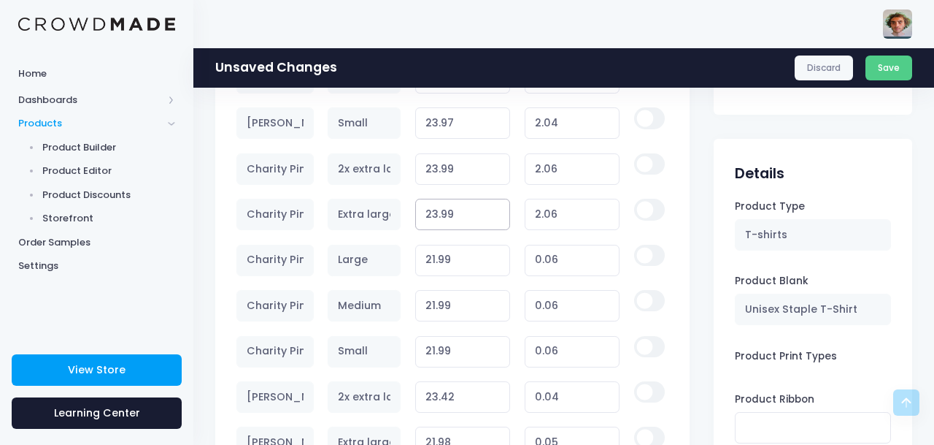
type input "23.99"
click at [436, 260] on input "21.99" at bounding box center [463, 260] width 96 height 31
type input "213.99"
type input "192.06"
type input "23.99"
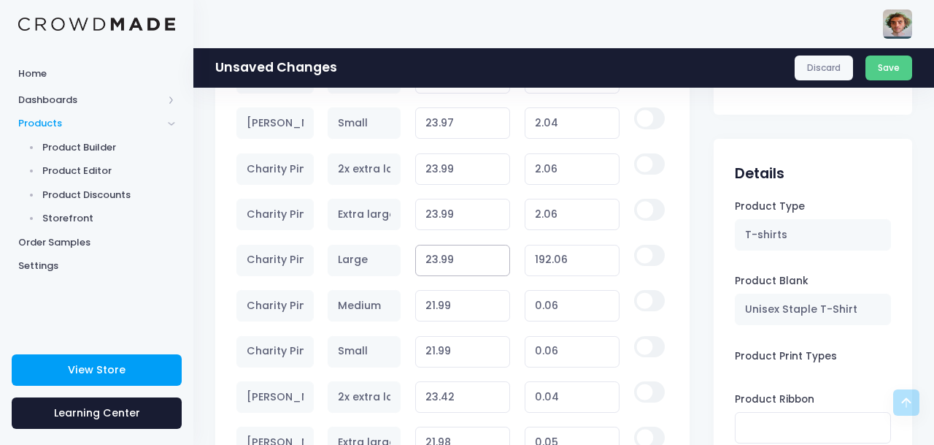
type input "2.06"
type input "23.99"
click at [437, 305] on input "21.99" at bounding box center [463, 305] width 96 height 31
type input "21.933"
type input "0.00"
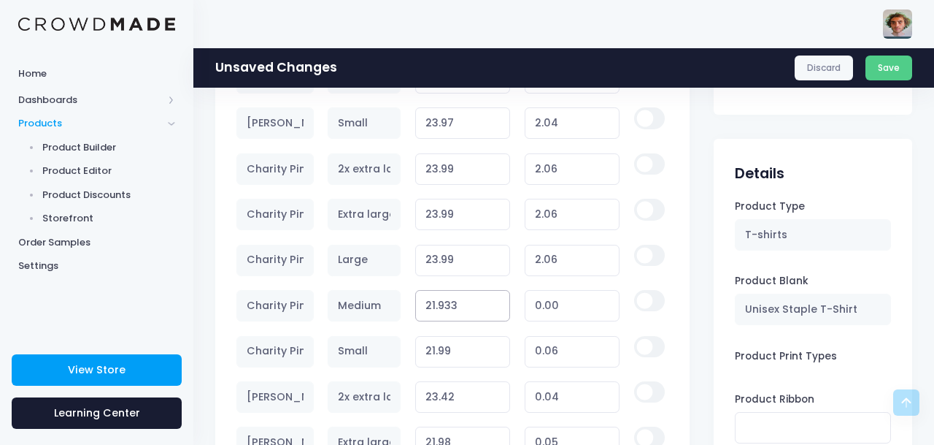
type input "213.933"
type input "192.00"
type input "21.933"
type input "0.00"
type input "231.93"
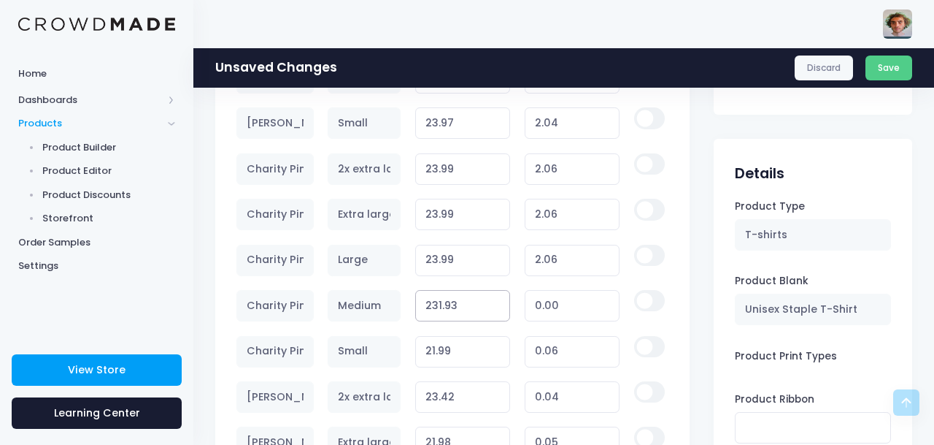
type input "210.00"
type input "23.93"
type input "2.00"
type input "23.9"
type input "1.97"
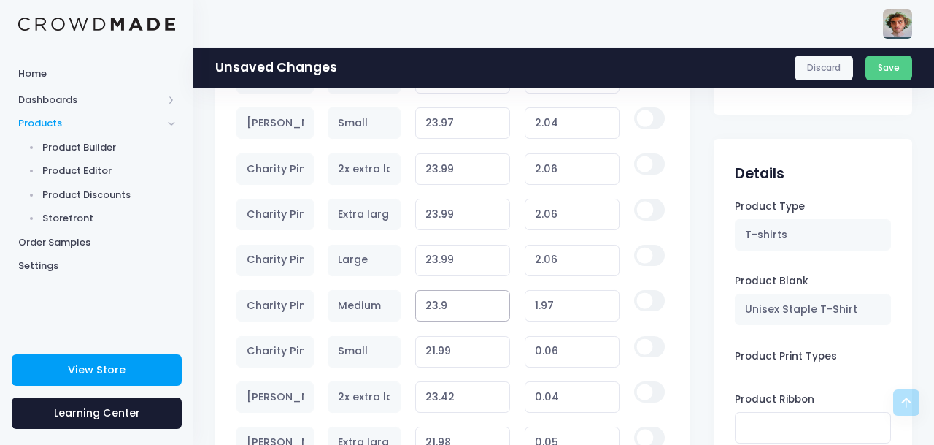
type input "23.99"
type input "2.06"
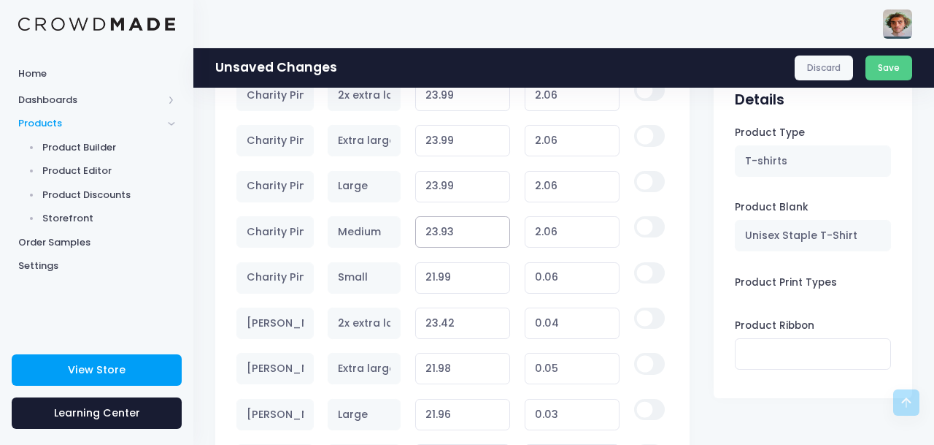
scroll to position [1220, 0]
type input "23.93"
type input "2.00"
click at [438, 278] on input "21.99" at bounding box center [463, 278] width 96 height 31
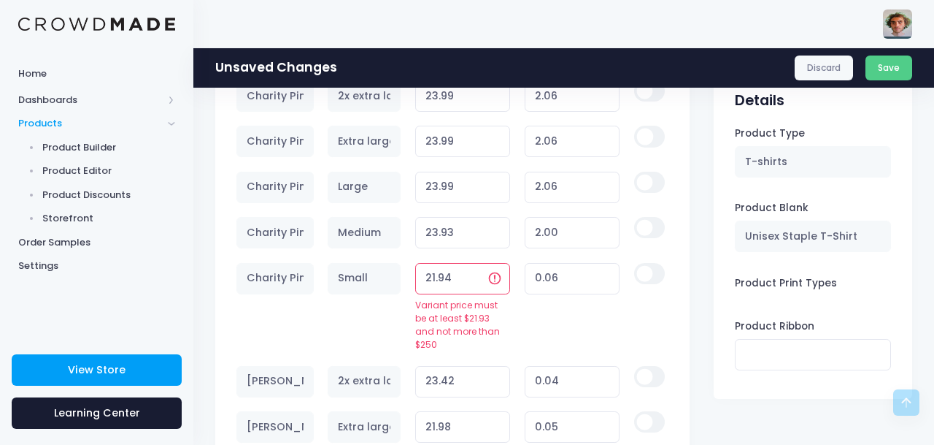
type input "21.94"
click at [478, 270] on input "21.94" at bounding box center [463, 278] width 96 height 31
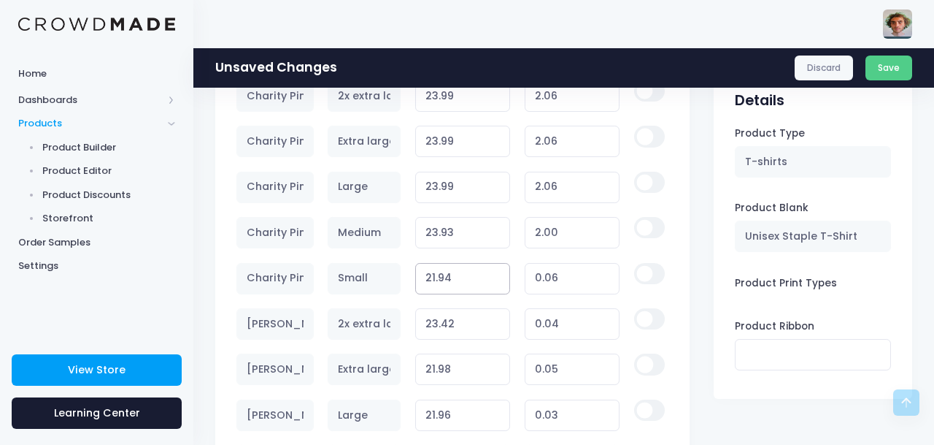
type input "0.01"
click at [434, 280] on input "21.94" at bounding box center [463, 278] width 96 height 31
type input "231.94"
type input "210.01"
type input "23.94"
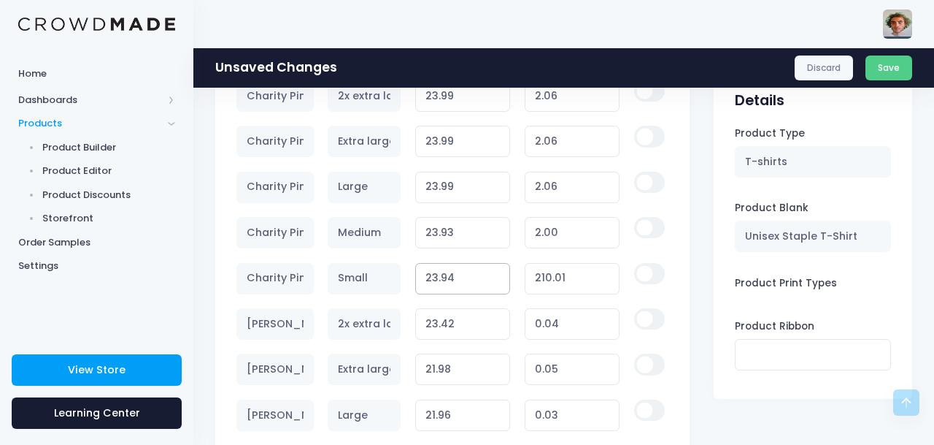
type input "2.01"
click at [457, 279] on input "23.94" at bounding box center [463, 278] width 96 height 31
type input "23.9"
type input "1.97"
type input "23.99"
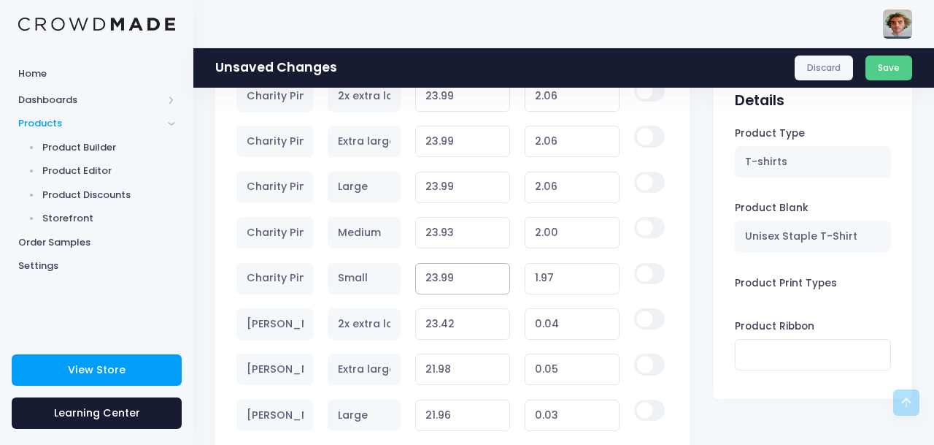
type input "2.06"
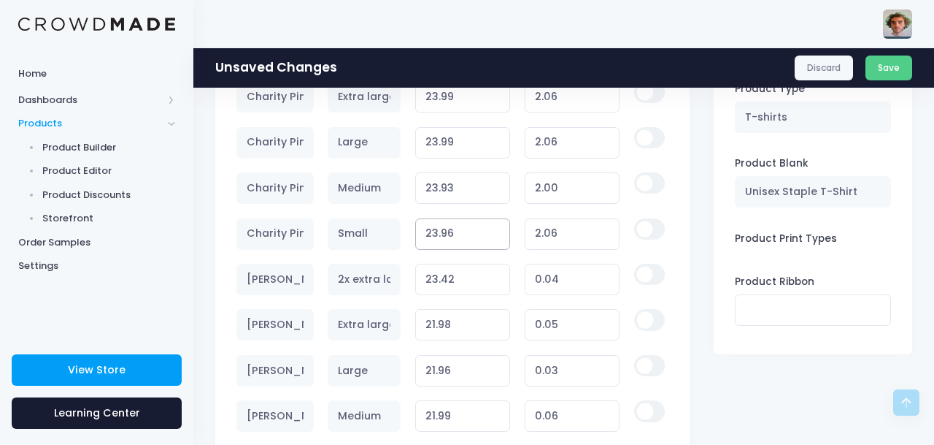
scroll to position [1275, 0]
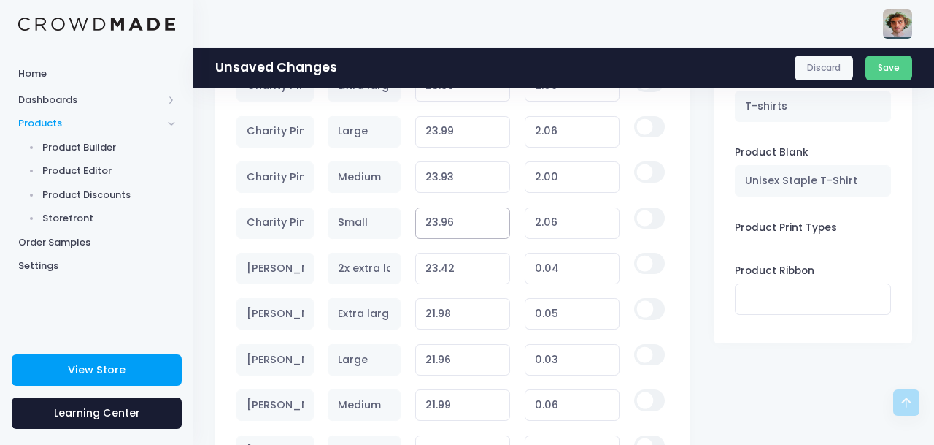
type input "23.96"
type input "2.03"
click at [439, 269] on input "23.42" at bounding box center [463, 268] width 96 height 31
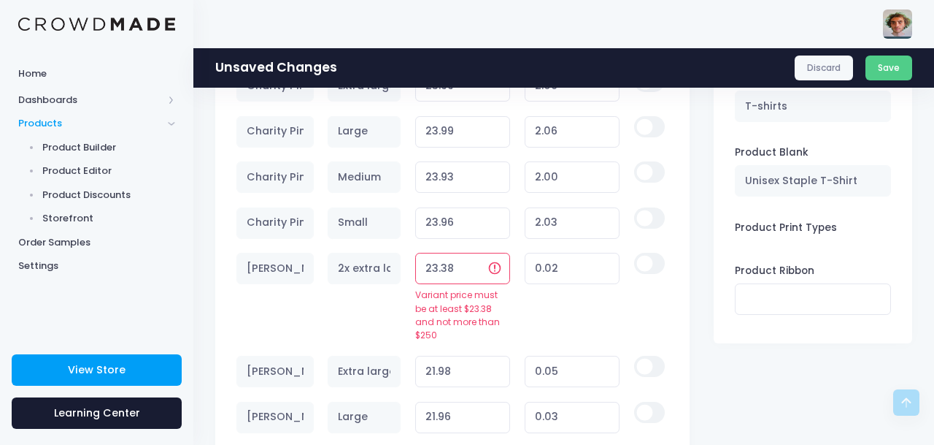
click at [448, 269] on input "23.38" at bounding box center [463, 268] width 96 height 31
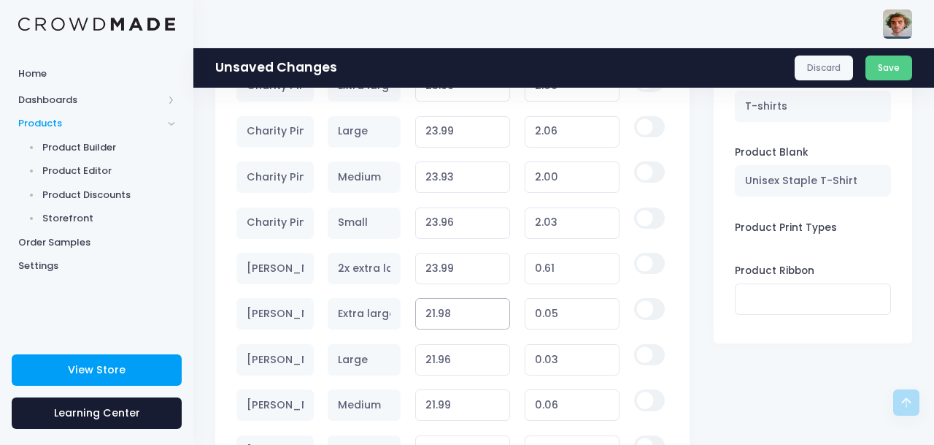
click at [438, 315] on input "21.98" at bounding box center [463, 313] width 96 height 31
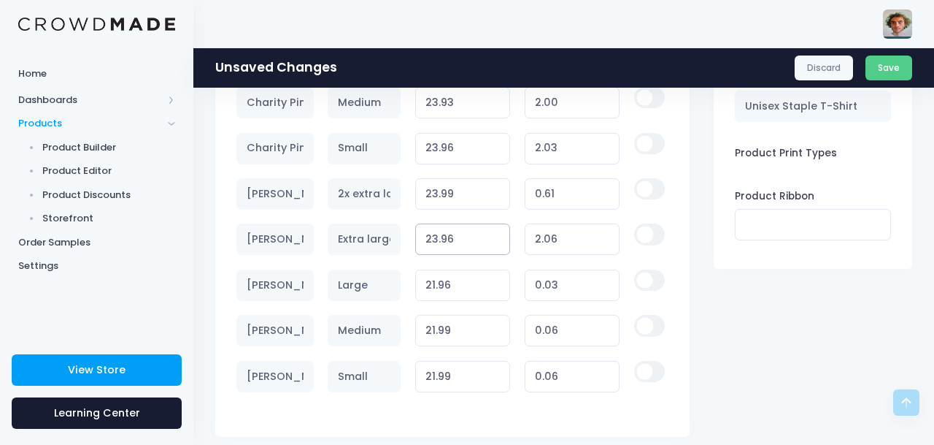
scroll to position [1359, 0]
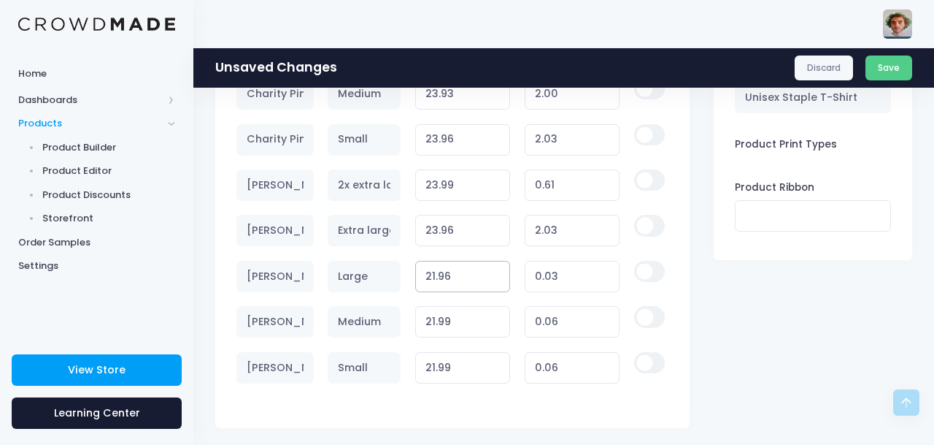
click at [432, 277] on input "21.96" at bounding box center [463, 276] width 96 height 31
click at [453, 277] on input "23.96" at bounding box center [463, 276] width 96 height 31
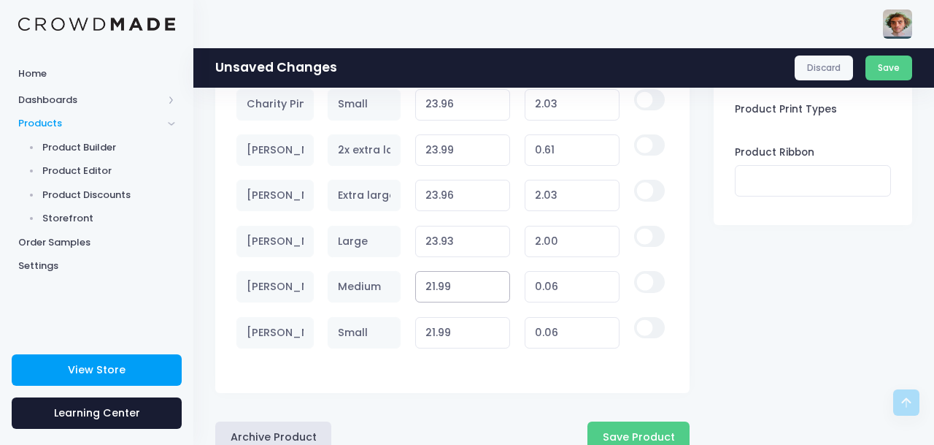
click at [437, 287] on input "21.99" at bounding box center [463, 286] width 96 height 31
click at [433, 334] on input "21.99" at bounding box center [463, 332] width 96 height 31
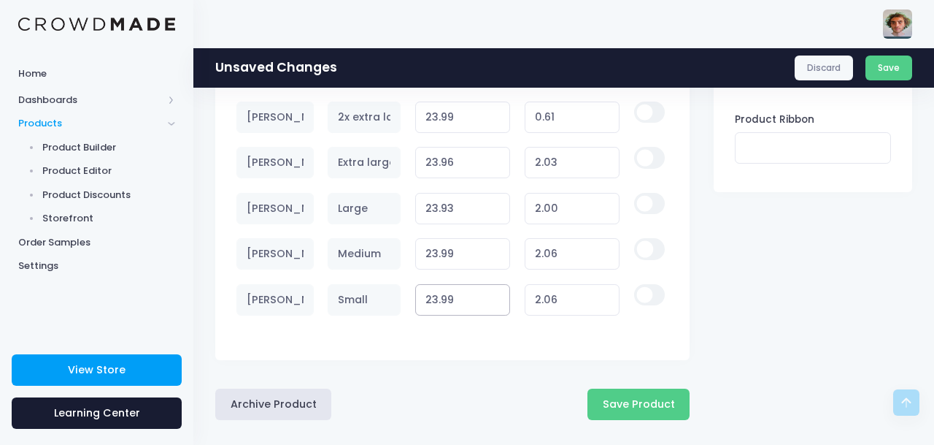
scroll to position [1440, 0]
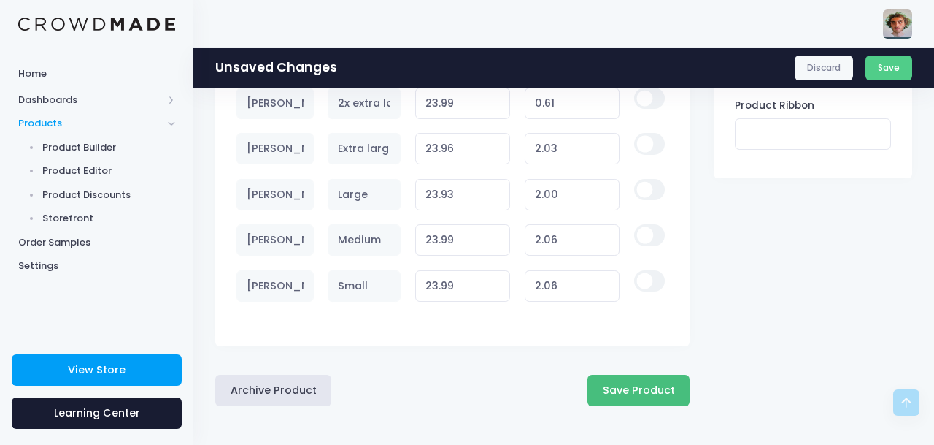
click at [619, 389] on button "Save Product" at bounding box center [639, 390] width 102 height 31
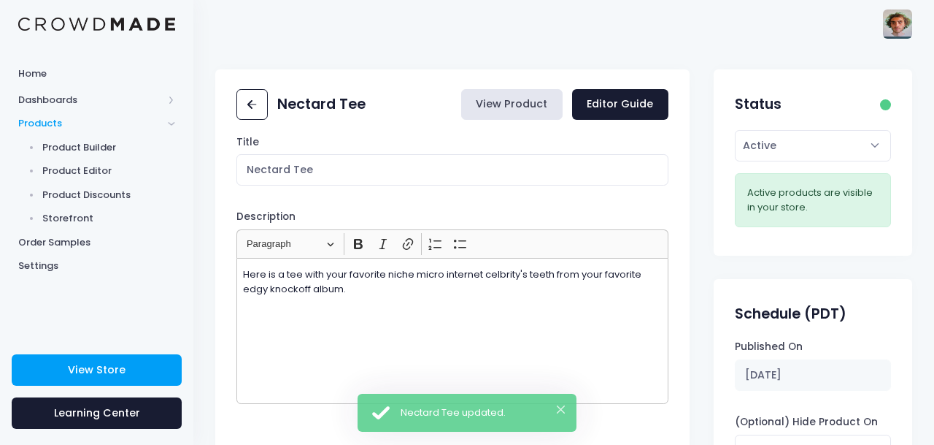
click at [539, 107] on link "View Product" at bounding box center [511, 104] width 101 height 31
